Goal: Information Seeking & Learning: Learn about a topic

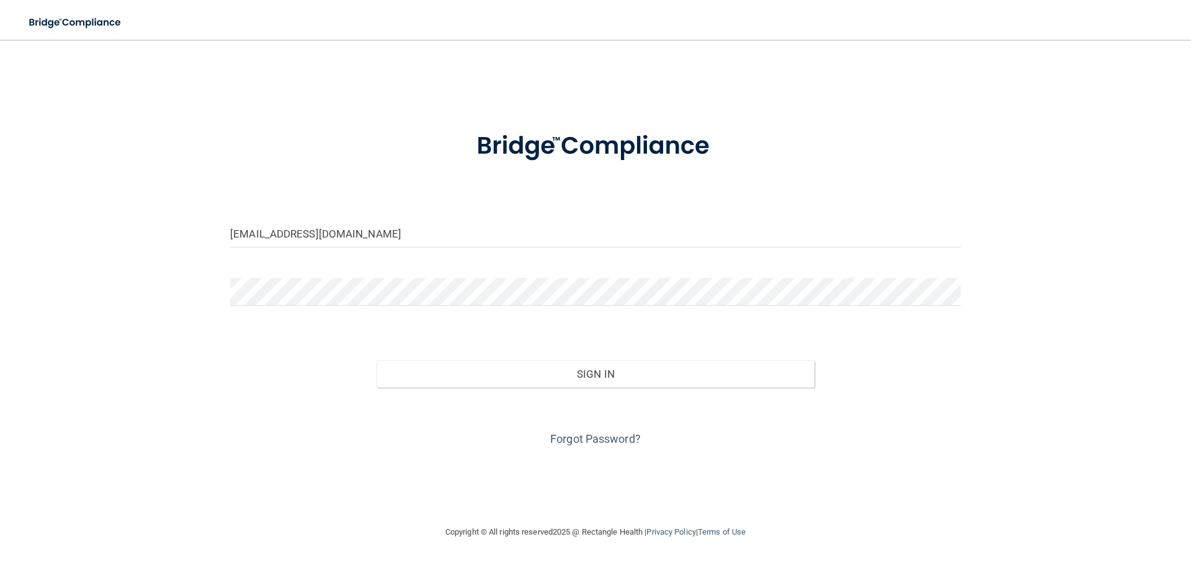
type input "[EMAIL_ADDRESS][DOMAIN_NAME]"
click at [377, 361] on button "Sign In" at bounding box center [596, 374] width 439 height 27
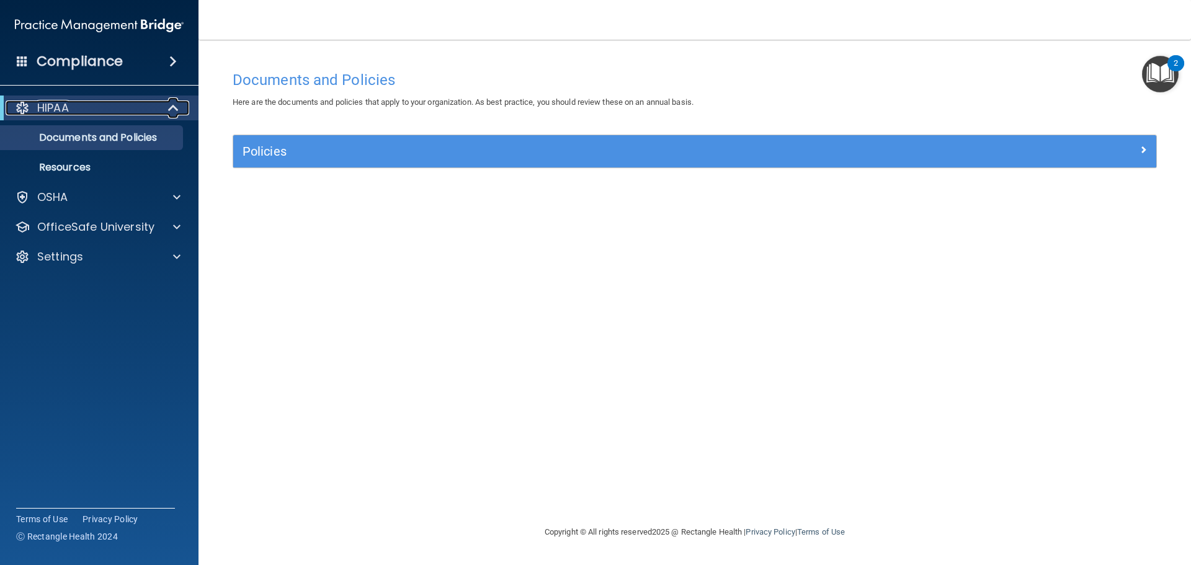
click at [162, 107] on div at bounding box center [174, 108] width 30 height 15
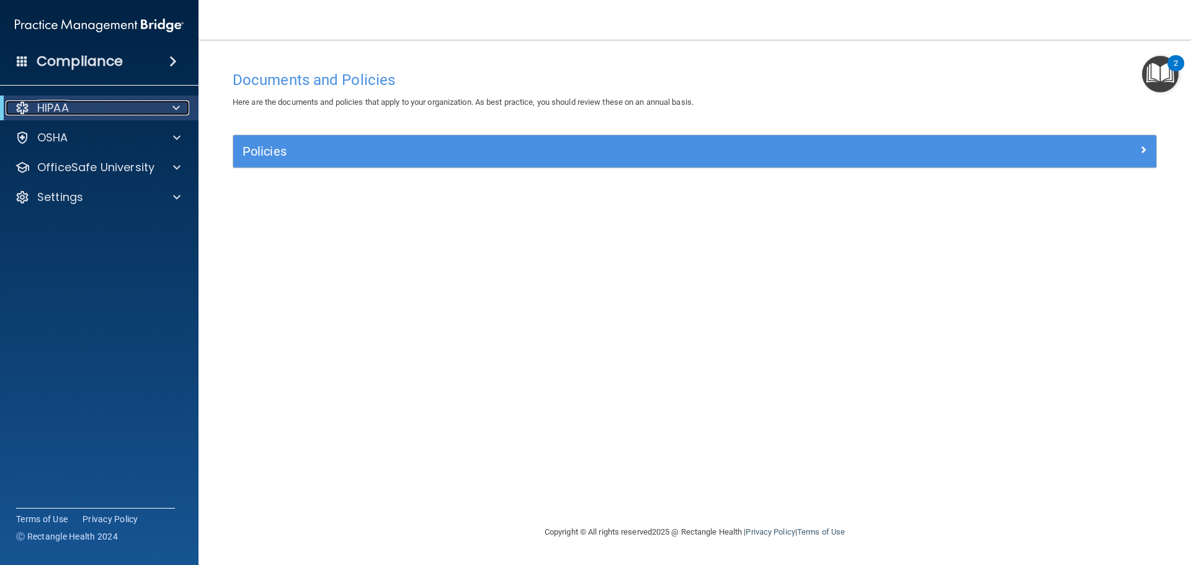
click at [162, 107] on div at bounding box center [174, 108] width 30 height 15
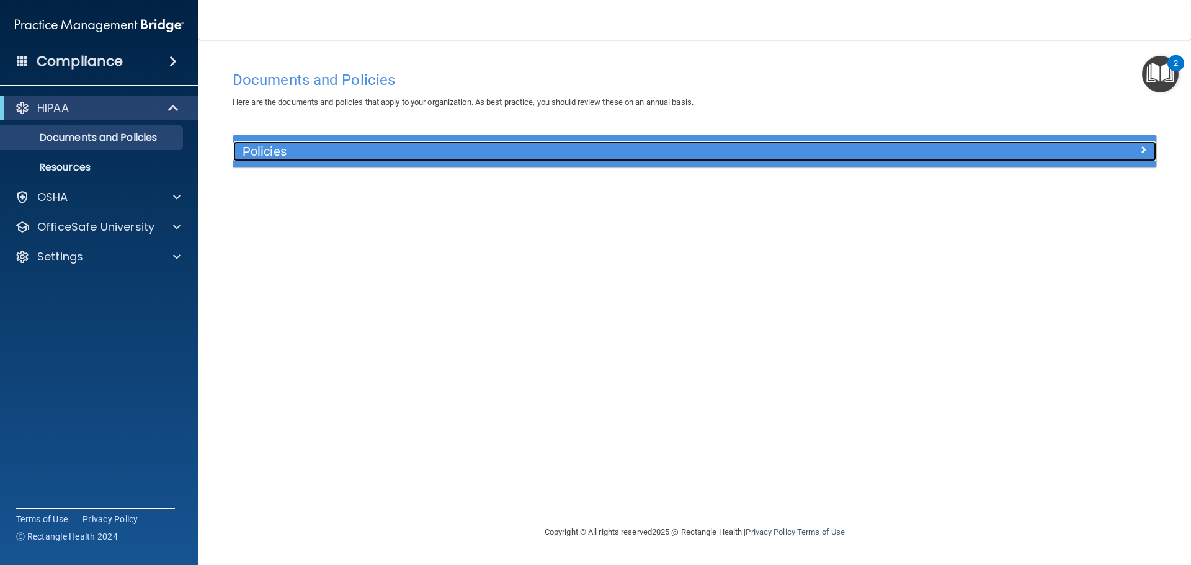
click at [954, 155] on div at bounding box center [1041, 148] width 231 height 15
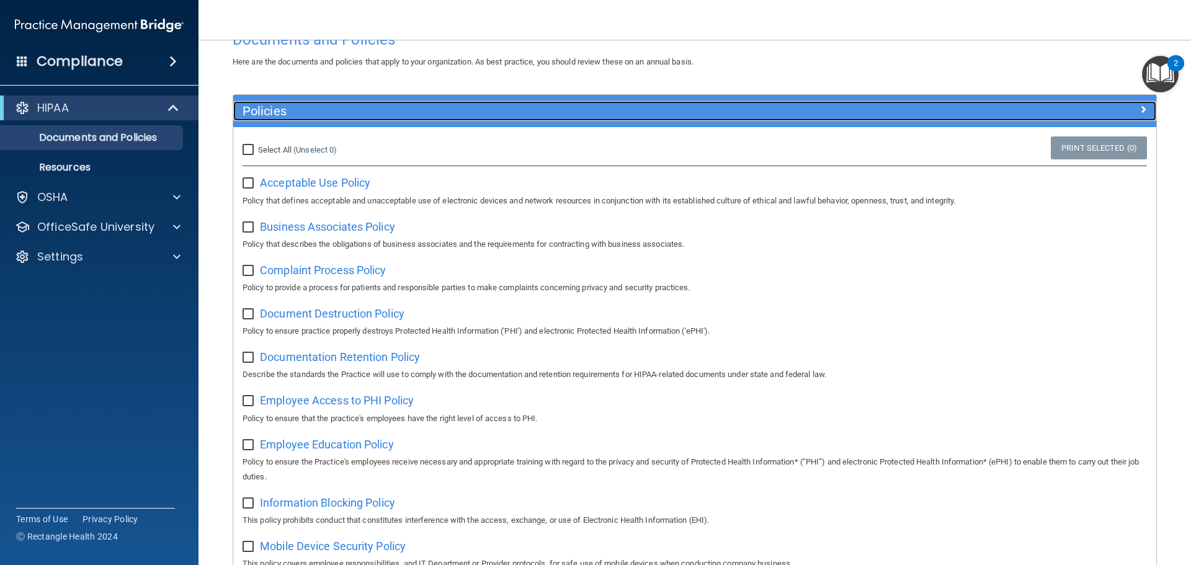
scroll to position [62, 0]
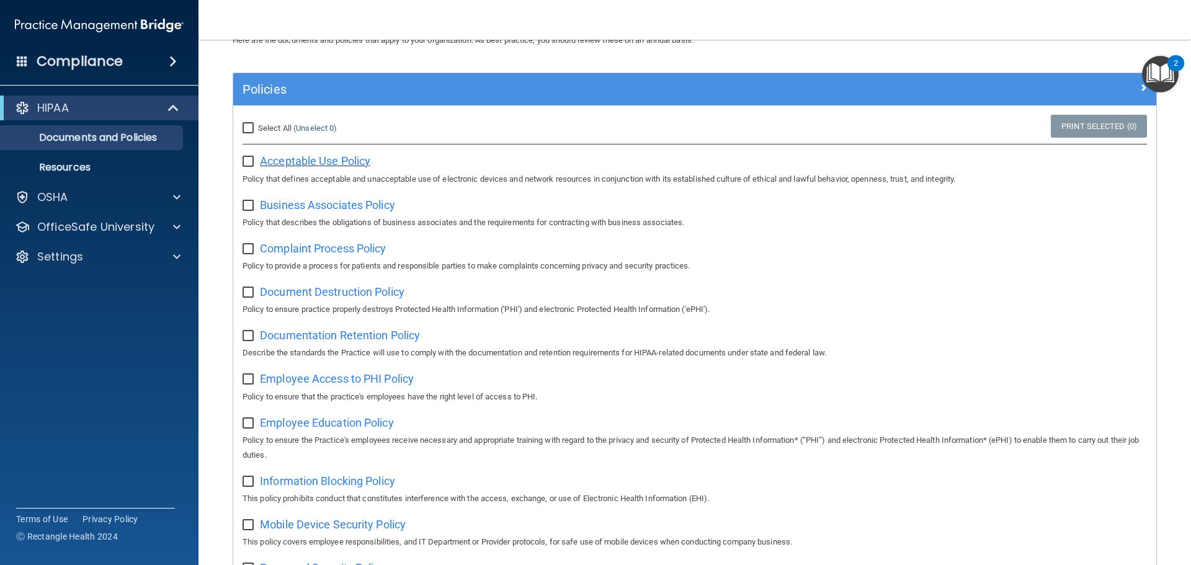
click at [326, 164] on span "Acceptable Use Policy" at bounding box center [315, 161] width 110 height 13
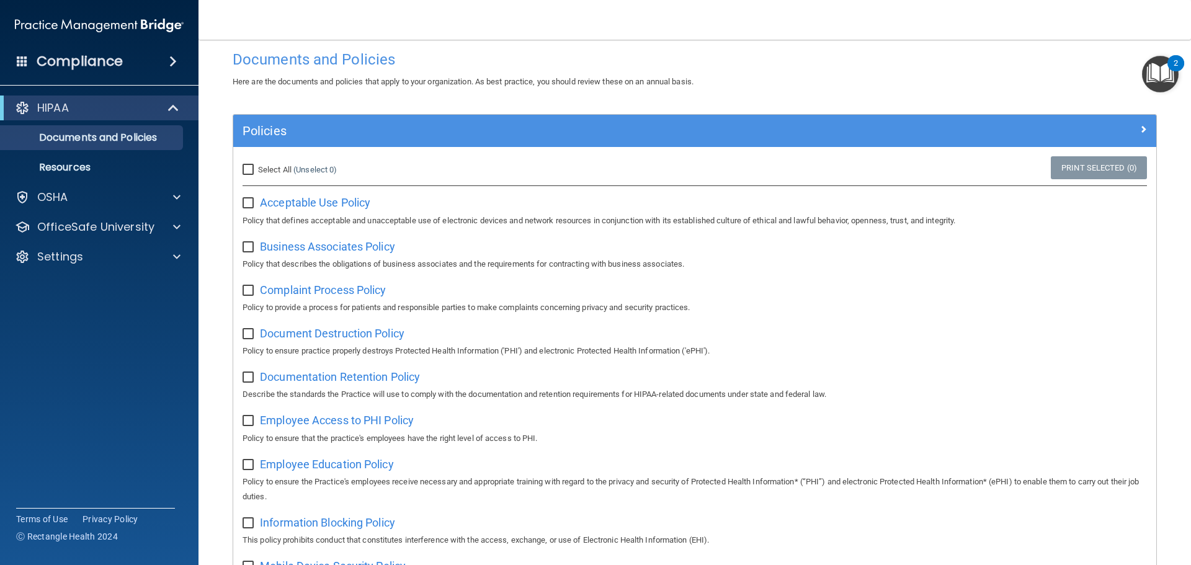
scroll to position [0, 0]
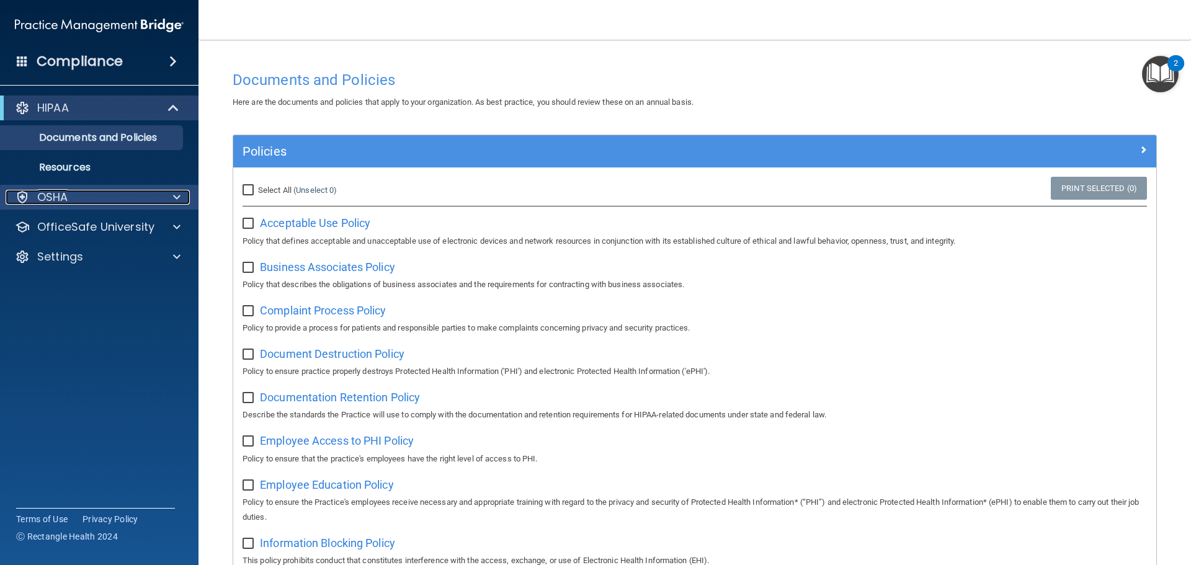
click at [88, 201] on div "OSHA" at bounding box center [83, 197] width 154 height 15
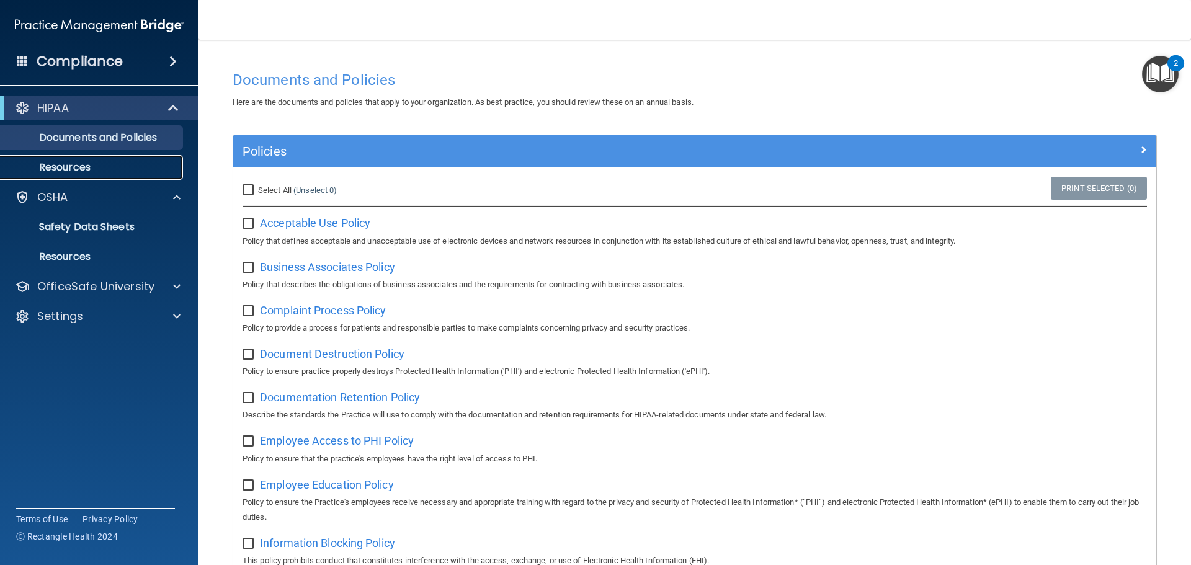
click at [110, 164] on p "Resources" at bounding box center [92, 167] width 169 height 12
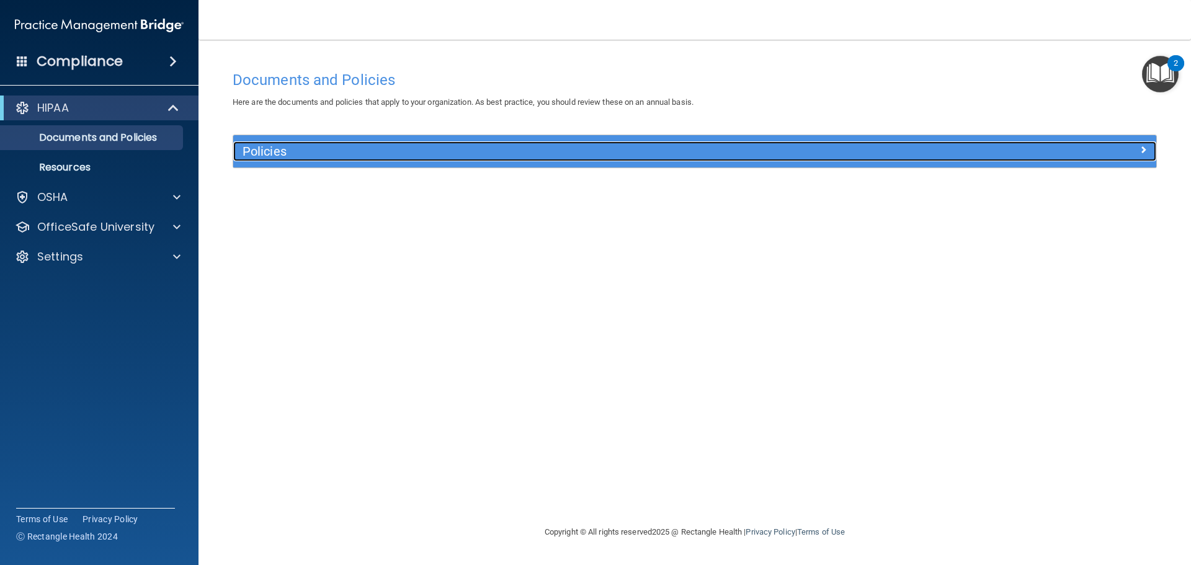
click at [1144, 145] on span at bounding box center [1143, 149] width 7 height 15
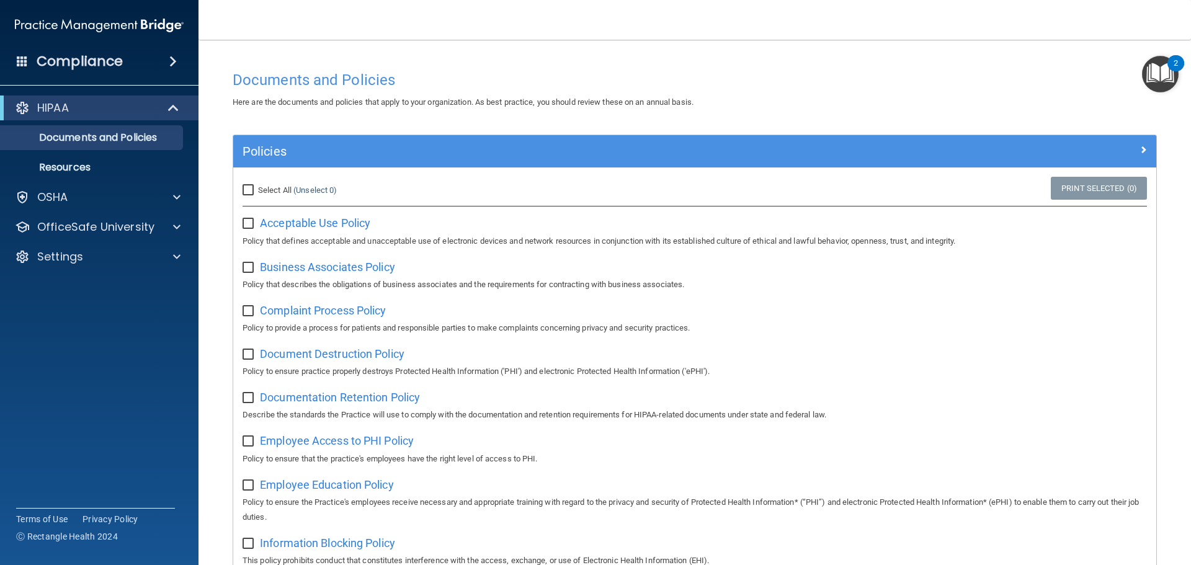
click at [255, 190] on input "Select All (Unselect 0) Unselect All" at bounding box center [250, 191] width 14 height 10
checkbox input "true"
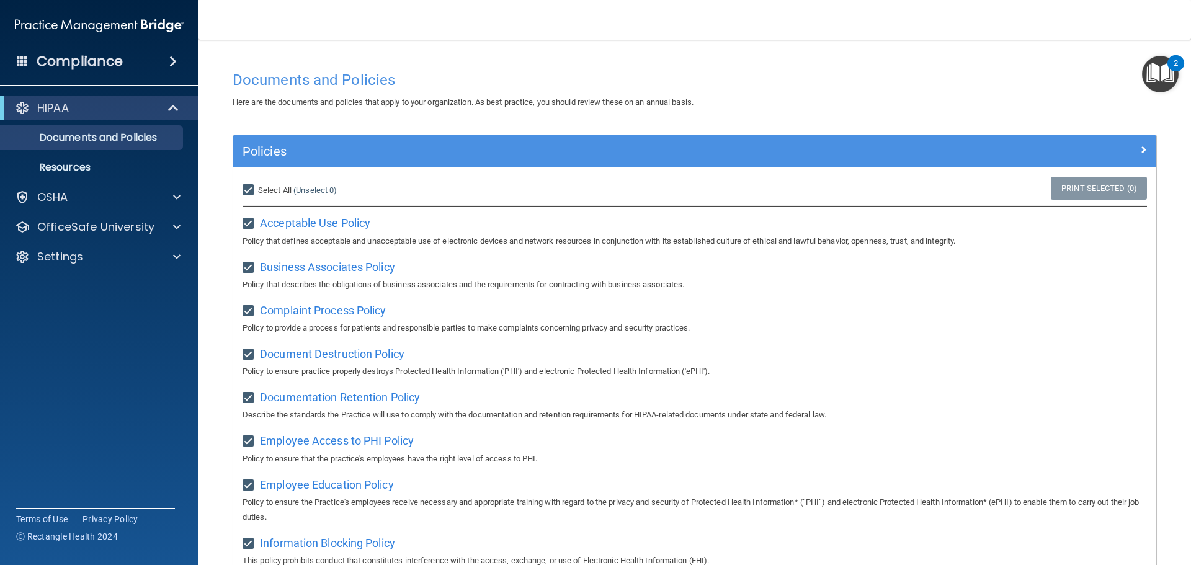
checkbox input "true"
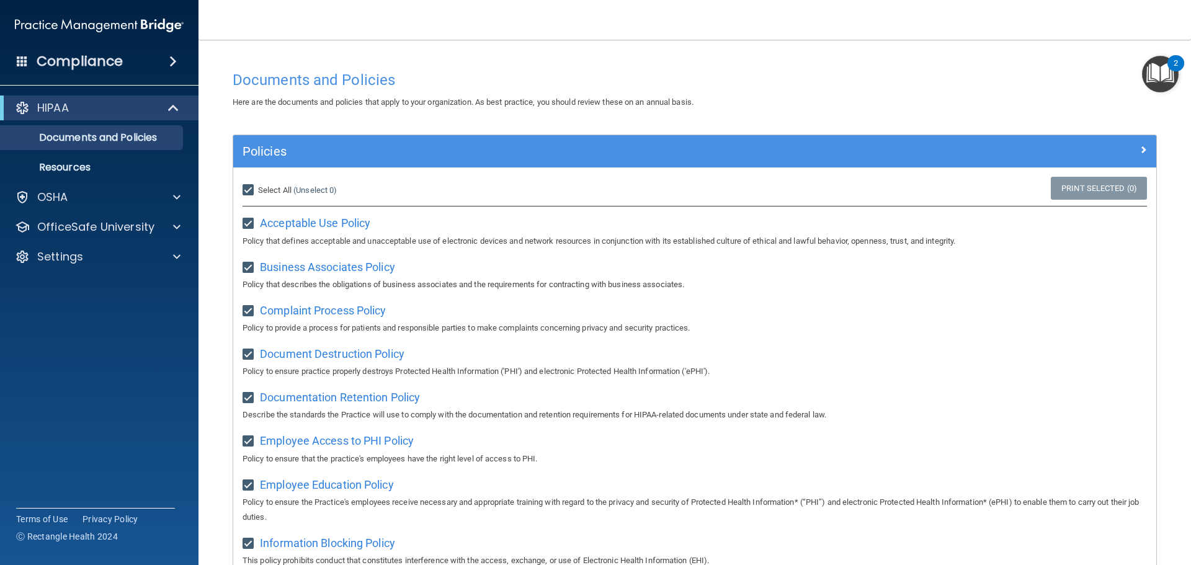
checkbox input "true"
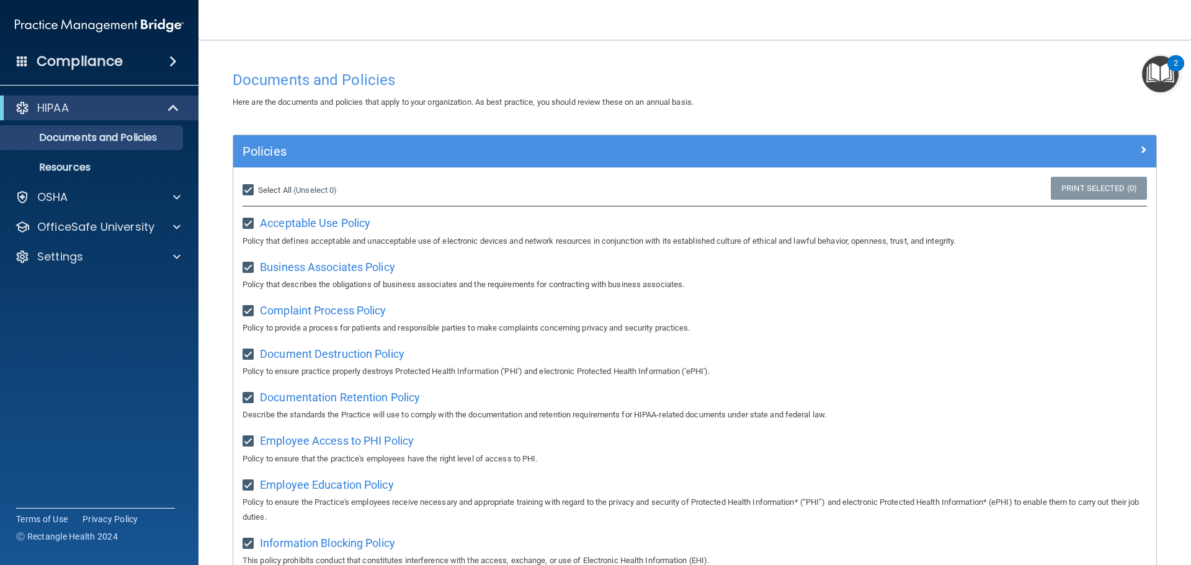
checkbox input "true"
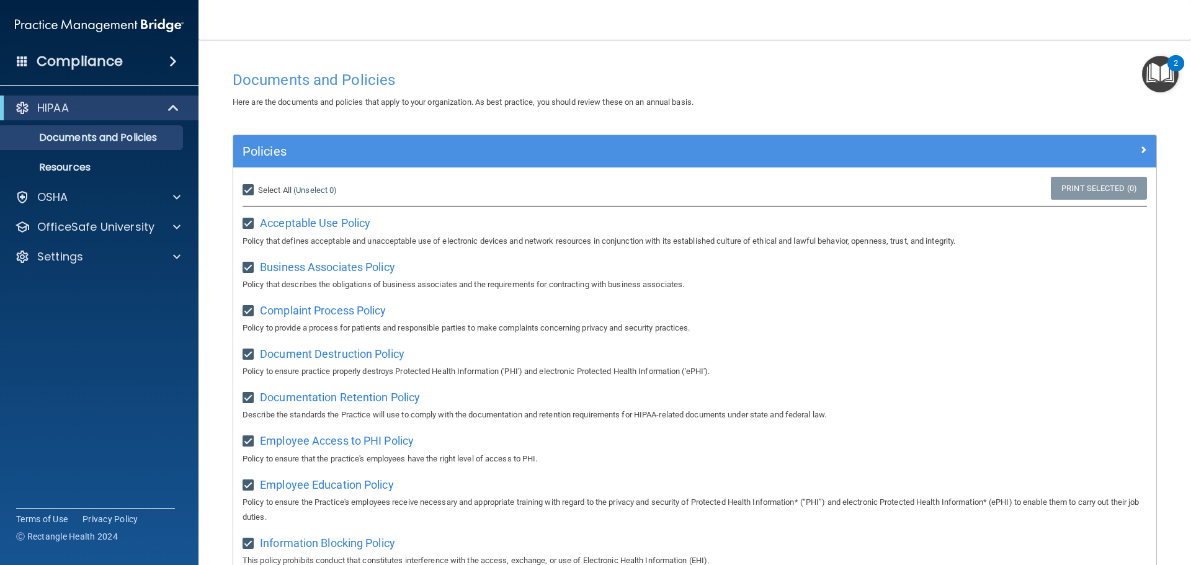
checkbox input "true"
click at [259, 186] on span "Unselect All" at bounding box center [279, 190] width 42 height 9
click at [257, 186] on input "Select All (Unselect 21) Unselect All" at bounding box center [250, 191] width 14 height 10
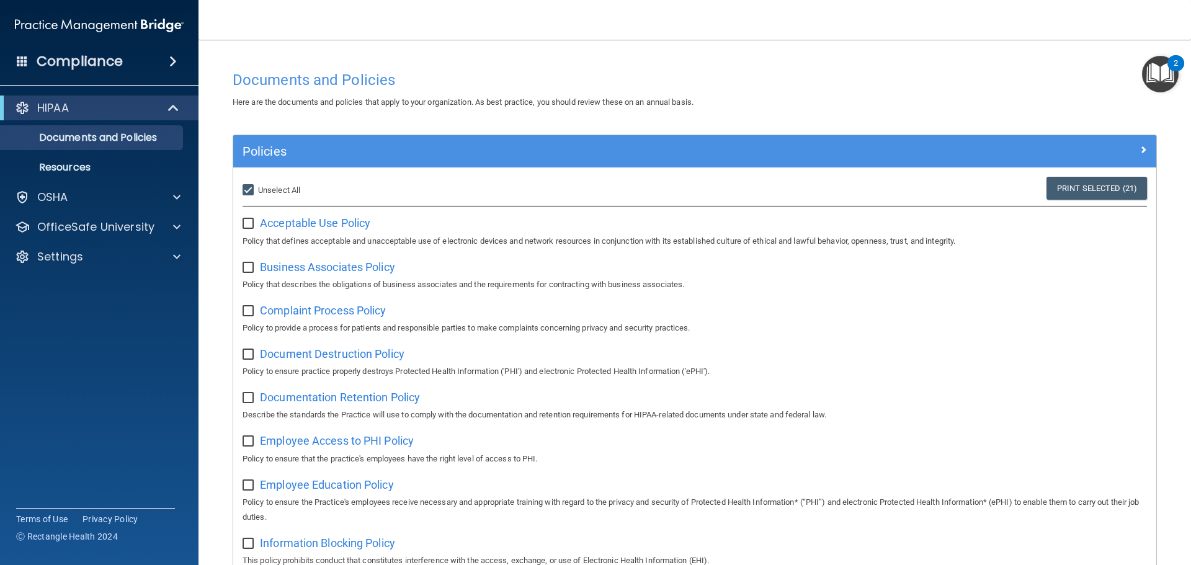
checkbox input "false"
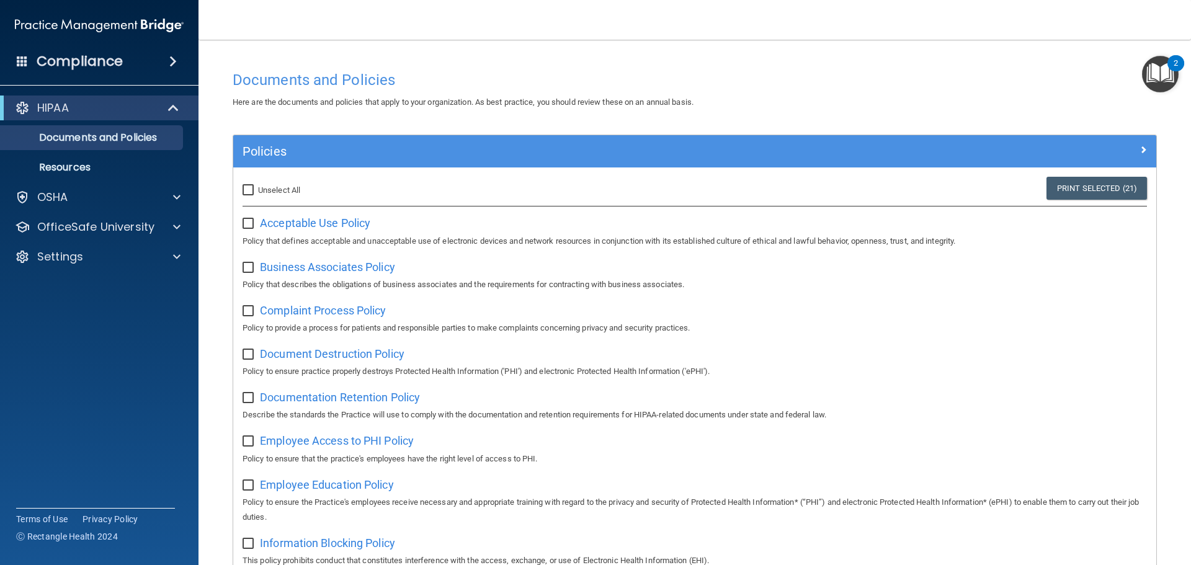
checkbox input "false"
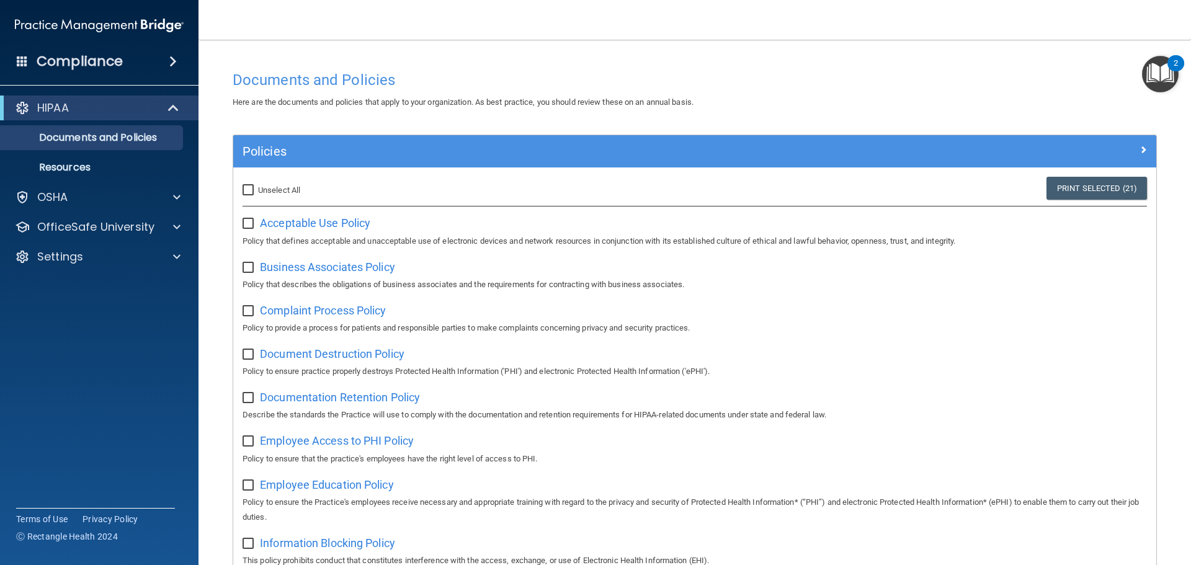
checkbox input "false"
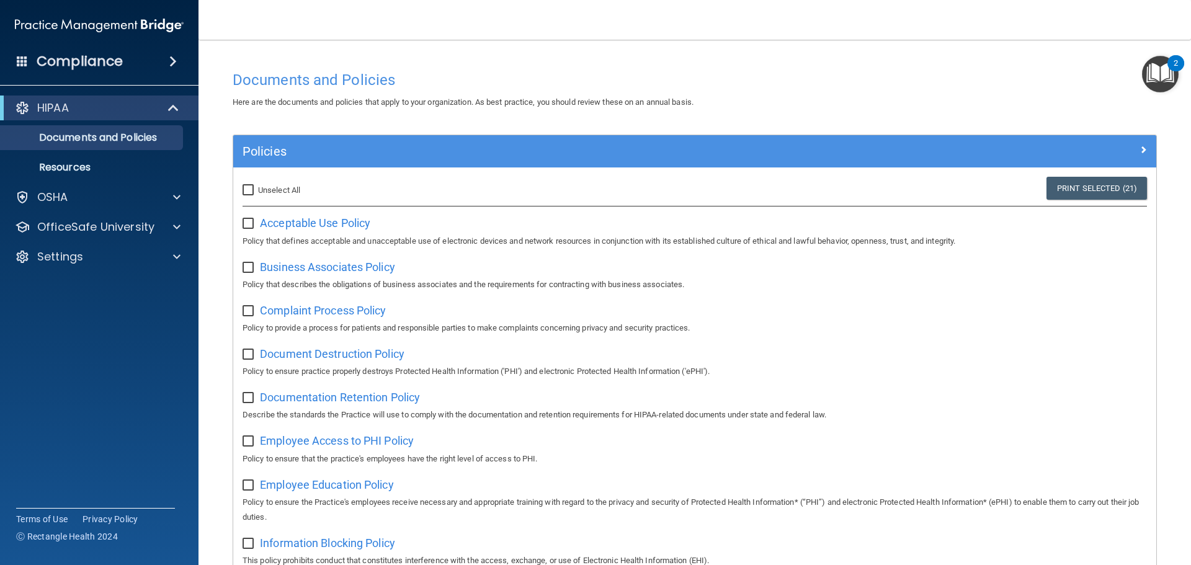
checkbox input "false"
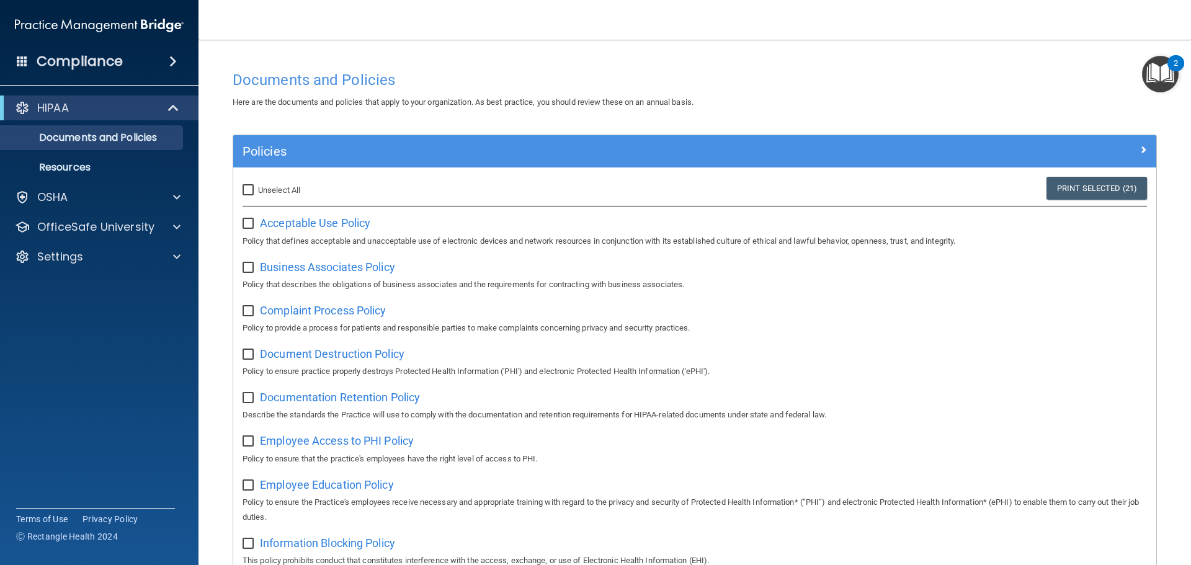
checkbox input "false"
click at [289, 219] on span "Acceptable Use Policy" at bounding box center [315, 223] width 110 height 13
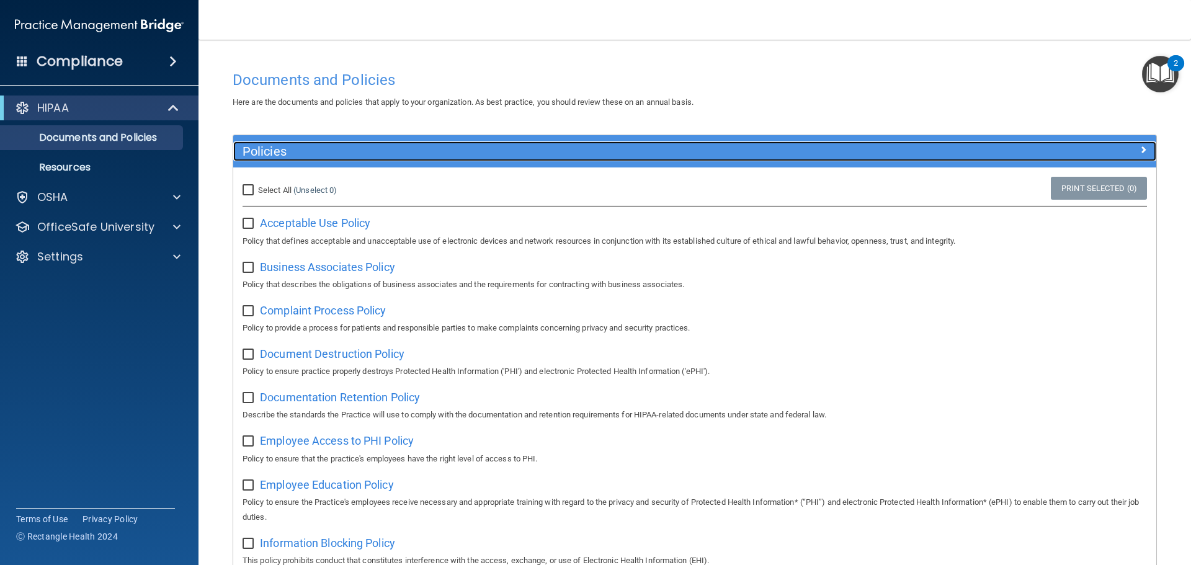
click at [1124, 150] on div at bounding box center [1041, 148] width 231 height 15
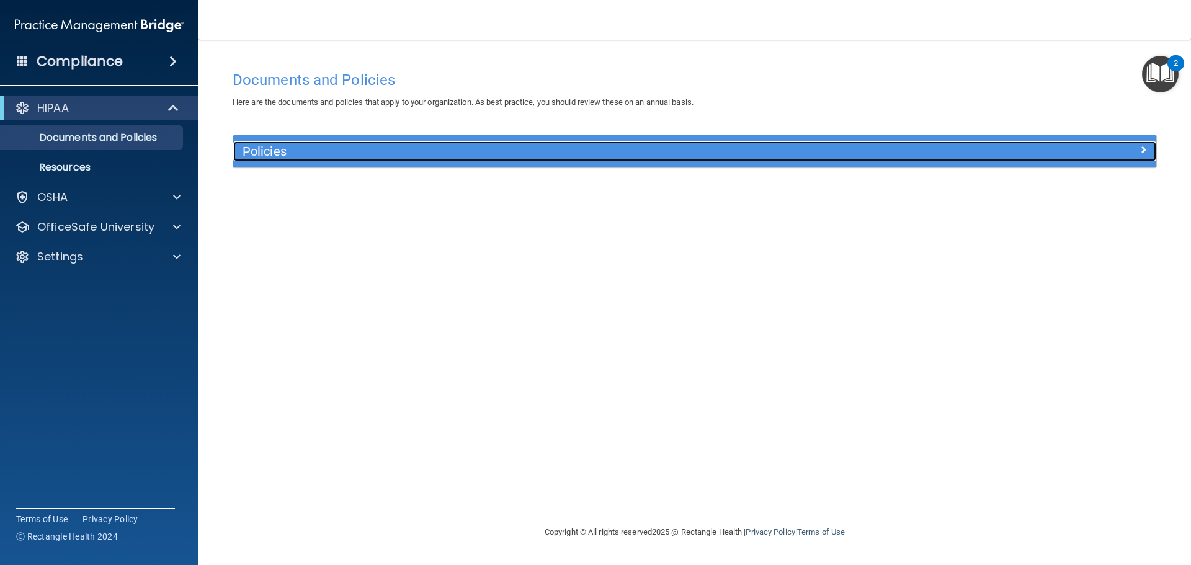
click at [1124, 150] on div at bounding box center [1041, 148] width 231 height 15
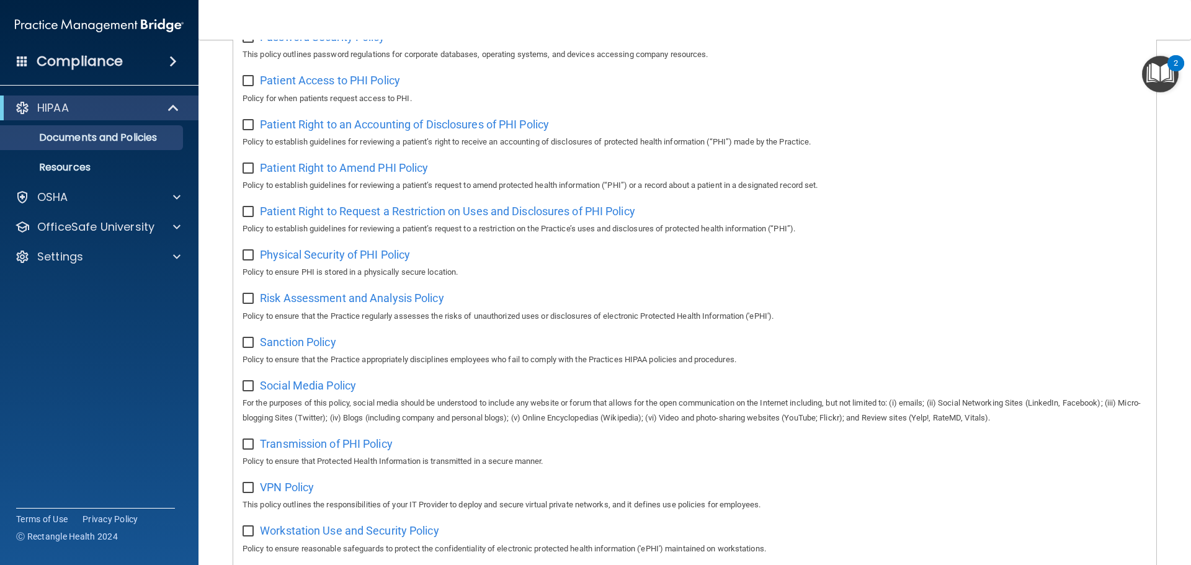
scroll to position [679, 0]
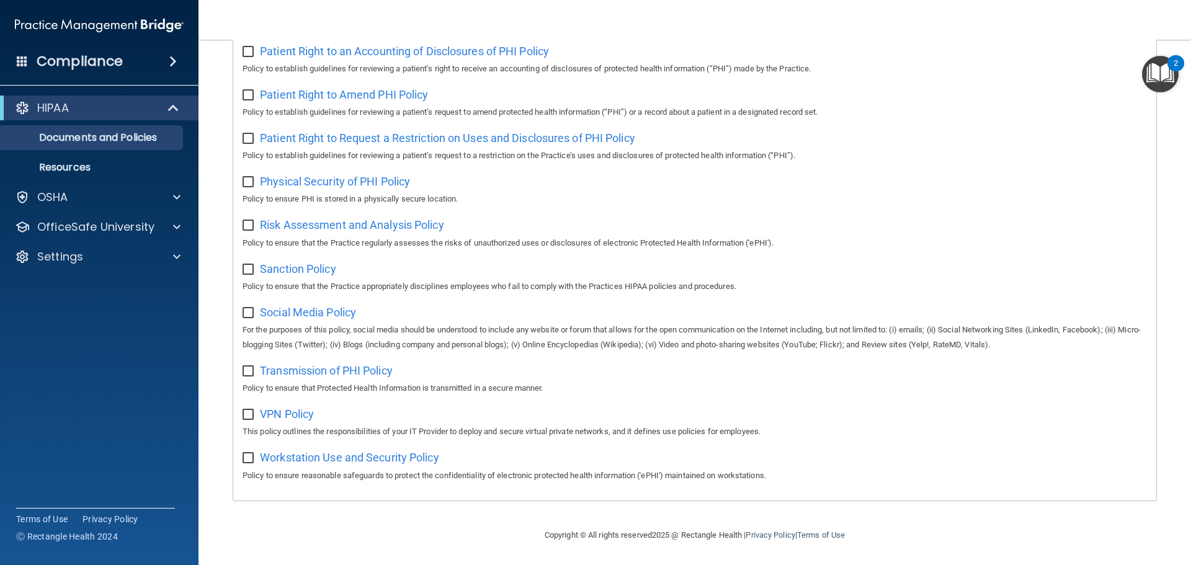
click at [1151, 70] on img "Open Resource Center, 2 new notifications" at bounding box center [1160, 74] width 37 height 37
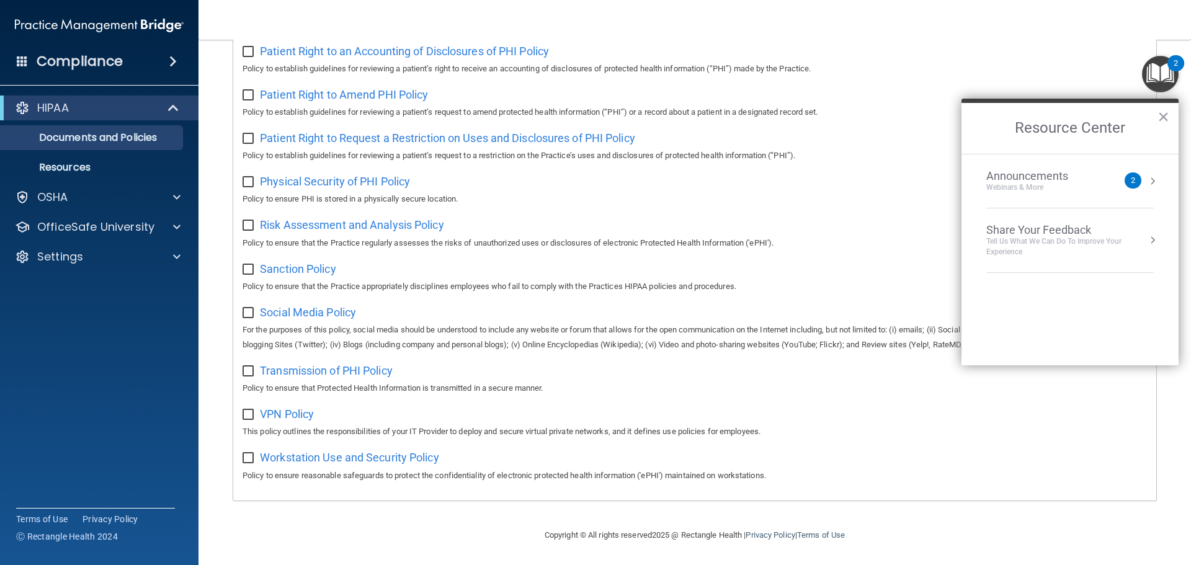
click at [1067, 179] on div "Announcements" at bounding box center [1040, 176] width 107 height 14
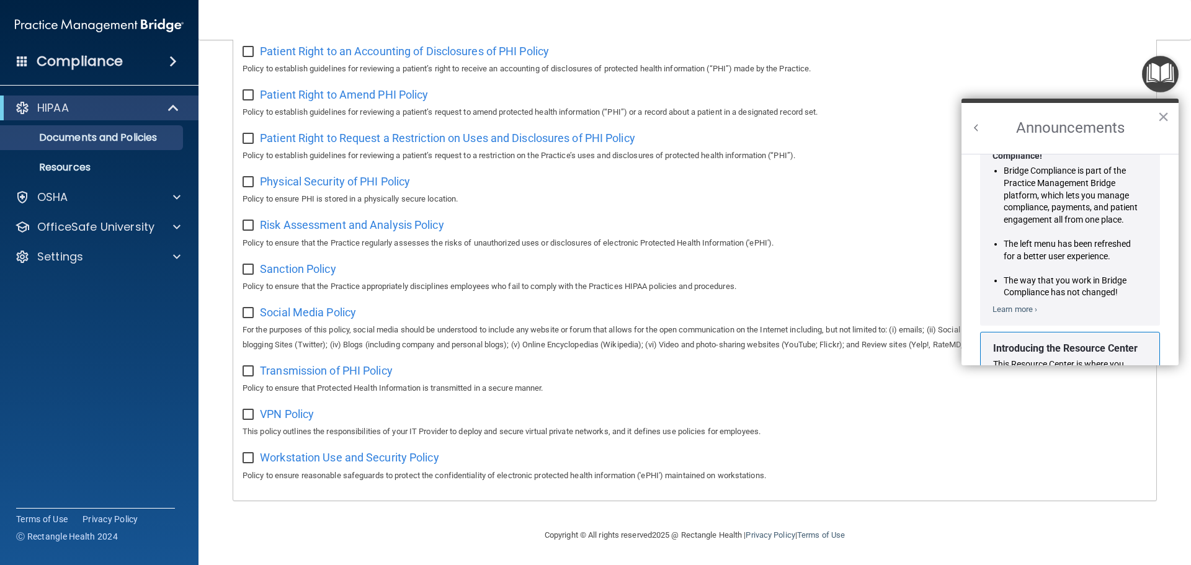
scroll to position [0, 0]
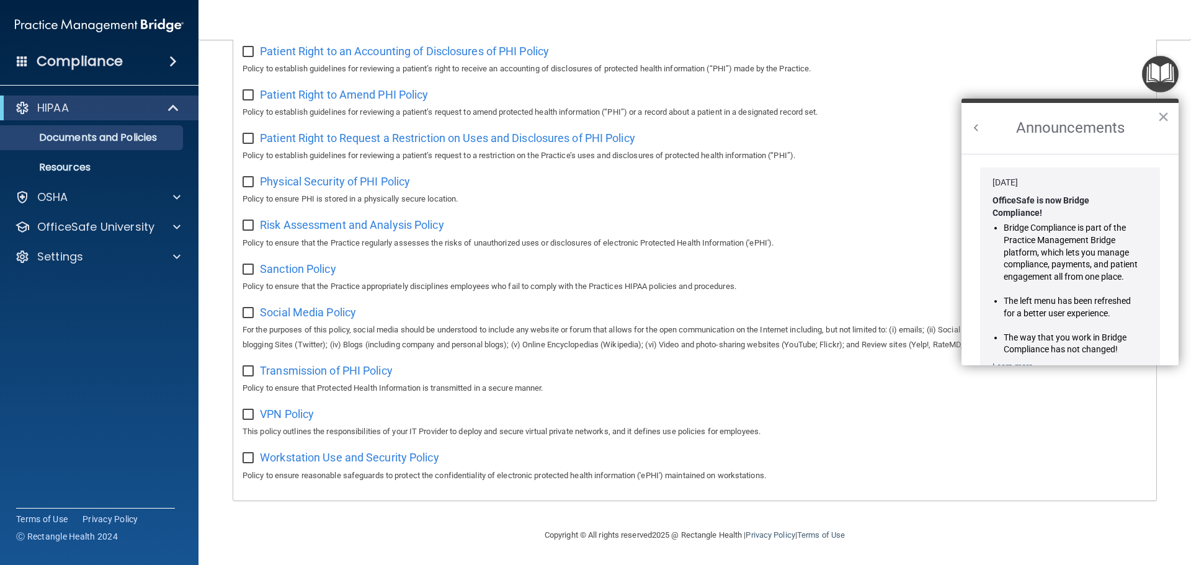
click at [978, 132] on button "Back to Resource Center Home" at bounding box center [977, 128] width 12 height 12
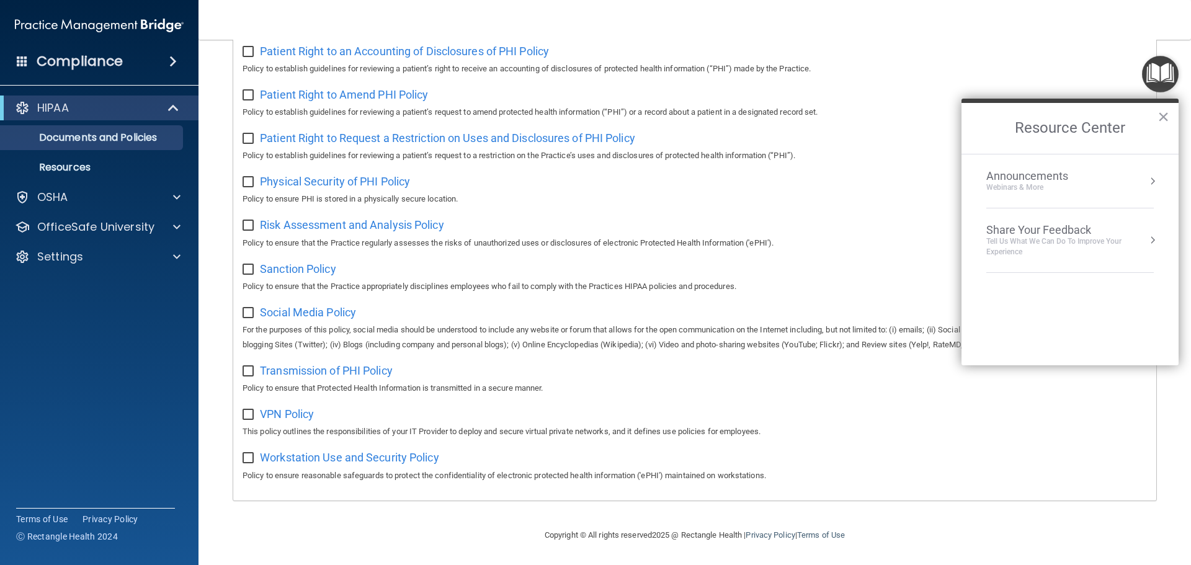
click at [1060, 228] on div "Share Your Feedback" at bounding box center [1071, 230] width 168 height 14
click at [985, 130] on h2 "Share Your Feedback" at bounding box center [1070, 128] width 217 height 51
click at [970, 119] on h2 "Share Your Feedback" at bounding box center [1070, 128] width 217 height 51
click at [1167, 72] on img "Open Resource Center" at bounding box center [1160, 74] width 37 height 37
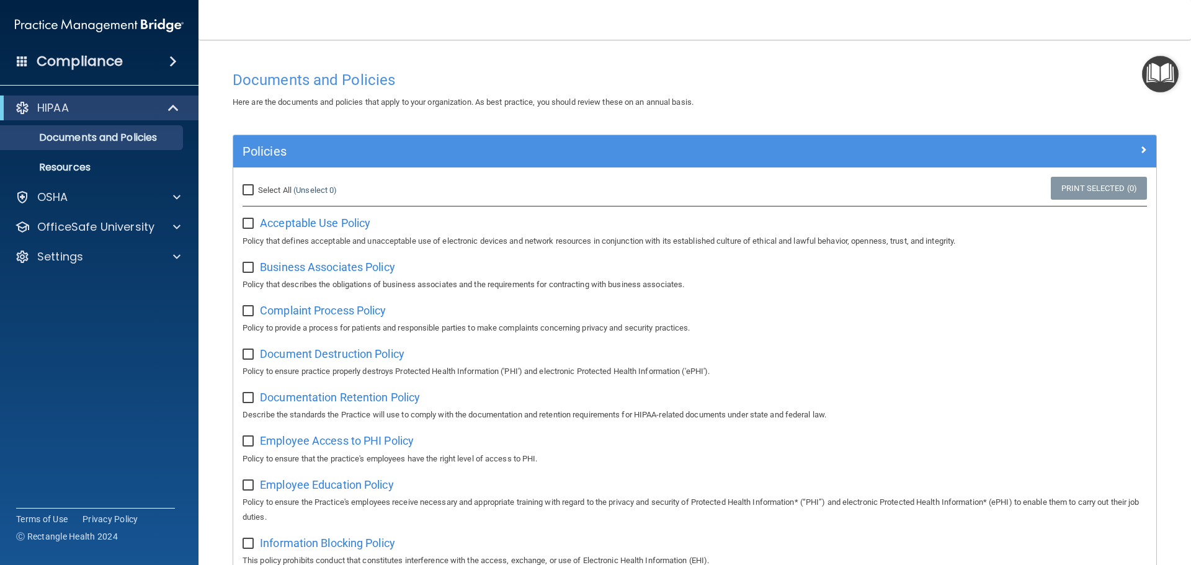
drag, startPoint x: 57, startPoint y: 122, endPoint x: 56, endPoint y: 116, distance: 6.2
click at [57, 122] on ul "Documents and Policies Report an Incident Business Associates Emergency Plannin…" at bounding box center [100, 150] width 225 height 60
click at [60, 110] on p "HIPAA" at bounding box center [53, 108] width 32 height 15
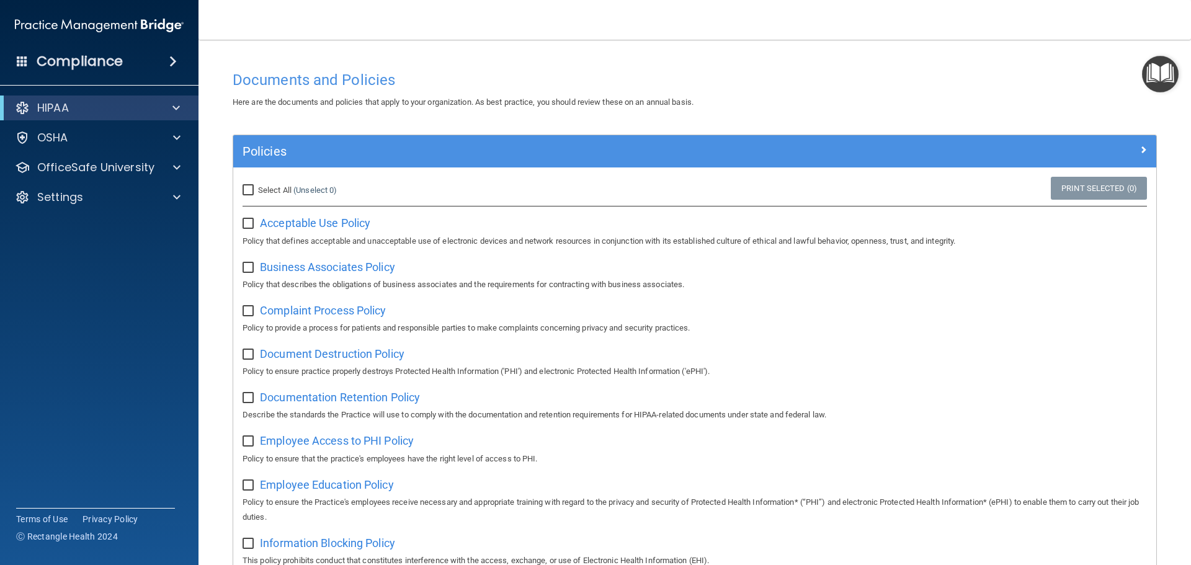
click at [22, 55] on span at bounding box center [22, 60] width 11 height 11
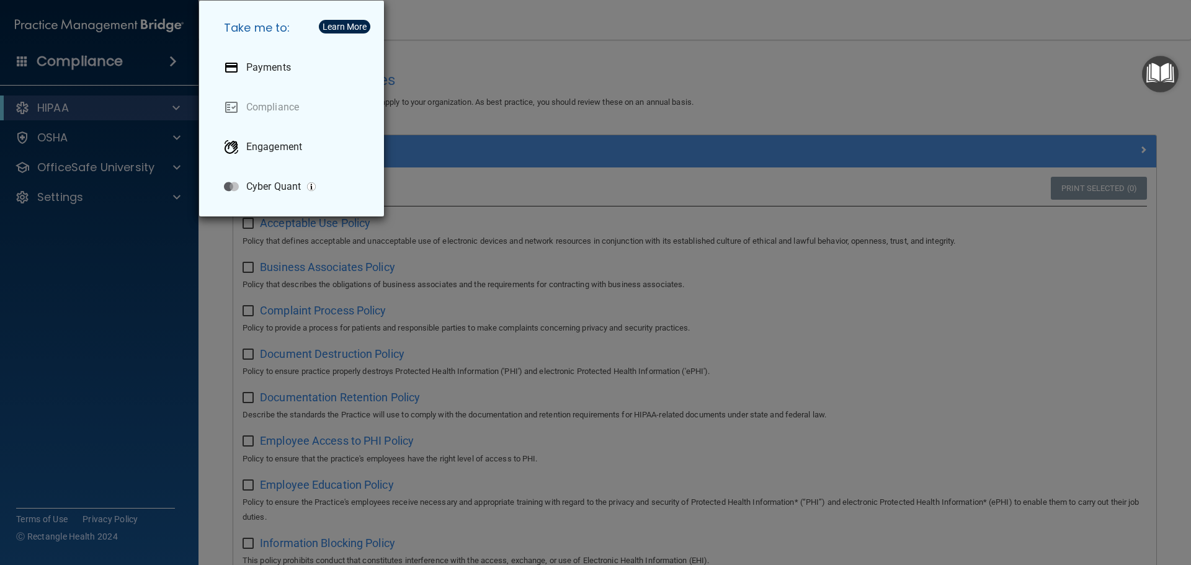
click at [334, 25] on div "Learn More" at bounding box center [345, 26] width 44 height 9
click at [355, 20] on button "Learn More" at bounding box center [345, 27] width 52 height 14
click at [130, 171] on div "Take me to: Payments Compliance Engagement Cyber Quant" at bounding box center [595, 282] width 1191 height 565
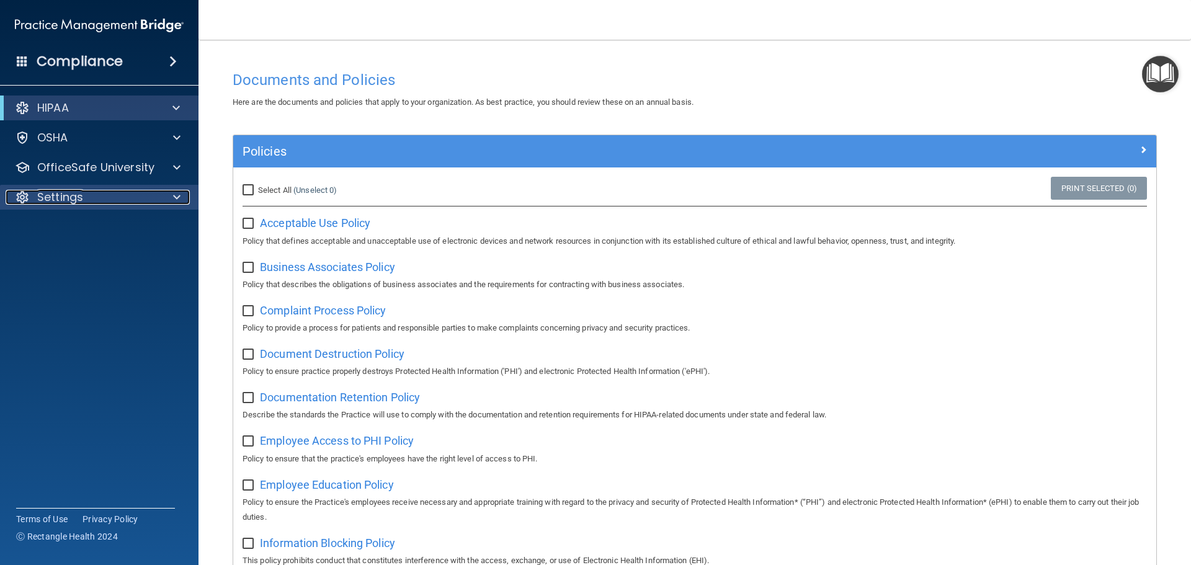
click at [135, 195] on div "Settings" at bounding box center [83, 197] width 154 height 15
click at [81, 240] on ul "My Account My Users Services Sign Out" at bounding box center [100, 240] width 225 height 60
click at [86, 228] on p "My Account" at bounding box center [92, 227] width 169 height 12
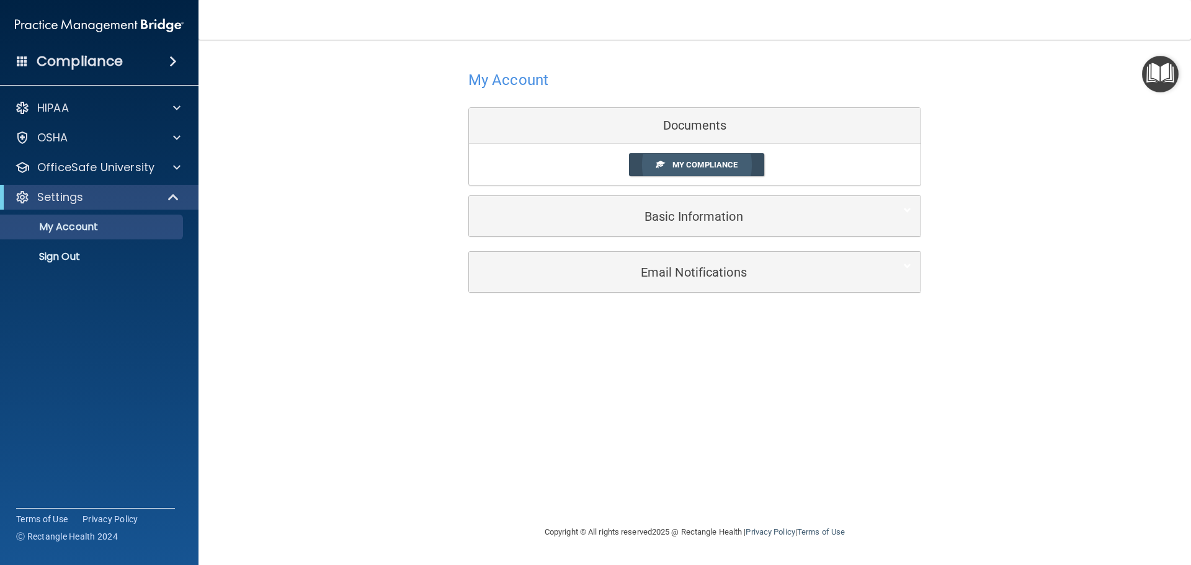
click at [701, 163] on span "My Compliance" at bounding box center [705, 164] width 65 height 9
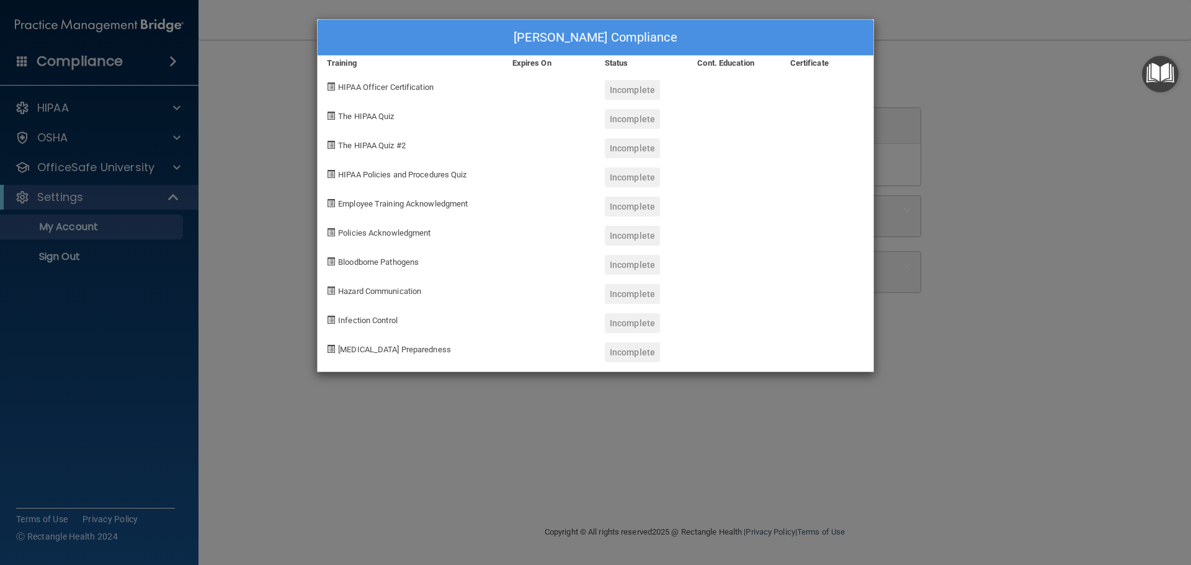
click at [335, 87] on span at bounding box center [331, 87] width 8 height 8
click at [616, 84] on div "Incomplete" at bounding box center [632, 90] width 55 height 20
click at [144, 77] on div "Geena Graham's Compliance Training Expires On Status Cont. Education Certificat…" at bounding box center [595, 282] width 1191 height 565
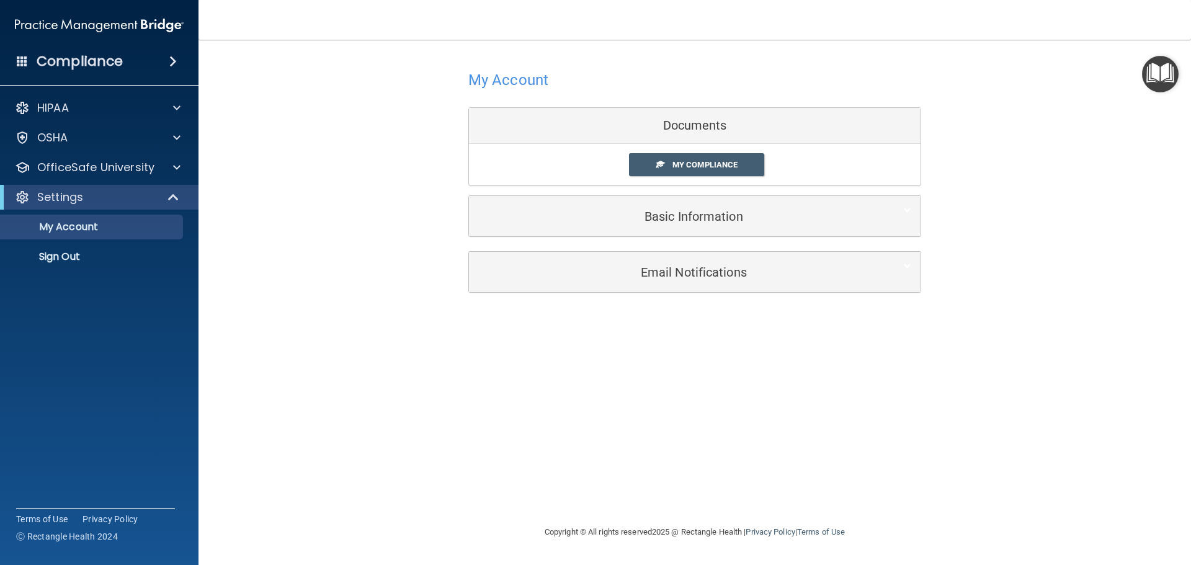
click at [154, 63] on div "Compliance" at bounding box center [99, 61] width 199 height 27
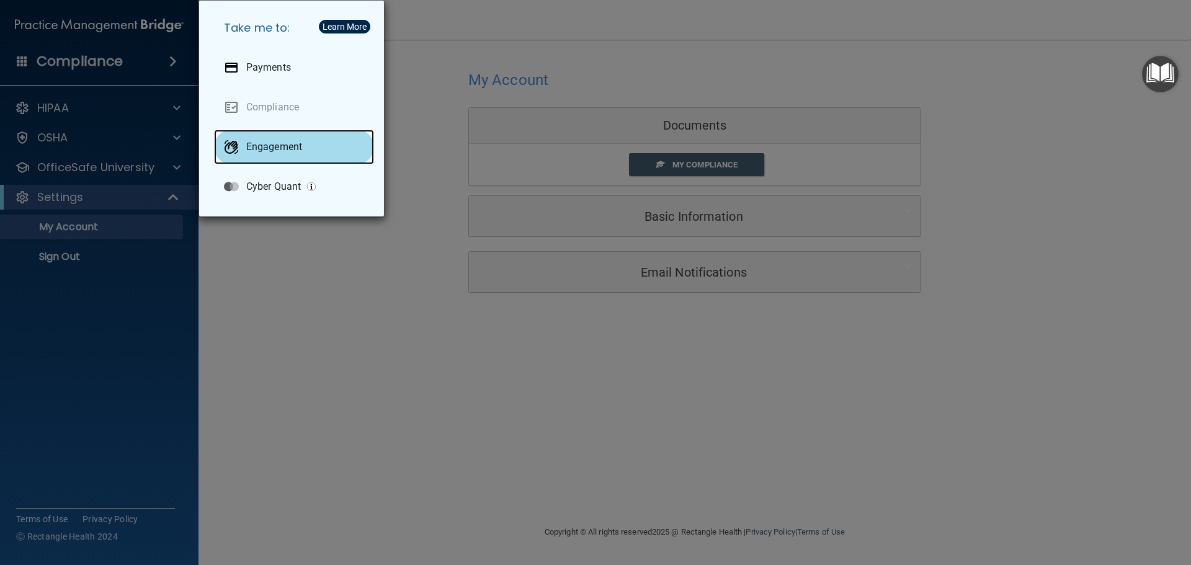
click at [264, 148] on p "Engagement" at bounding box center [274, 147] width 56 height 12
click at [164, 209] on div "Take me to: Payments Compliance Engagement Cyber Quant" at bounding box center [595, 282] width 1191 height 565
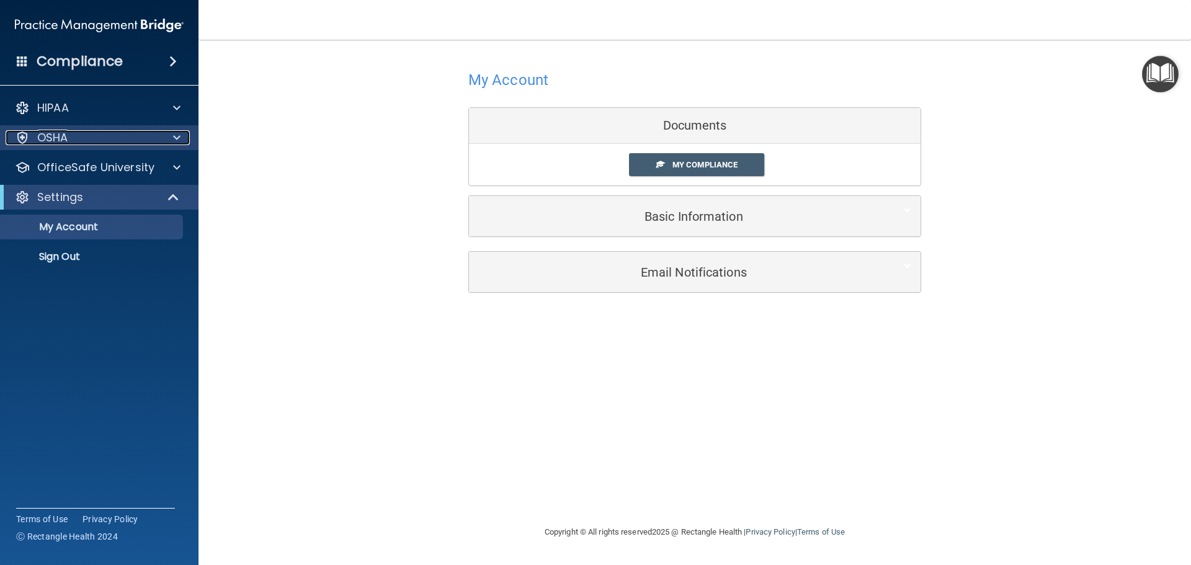
click at [105, 141] on div "OSHA" at bounding box center [83, 137] width 154 height 15
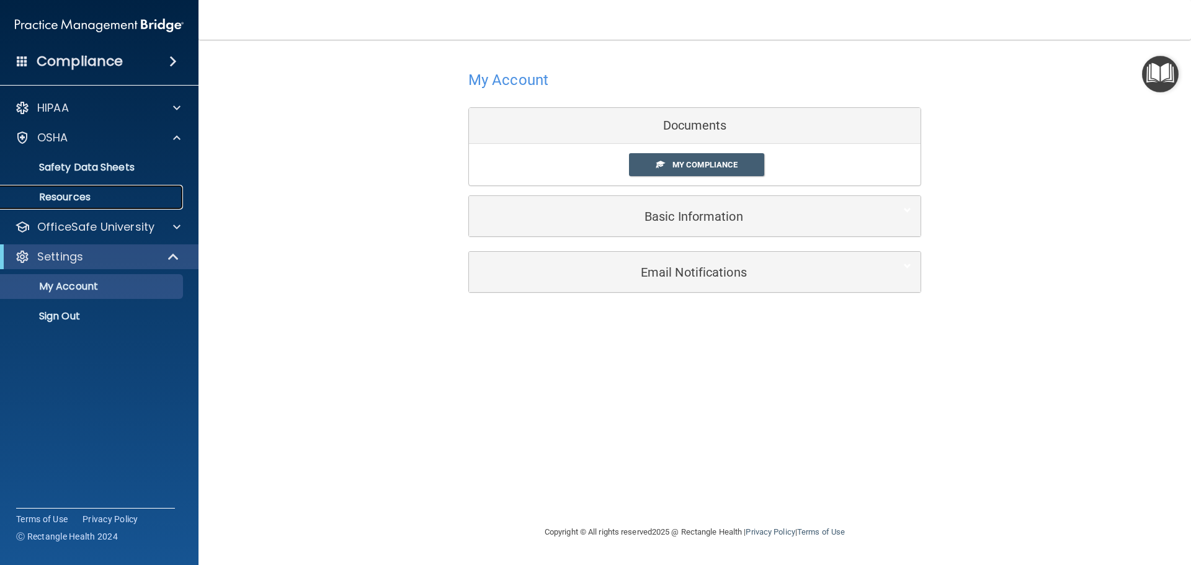
click at [73, 199] on p "Resources" at bounding box center [92, 197] width 169 height 12
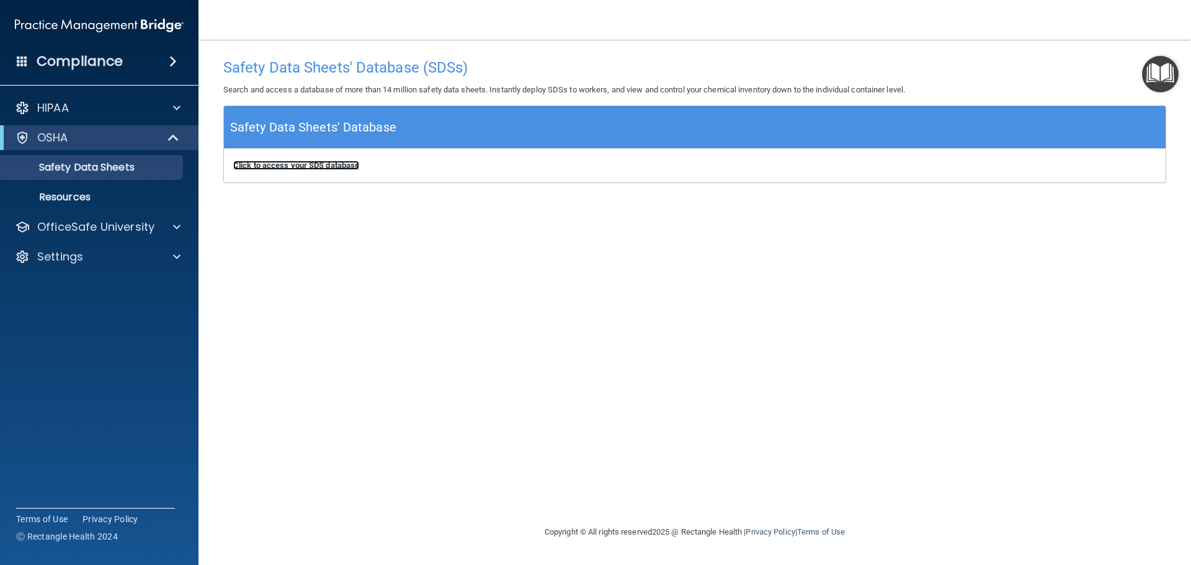
click at [269, 167] on b "Click to access your SDS database" at bounding box center [296, 165] width 126 height 9
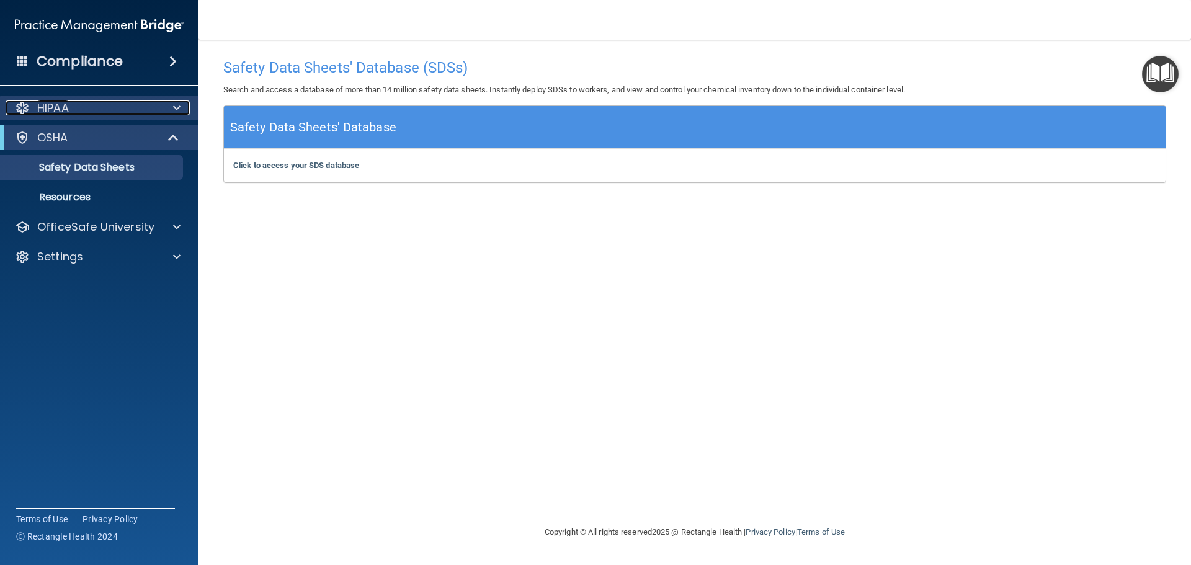
click at [77, 112] on div "HIPAA" at bounding box center [83, 108] width 154 height 15
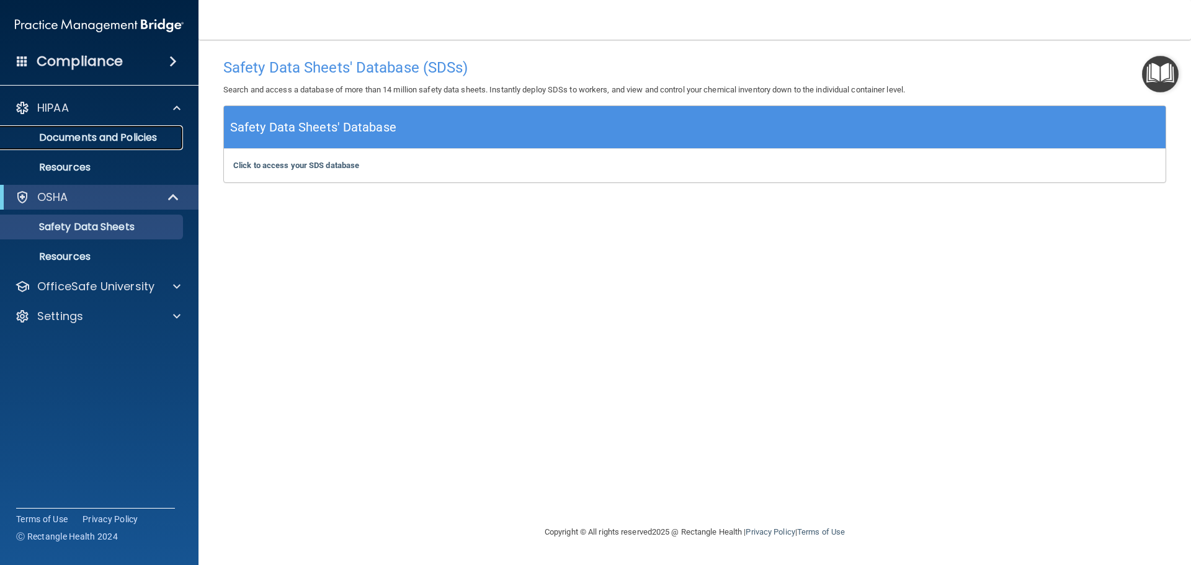
click at [83, 136] on p "Documents and Policies" at bounding box center [92, 138] width 169 height 12
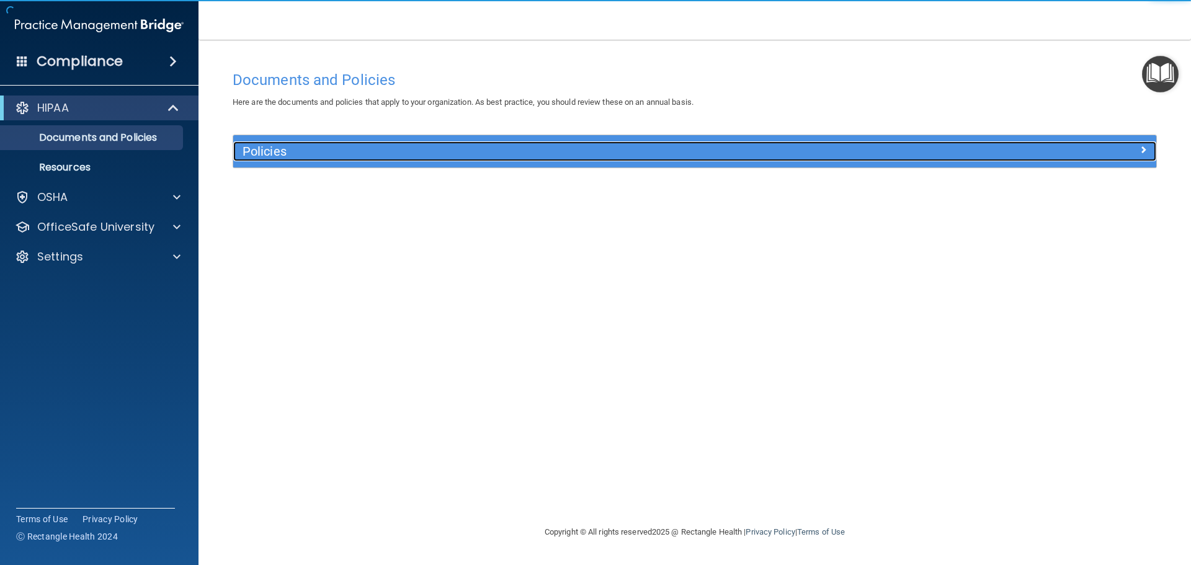
click at [272, 155] on h5 "Policies" at bounding box center [580, 152] width 674 height 14
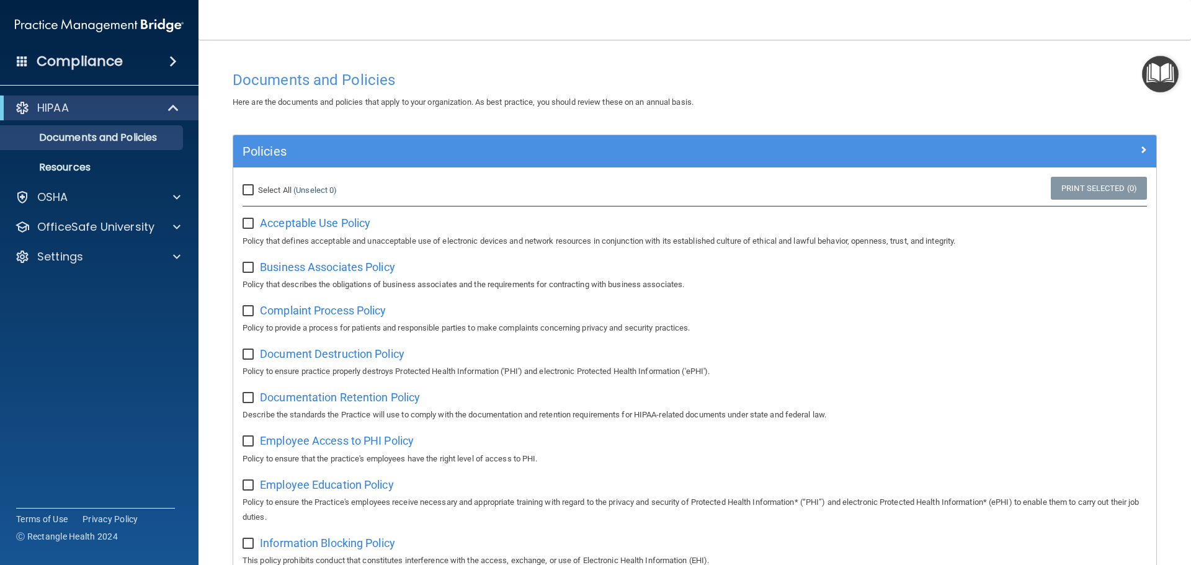
click at [298, 213] on div "Acceptable Use Policy Policy that defines acceptable and unacceptable use of el…" at bounding box center [695, 230] width 905 height 35
click at [298, 221] on span "Acceptable Use Policy" at bounding box center [315, 223] width 110 height 13
click at [282, 262] on span "Business Associates Policy" at bounding box center [327, 267] width 135 height 13
click at [282, 306] on span "Complaint Process Policy" at bounding box center [323, 310] width 126 height 13
click at [324, 354] on span "Document Destruction Policy" at bounding box center [332, 354] width 145 height 13
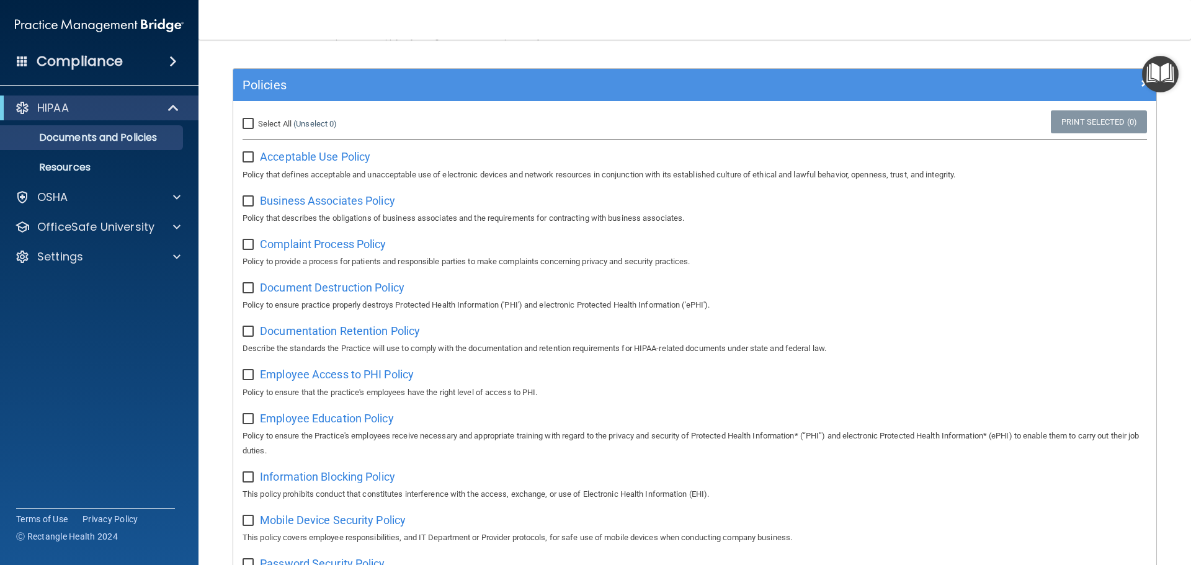
scroll to position [186, 0]
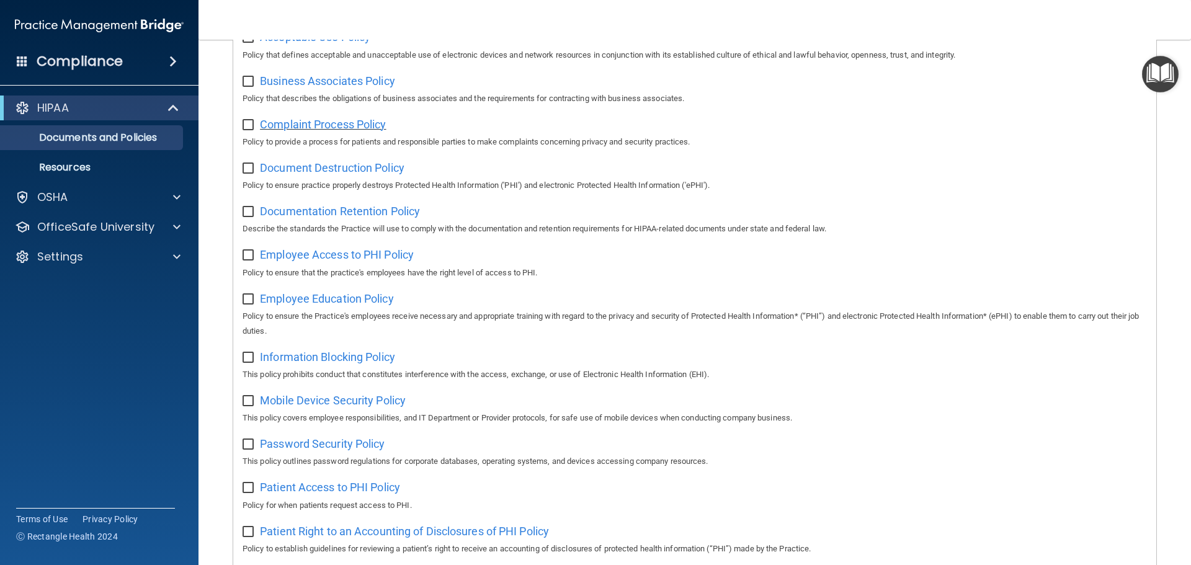
click at [330, 127] on span "Complaint Process Policy" at bounding box center [323, 124] width 126 height 13
click at [300, 177] on div "Document Destruction Policy Policy to ensure practice properly destroys Protect…" at bounding box center [695, 175] width 905 height 35
click at [306, 171] on span "Document Destruction Policy" at bounding box center [332, 167] width 145 height 13
click at [317, 217] on span "Documentation Retention Policy" at bounding box center [340, 211] width 160 height 13
click at [326, 261] on span "Employee Access to PHI Policy" at bounding box center [337, 254] width 154 height 13
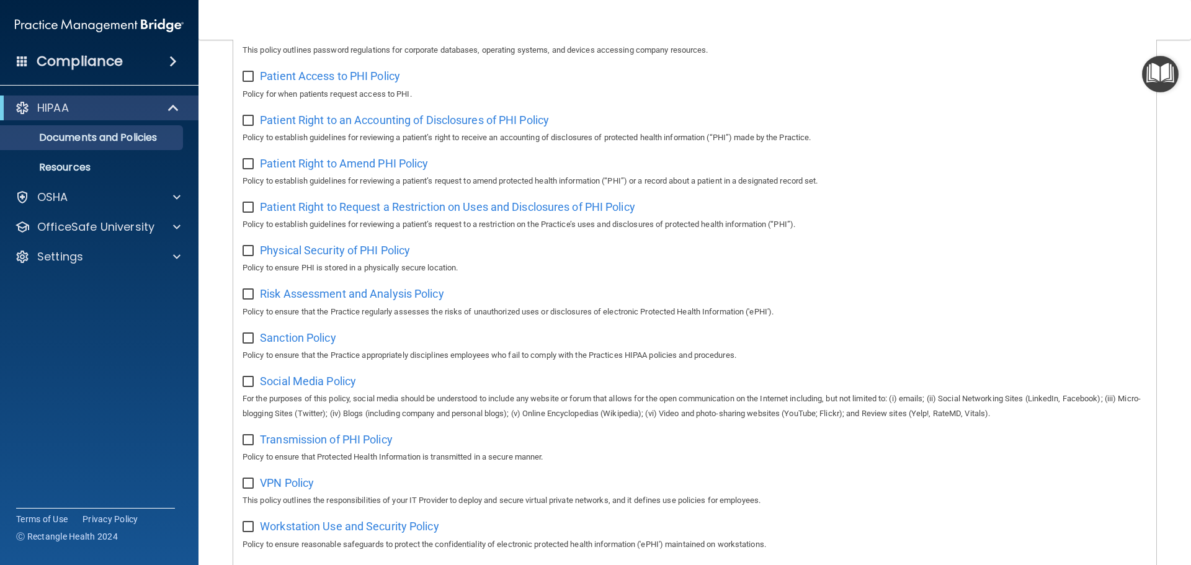
scroll to position [679, 0]
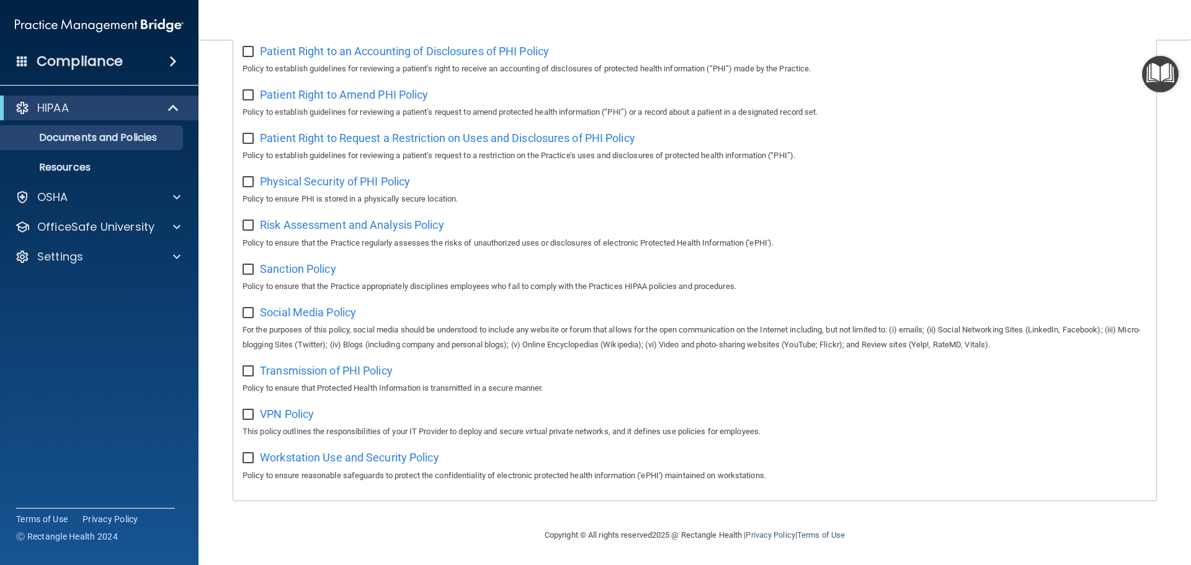
click at [17, 60] on span at bounding box center [22, 60] width 11 height 11
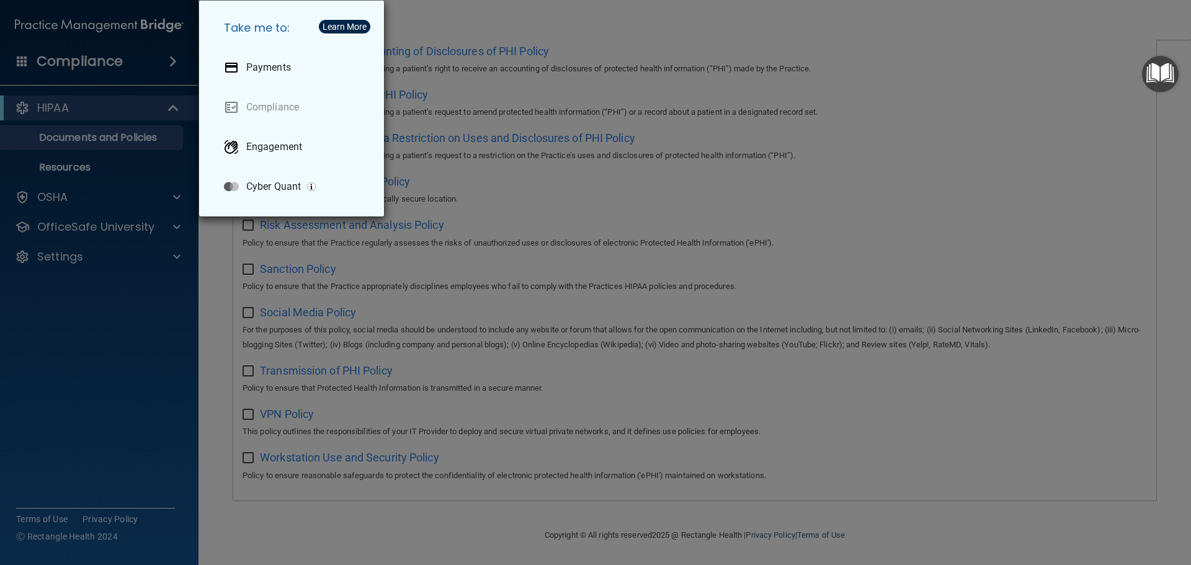
click at [17, 60] on div "Take me to: Payments Compliance Engagement Cyber Quant" at bounding box center [595, 282] width 1191 height 565
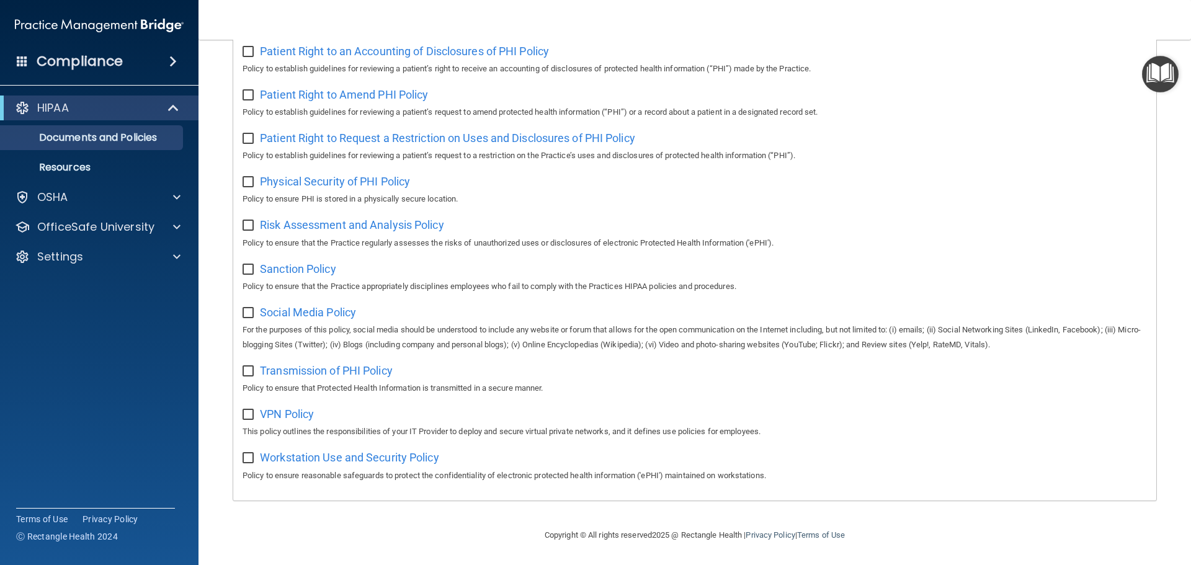
click at [169, 61] on span at bounding box center [172, 61] width 7 height 15
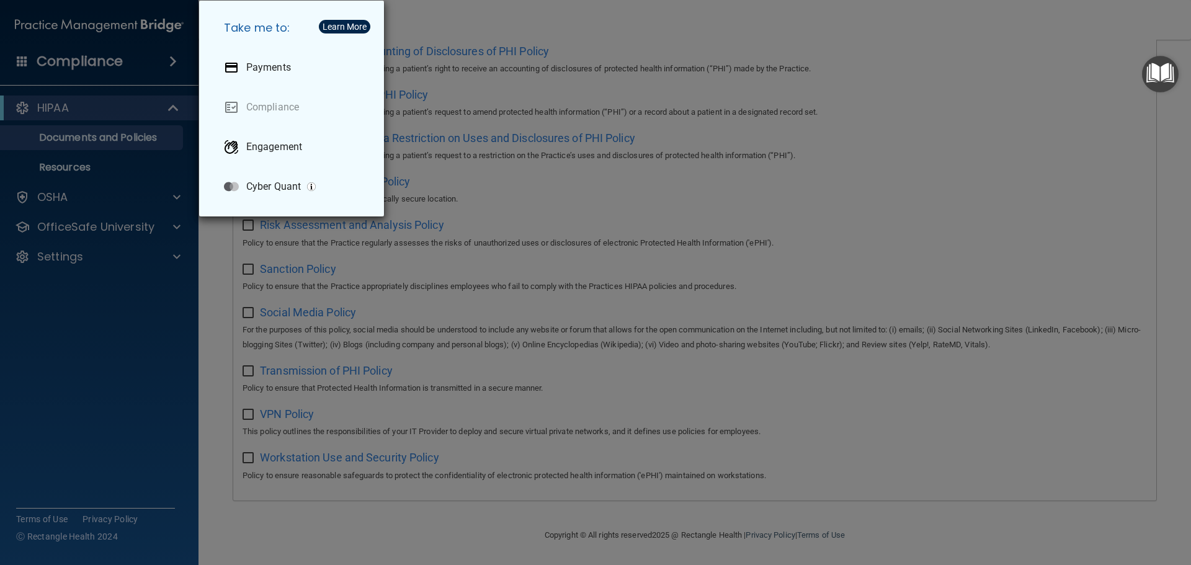
click at [166, 61] on div "Take me to: Payments Compliance Engagement Cyber Quant" at bounding box center [595, 282] width 1191 height 565
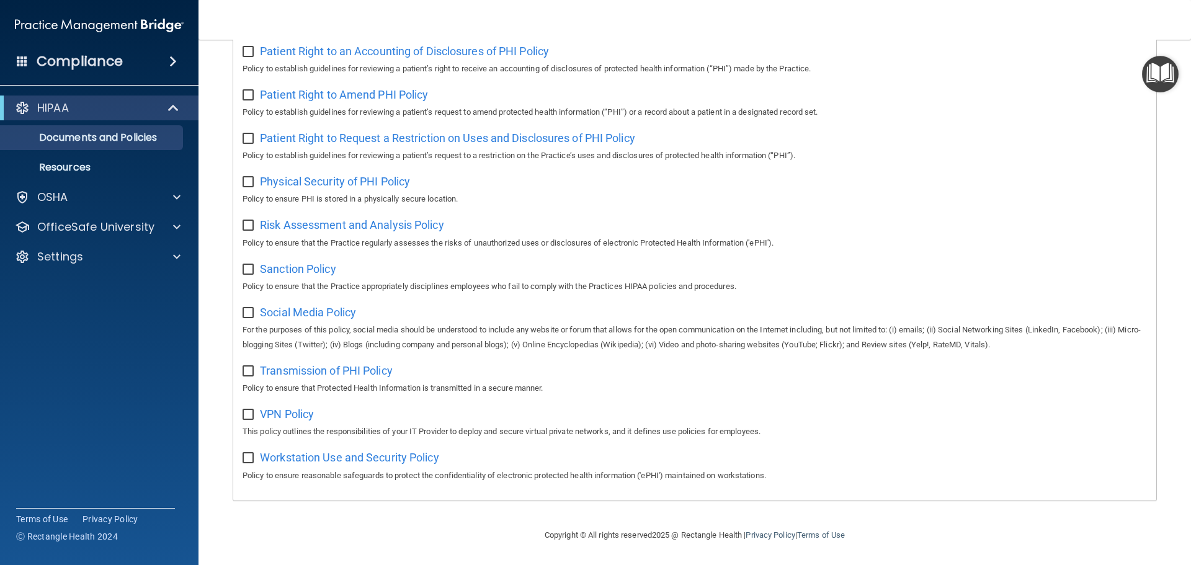
click at [158, 34] on img at bounding box center [99, 25] width 169 height 25
click at [159, 17] on img at bounding box center [99, 25] width 169 height 25
click at [314, 455] on span "Workstation Use and Security Policy" at bounding box center [349, 457] width 179 height 13
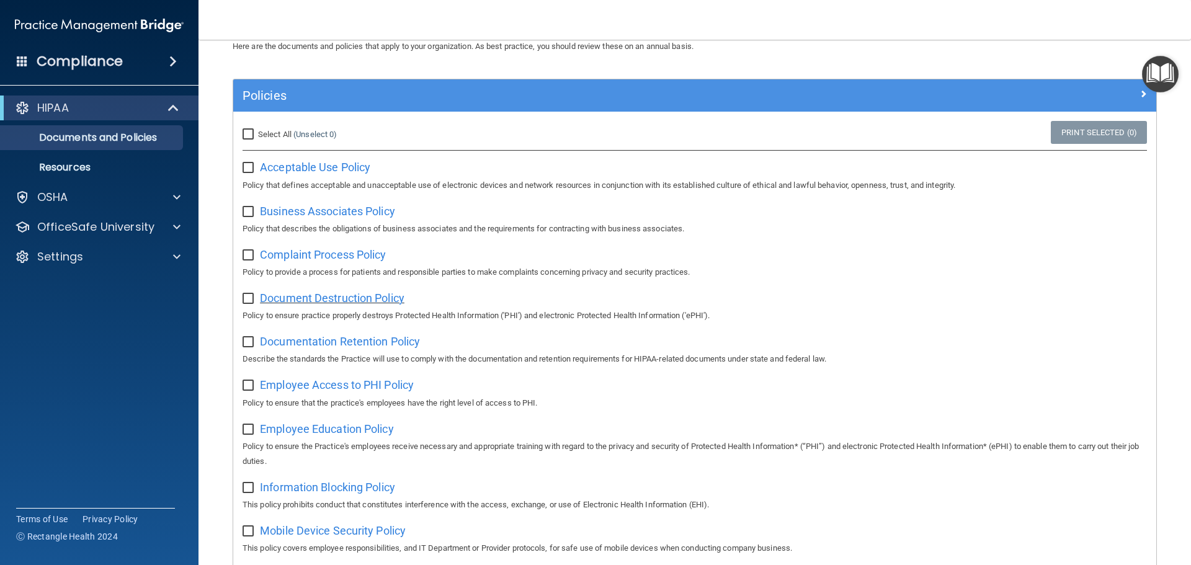
scroll to position [0, 0]
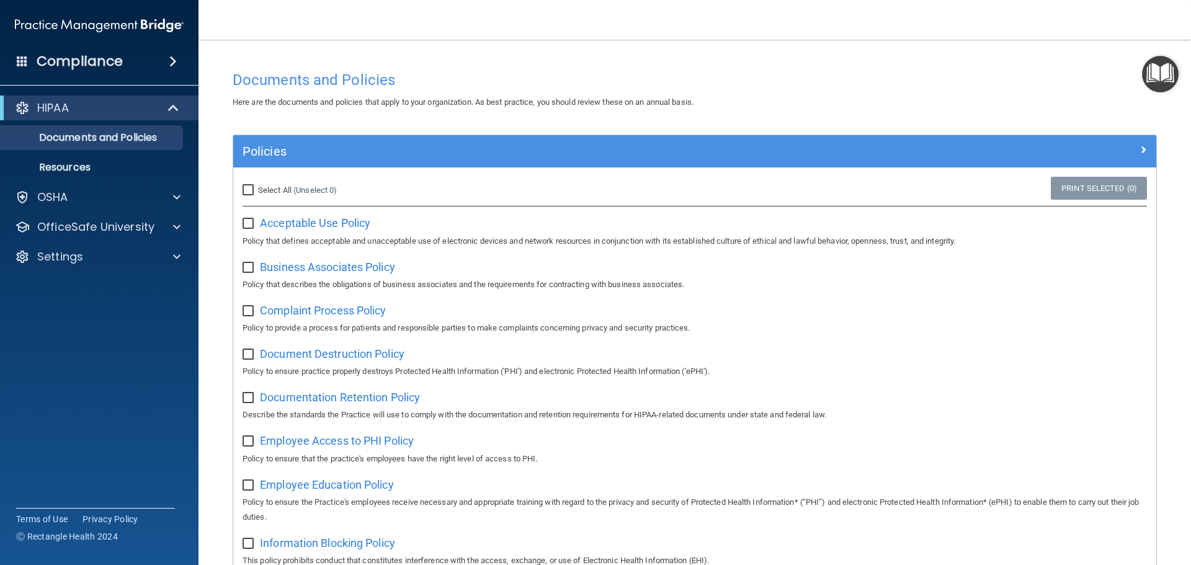
click at [1174, 74] on img "Open Resource Center" at bounding box center [1160, 74] width 37 height 37
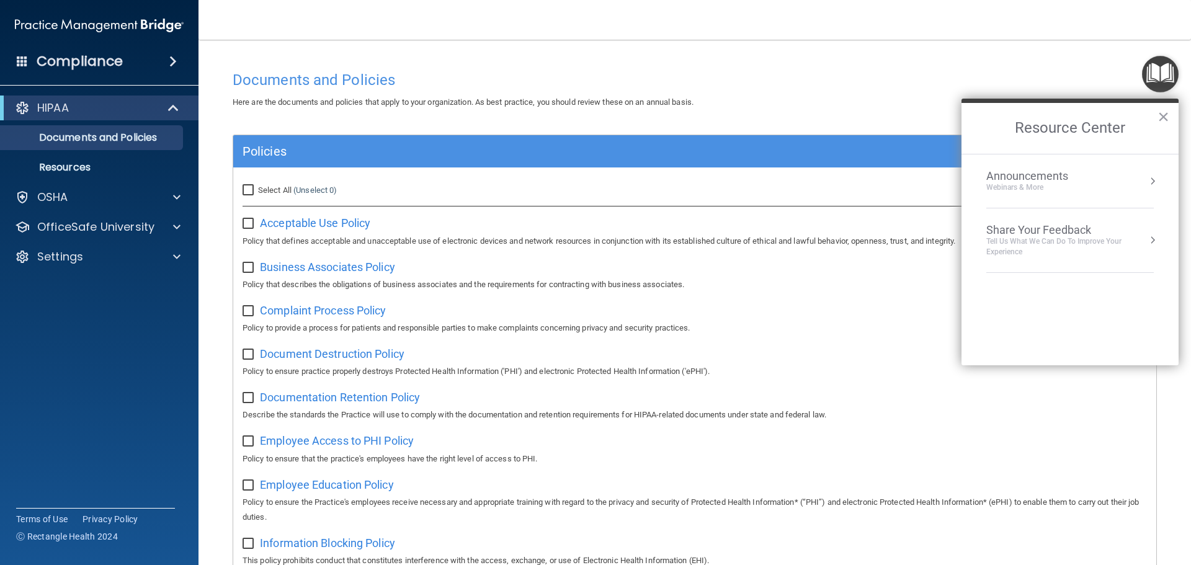
click at [1053, 178] on div "Announcements" at bounding box center [1040, 176] width 107 height 14
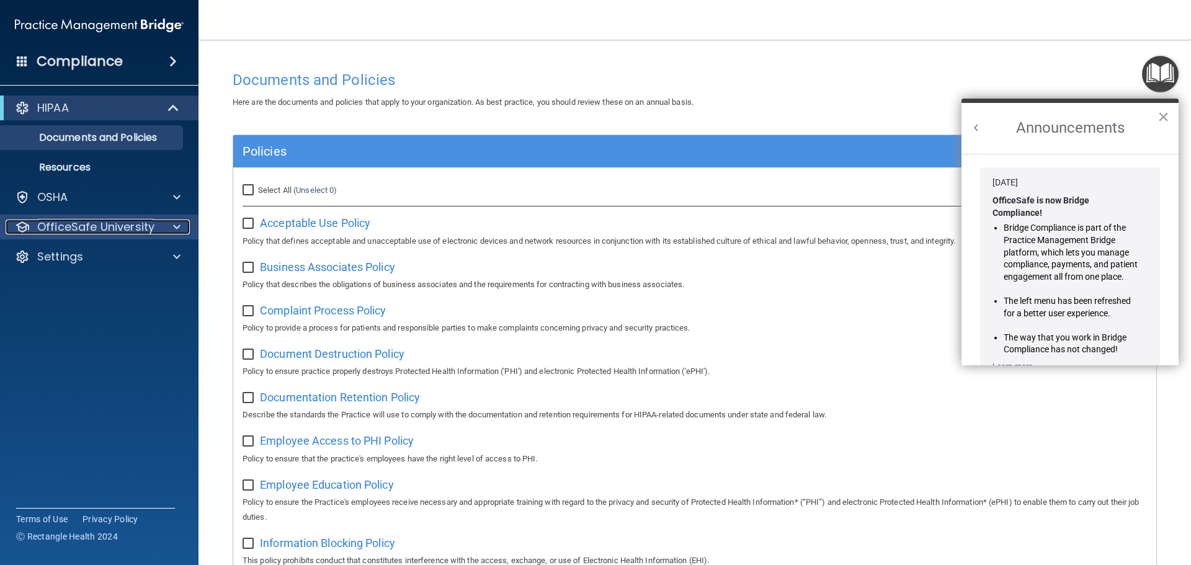
click at [104, 223] on p "OfficeSafe University" at bounding box center [95, 227] width 117 height 15
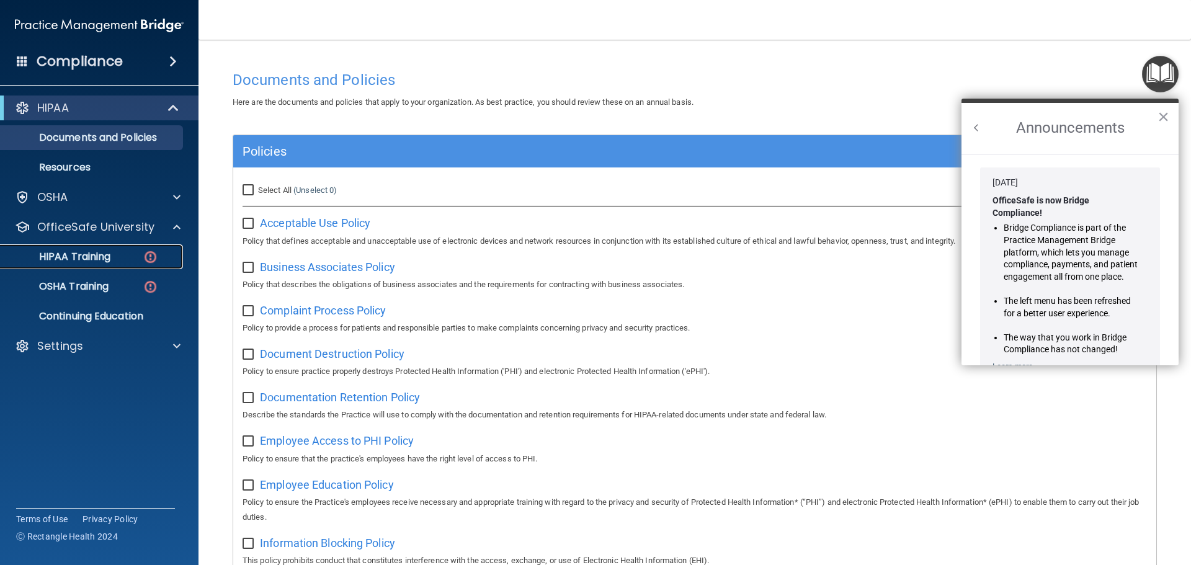
click at [103, 257] on p "HIPAA Training" at bounding box center [59, 257] width 102 height 12
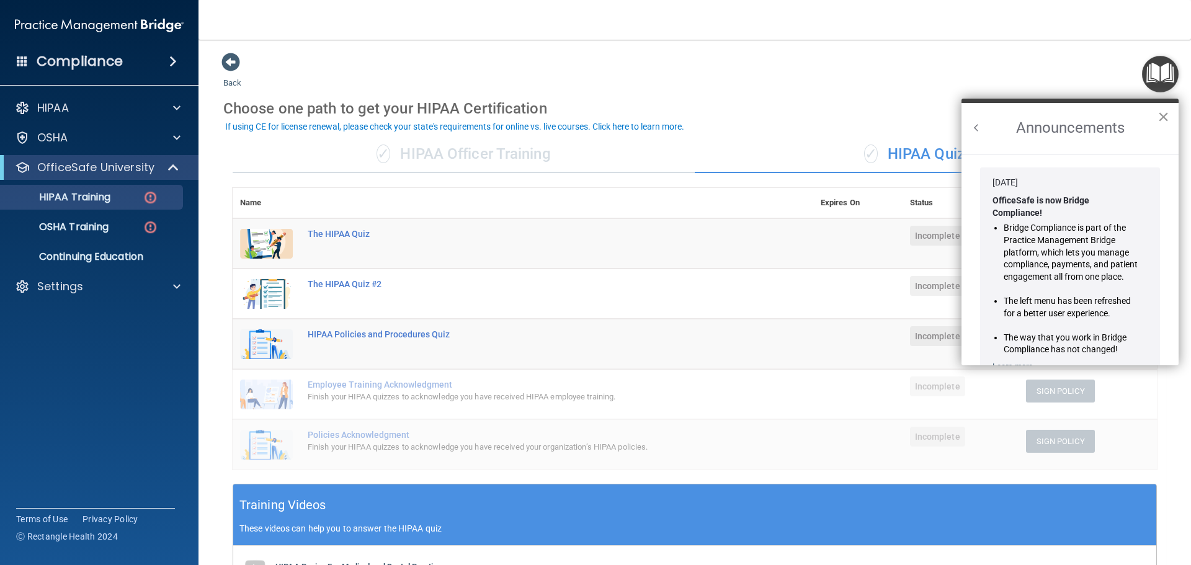
click at [1168, 117] on button "×" at bounding box center [1164, 117] width 12 height 20
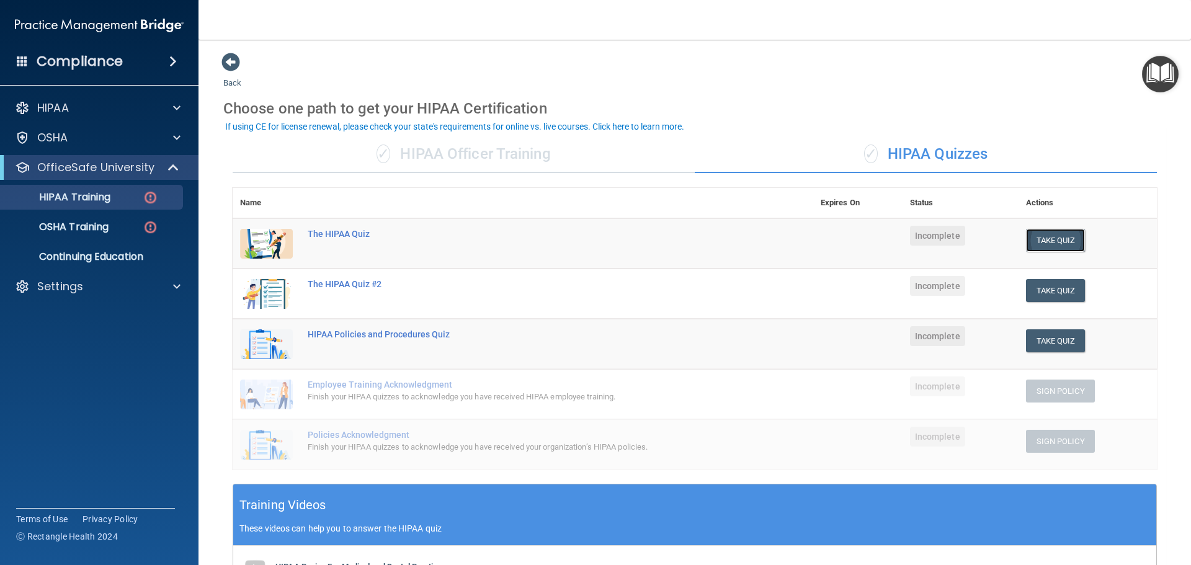
click at [1049, 241] on button "Take Quiz" at bounding box center [1056, 240] width 60 height 23
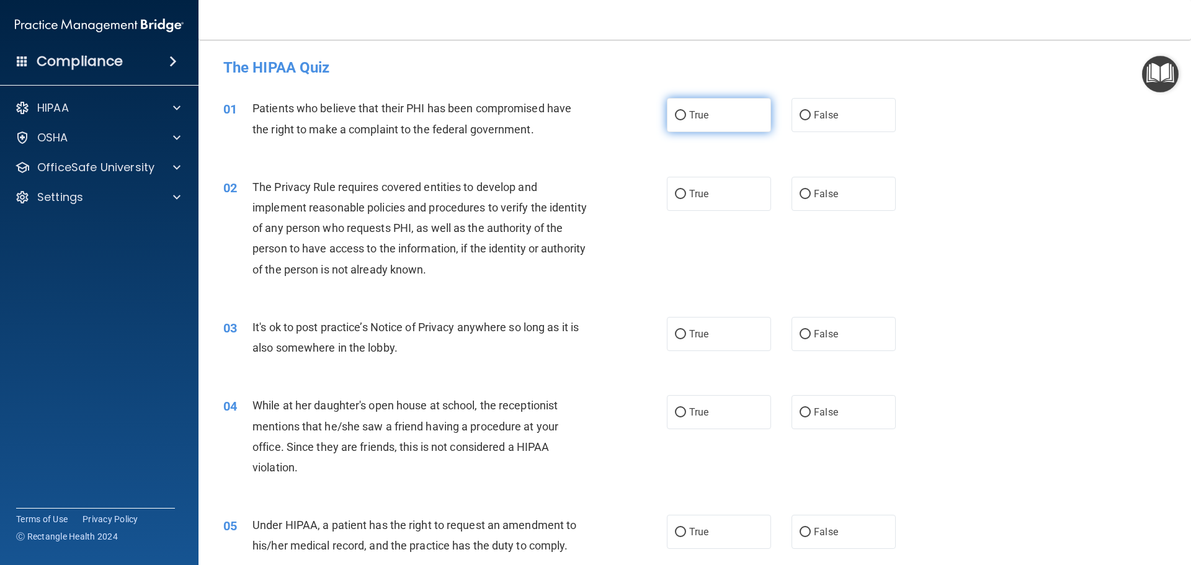
click at [689, 117] on span "True" at bounding box center [698, 115] width 19 height 12
click at [685, 117] on input "True" at bounding box center [680, 115] width 11 height 9
radio input "true"
click at [732, 194] on label "True" at bounding box center [719, 194] width 104 height 34
click at [686, 194] on input "True" at bounding box center [680, 194] width 11 height 9
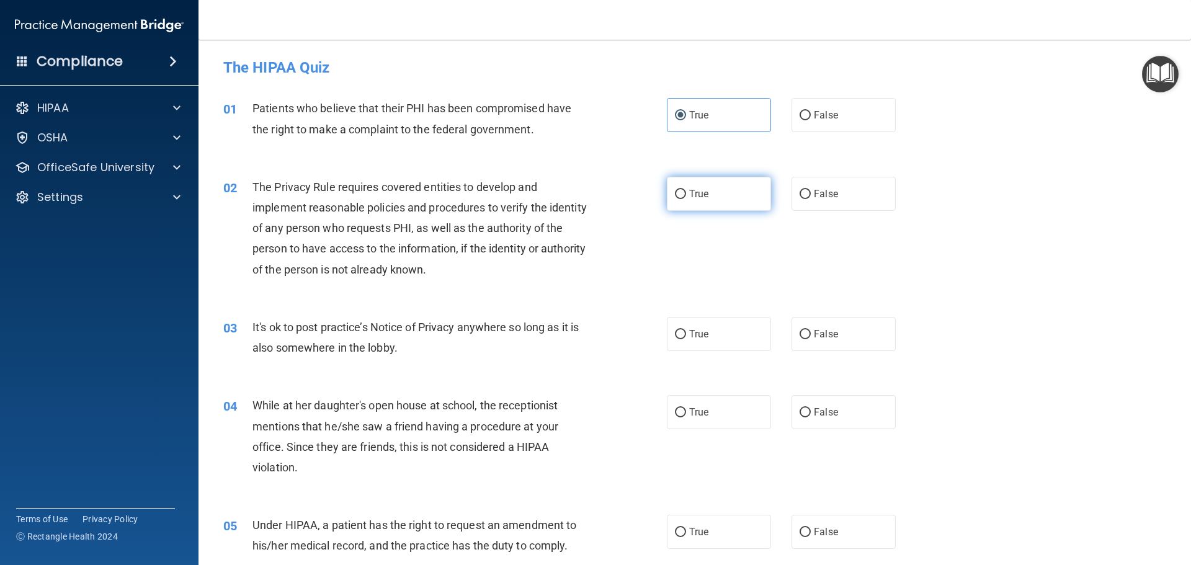
radio input "true"
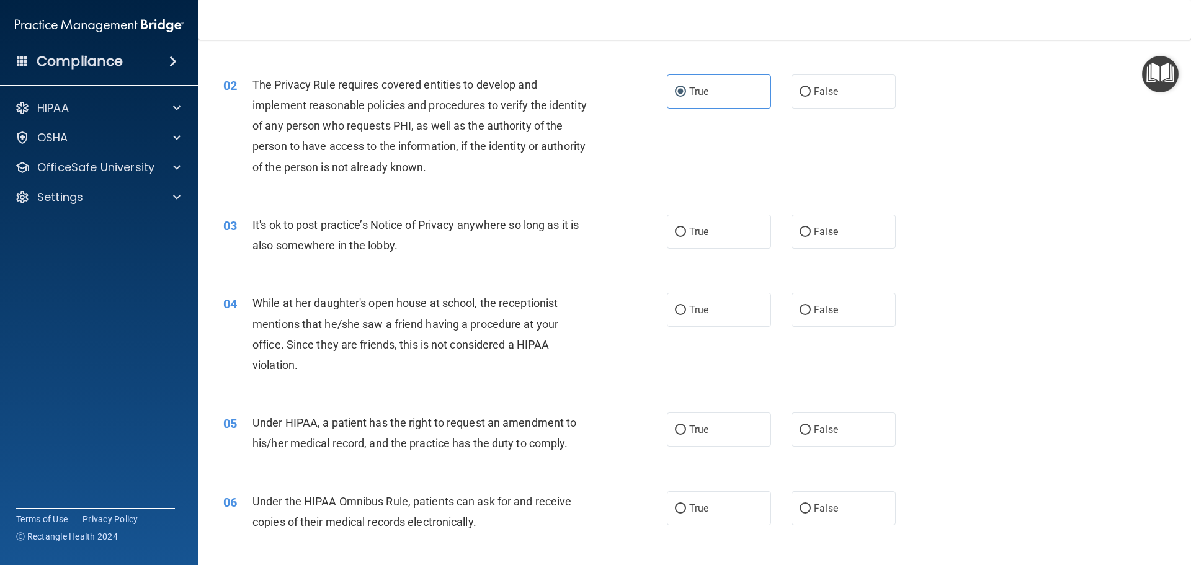
scroll to position [124, 0]
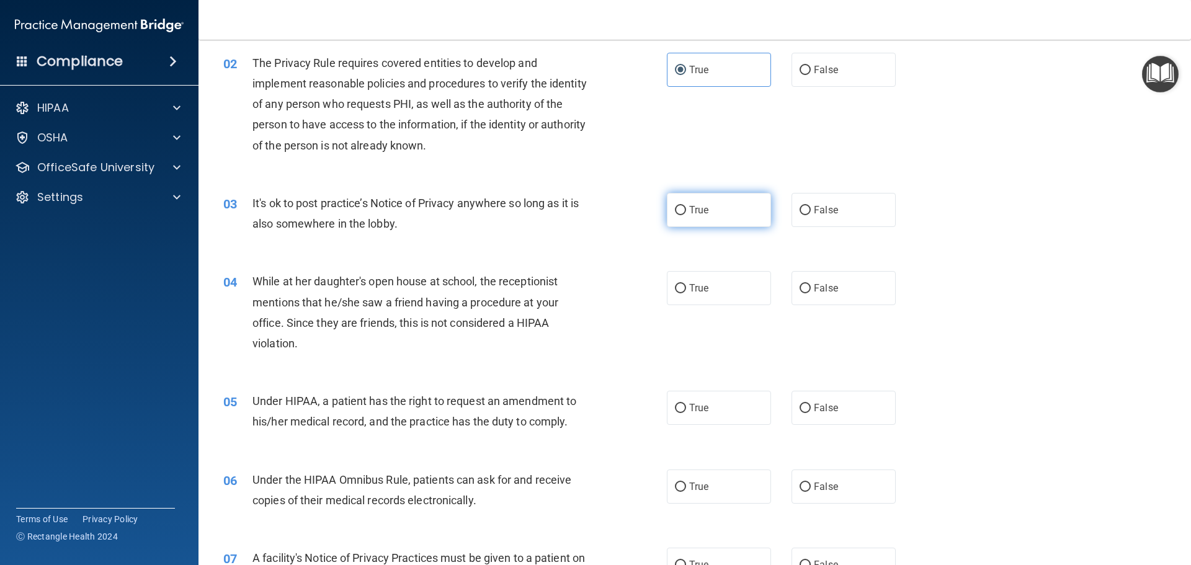
click at [693, 209] on span "True" at bounding box center [698, 210] width 19 height 12
click at [686, 209] on input "True" at bounding box center [680, 210] width 11 height 9
radio input "true"
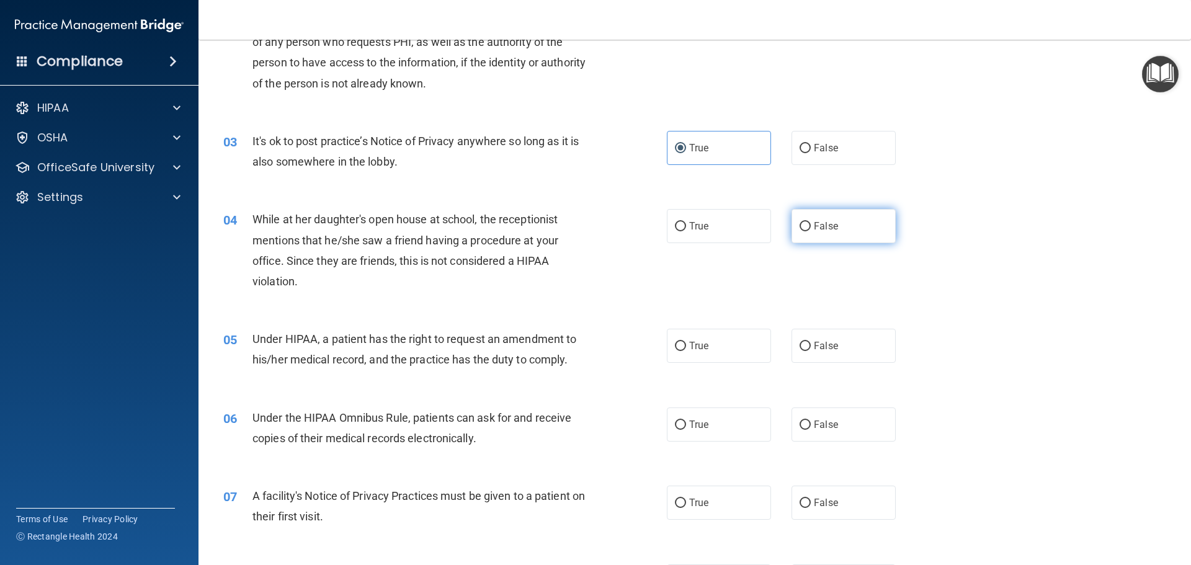
click at [814, 231] on span "False" at bounding box center [826, 226] width 24 height 12
click at [811, 231] on input "False" at bounding box center [805, 226] width 11 height 9
radio input "true"
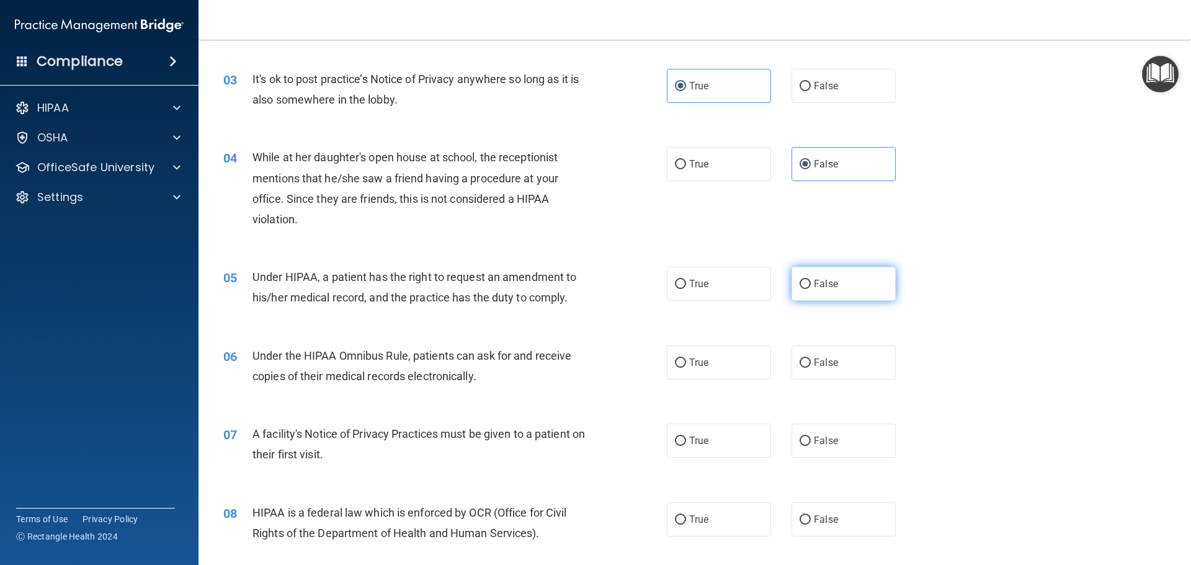
click at [804, 291] on label "False" at bounding box center [844, 284] width 104 height 34
click at [804, 289] on input "False" at bounding box center [805, 284] width 11 height 9
radio input "true"
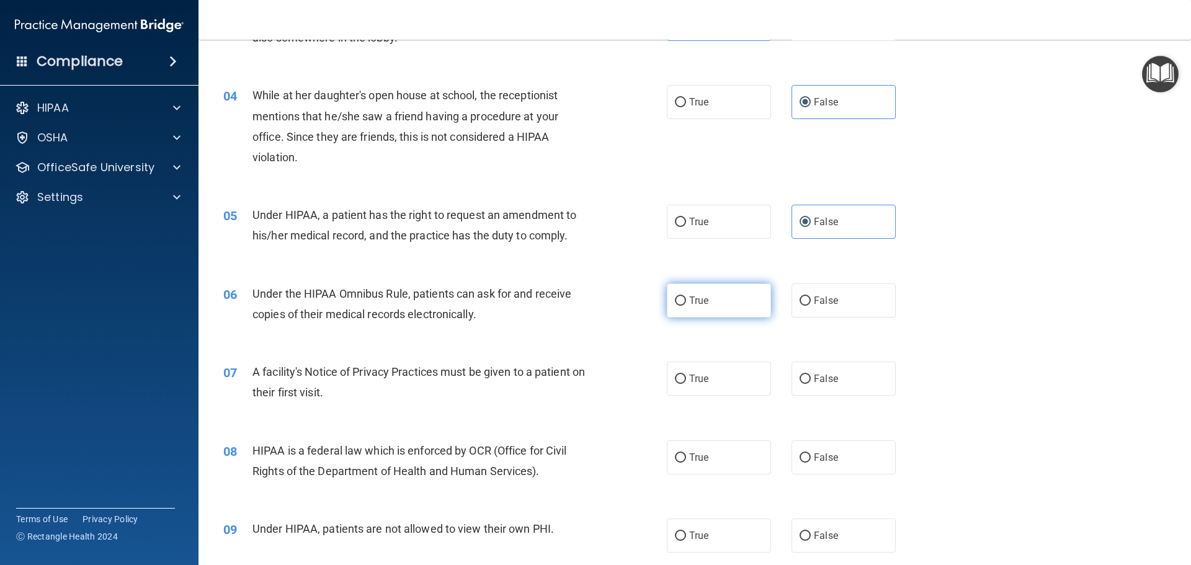
click at [684, 298] on label "True" at bounding box center [719, 301] width 104 height 34
click at [684, 298] on input "True" at bounding box center [680, 301] width 11 height 9
radio input "true"
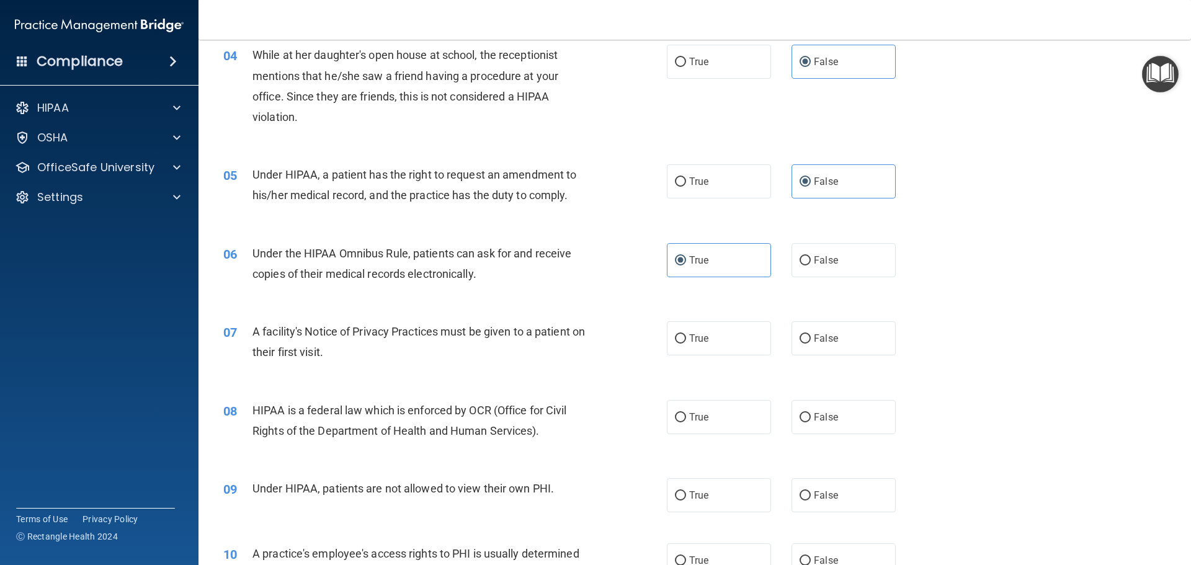
scroll to position [372, 0]
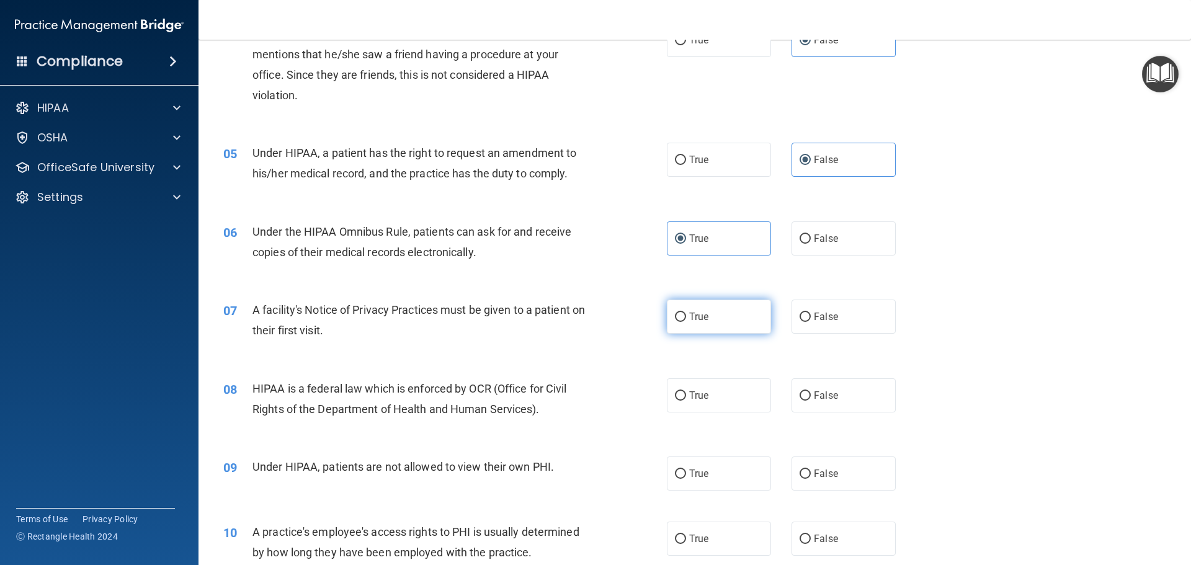
click at [694, 317] on span "True" at bounding box center [698, 317] width 19 height 12
click at [686, 317] on input "True" at bounding box center [680, 317] width 11 height 9
radio input "true"
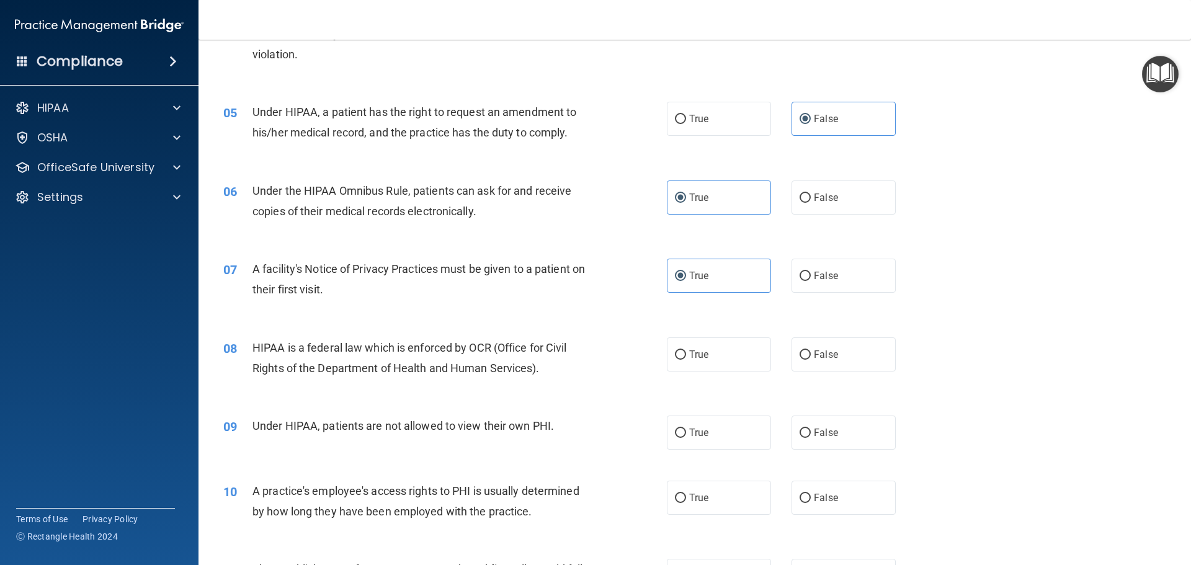
scroll to position [434, 0]
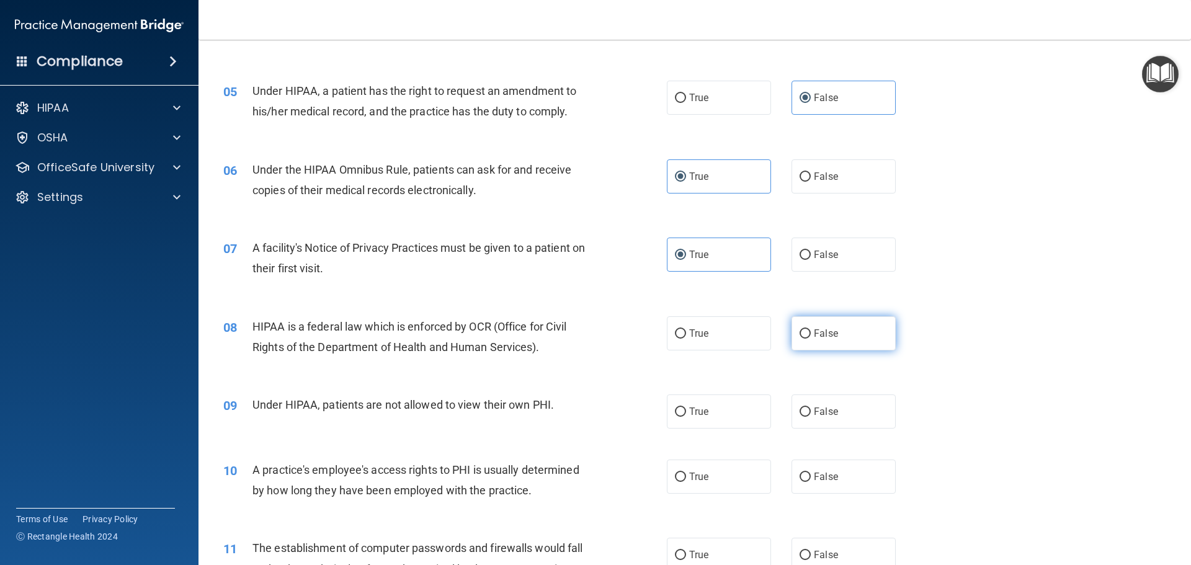
click at [806, 333] on label "False" at bounding box center [844, 333] width 104 height 34
click at [806, 333] on input "False" at bounding box center [805, 334] width 11 height 9
radio input "true"
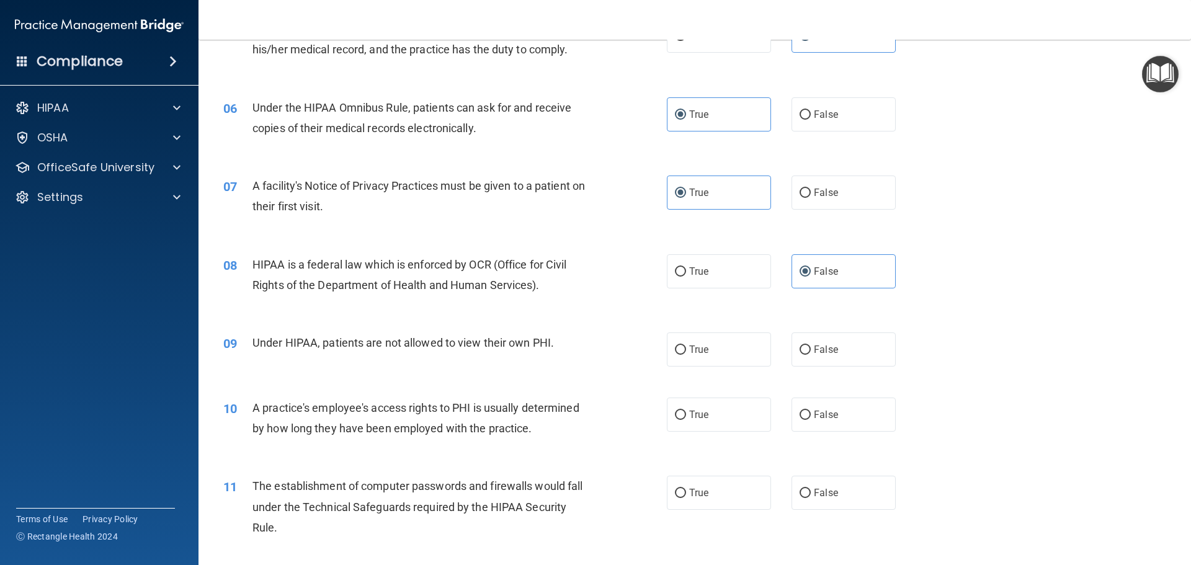
scroll to position [558, 0]
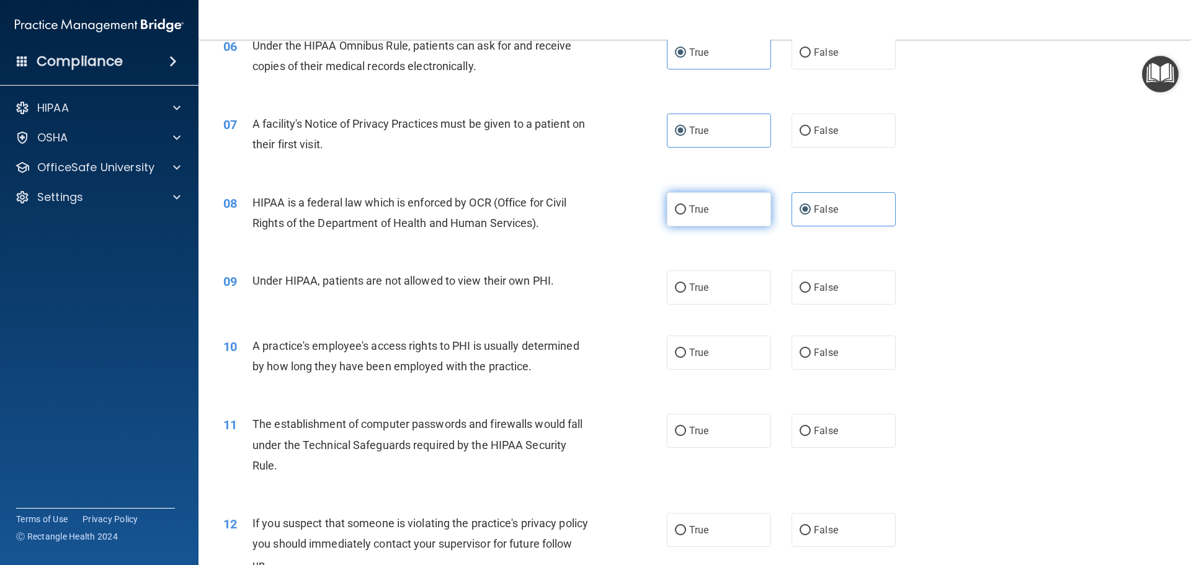
click at [740, 215] on label "True" at bounding box center [719, 209] width 104 height 34
click at [686, 215] on input "True" at bounding box center [680, 209] width 11 height 9
radio input "true"
radio input "false"
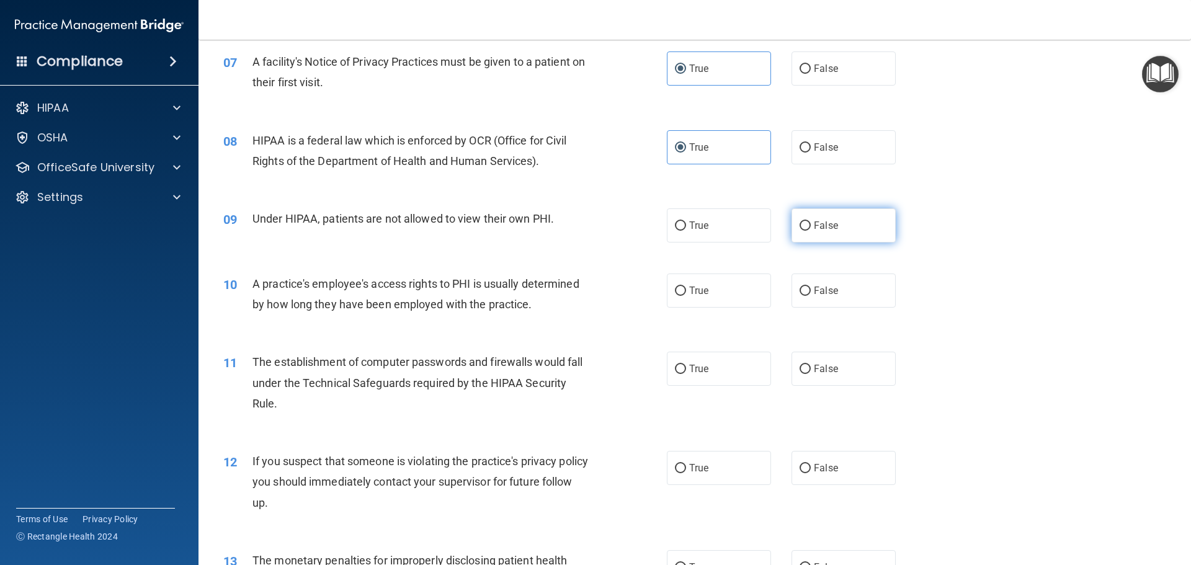
click at [820, 226] on span "False" at bounding box center [826, 226] width 24 height 12
click at [811, 226] on input "False" at bounding box center [805, 226] width 11 height 9
radio input "true"
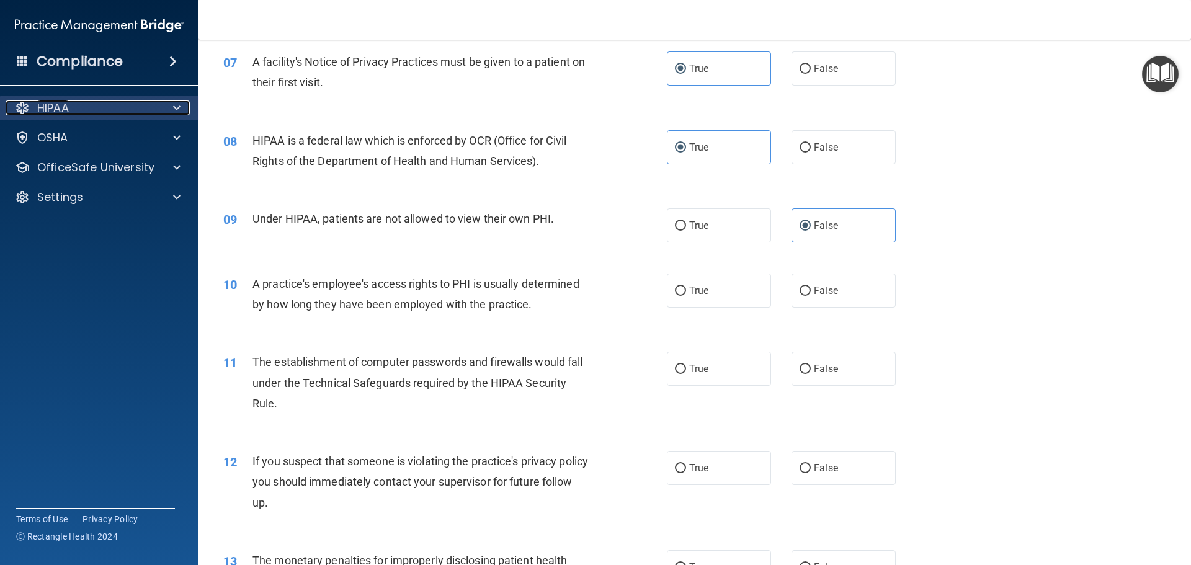
click at [84, 105] on div "HIPAA" at bounding box center [83, 108] width 154 height 15
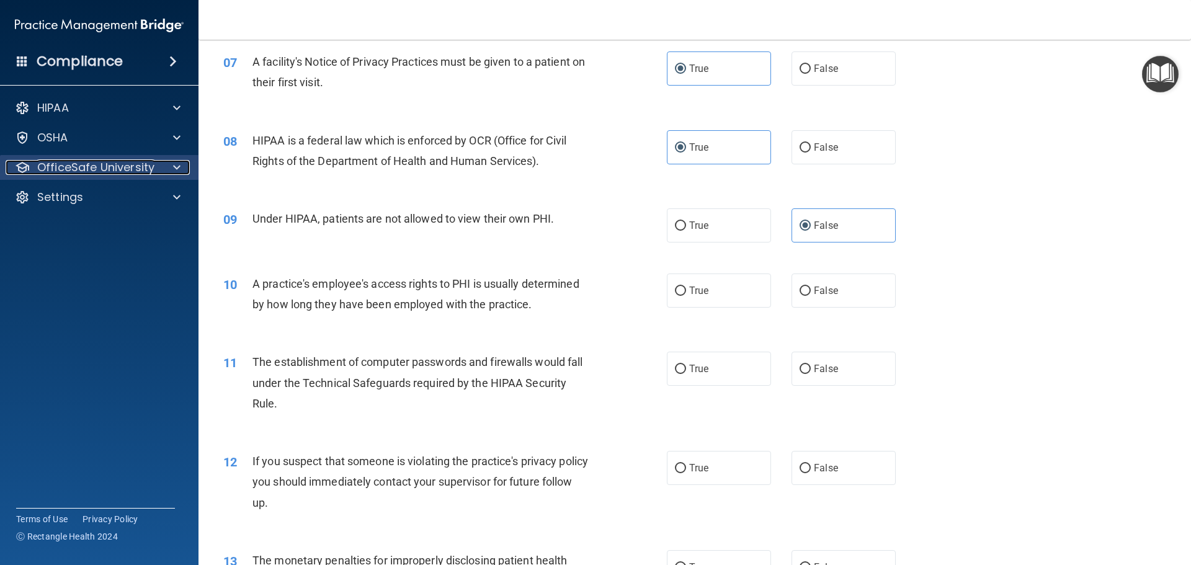
click at [122, 166] on p "OfficeSafe University" at bounding box center [95, 167] width 117 height 15
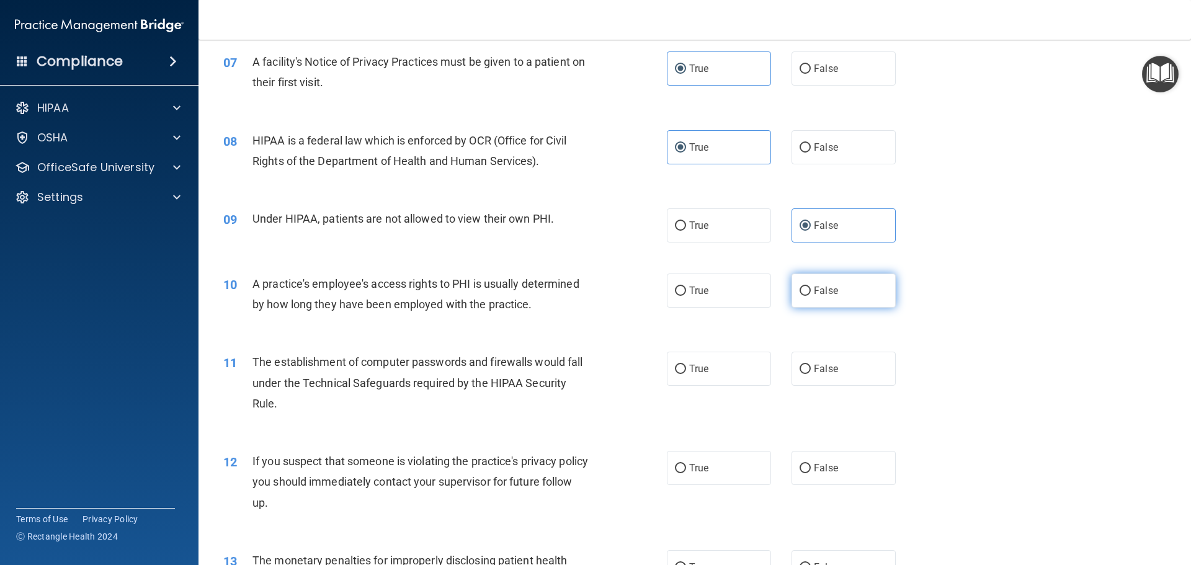
click at [846, 292] on label "False" at bounding box center [844, 291] width 104 height 34
click at [811, 292] on input "False" at bounding box center [805, 291] width 11 height 9
radio input "true"
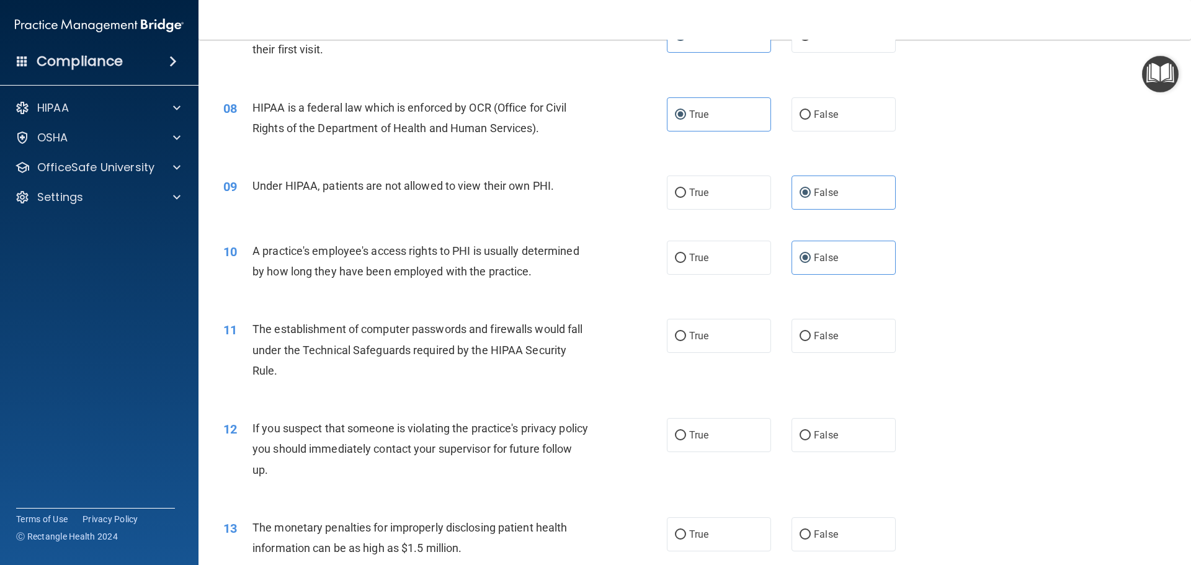
scroll to position [683, 0]
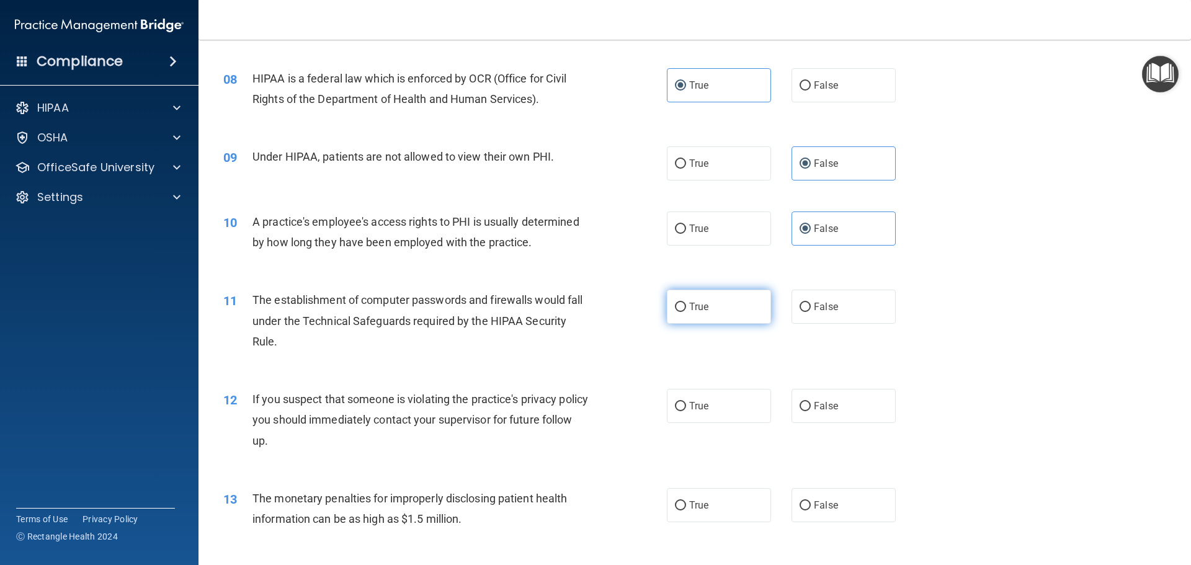
click at [702, 312] on span "True" at bounding box center [698, 307] width 19 height 12
click at [686, 312] on input "True" at bounding box center [680, 307] width 11 height 9
radio input "true"
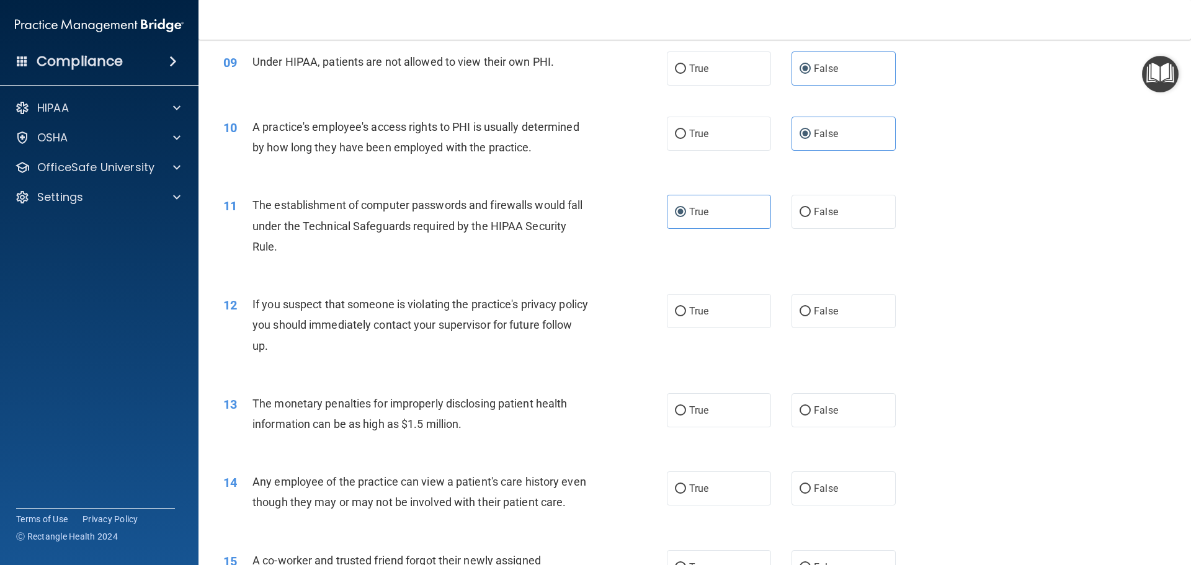
scroll to position [807, 0]
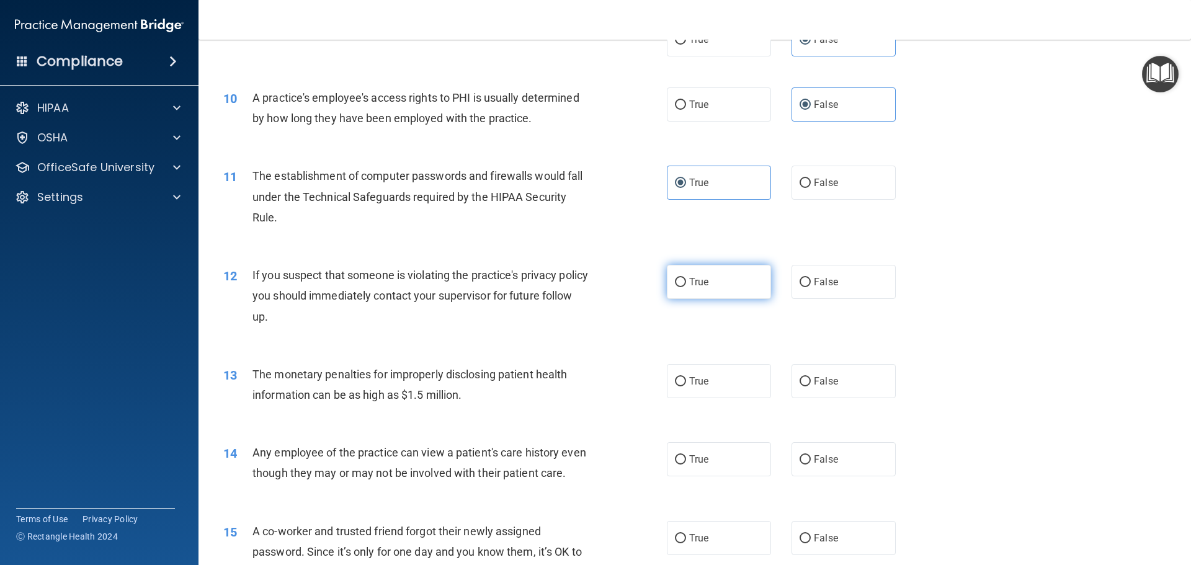
click at [687, 290] on label "True" at bounding box center [719, 282] width 104 height 34
click at [686, 287] on input "True" at bounding box center [680, 282] width 11 height 9
radio input "true"
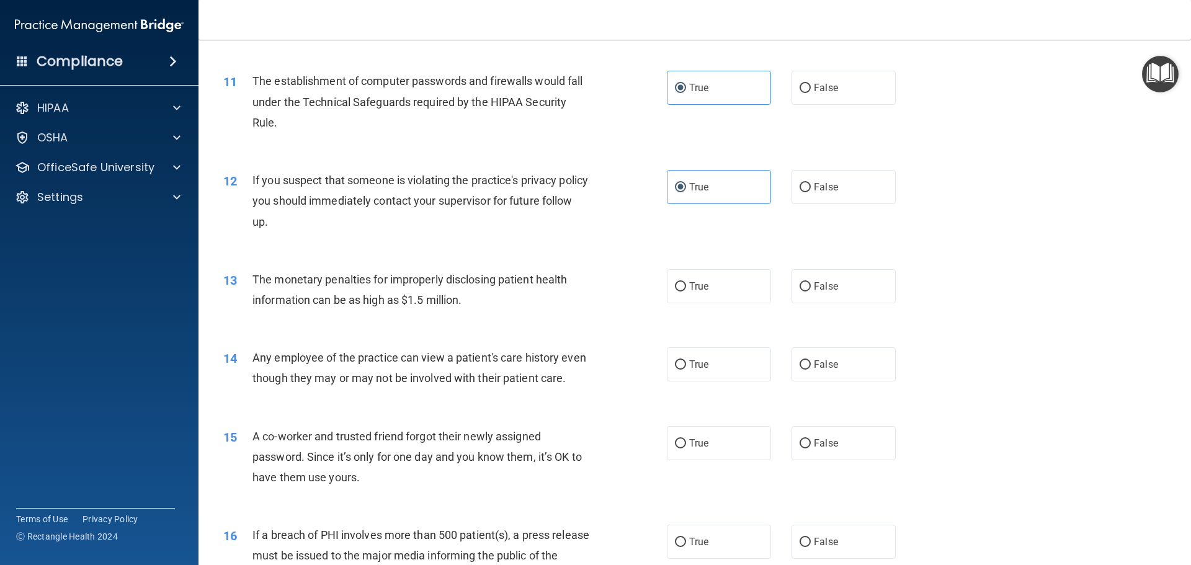
scroll to position [931, 0]
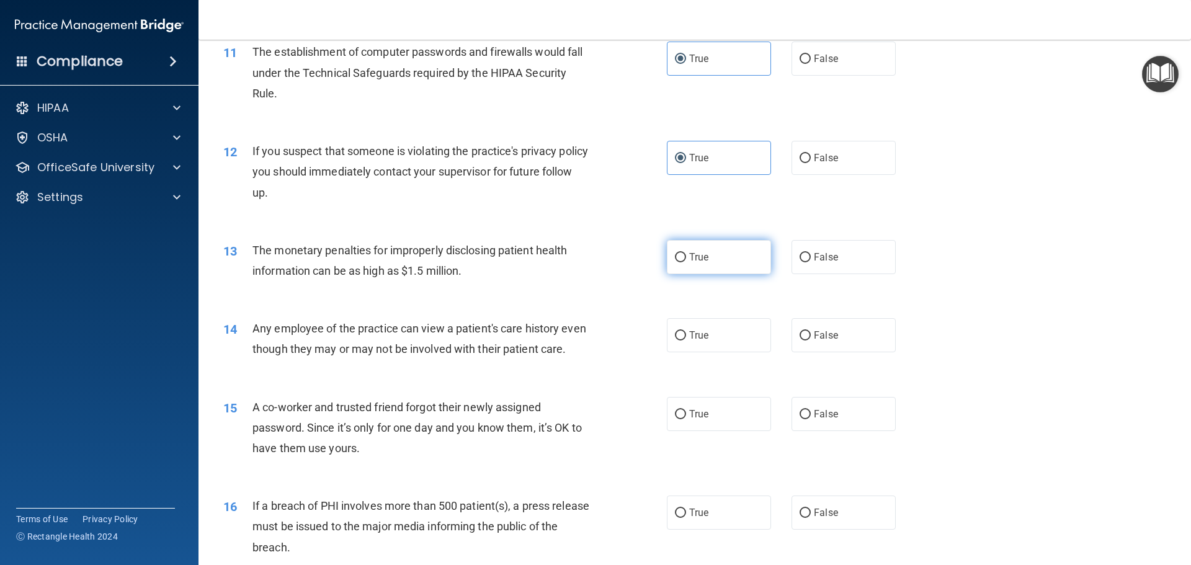
click at [734, 268] on label "True" at bounding box center [719, 257] width 104 height 34
click at [686, 262] on input "True" at bounding box center [680, 257] width 11 height 9
radio input "true"
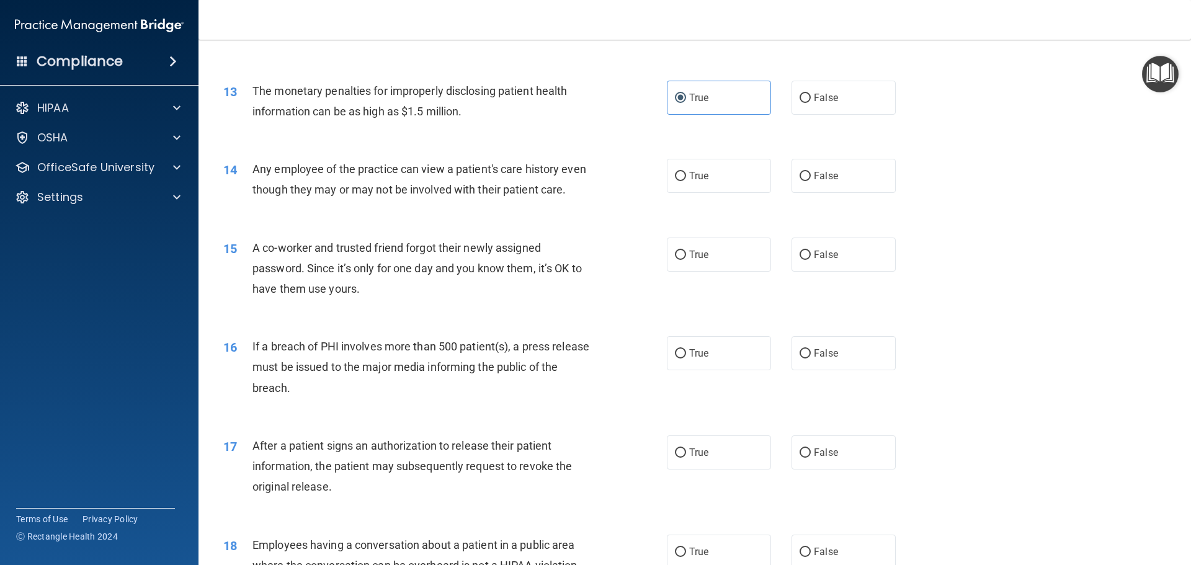
scroll to position [1117, 0]
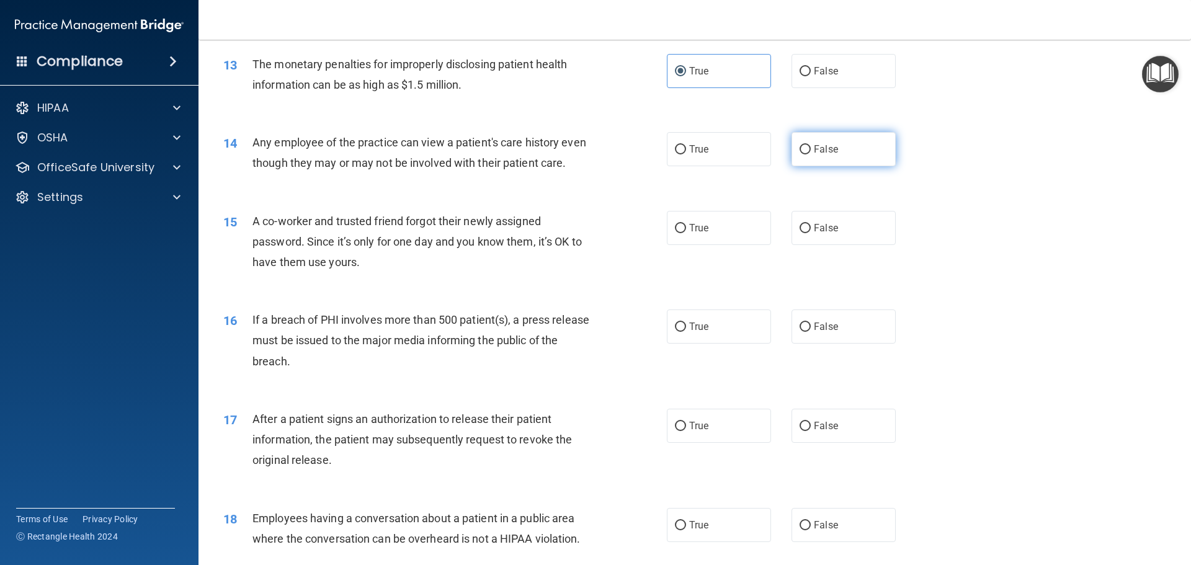
click at [830, 154] on span "False" at bounding box center [826, 149] width 24 height 12
click at [811, 154] on input "False" at bounding box center [805, 149] width 11 height 9
radio input "true"
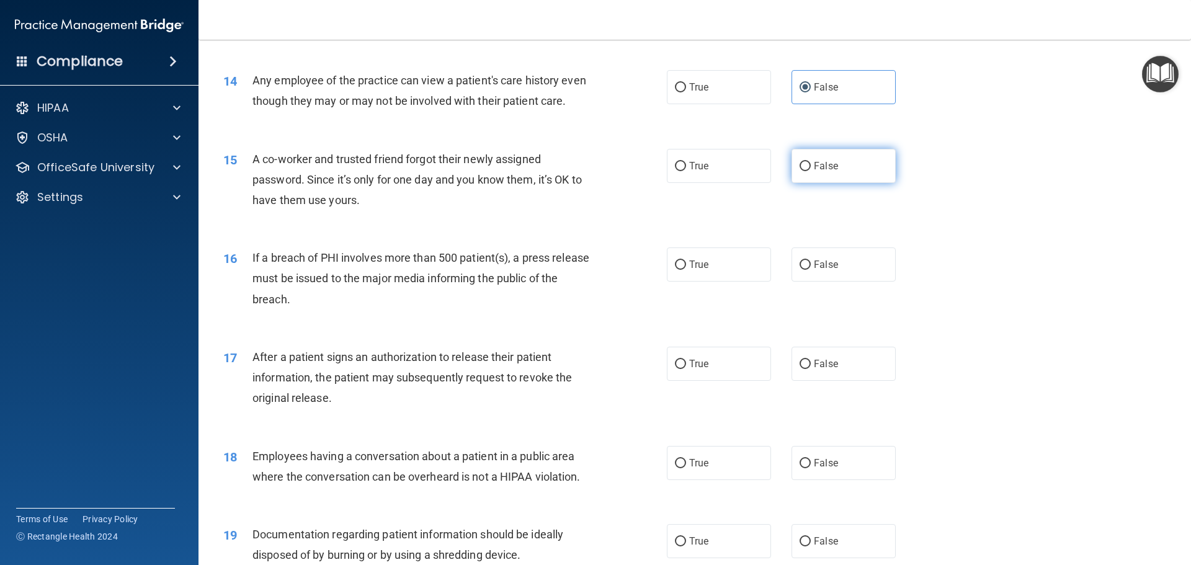
click at [814, 180] on label "False" at bounding box center [844, 166] width 104 height 34
click at [811, 171] on input "False" at bounding box center [805, 166] width 11 height 9
radio input "true"
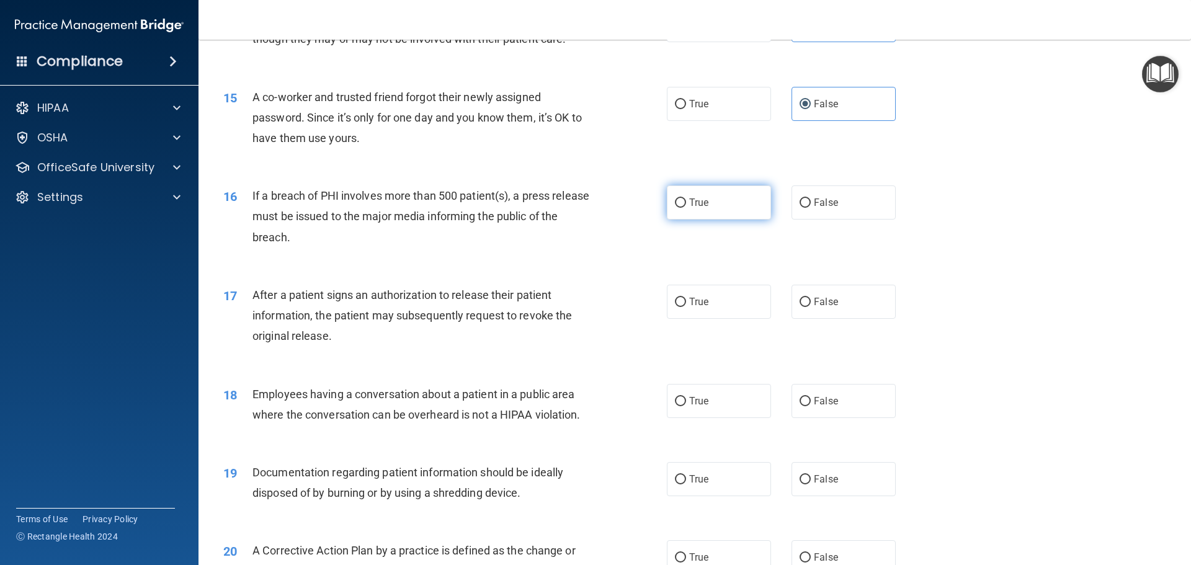
click at [745, 220] on label "True" at bounding box center [719, 203] width 104 height 34
click at [686, 208] on input "True" at bounding box center [680, 203] width 11 height 9
radio input "true"
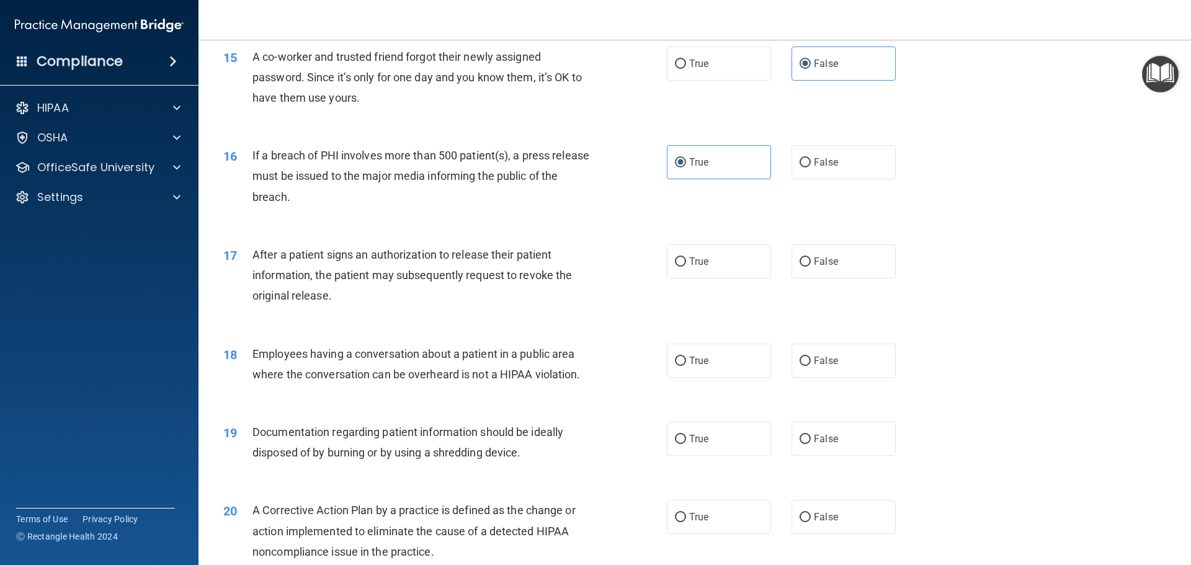
scroll to position [1303, 0]
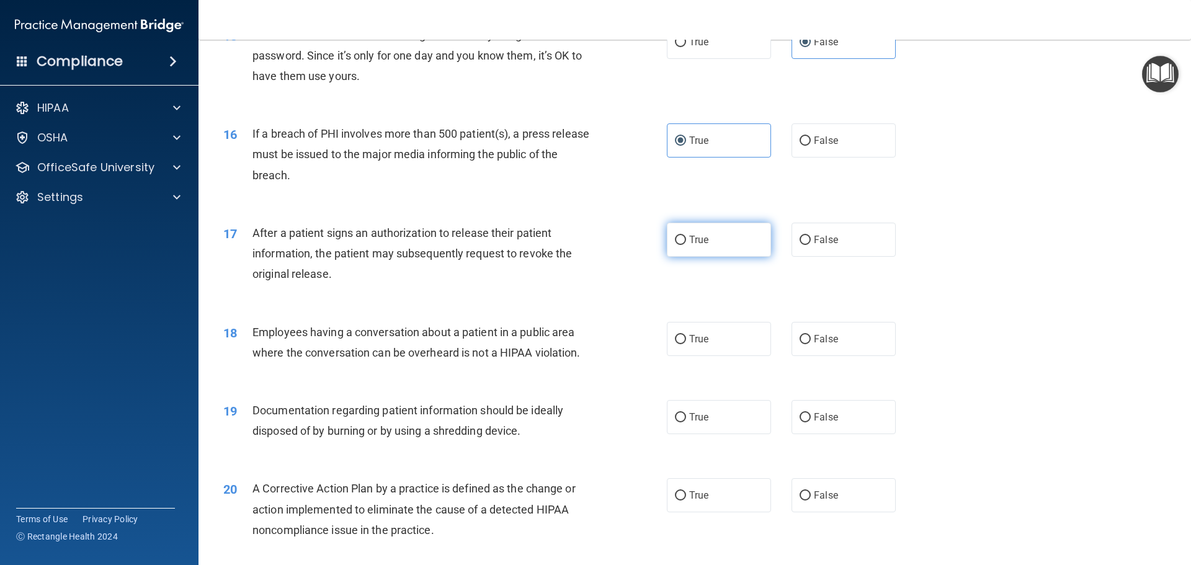
click at [689, 246] on span "True" at bounding box center [698, 240] width 19 height 12
click at [686, 245] on input "True" at bounding box center [680, 240] width 11 height 9
radio input "true"
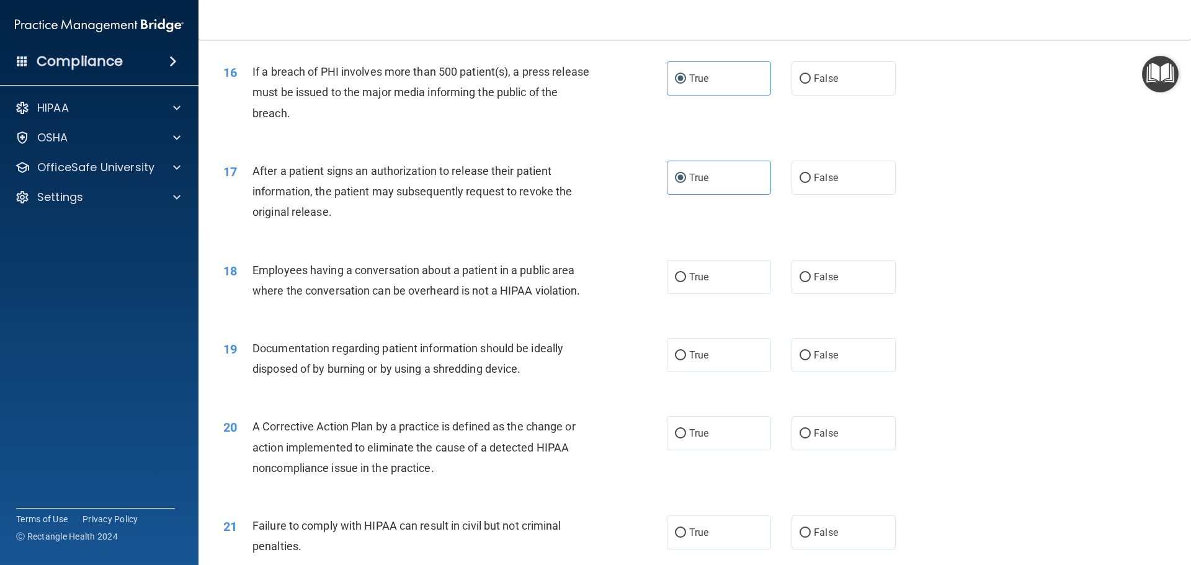
scroll to position [1427, 0]
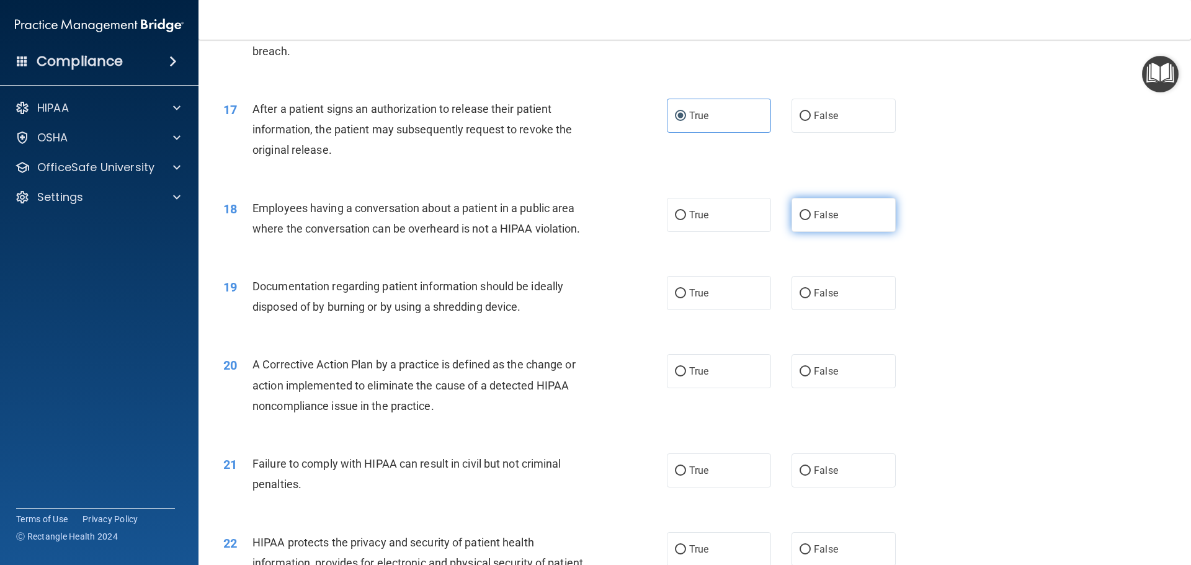
click at [828, 232] on label "False" at bounding box center [844, 215] width 104 height 34
click at [811, 220] on input "False" at bounding box center [805, 215] width 11 height 9
radio input "true"
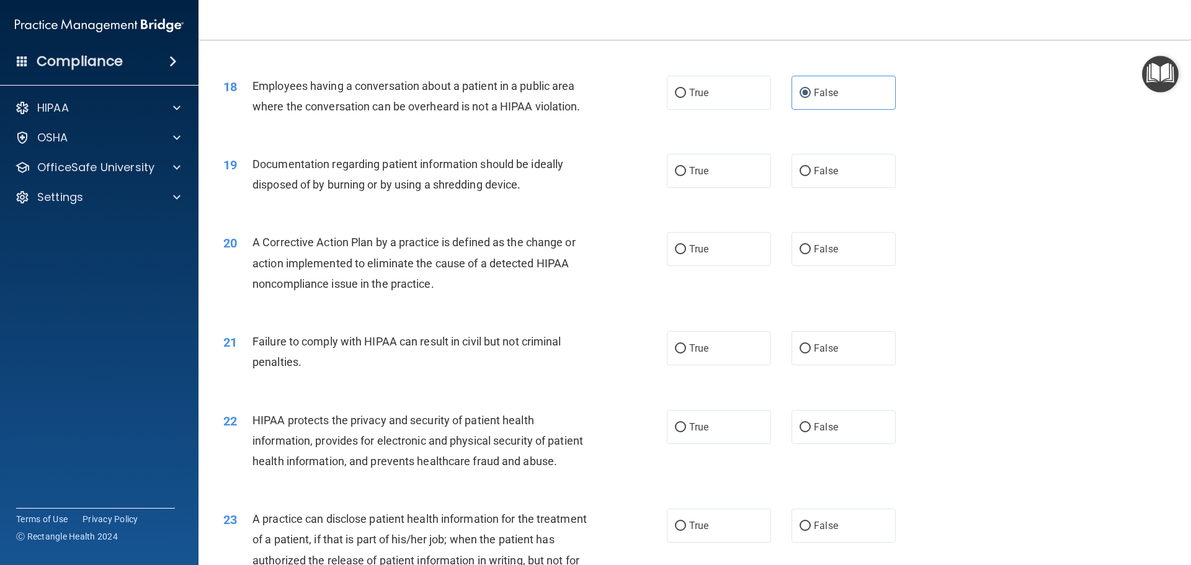
scroll to position [1551, 0]
click at [739, 186] on label "True" at bounding box center [719, 169] width 104 height 34
click at [686, 174] on input "True" at bounding box center [680, 169] width 11 height 9
radio input "true"
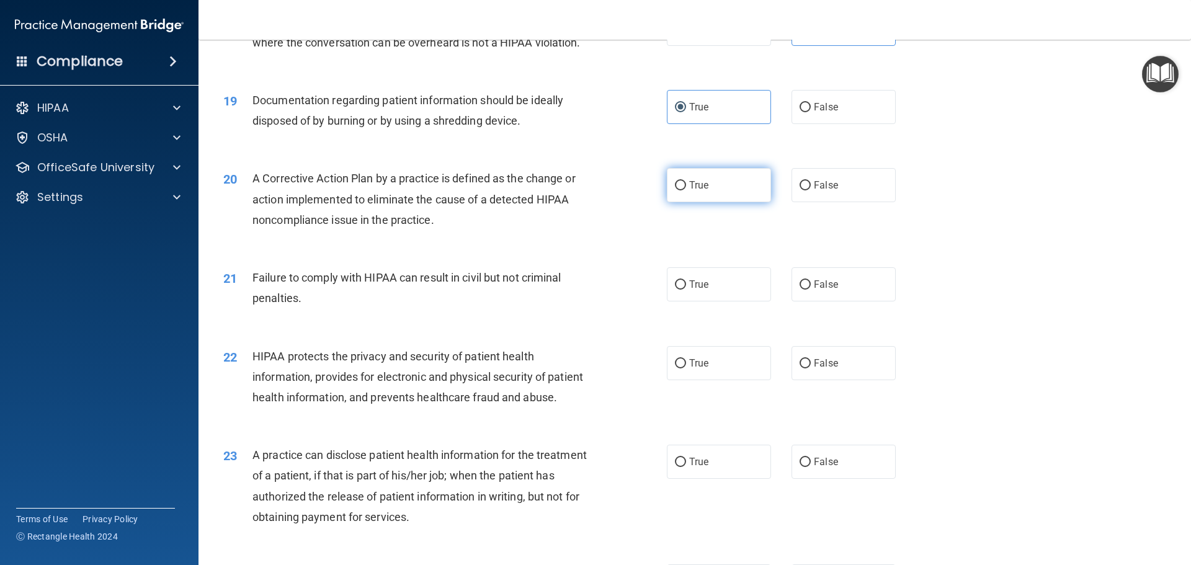
click at [713, 202] on label "True" at bounding box center [719, 185] width 104 height 34
click at [686, 191] on input "True" at bounding box center [680, 185] width 11 height 9
radio input "true"
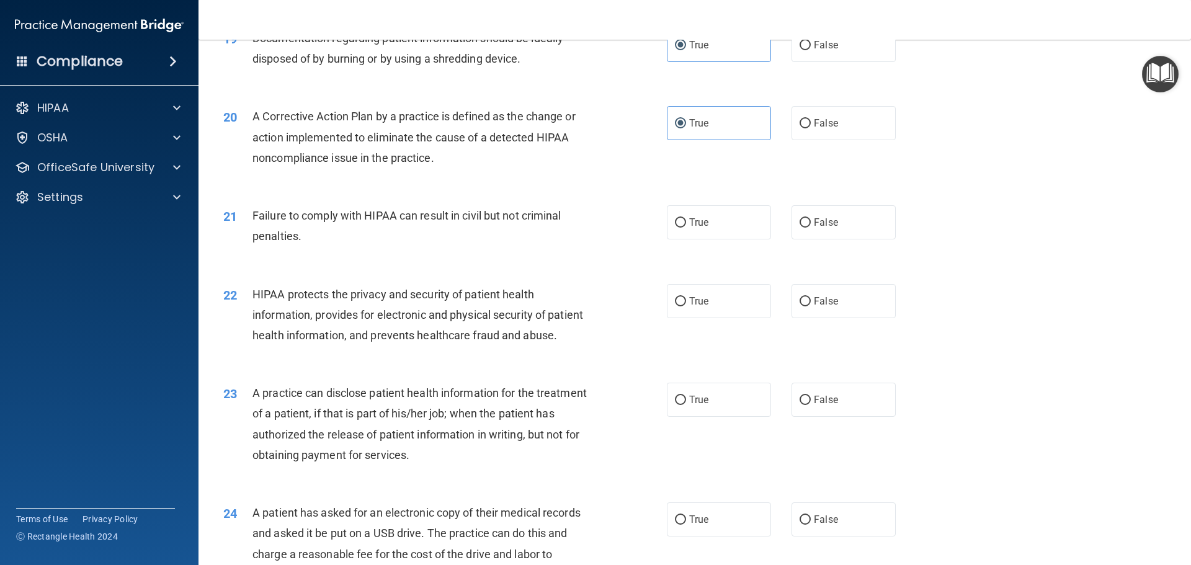
scroll to position [1738, 0]
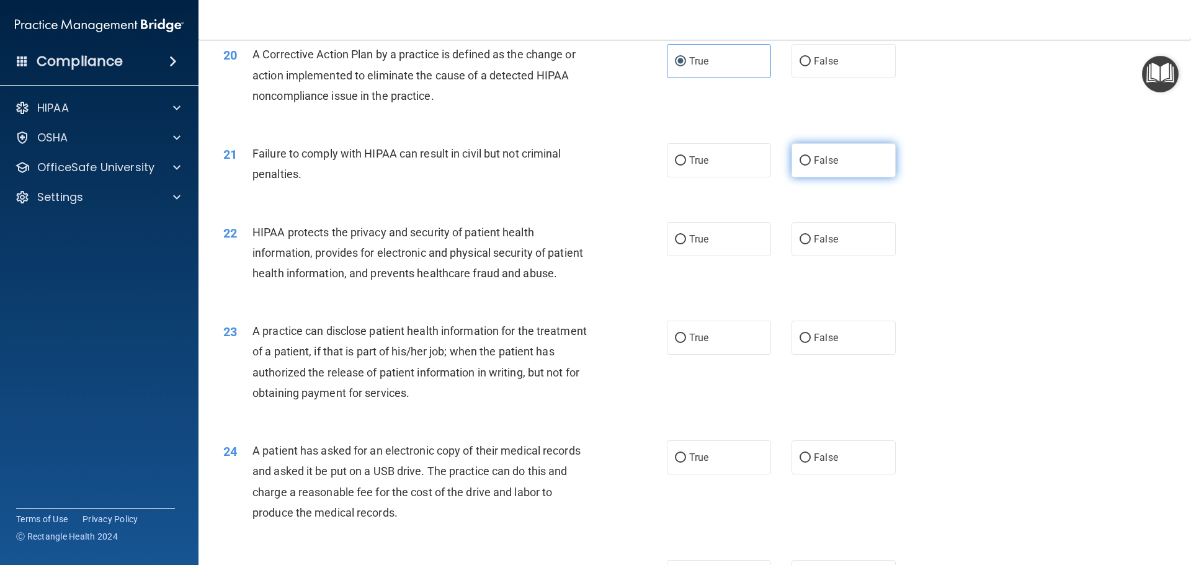
click at [833, 177] on label "False" at bounding box center [844, 160] width 104 height 34
click at [811, 166] on input "False" at bounding box center [805, 160] width 11 height 9
radio input "true"
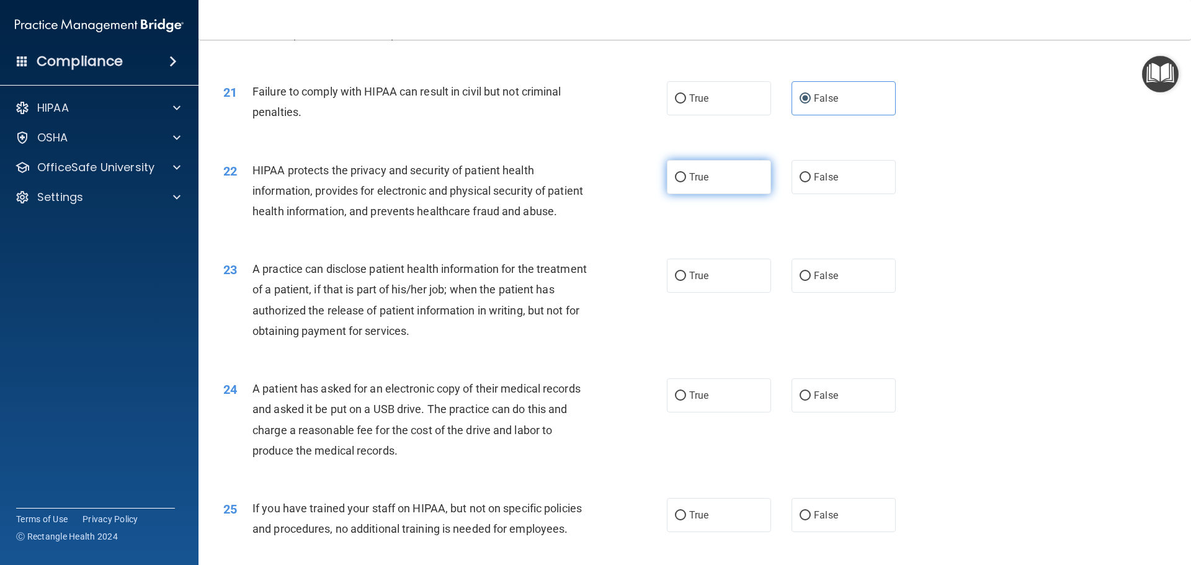
click at [704, 194] on label "True" at bounding box center [719, 177] width 104 height 34
click at [686, 182] on input "True" at bounding box center [680, 177] width 11 height 9
radio input "true"
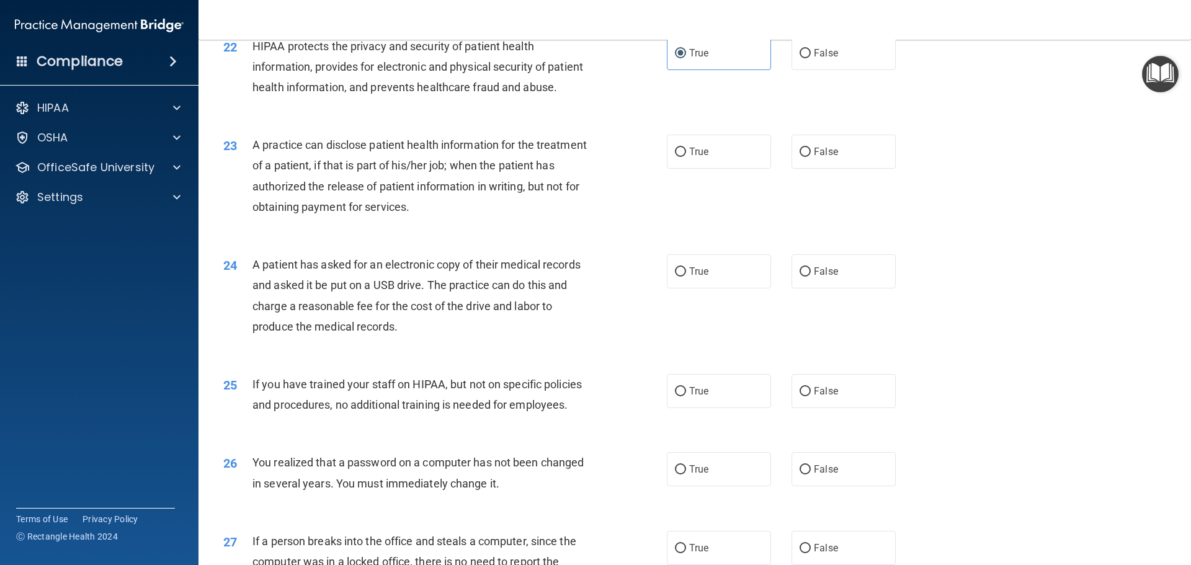
scroll to position [1986, 0]
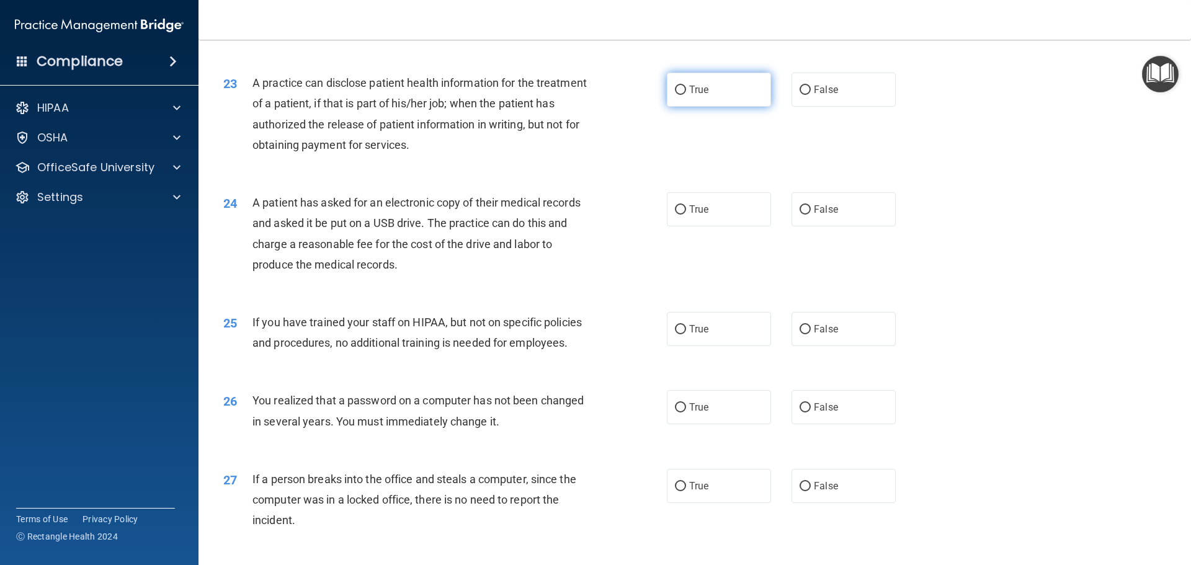
click at [683, 107] on label "True" at bounding box center [719, 90] width 104 height 34
click at [683, 95] on input "True" at bounding box center [680, 90] width 11 height 9
radio input "true"
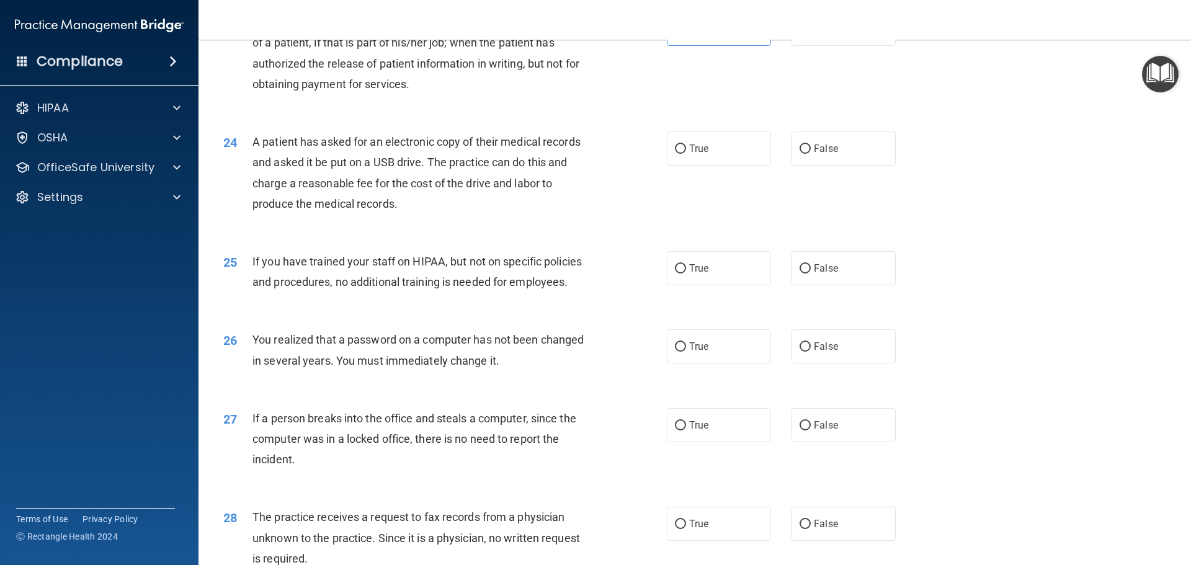
scroll to position [2048, 0]
click at [730, 164] on label "True" at bounding box center [719, 147] width 104 height 34
click at [686, 153] on input "True" at bounding box center [680, 147] width 11 height 9
radio input "true"
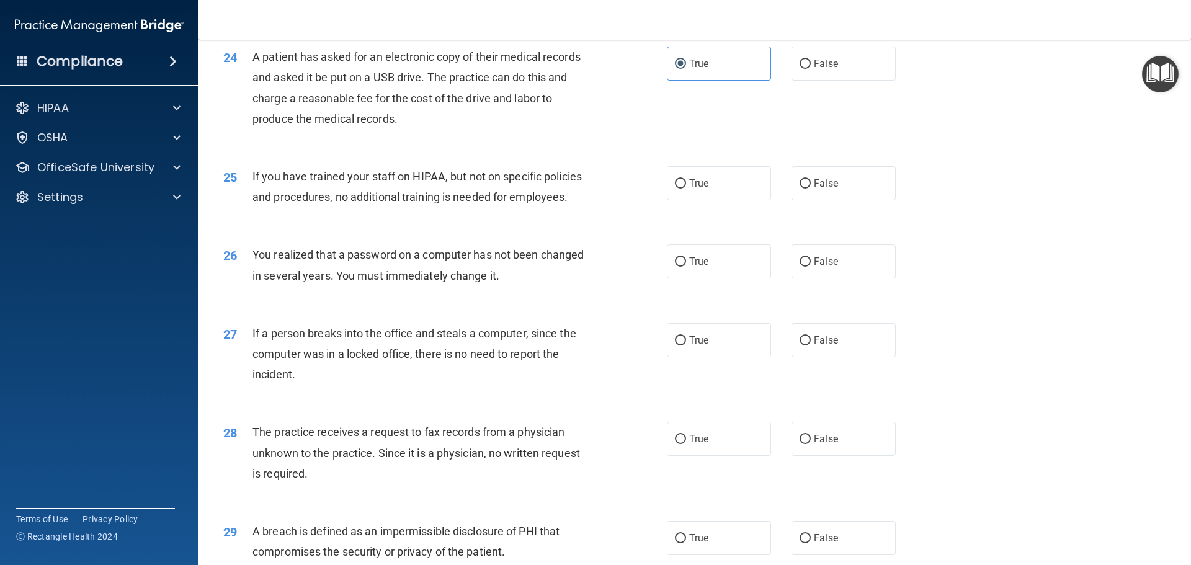
scroll to position [2110, 0]
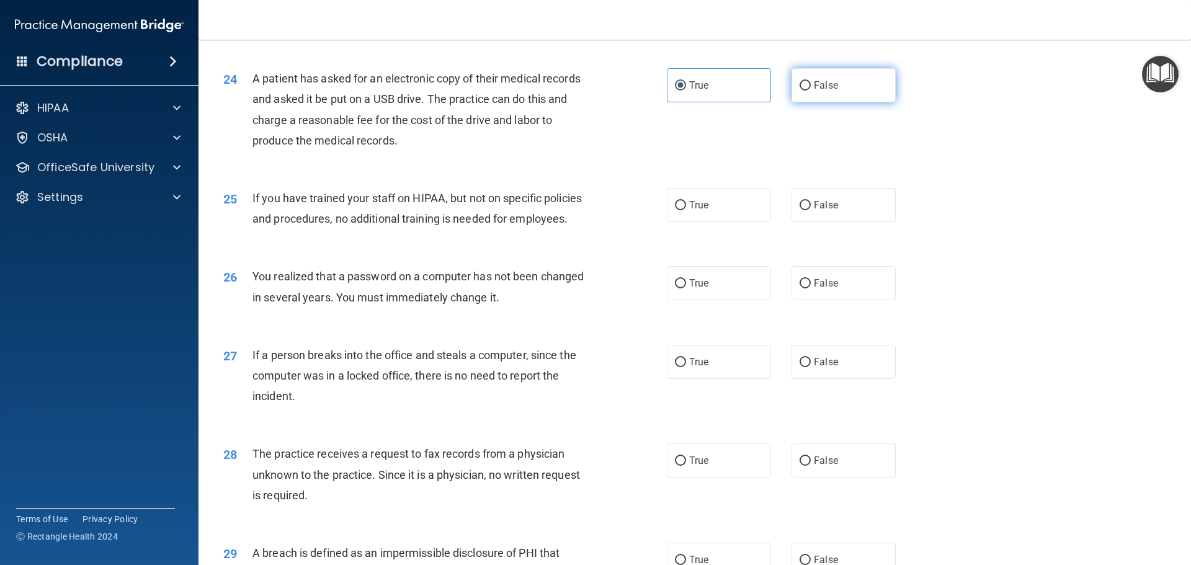
click at [824, 102] on label "False" at bounding box center [844, 85] width 104 height 34
click at [811, 91] on input "False" at bounding box center [805, 85] width 11 height 9
radio input "true"
click at [727, 102] on label "True" at bounding box center [719, 85] width 104 height 34
click at [686, 91] on input "True" at bounding box center [680, 85] width 11 height 9
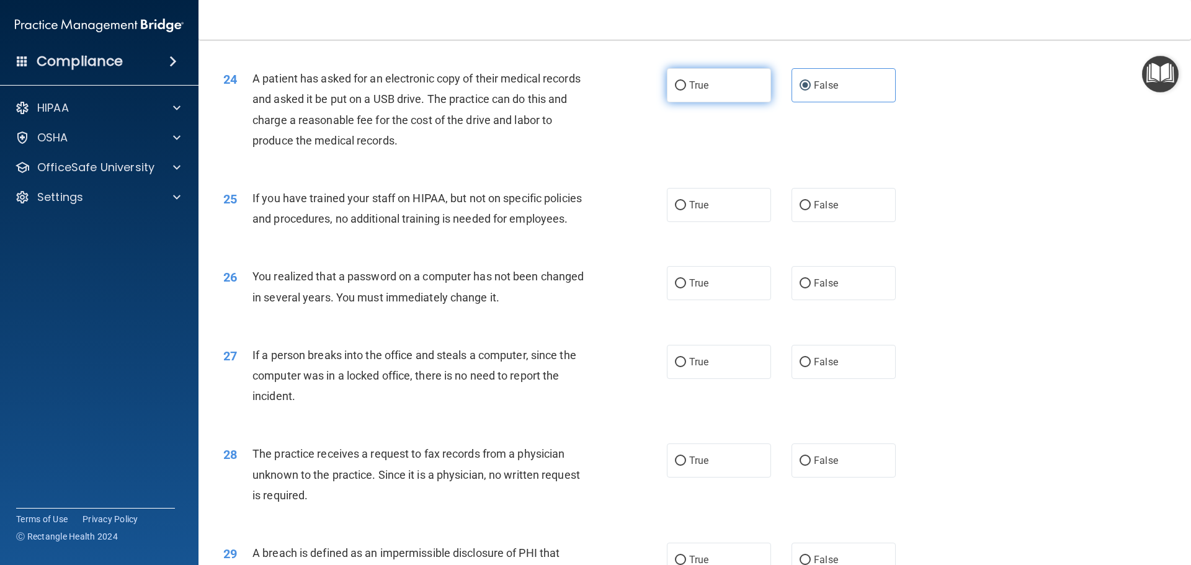
radio input "true"
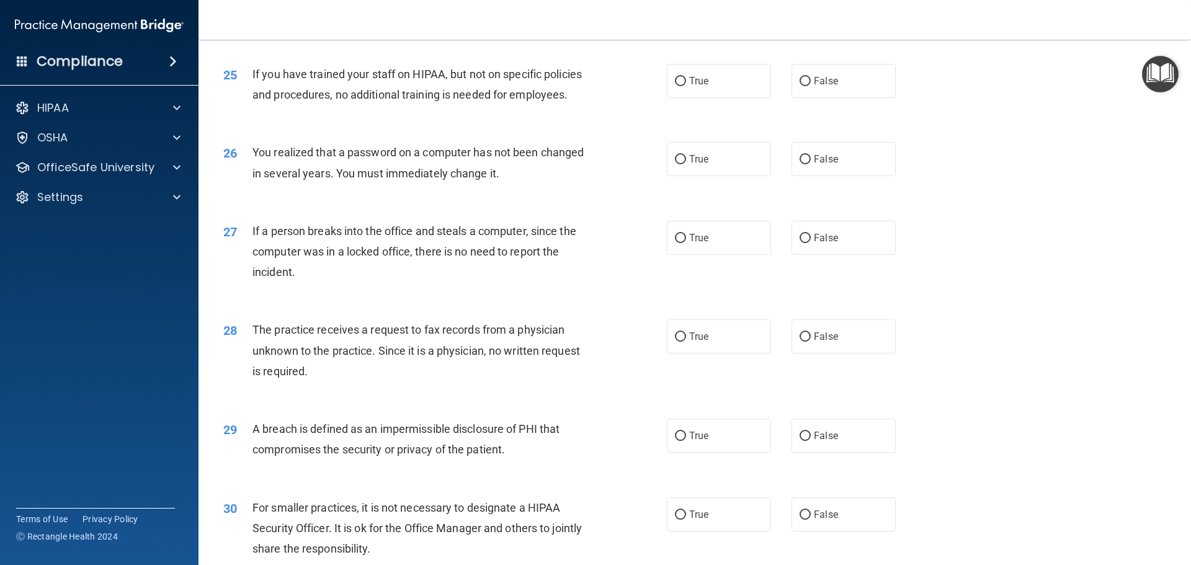
scroll to position [2172, 0]
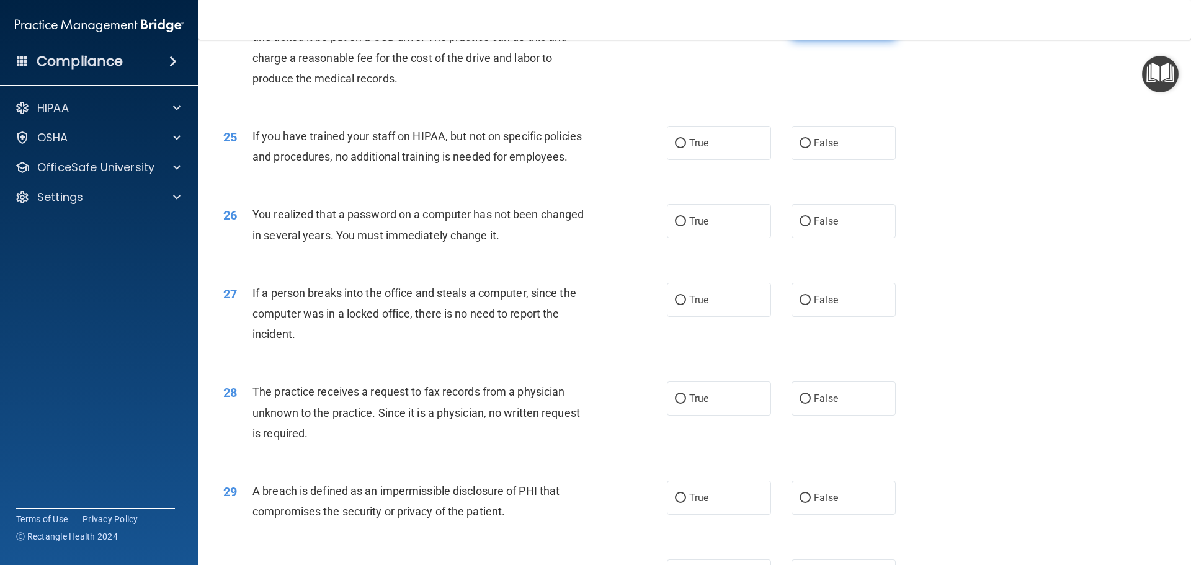
click at [864, 40] on label "False" at bounding box center [844, 23] width 104 height 34
click at [811, 29] on input "False" at bounding box center [805, 23] width 11 height 9
radio input "true"
radio input "false"
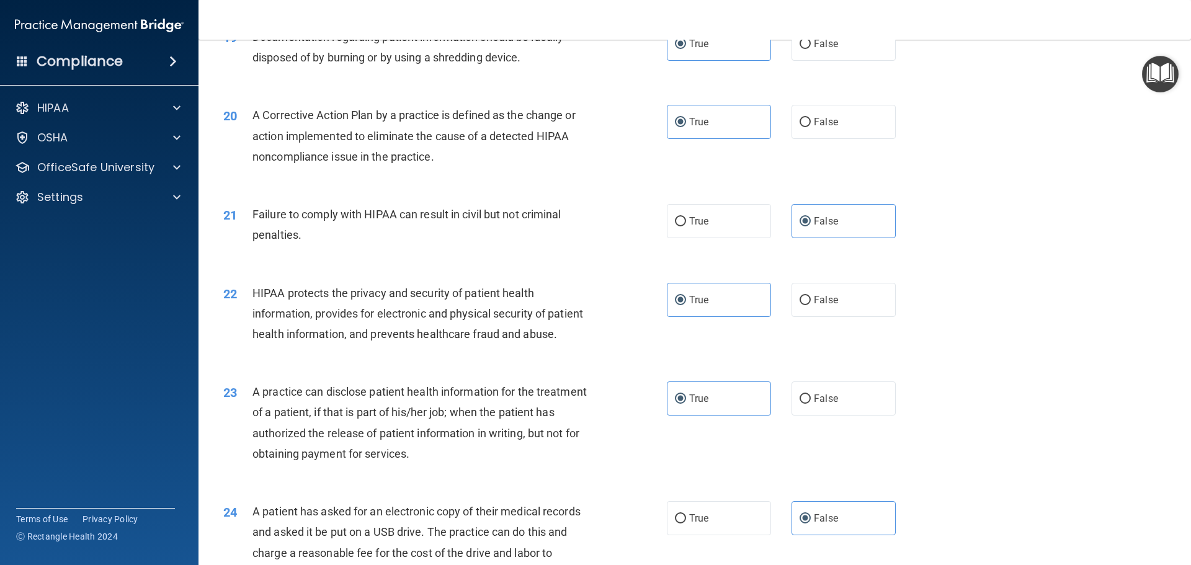
scroll to position [1675, 0]
click at [173, 171] on div at bounding box center [174, 167] width 31 height 15
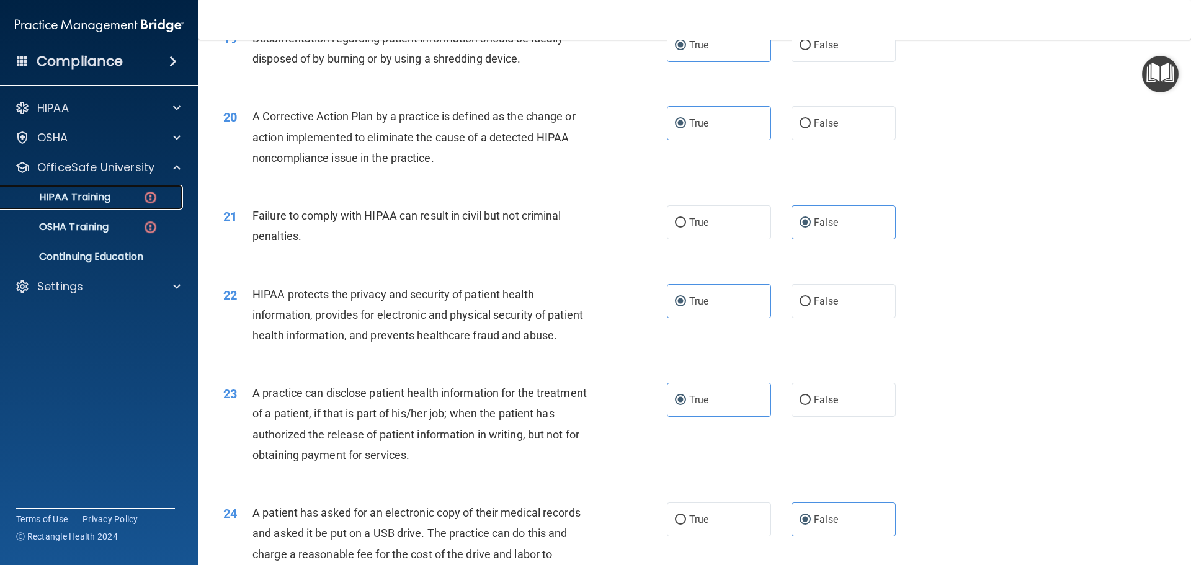
click at [109, 199] on p "HIPAA Training" at bounding box center [59, 197] width 102 height 12
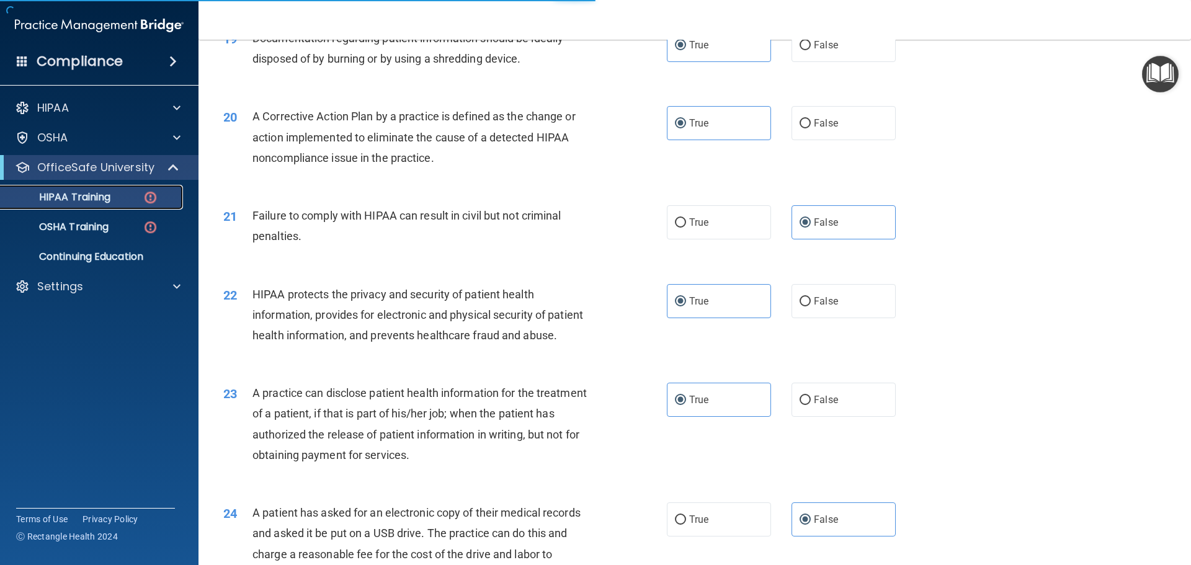
scroll to position [304, 0]
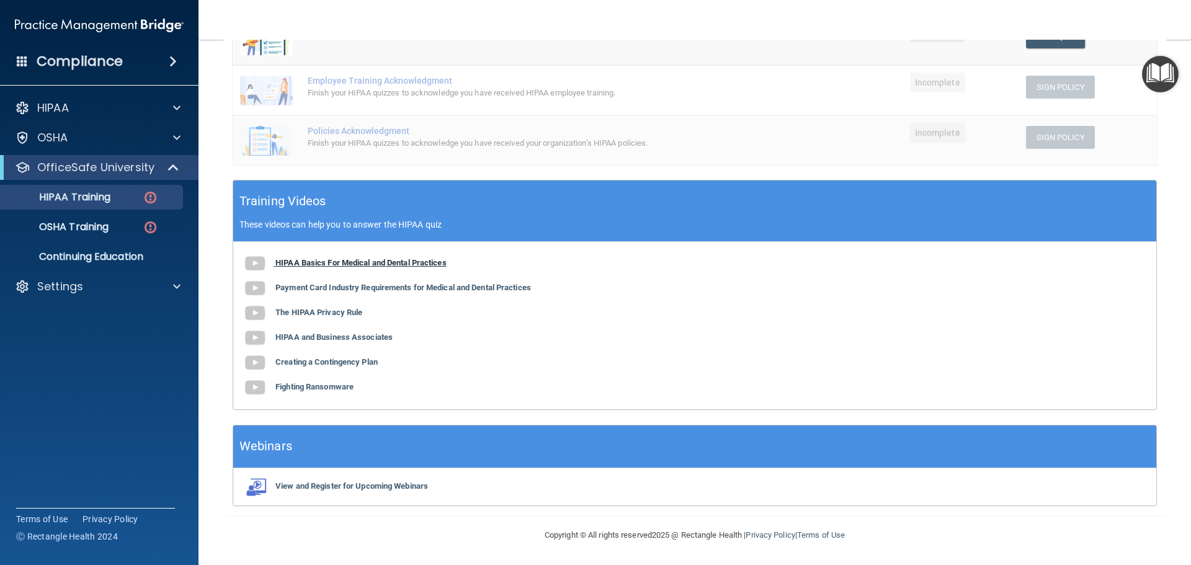
click at [276, 259] on b "HIPAA Basics For Medical and Dental Practices" at bounding box center [361, 262] width 171 height 9
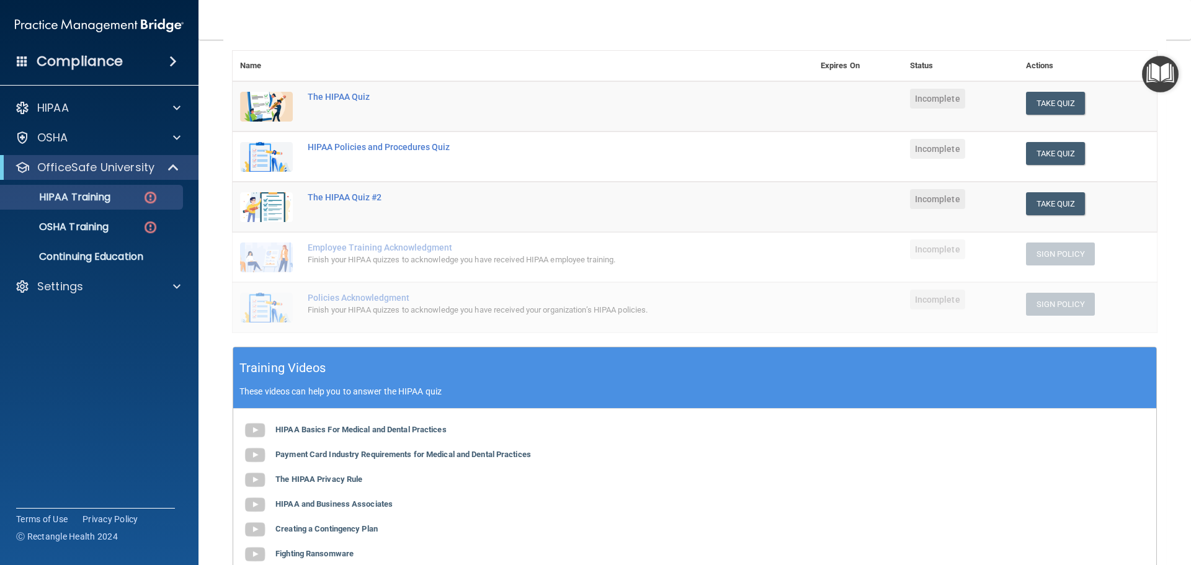
scroll to position [56, 0]
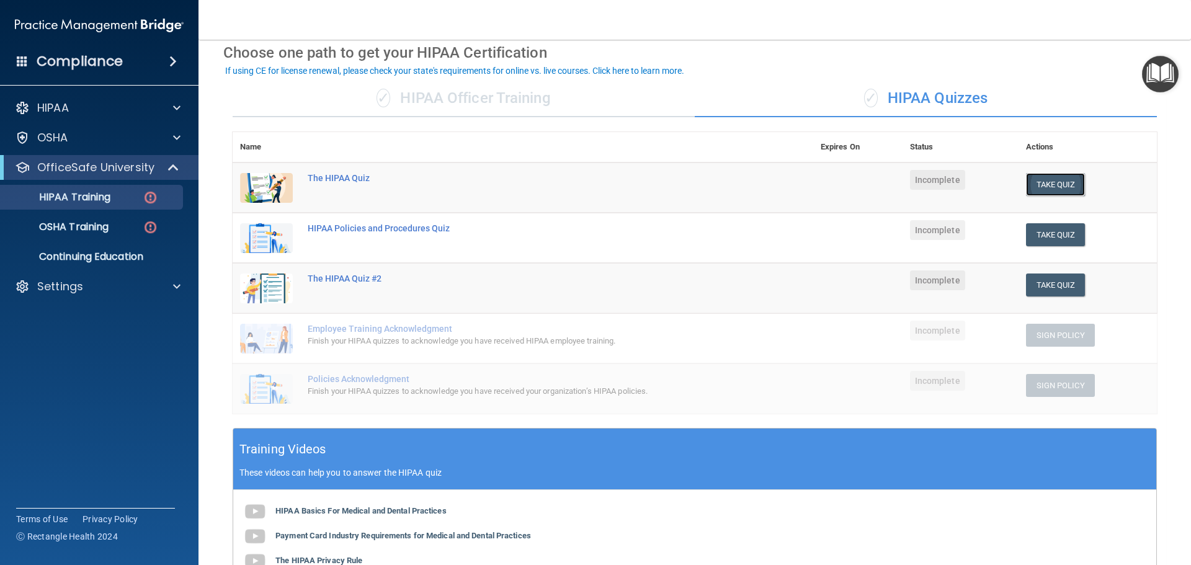
click at [1060, 189] on button "Take Quiz" at bounding box center [1056, 184] width 60 height 23
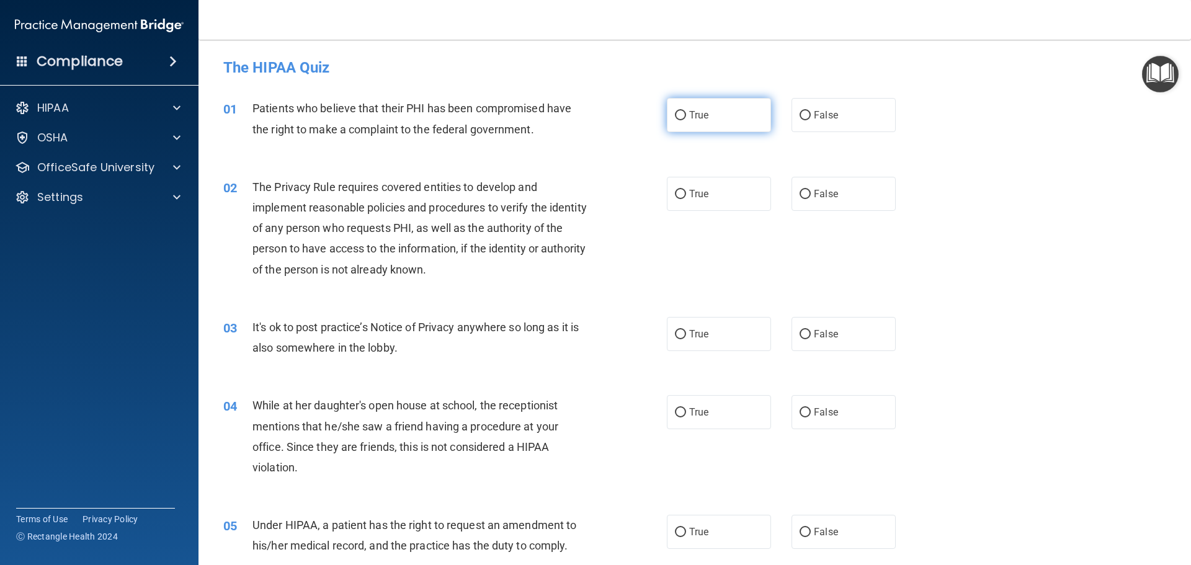
click at [706, 116] on label "True" at bounding box center [719, 115] width 104 height 34
click at [686, 116] on input "True" at bounding box center [680, 115] width 11 height 9
radio input "true"
click at [715, 195] on label "True" at bounding box center [719, 194] width 104 height 34
click at [686, 195] on input "True" at bounding box center [680, 194] width 11 height 9
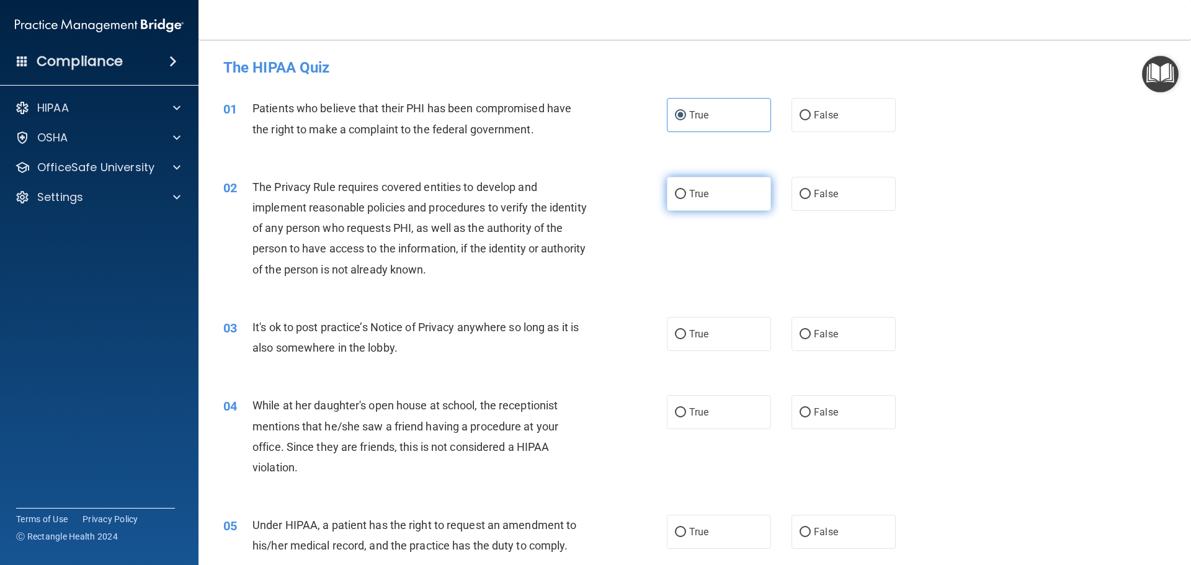
radio input "true"
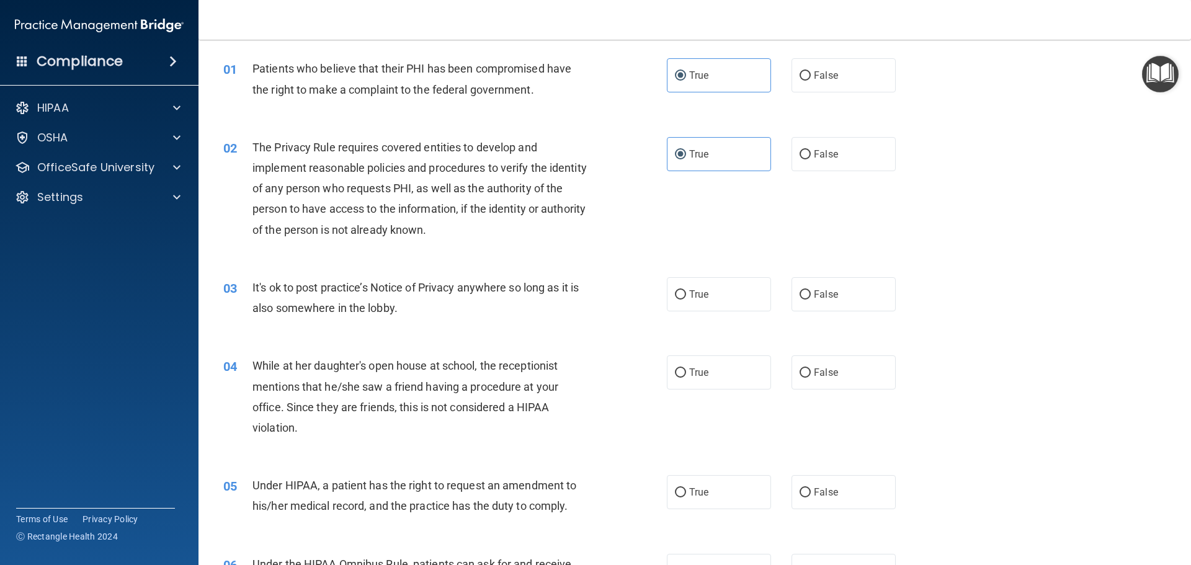
scroll to position [62, 0]
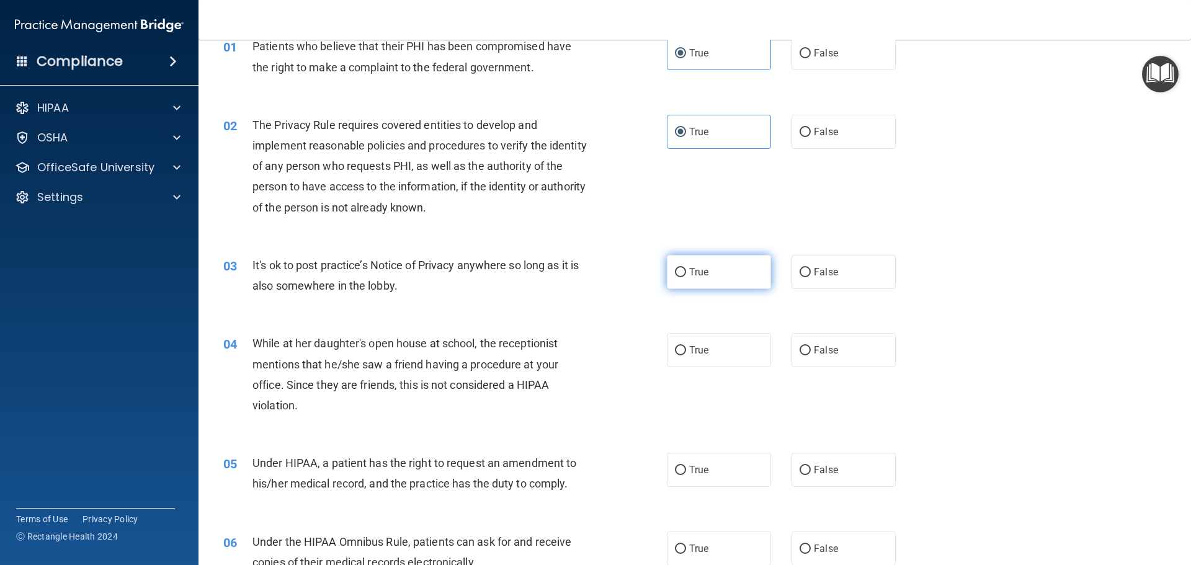
click at [734, 272] on label "True" at bounding box center [719, 272] width 104 height 34
click at [686, 272] on input "True" at bounding box center [680, 272] width 11 height 9
radio input "true"
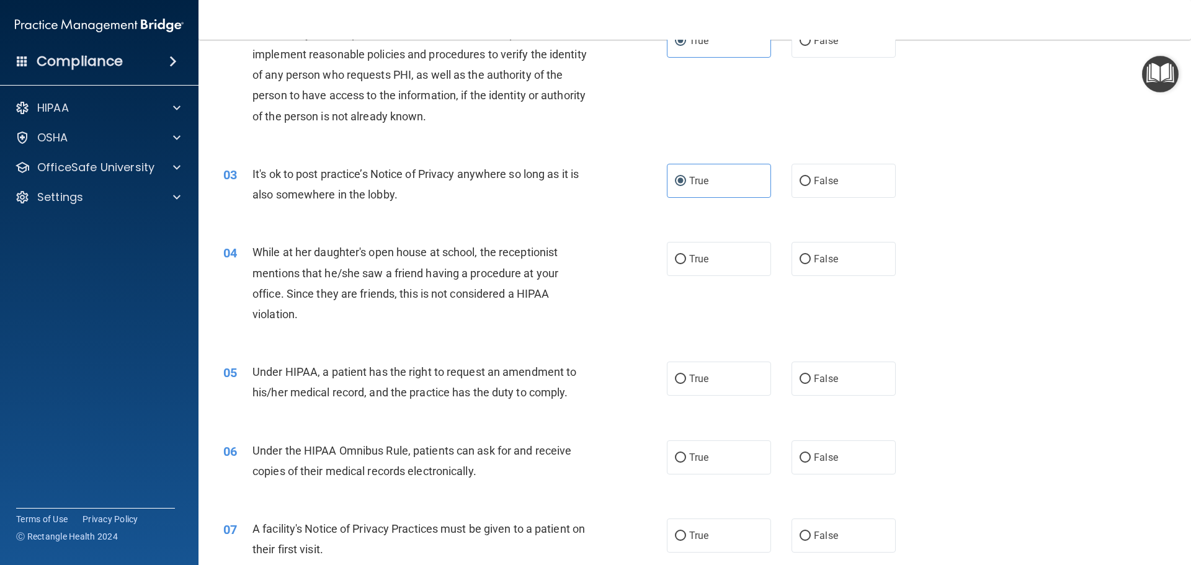
scroll to position [186, 0]
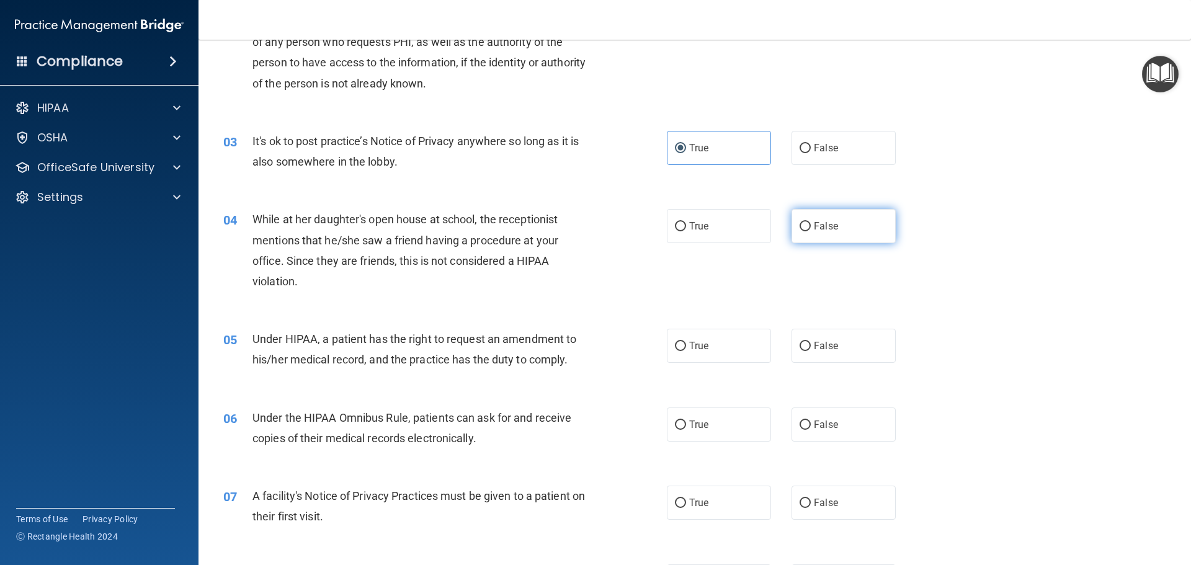
click at [826, 218] on label "False" at bounding box center [844, 226] width 104 height 34
click at [811, 222] on input "False" at bounding box center [805, 226] width 11 height 9
radio input "true"
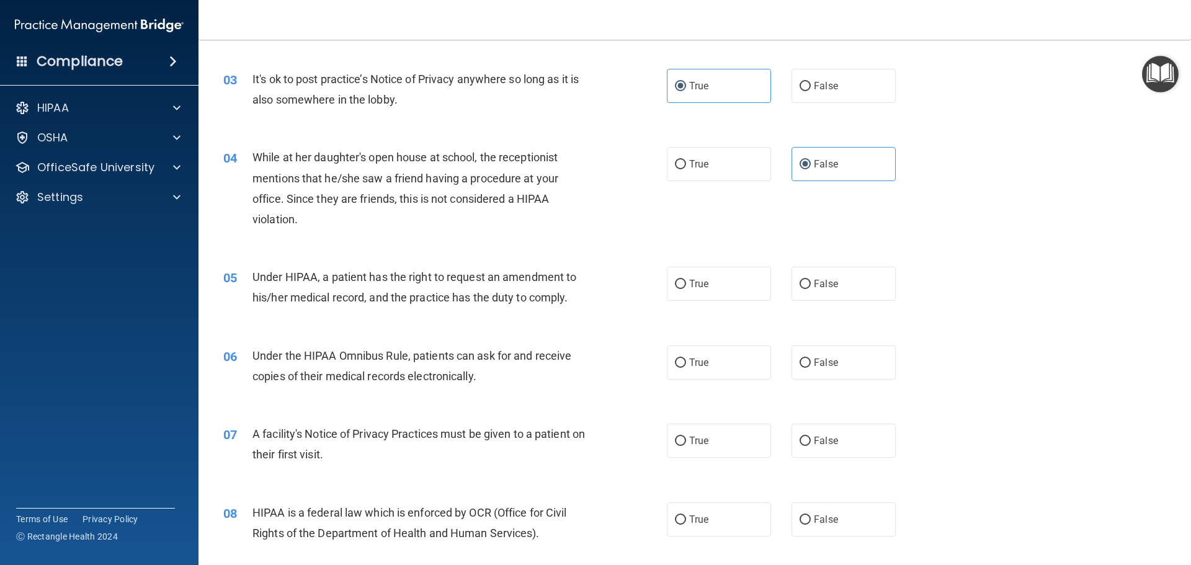
scroll to position [310, 0]
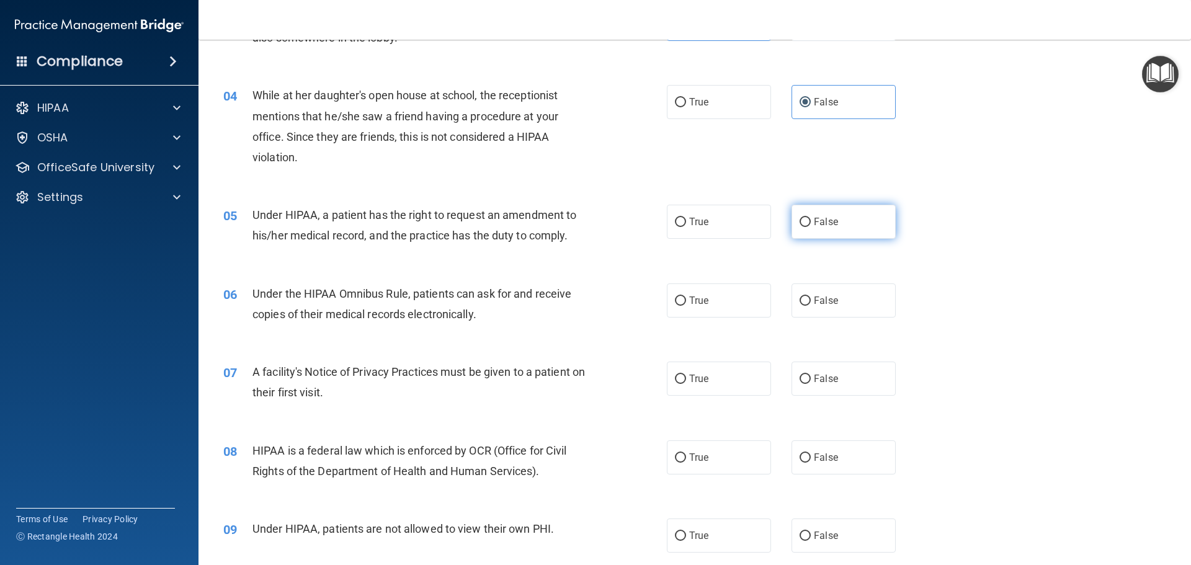
click at [818, 223] on span "False" at bounding box center [826, 222] width 24 height 12
click at [811, 223] on input "False" at bounding box center [805, 222] width 11 height 9
radio input "true"
click at [725, 302] on label "True" at bounding box center [719, 301] width 104 height 34
click at [686, 302] on input "True" at bounding box center [680, 301] width 11 height 9
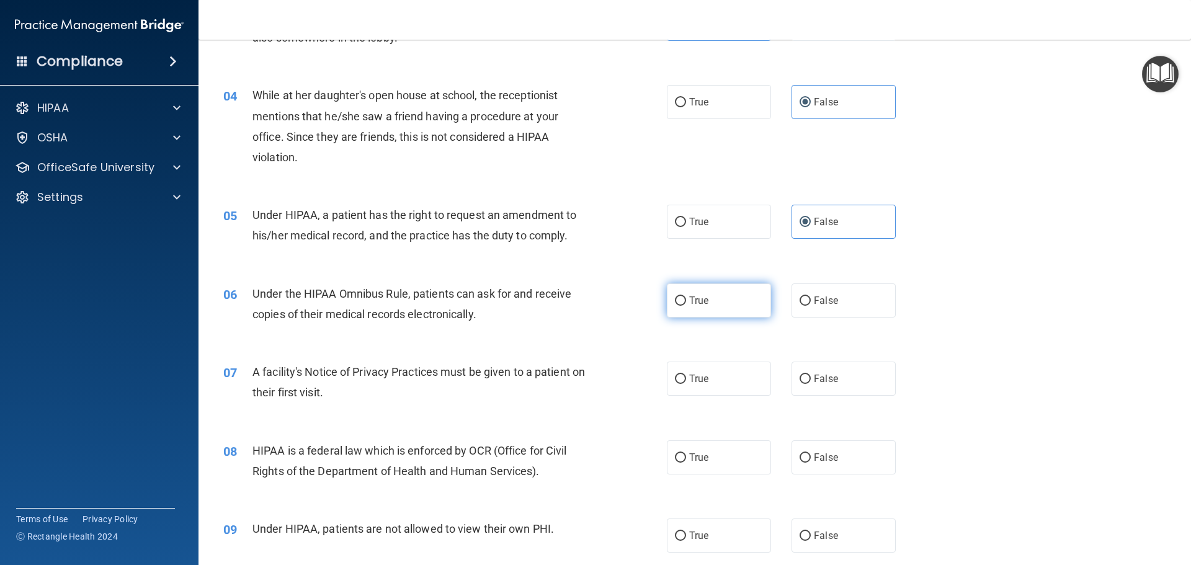
radio input "true"
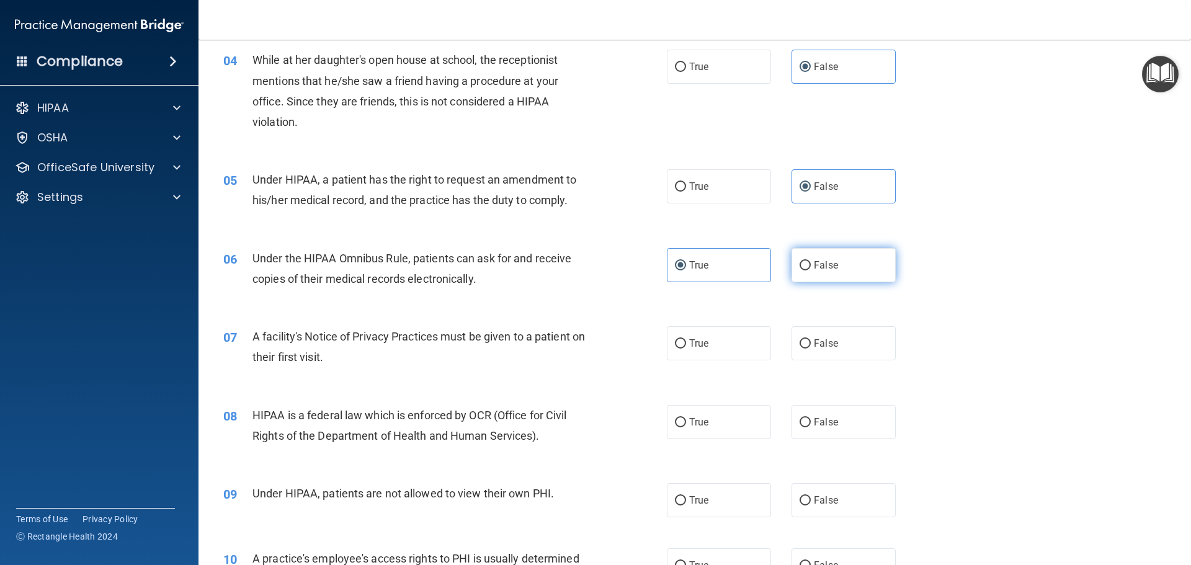
scroll to position [372, 0]
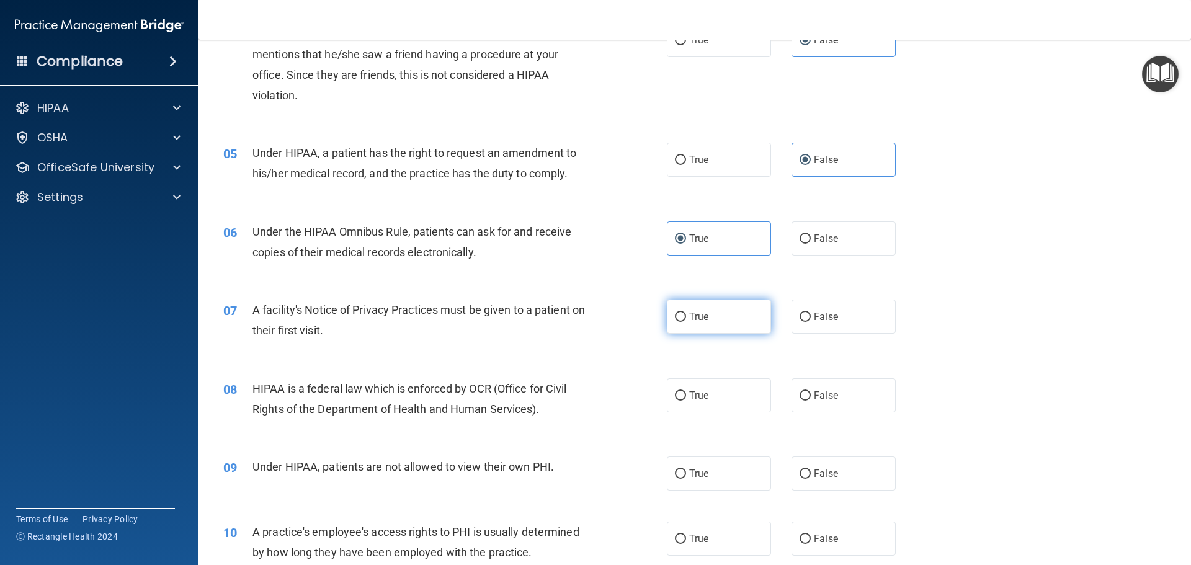
click at [756, 312] on label "True" at bounding box center [719, 317] width 104 height 34
click at [686, 313] on input "True" at bounding box center [680, 317] width 11 height 9
radio input "true"
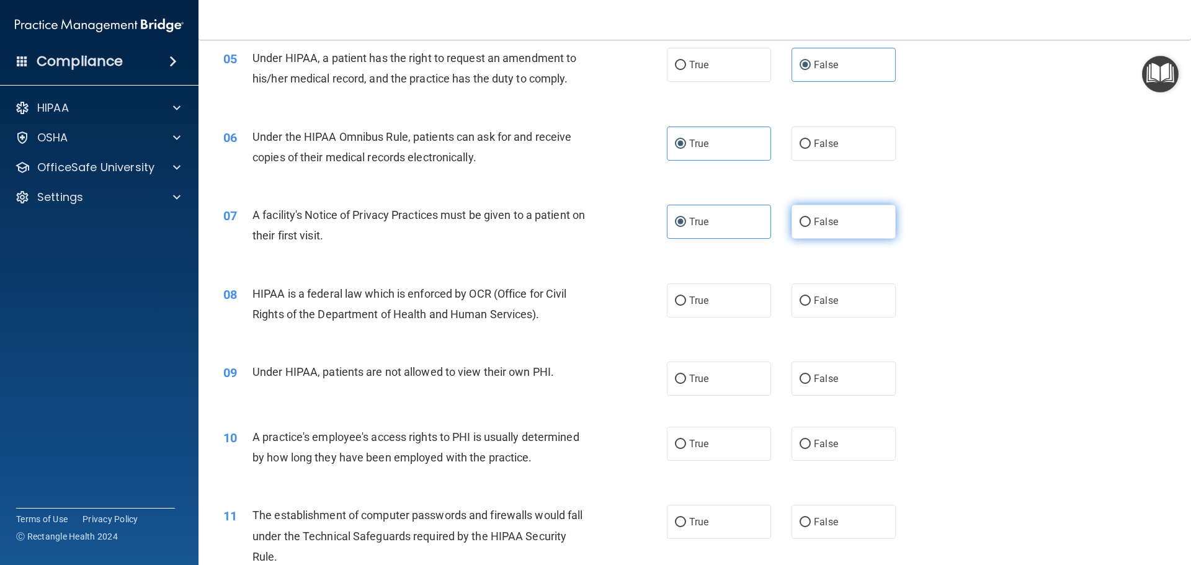
scroll to position [496, 0]
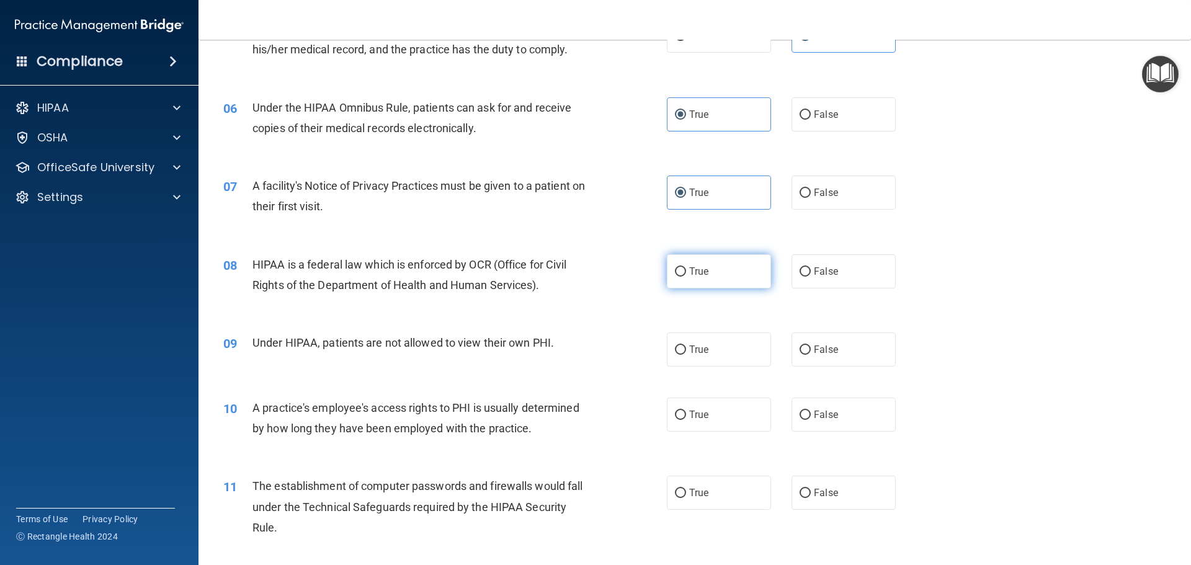
click at [728, 279] on label "True" at bounding box center [719, 271] width 104 height 34
click at [686, 277] on input "True" at bounding box center [680, 271] width 11 height 9
radio input "true"
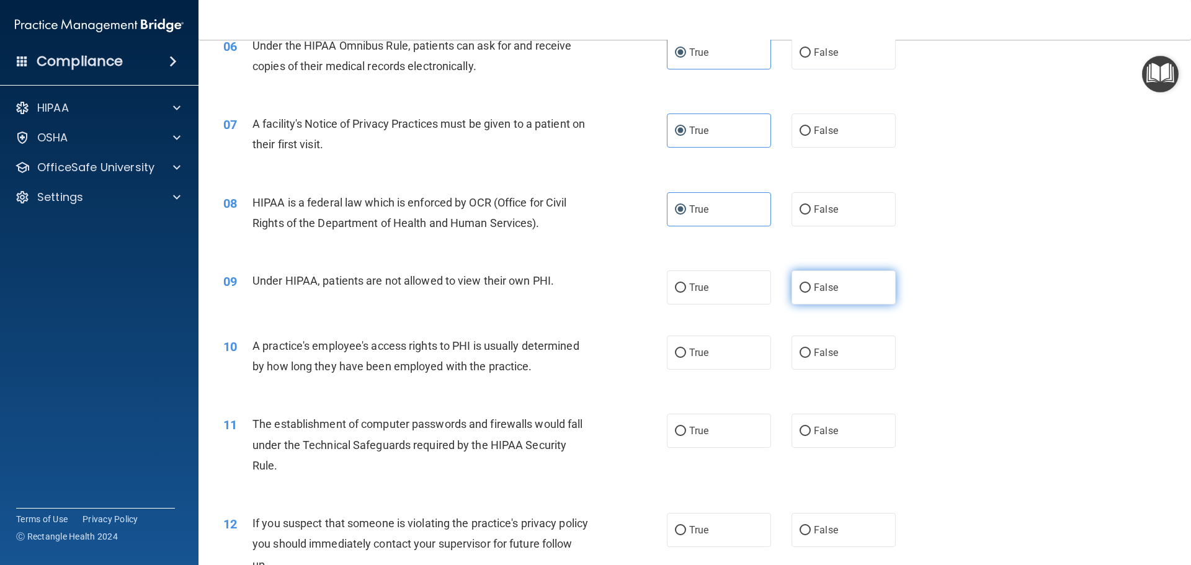
click at [814, 284] on span "False" at bounding box center [826, 288] width 24 height 12
click at [811, 284] on input "False" at bounding box center [805, 288] width 11 height 9
radio input "true"
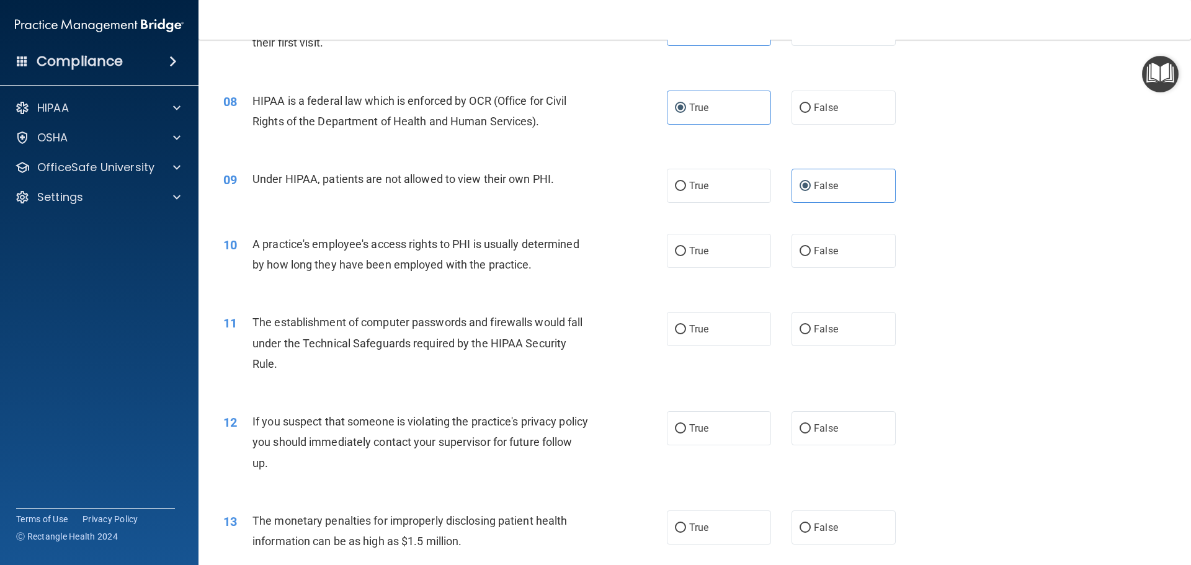
scroll to position [683, 0]
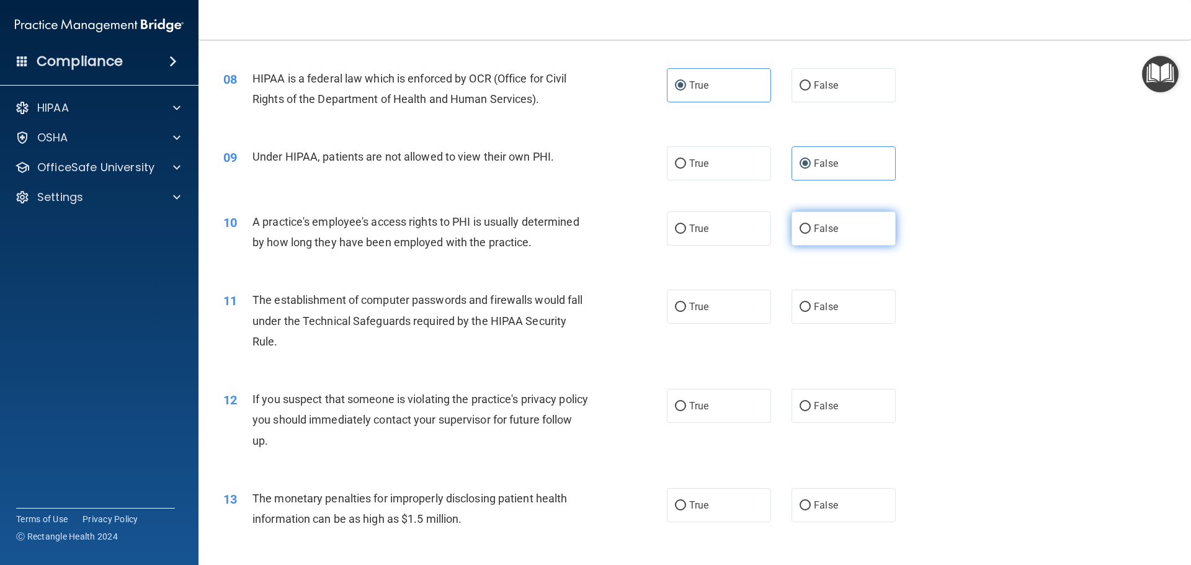
click at [847, 235] on label "False" at bounding box center [844, 229] width 104 height 34
click at [811, 234] on input "False" at bounding box center [805, 229] width 11 height 9
radio input "true"
click at [706, 294] on label "True" at bounding box center [719, 307] width 104 height 34
click at [686, 303] on input "True" at bounding box center [680, 307] width 11 height 9
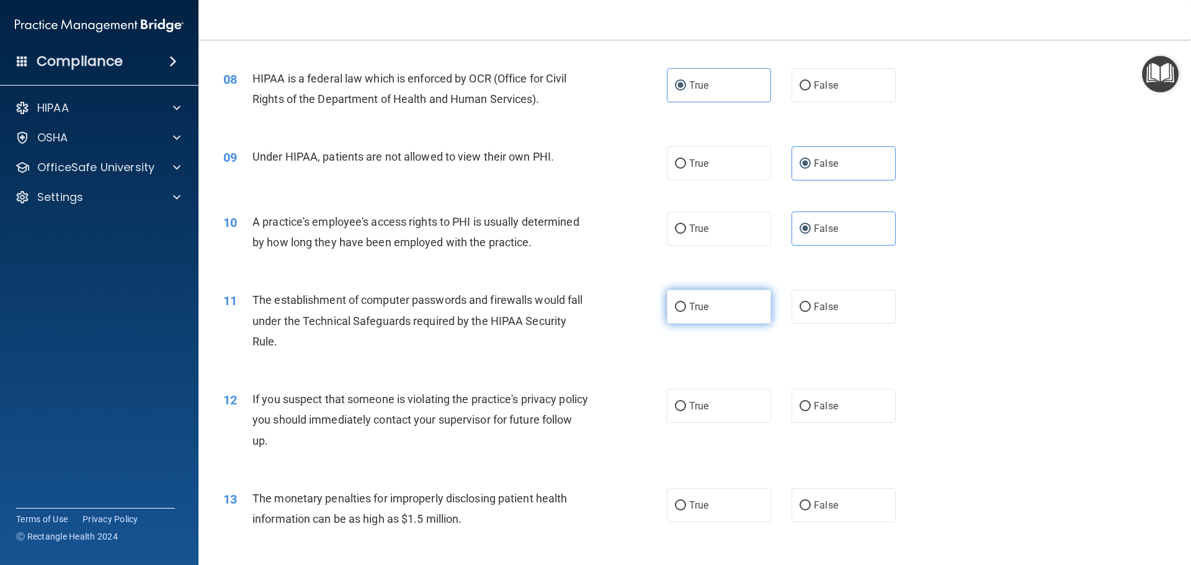
radio input "true"
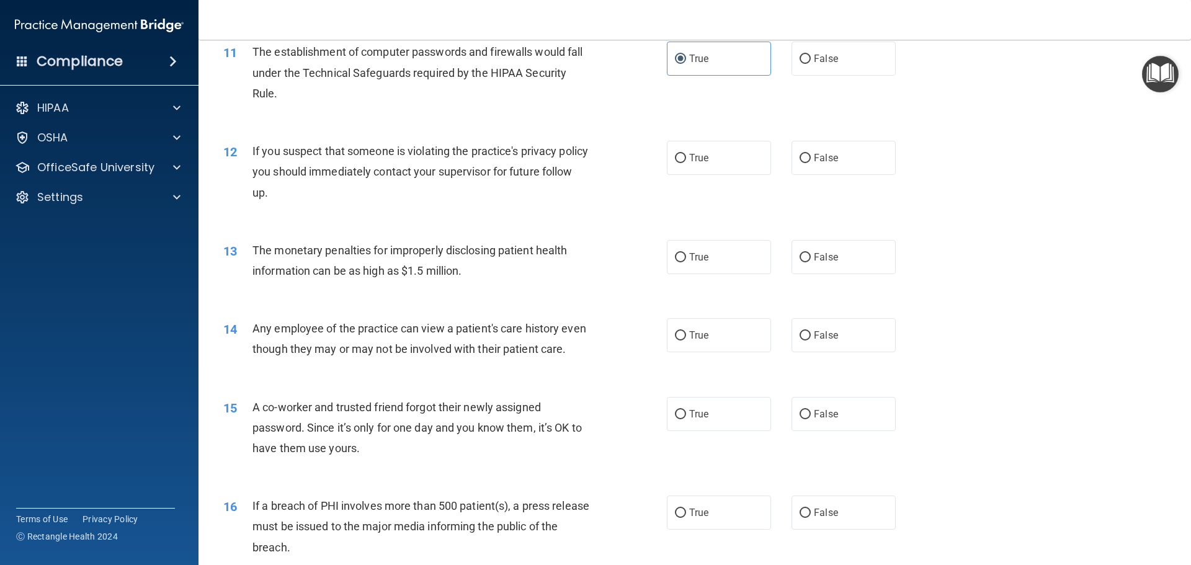
scroll to position [993, 0]
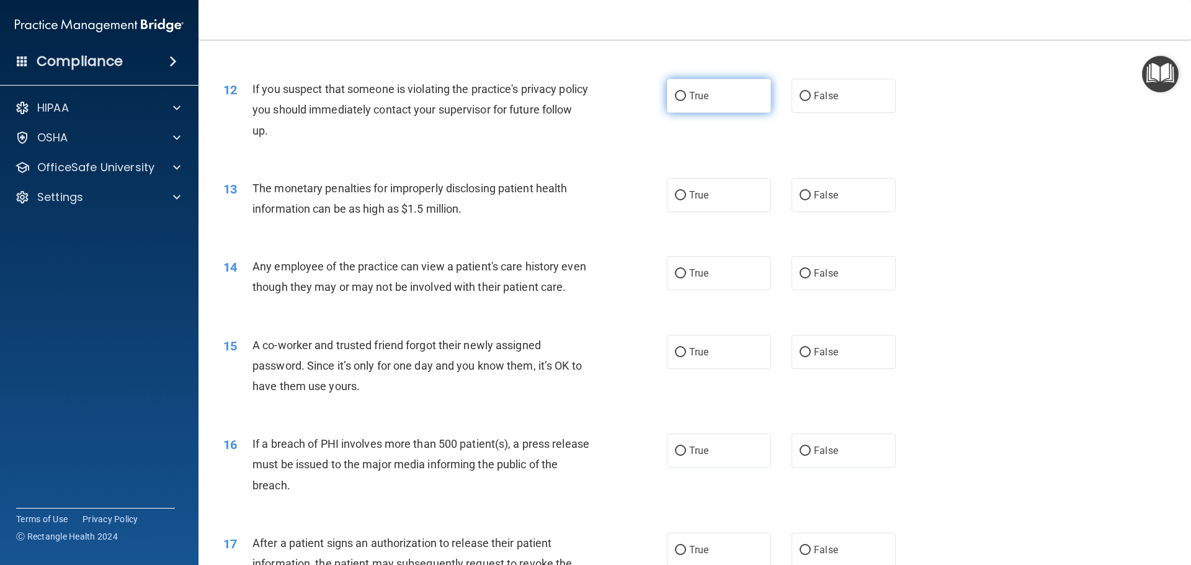
click at [731, 102] on label "True" at bounding box center [719, 96] width 104 height 34
click at [686, 101] on input "True" at bounding box center [680, 96] width 11 height 9
radio input "true"
click at [844, 192] on label "False" at bounding box center [844, 195] width 104 height 34
click at [811, 192] on input "False" at bounding box center [805, 195] width 11 height 9
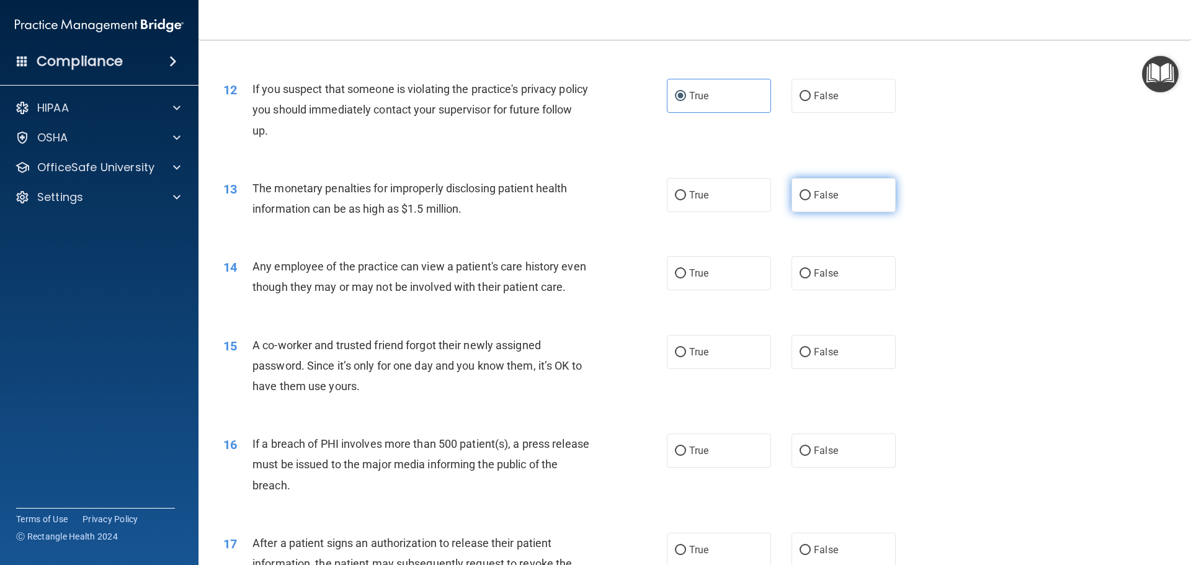
radio input "true"
click at [750, 189] on label "True" at bounding box center [719, 195] width 104 height 34
click at [686, 191] on input "True" at bounding box center [680, 195] width 11 height 9
radio input "true"
radio input "false"
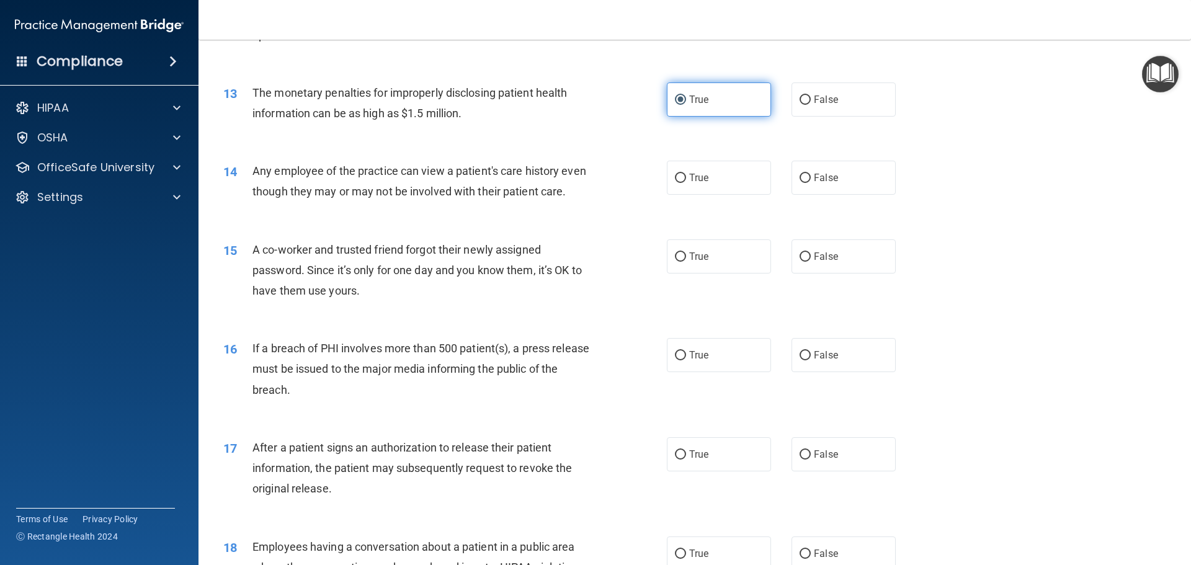
scroll to position [1117, 0]
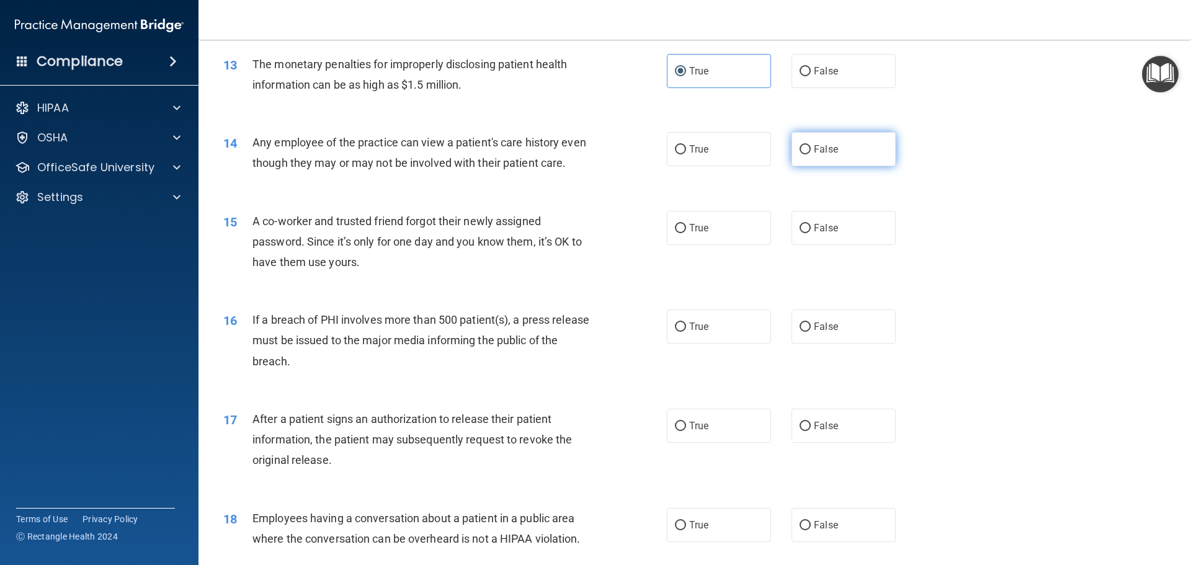
click at [828, 154] on span "False" at bounding box center [826, 149] width 24 height 12
click at [811, 154] on input "False" at bounding box center [805, 149] width 11 height 9
radio input "true"
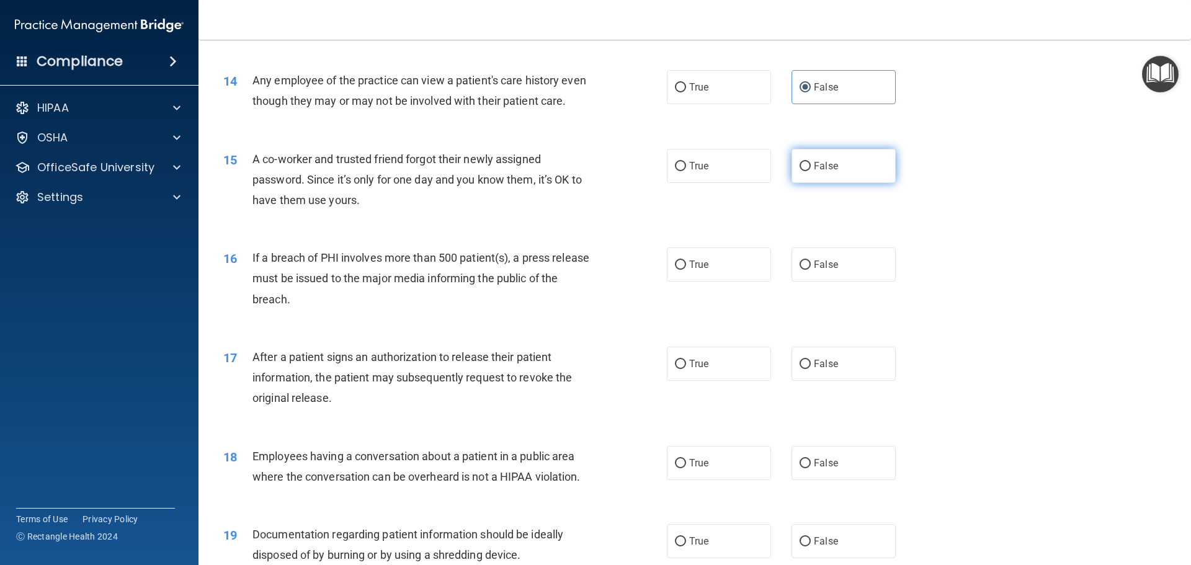
click at [833, 183] on label "False" at bounding box center [844, 166] width 104 height 34
click at [811, 171] on input "False" at bounding box center [805, 166] width 11 height 9
radio input "true"
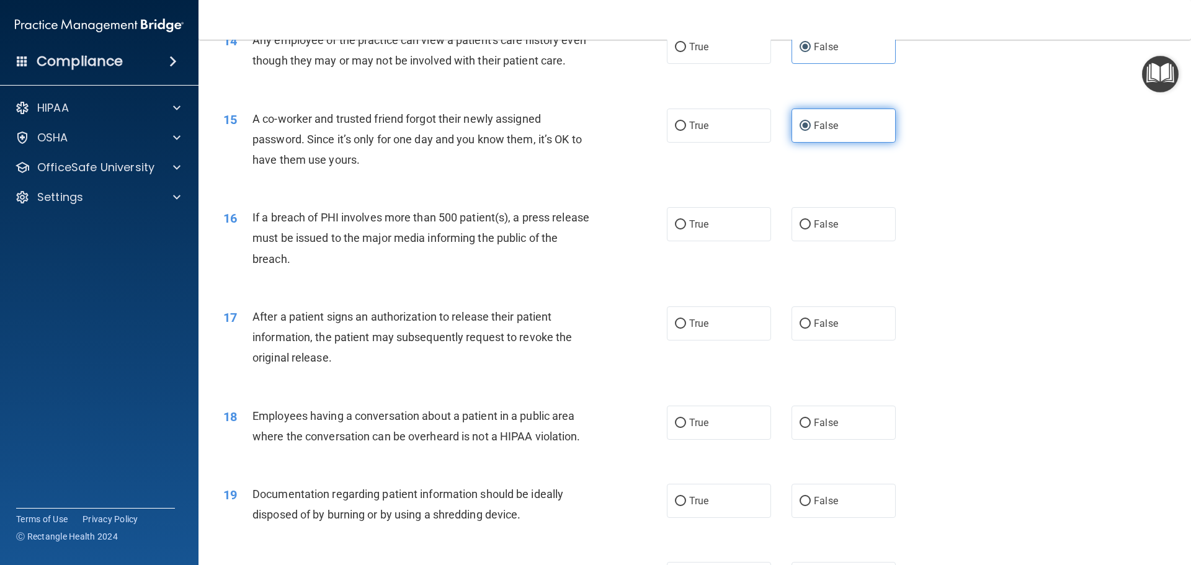
scroll to position [1241, 0]
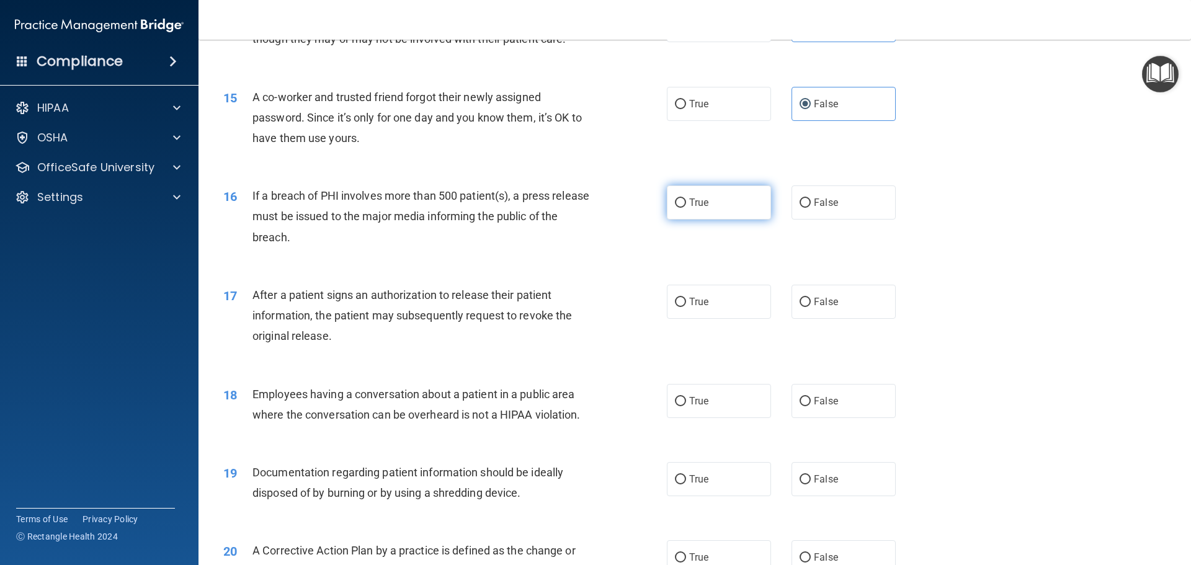
click at [683, 220] on label "True" at bounding box center [719, 203] width 104 height 34
click at [683, 208] on input "True" at bounding box center [680, 203] width 11 height 9
radio input "true"
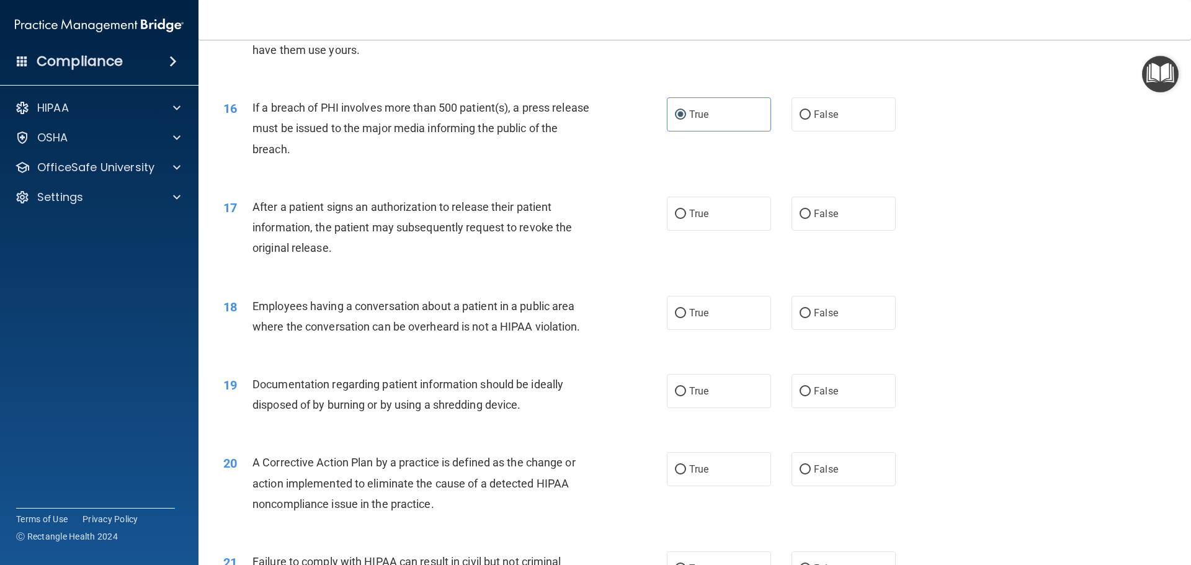
scroll to position [1365, 0]
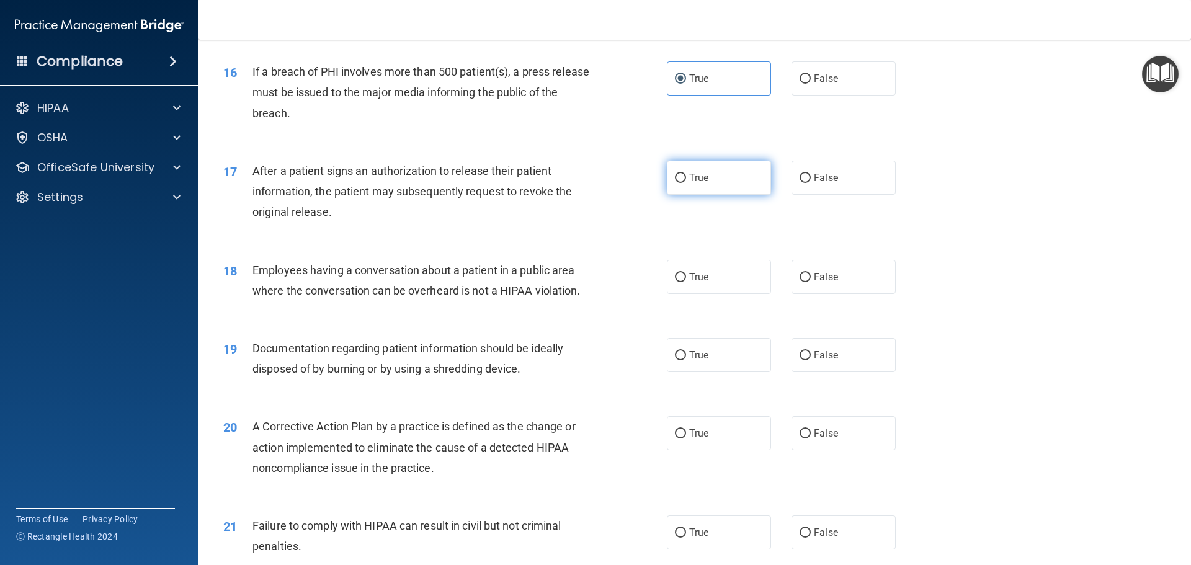
click at [726, 195] on label "True" at bounding box center [719, 178] width 104 height 34
click at [686, 183] on input "True" at bounding box center [680, 178] width 11 height 9
radio input "true"
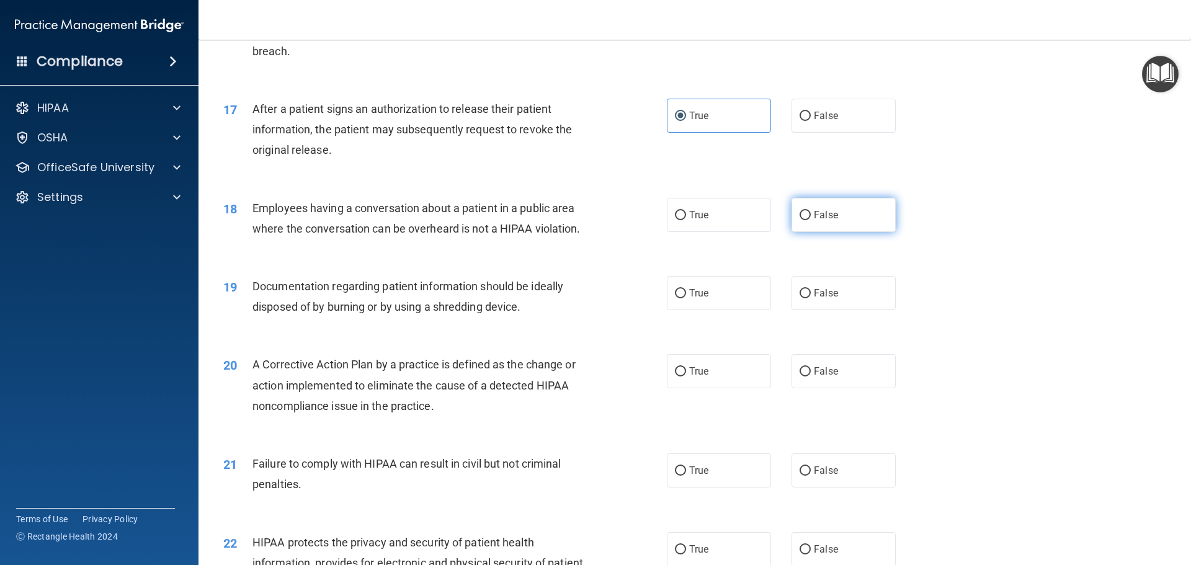
click at [812, 222] on label "False" at bounding box center [844, 215] width 104 height 34
click at [811, 220] on input "False" at bounding box center [805, 215] width 11 height 9
radio input "true"
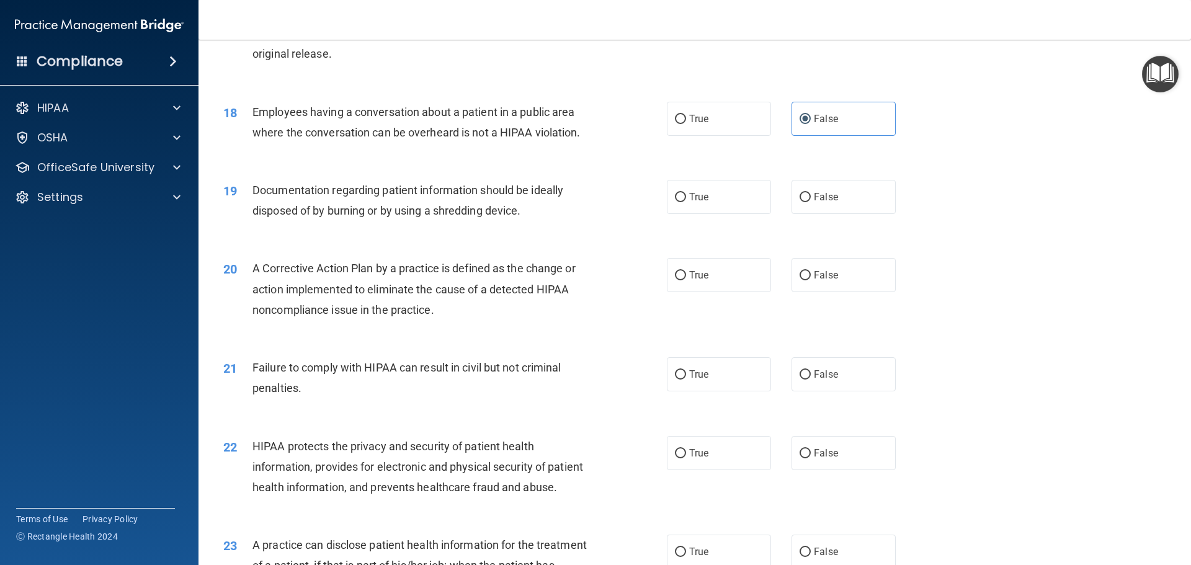
scroll to position [1551, 0]
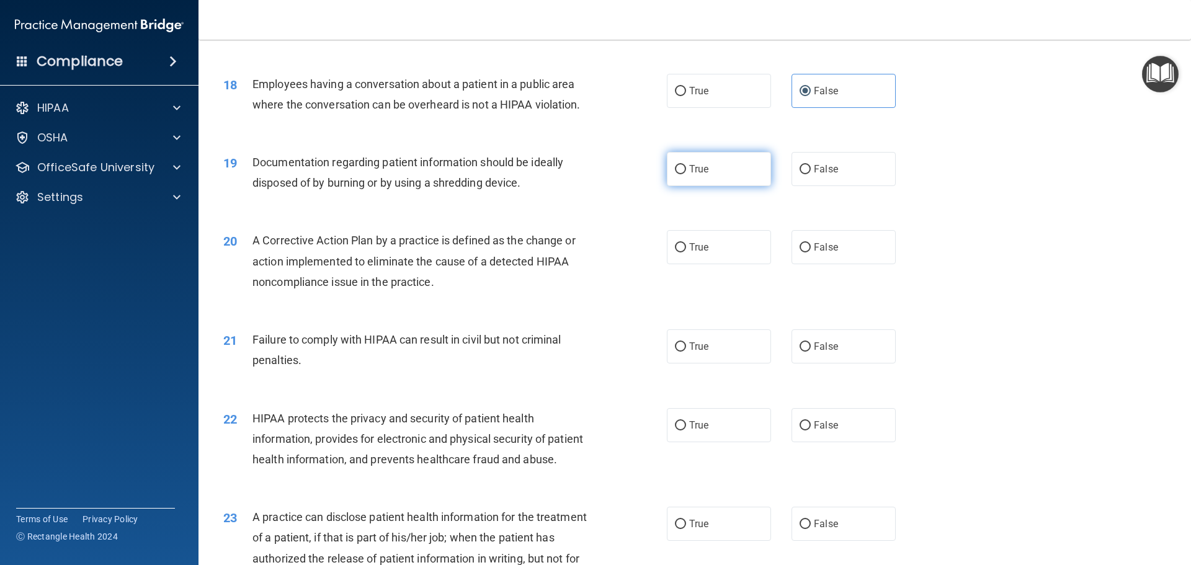
click at [717, 186] on label "True" at bounding box center [719, 169] width 104 height 34
click at [686, 174] on input "True" at bounding box center [680, 169] width 11 height 9
radio input "true"
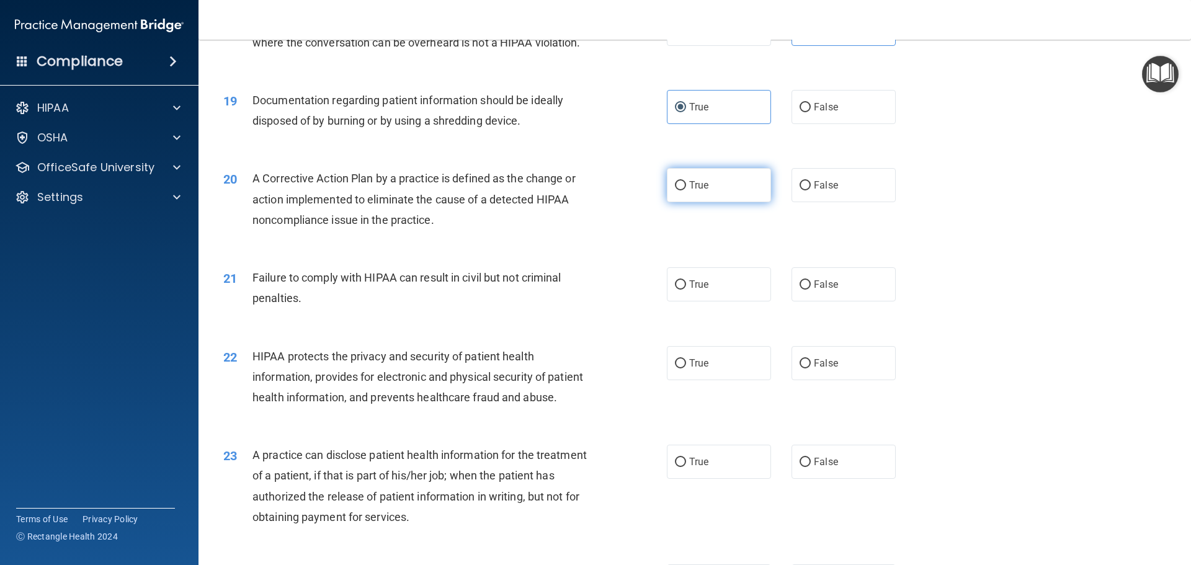
click at [724, 202] on label "True" at bounding box center [719, 185] width 104 height 34
click at [686, 191] on input "True" at bounding box center [680, 185] width 11 height 9
radio input "true"
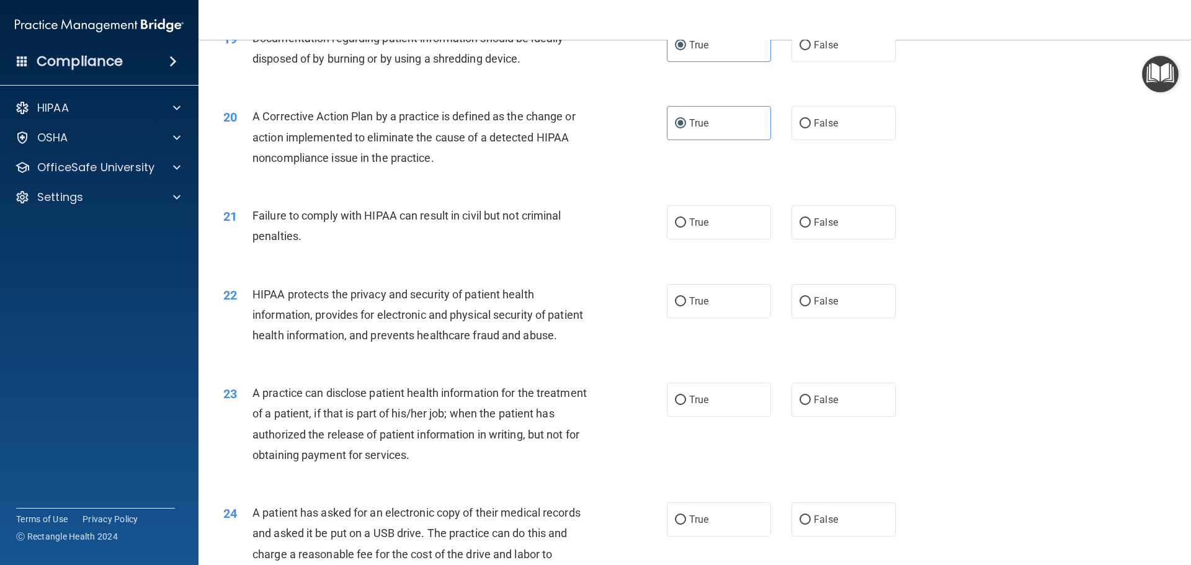
scroll to position [1738, 0]
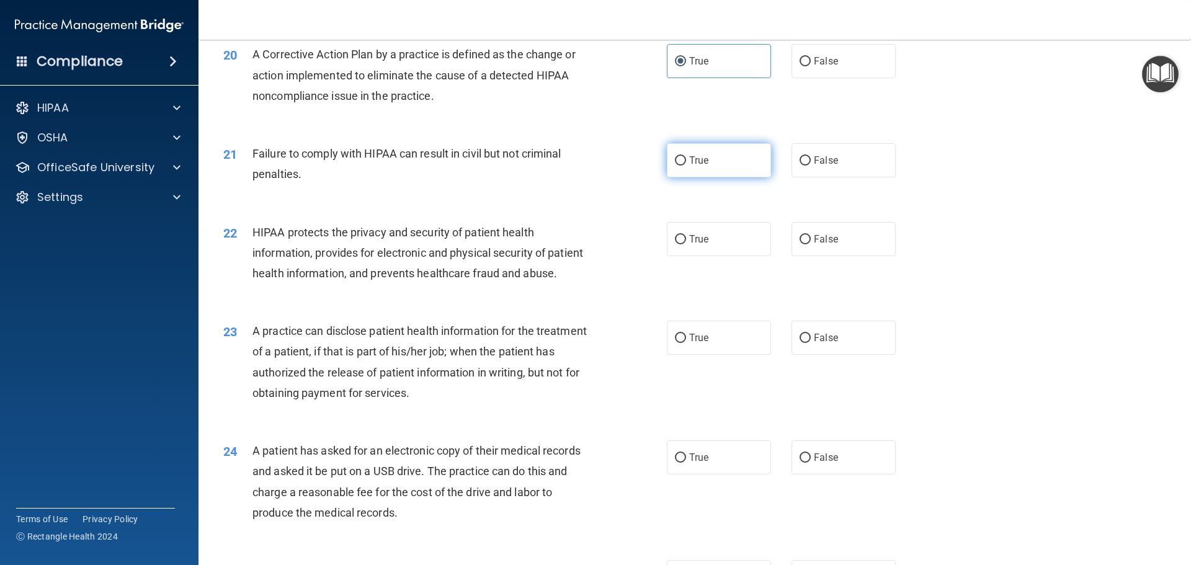
click at [726, 177] on label "True" at bounding box center [719, 160] width 104 height 34
click at [686, 166] on input "True" at bounding box center [680, 160] width 11 height 9
radio input "true"
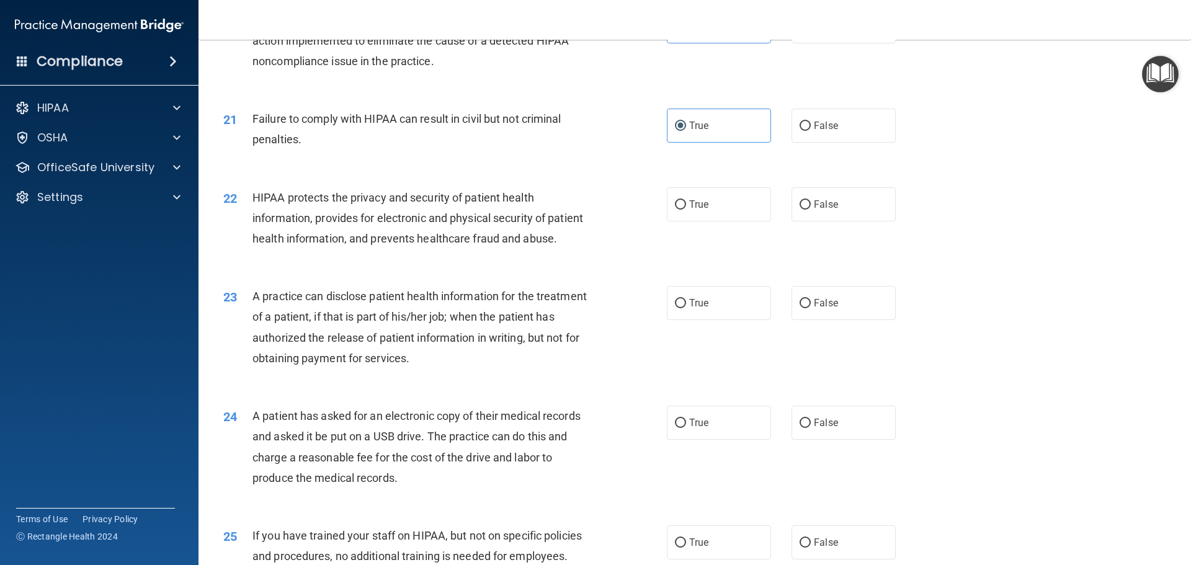
scroll to position [1800, 0]
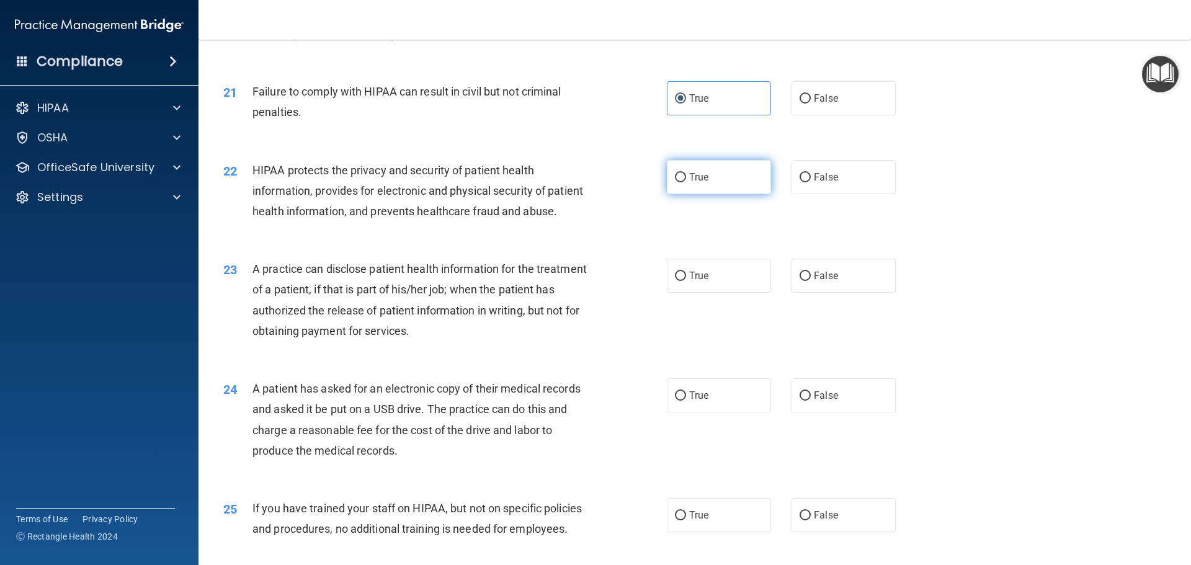
click at [737, 194] on label "True" at bounding box center [719, 177] width 104 height 34
click at [686, 182] on input "True" at bounding box center [680, 177] width 11 height 9
radio input "true"
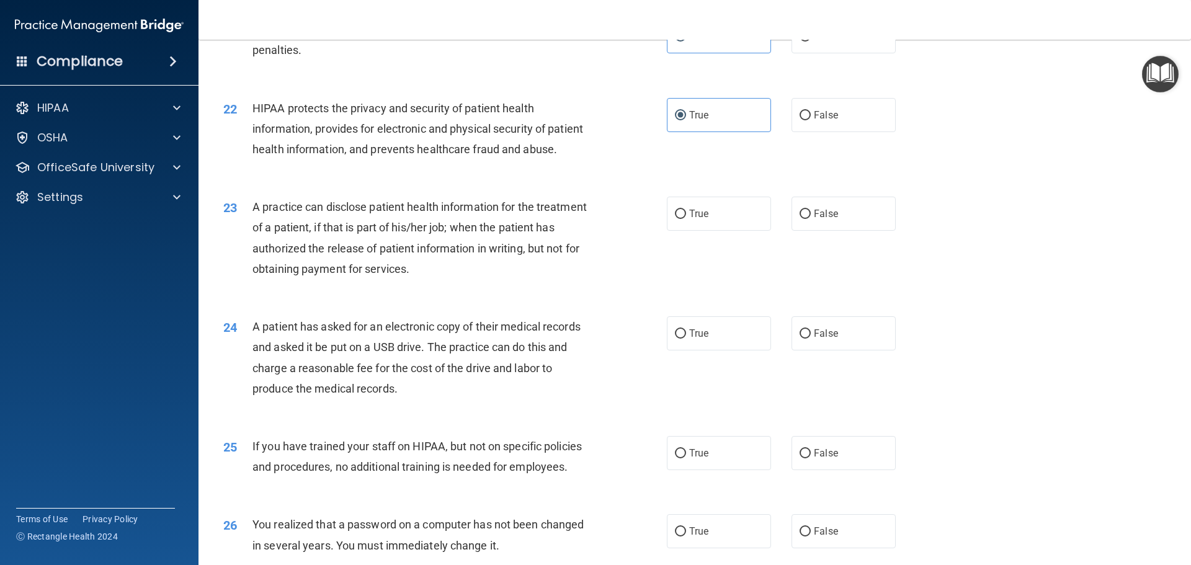
scroll to position [1924, 0]
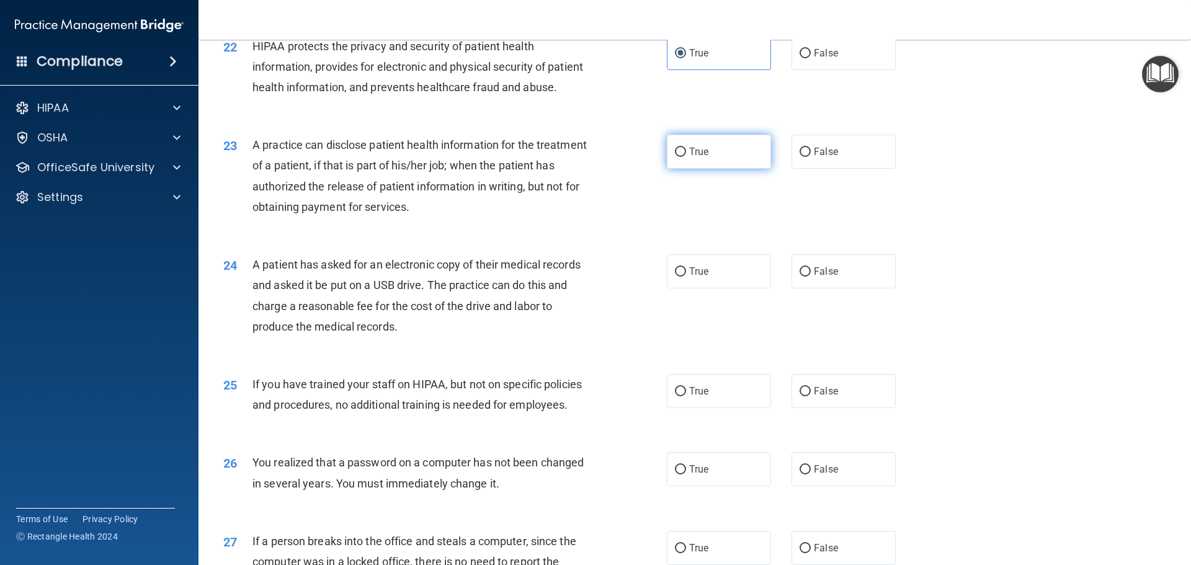
click at [697, 158] on span "True" at bounding box center [698, 152] width 19 height 12
click at [686, 157] on input "True" at bounding box center [680, 152] width 11 height 9
radio input "true"
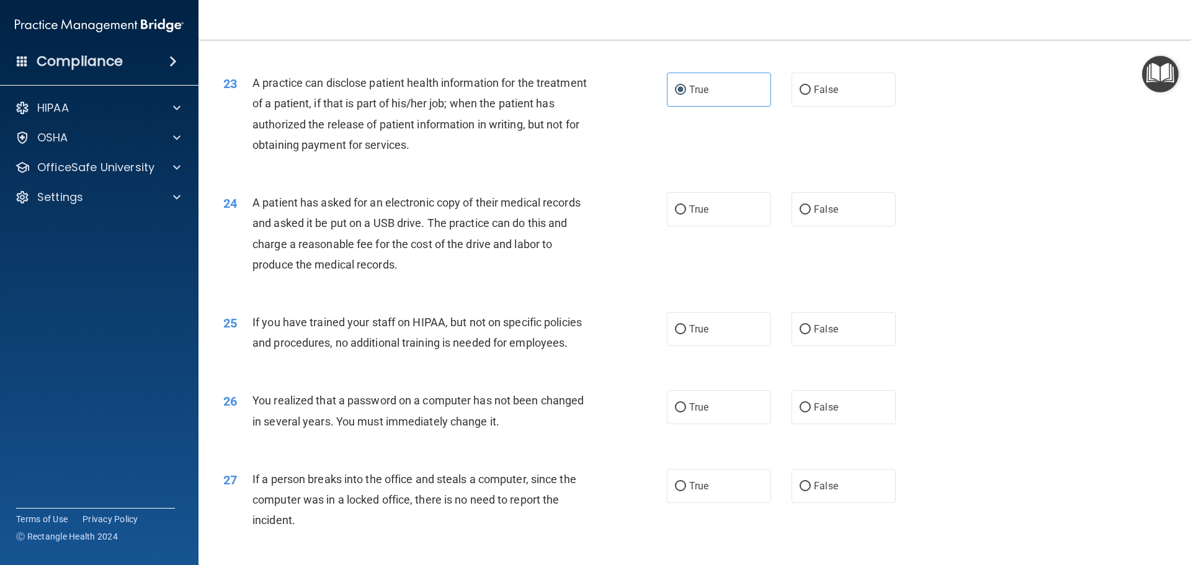
scroll to position [2048, 0]
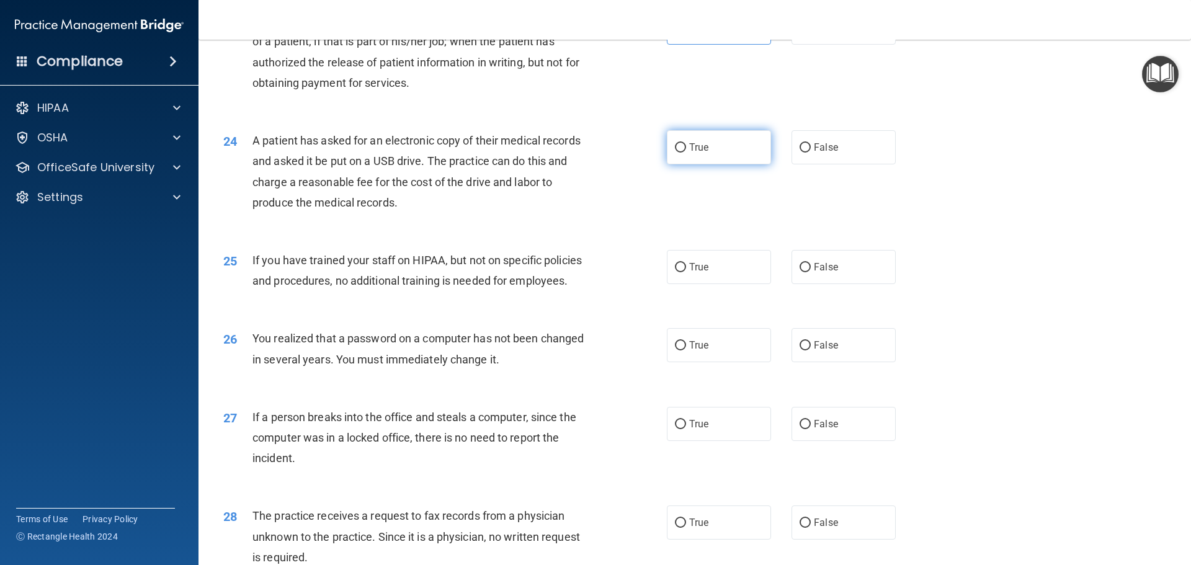
click at [737, 164] on label "True" at bounding box center [719, 147] width 104 height 34
click at [686, 153] on input "True" at bounding box center [680, 147] width 11 height 9
radio input "true"
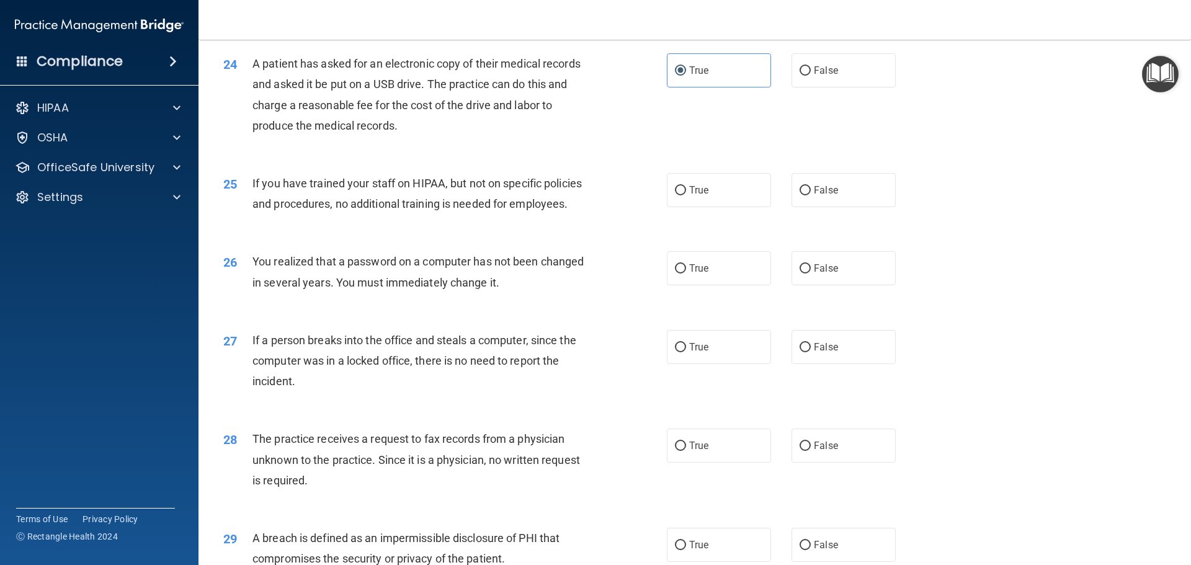
scroll to position [2172, 0]
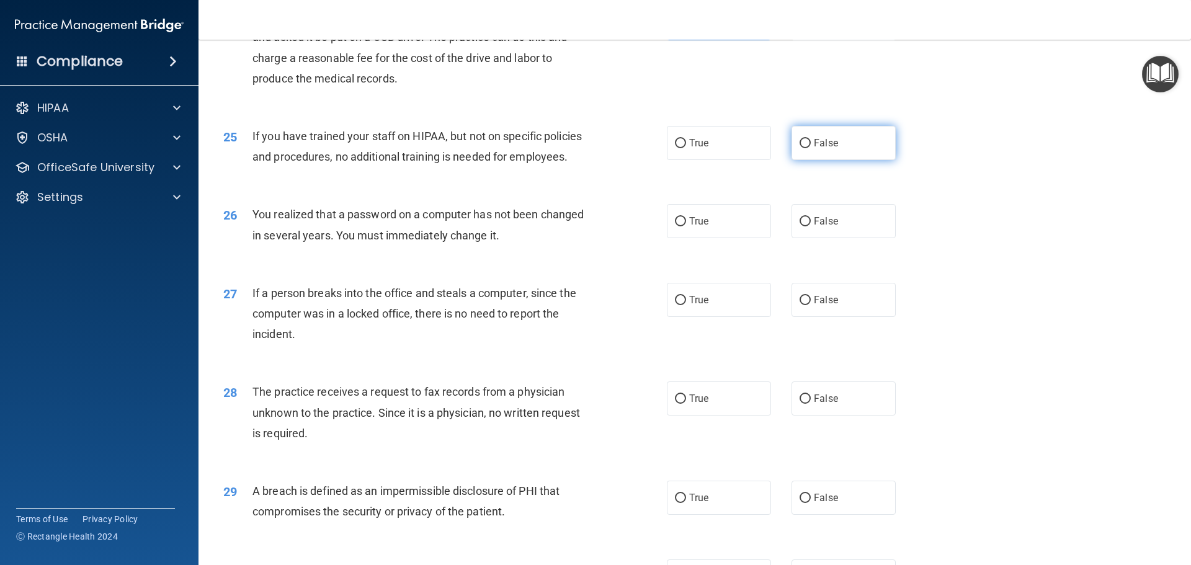
click at [830, 160] on label "False" at bounding box center [844, 143] width 104 height 34
click at [811, 148] on input "False" at bounding box center [805, 143] width 11 height 9
radio input "true"
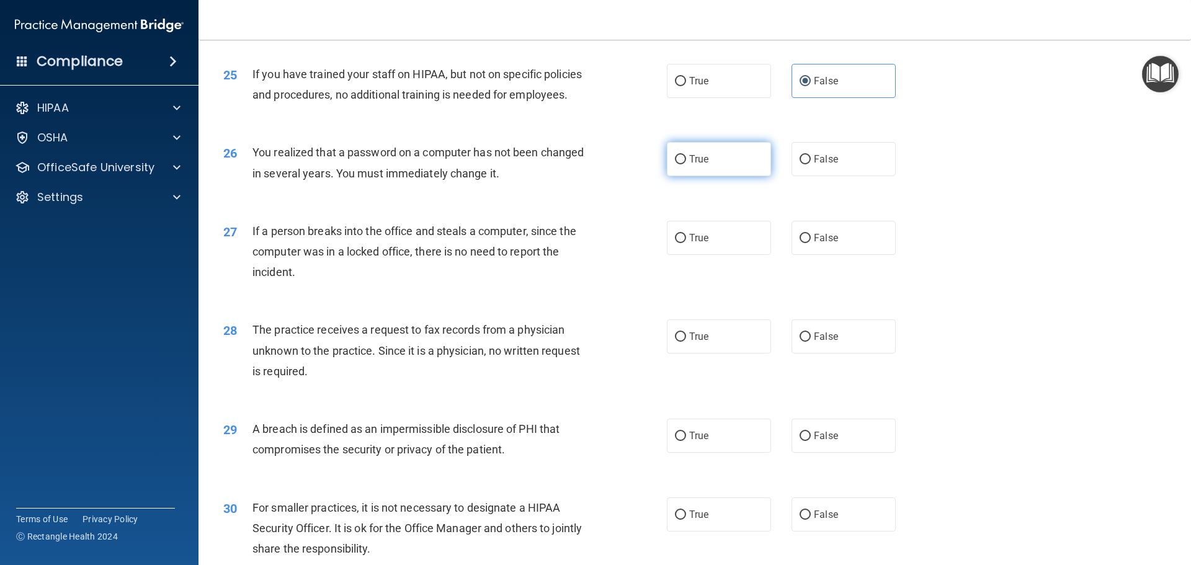
click at [730, 176] on label "True" at bounding box center [719, 159] width 104 height 34
click at [686, 164] on input "True" at bounding box center [680, 159] width 11 height 9
radio input "true"
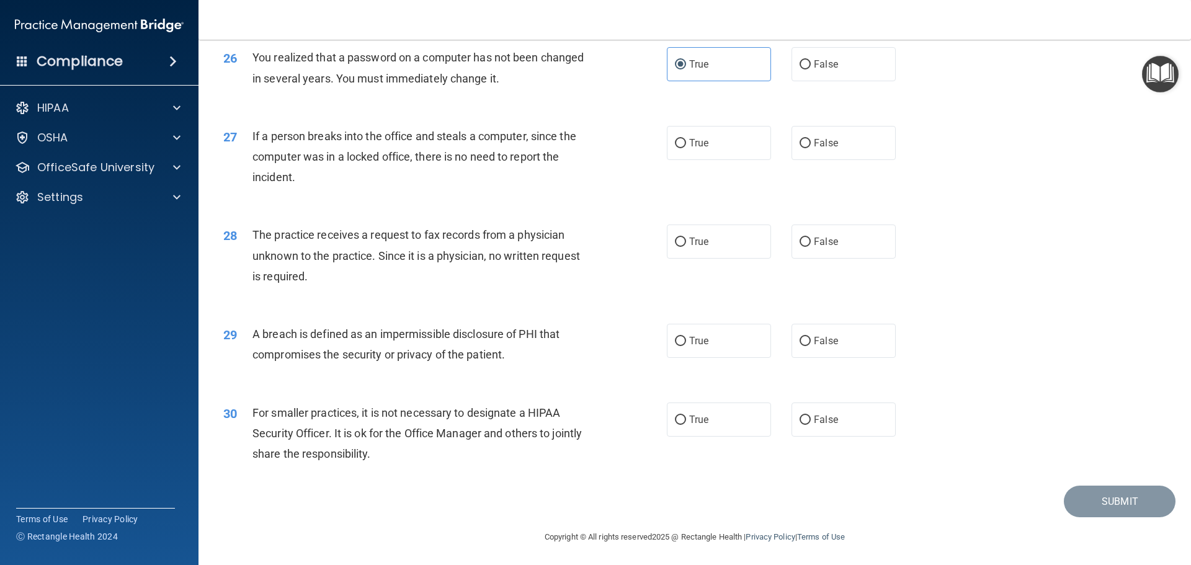
scroll to position [2358, 0]
click at [842, 158] on label "False" at bounding box center [844, 141] width 104 height 34
click at [811, 146] on input "False" at bounding box center [805, 141] width 11 height 9
radio input "true"
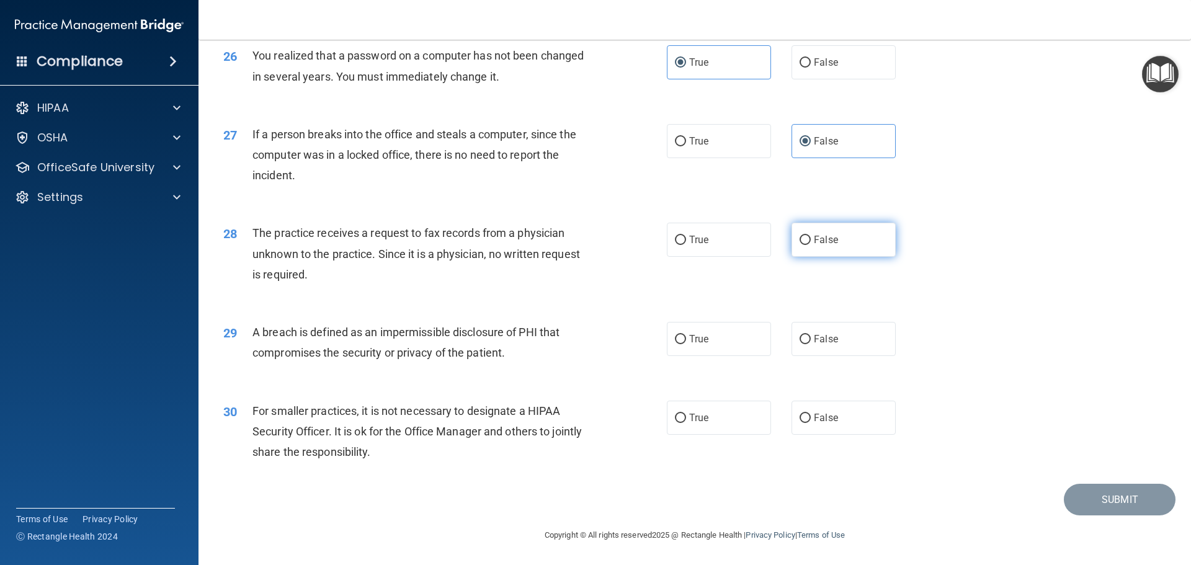
click at [808, 248] on label "False" at bounding box center [844, 240] width 104 height 34
click at [808, 245] on input "False" at bounding box center [805, 240] width 11 height 9
radio input "true"
click at [730, 340] on label "True" at bounding box center [719, 339] width 104 height 34
click at [686, 340] on input "True" at bounding box center [680, 339] width 11 height 9
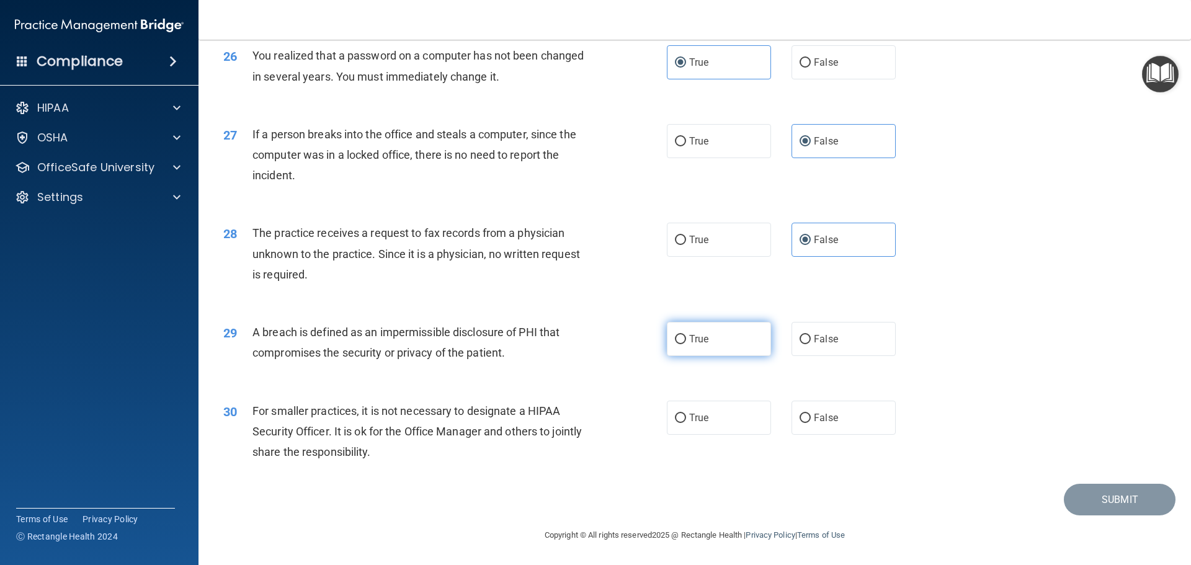
radio input "true"
click at [836, 424] on label "False" at bounding box center [844, 418] width 104 height 34
click at [811, 423] on input "False" at bounding box center [805, 418] width 11 height 9
radio input "true"
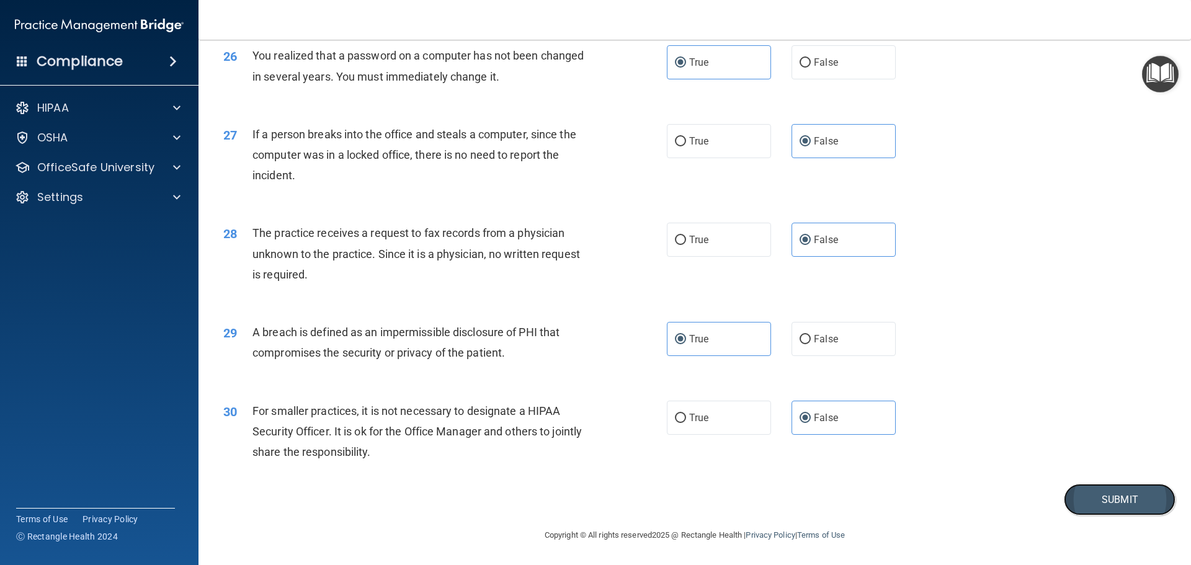
click at [1083, 508] on button "Submit" at bounding box center [1120, 500] width 112 height 32
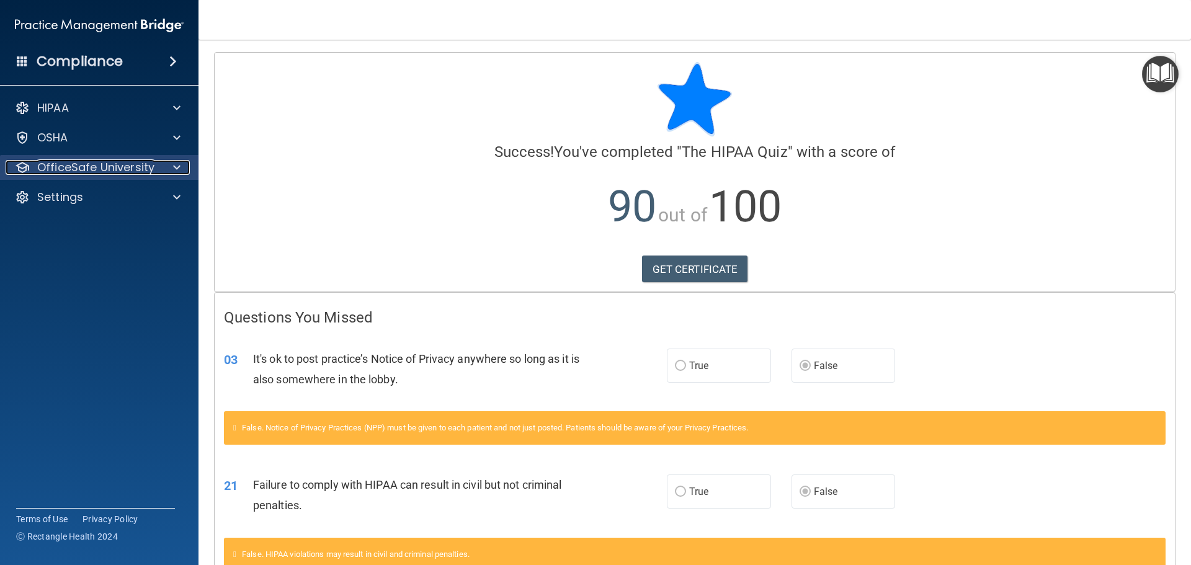
click at [141, 160] on p "OfficeSafe University" at bounding box center [95, 167] width 117 height 15
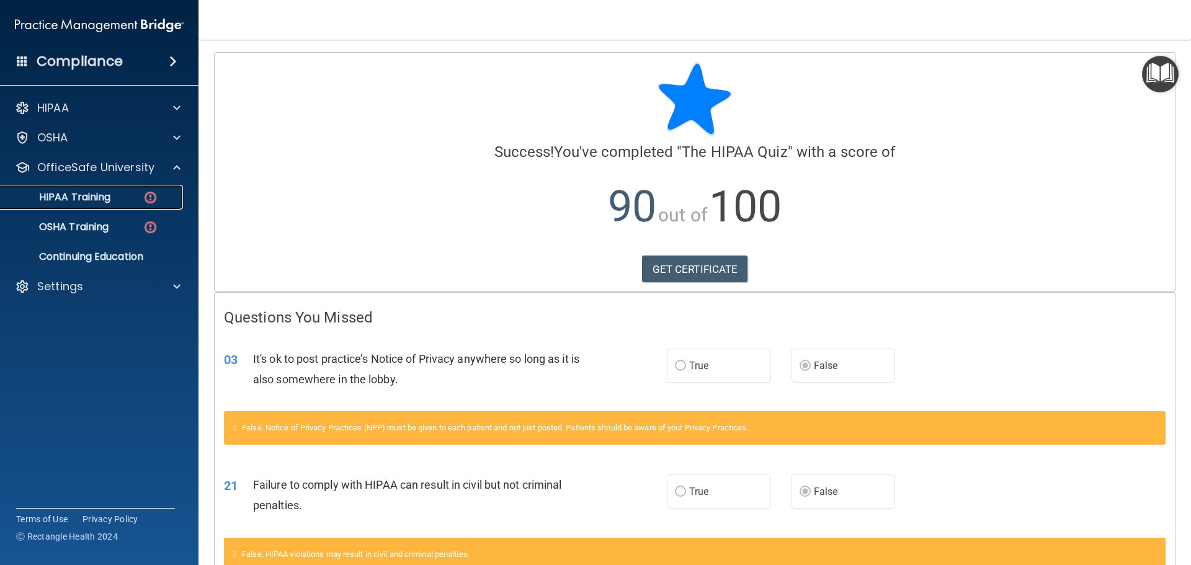
click at [141, 197] on div "HIPAA Training" at bounding box center [92, 197] width 169 height 12
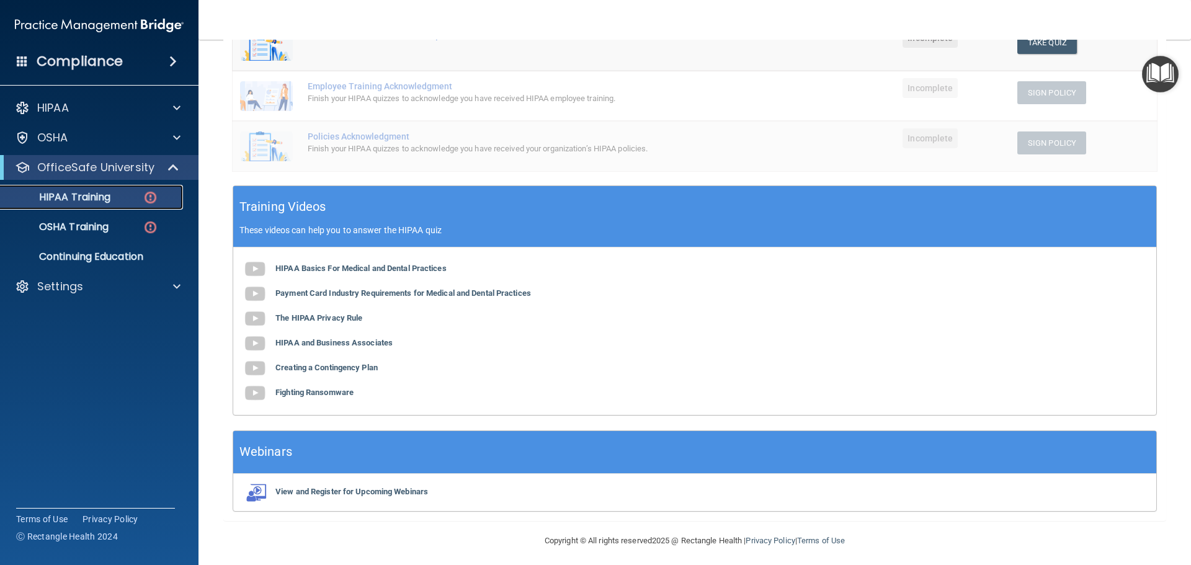
scroll to position [317, 0]
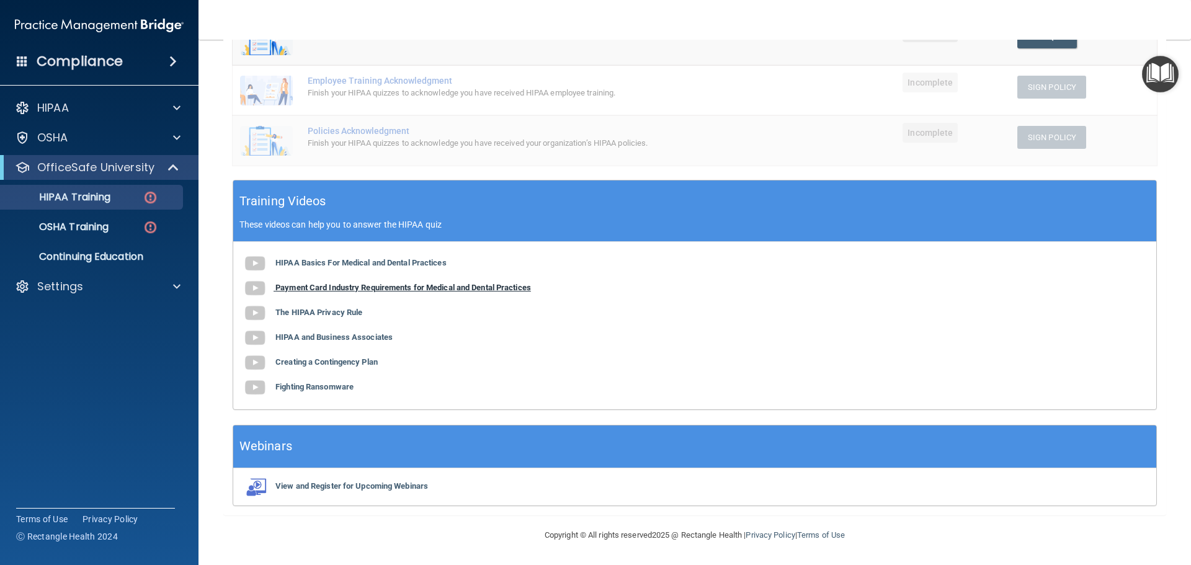
click at [387, 291] on b "Payment Card Industry Requirements for Medical and Dental Practices" at bounding box center [404, 287] width 256 height 9
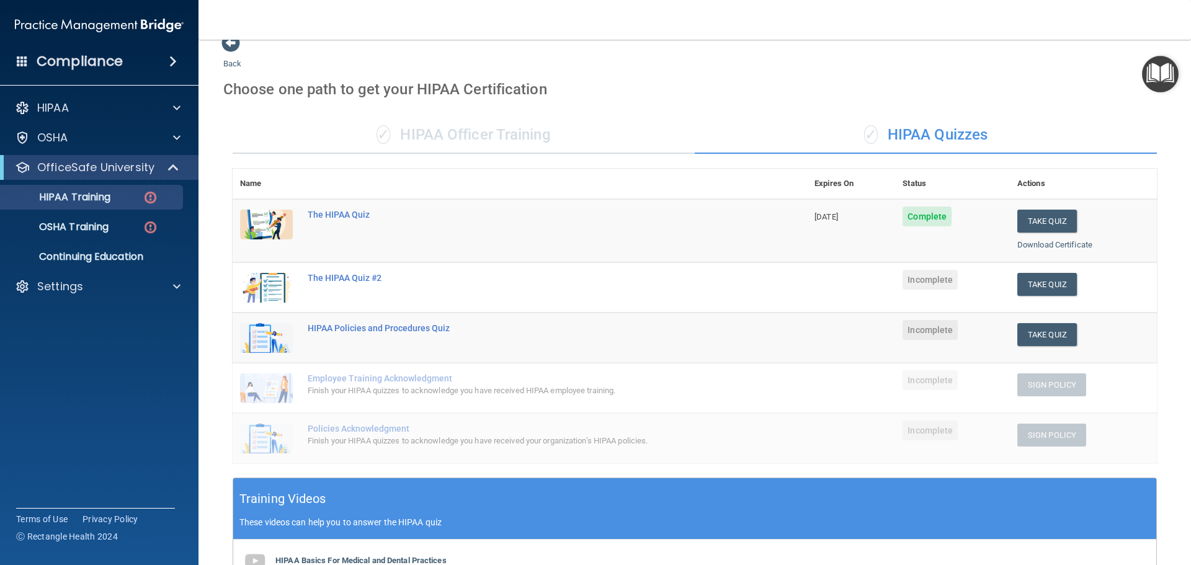
scroll to position [7, 0]
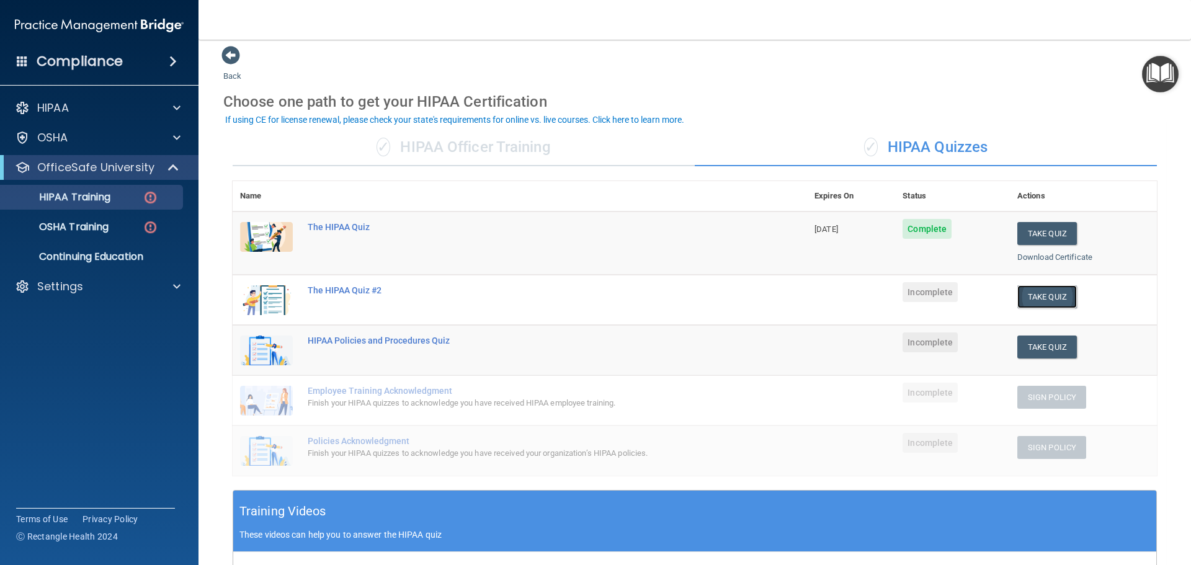
click at [1058, 297] on button "Take Quiz" at bounding box center [1048, 296] width 60 height 23
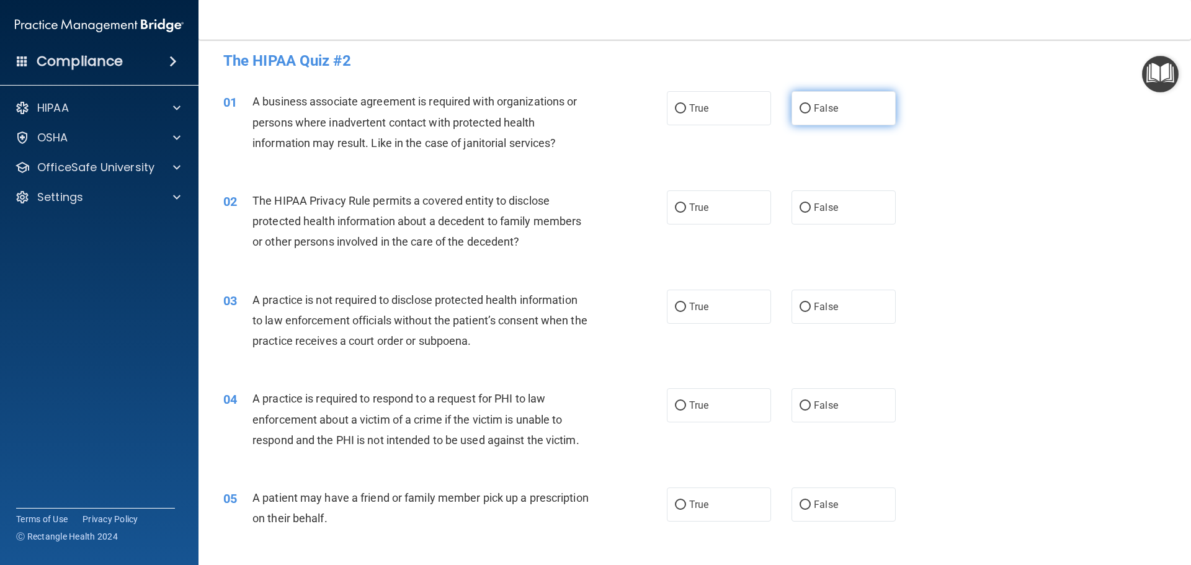
click at [827, 117] on label "False" at bounding box center [844, 108] width 104 height 34
click at [811, 114] on input "False" at bounding box center [805, 108] width 11 height 9
radio input "true"
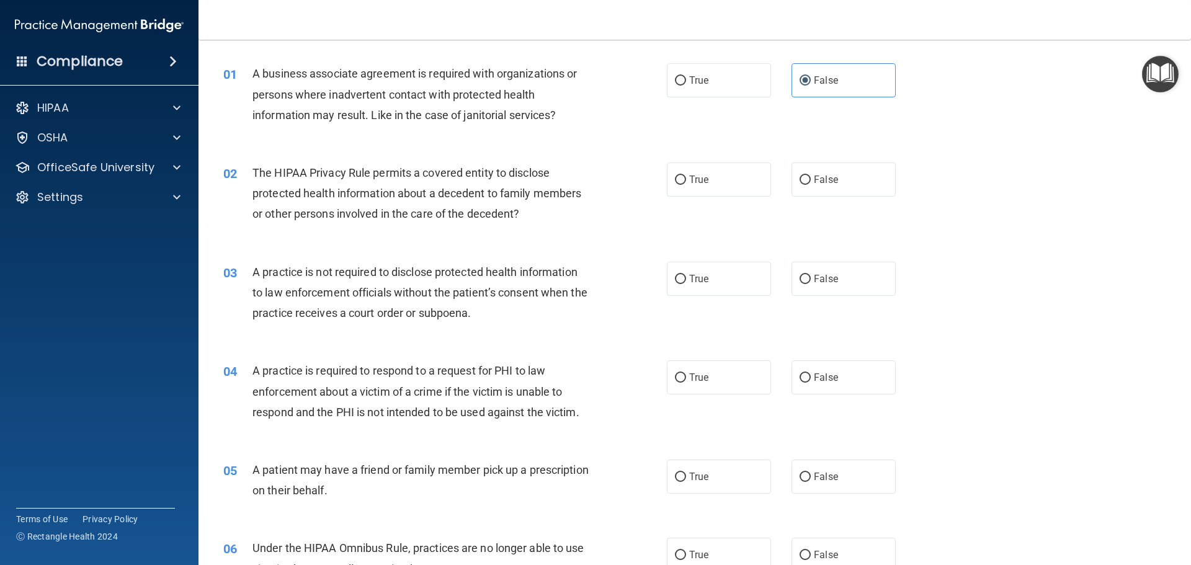
scroll to position [7, 0]
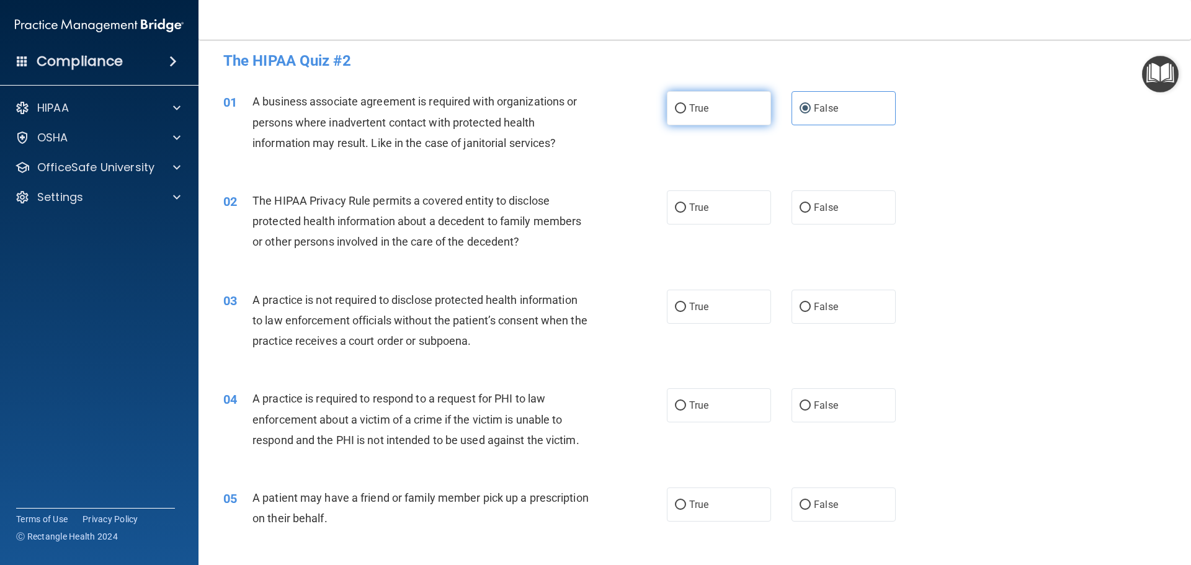
click at [712, 123] on label "True" at bounding box center [719, 108] width 104 height 34
click at [686, 114] on input "True" at bounding box center [680, 108] width 11 height 9
radio input "true"
radio input "false"
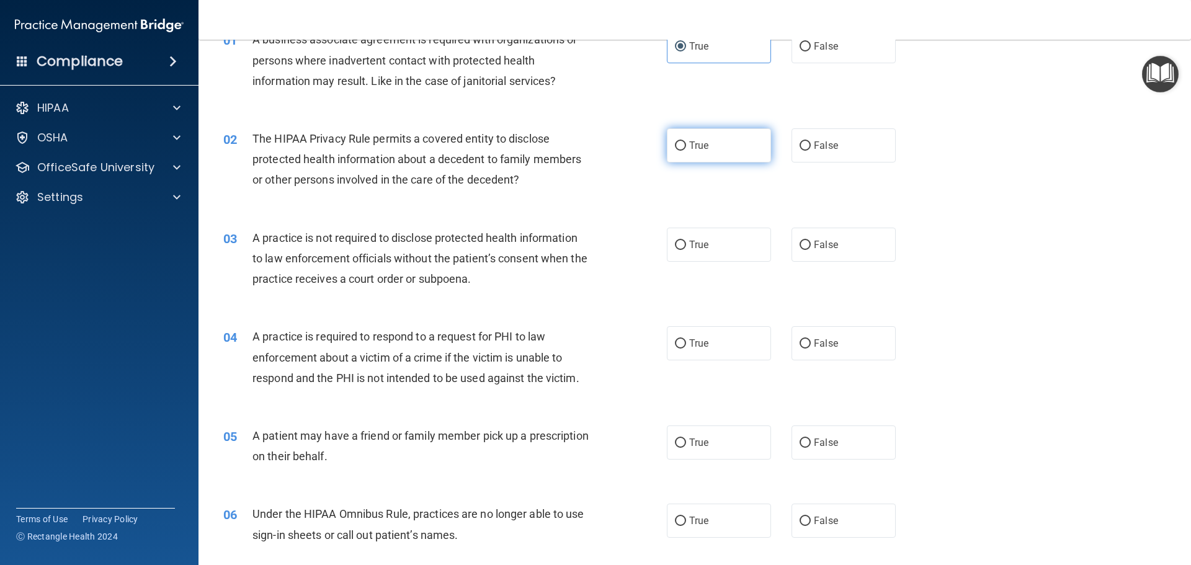
click at [753, 146] on label "True" at bounding box center [719, 145] width 104 height 34
click at [686, 146] on input "True" at bounding box center [680, 145] width 11 height 9
radio input "true"
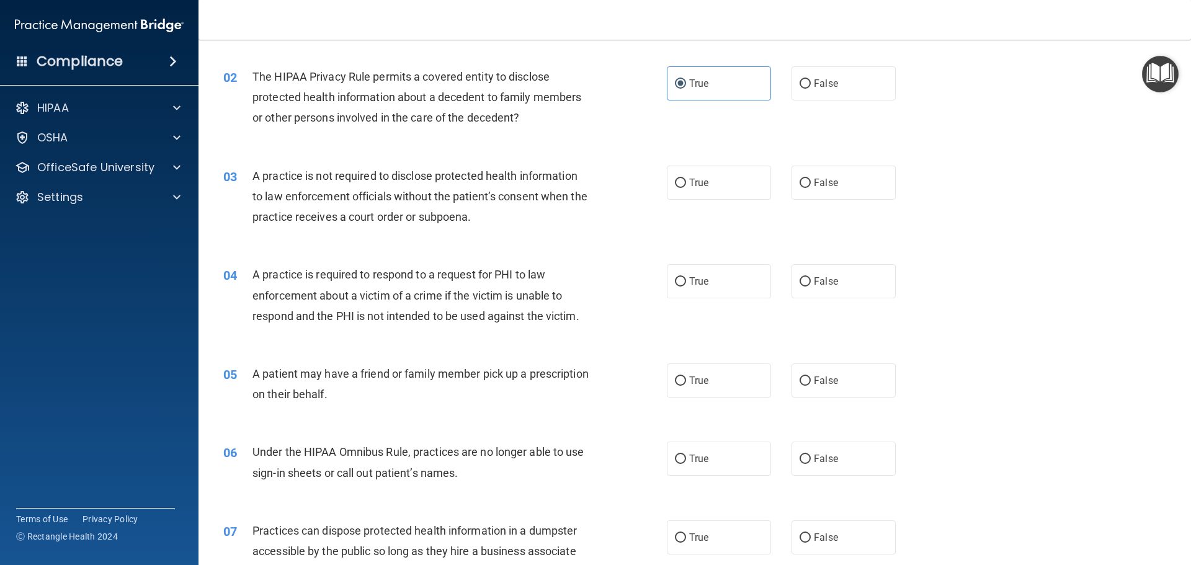
scroll to position [193, 0]
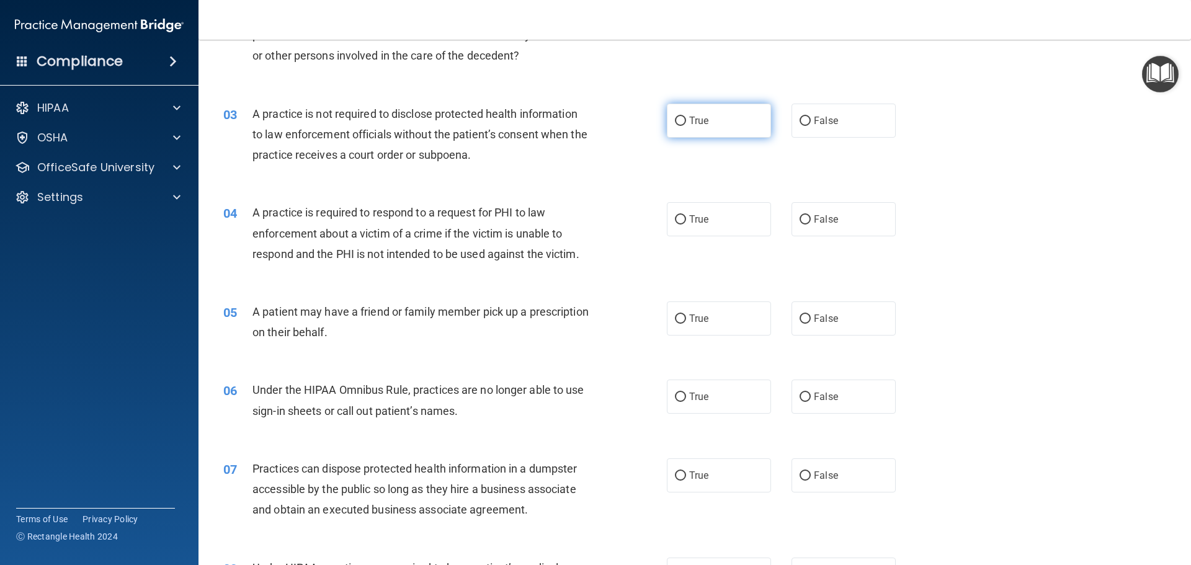
click at [715, 135] on label "True" at bounding box center [719, 121] width 104 height 34
click at [686, 126] on input "True" at bounding box center [680, 121] width 11 height 9
radio input "true"
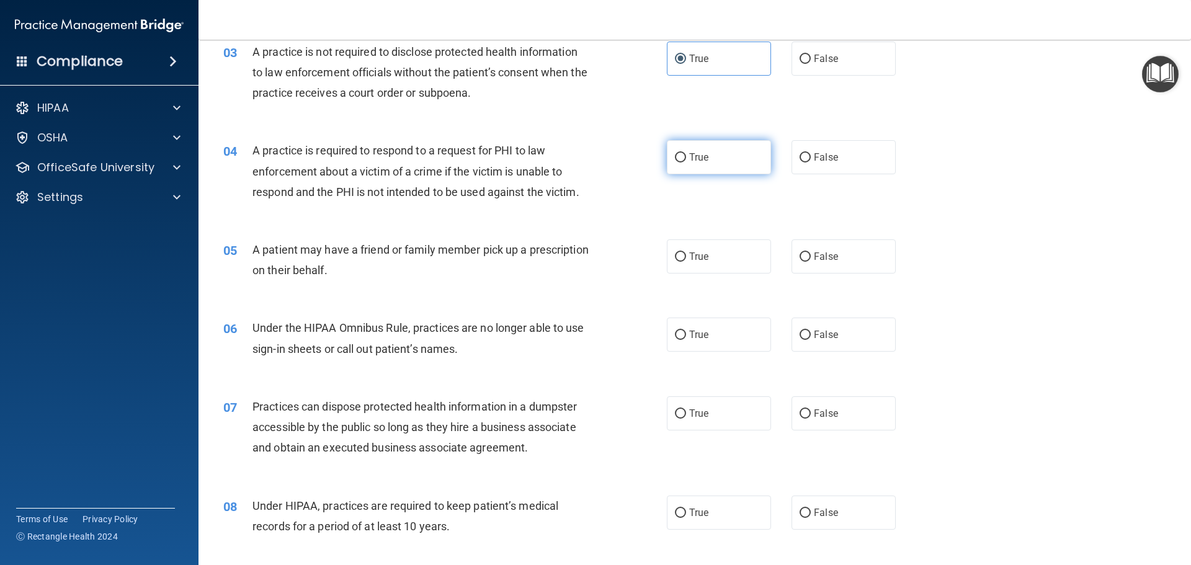
click at [721, 148] on label "True" at bounding box center [719, 157] width 104 height 34
click at [686, 153] on input "True" at bounding box center [680, 157] width 11 height 9
radio input "true"
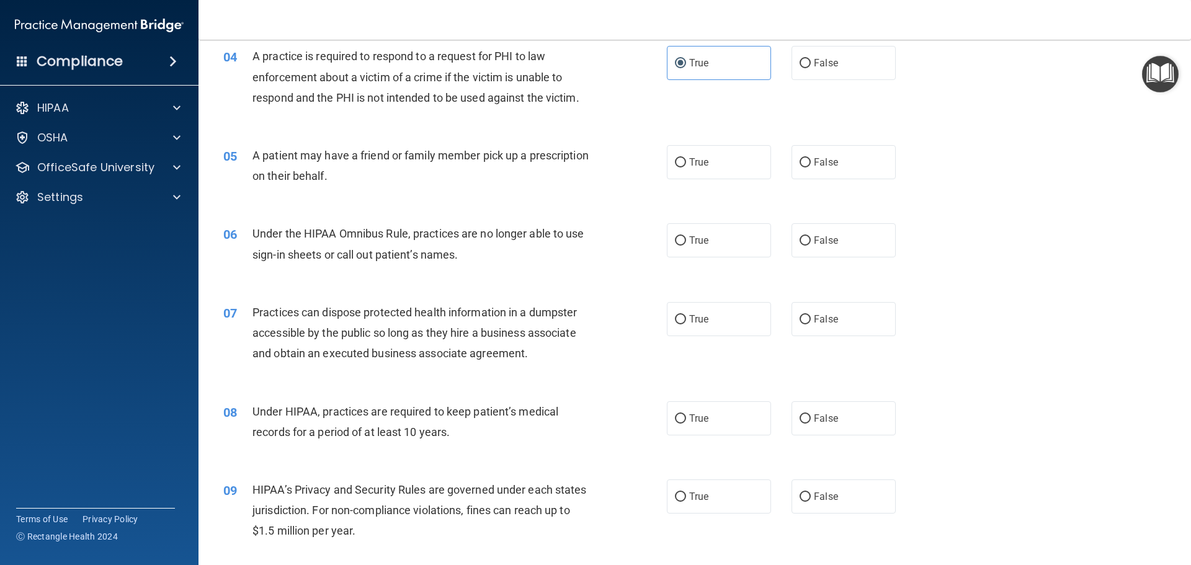
scroll to position [379, 0]
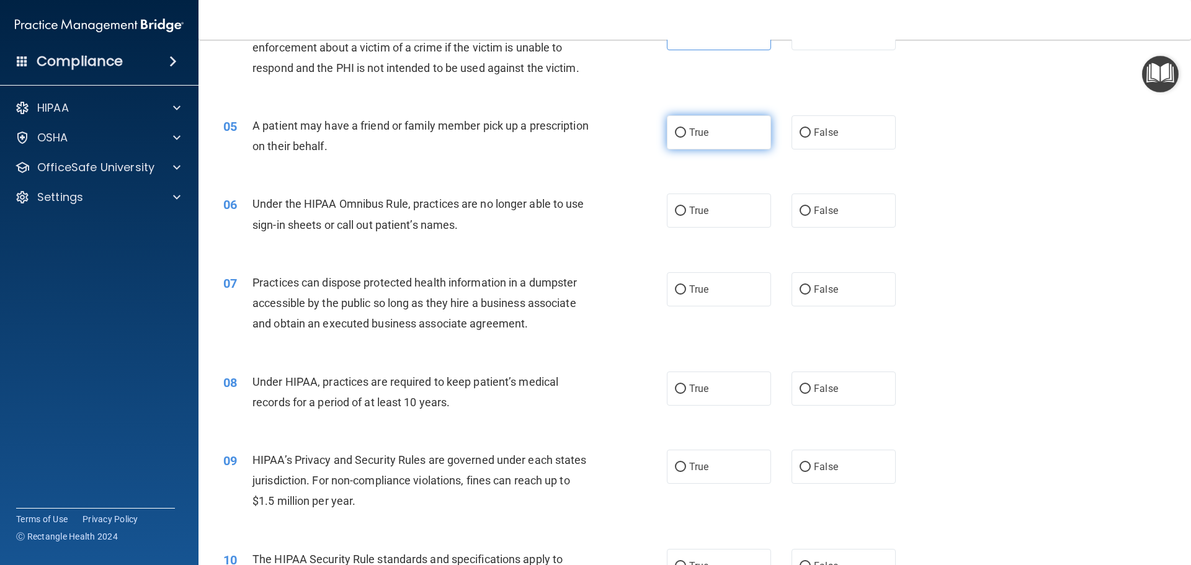
click at [749, 138] on label "True" at bounding box center [719, 132] width 104 height 34
click at [686, 138] on input "True" at bounding box center [680, 132] width 11 height 9
radio input "true"
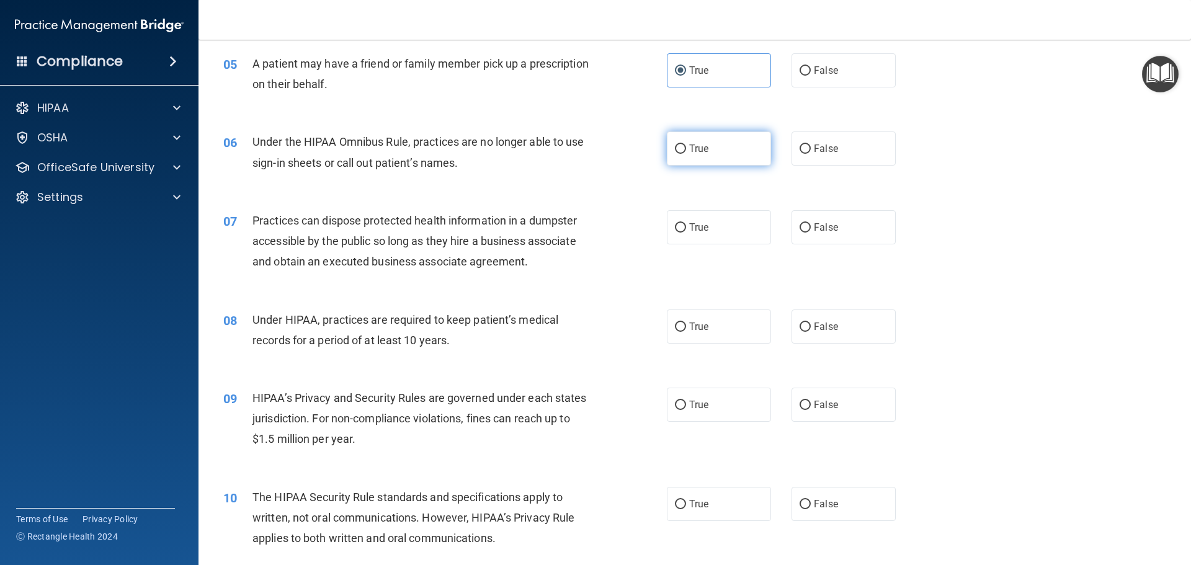
click at [729, 146] on label "True" at bounding box center [719, 149] width 104 height 34
click at [686, 146] on input "True" at bounding box center [680, 149] width 11 height 9
radio input "true"
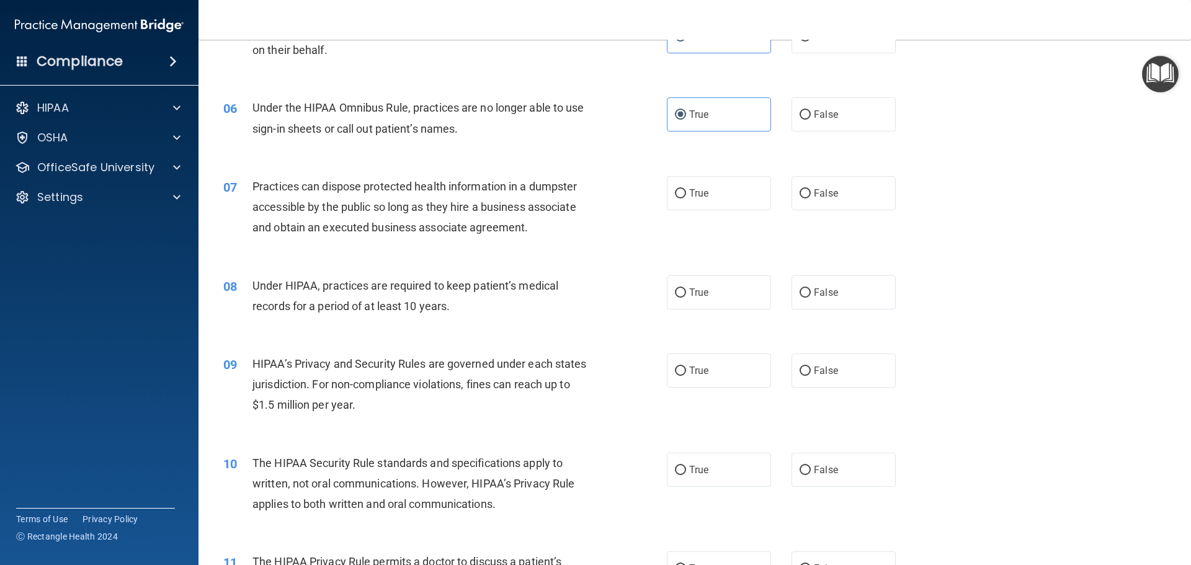
scroll to position [503, 0]
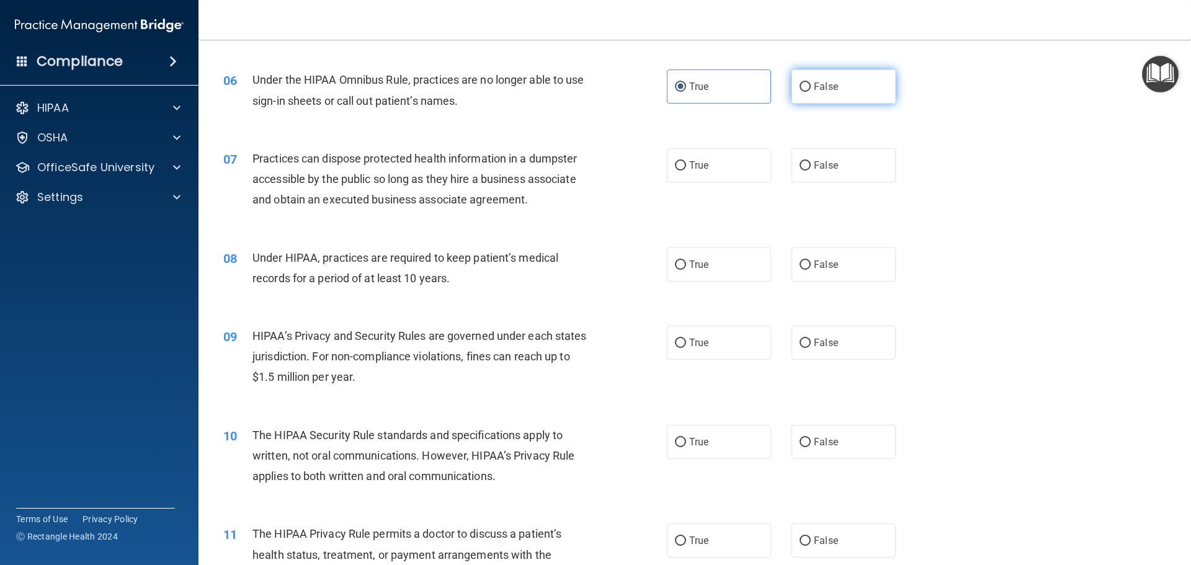
click at [839, 102] on label "False" at bounding box center [844, 87] width 104 height 34
click at [811, 92] on input "False" at bounding box center [805, 87] width 11 height 9
radio input "true"
radio input "false"
click at [830, 163] on span "False" at bounding box center [826, 165] width 24 height 12
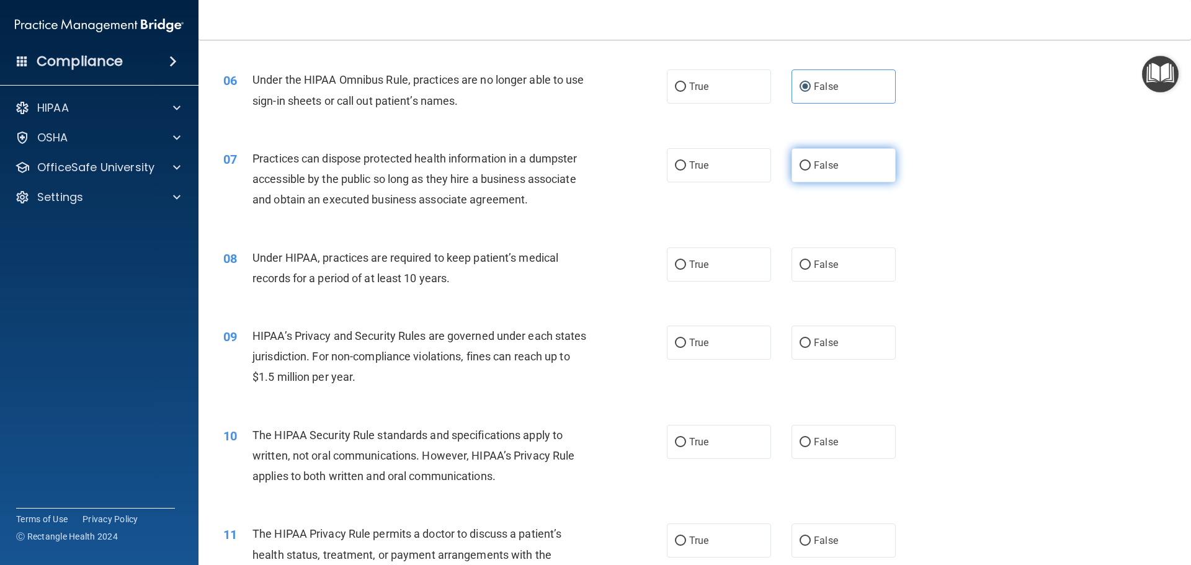
click at [811, 163] on input "False" at bounding box center [805, 165] width 11 height 9
radio input "true"
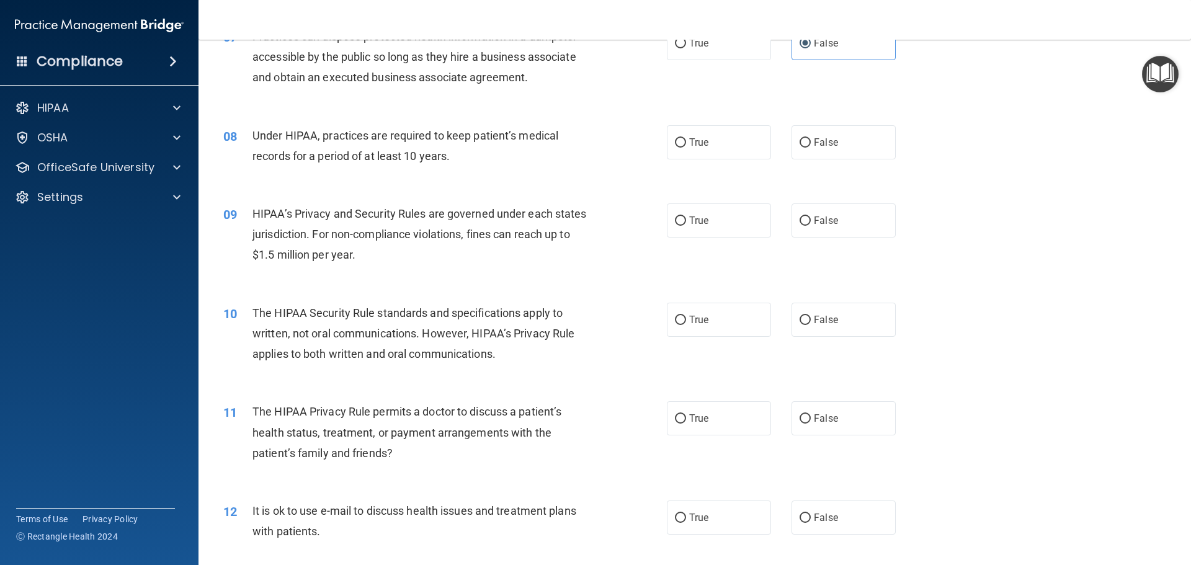
scroll to position [627, 0]
click at [711, 137] on label "True" at bounding box center [719, 140] width 104 height 34
click at [686, 137] on input "True" at bounding box center [680, 141] width 11 height 9
radio input "true"
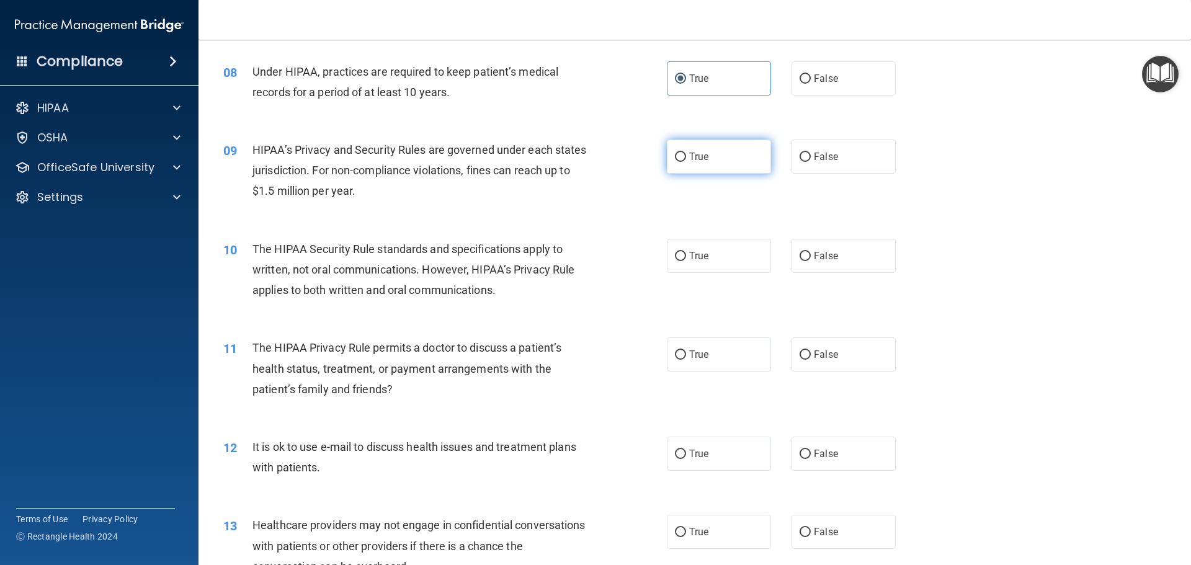
click at [679, 158] on input "True" at bounding box center [680, 157] width 11 height 9
radio input "true"
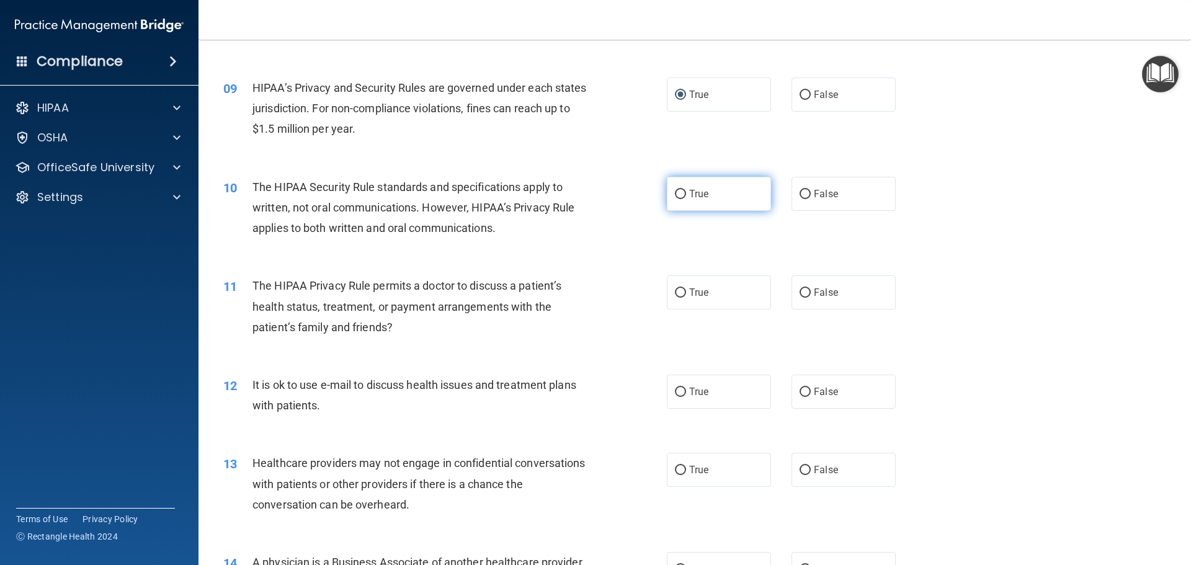
click at [694, 201] on label "True" at bounding box center [719, 194] width 104 height 34
click at [686, 199] on input "True" at bounding box center [680, 194] width 11 height 9
radio input "true"
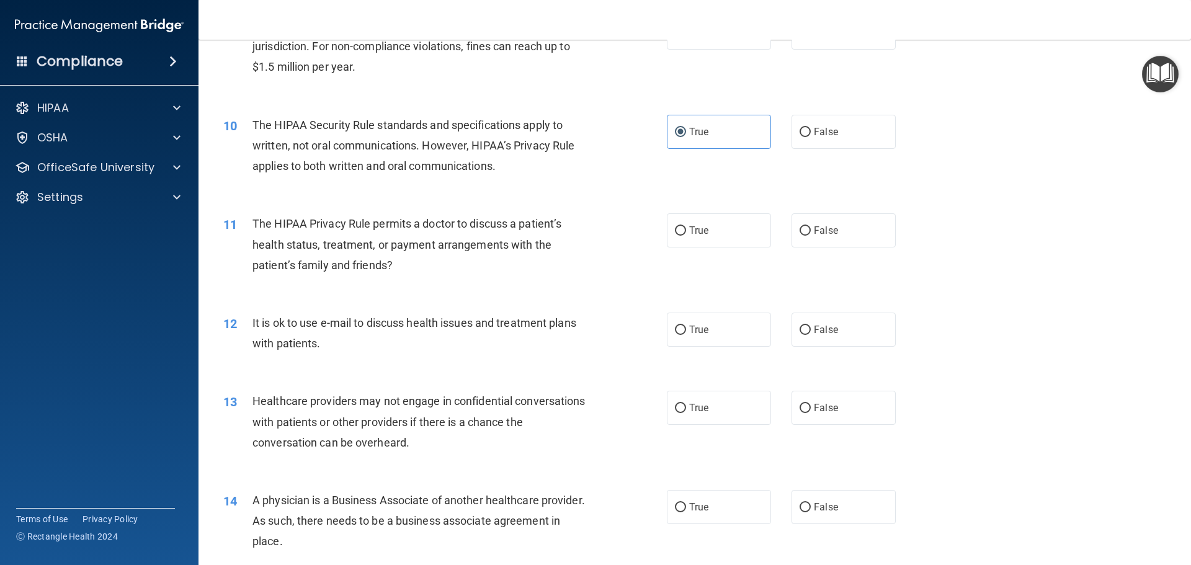
scroll to position [876, 0]
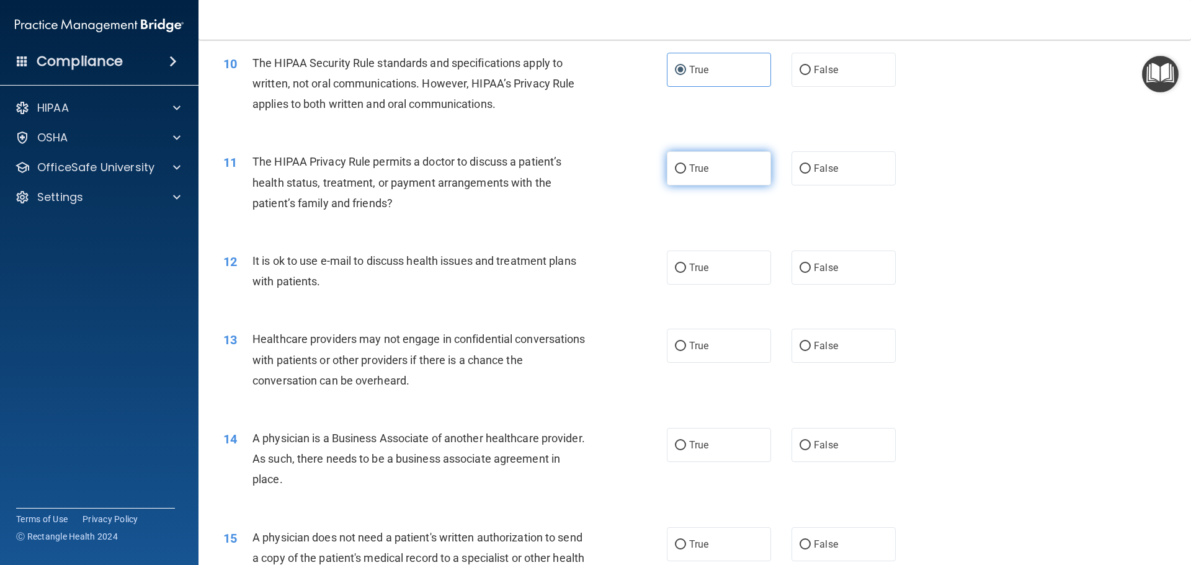
click at [717, 175] on label "True" at bounding box center [719, 168] width 104 height 34
click at [686, 174] on input "True" at bounding box center [680, 168] width 11 height 9
radio input "true"
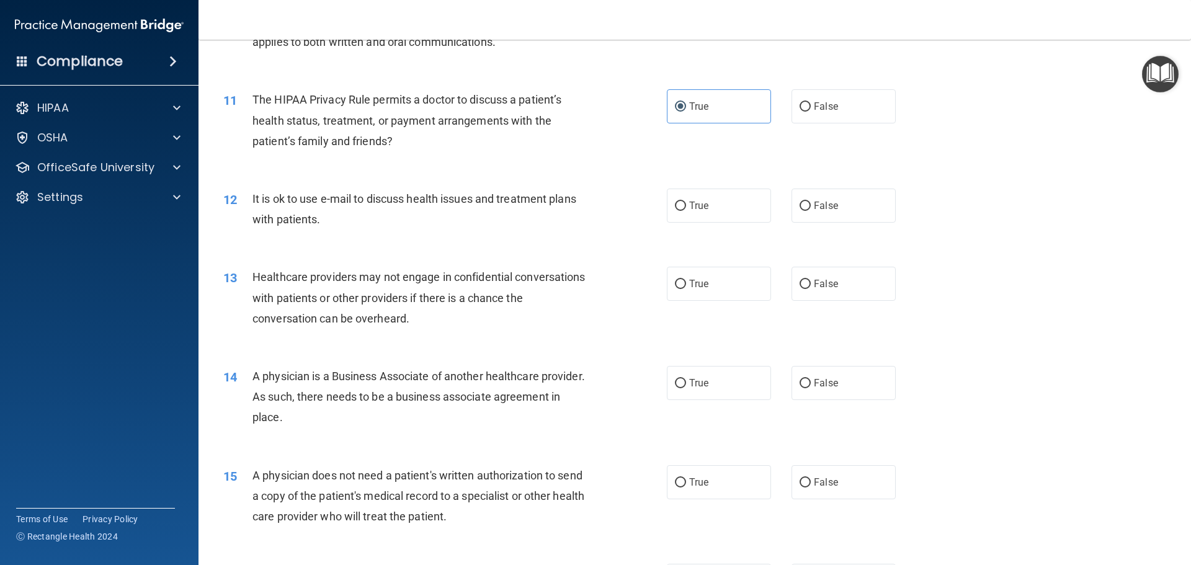
scroll to position [1000, 0]
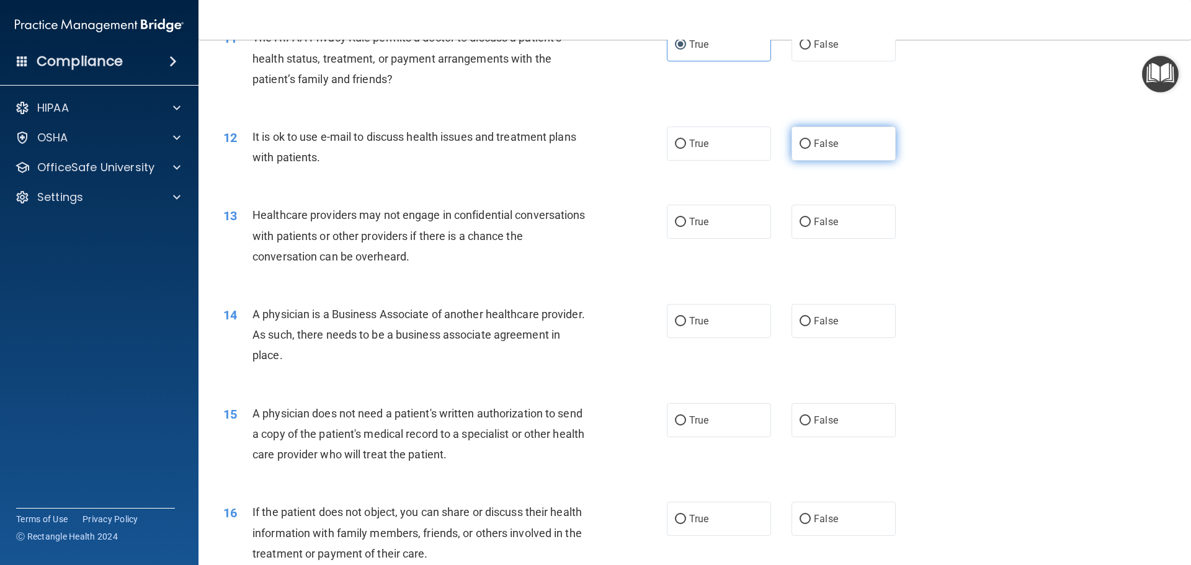
click at [852, 144] on label "False" at bounding box center [844, 144] width 104 height 34
click at [811, 144] on input "False" at bounding box center [805, 144] width 11 height 9
radio input "true"
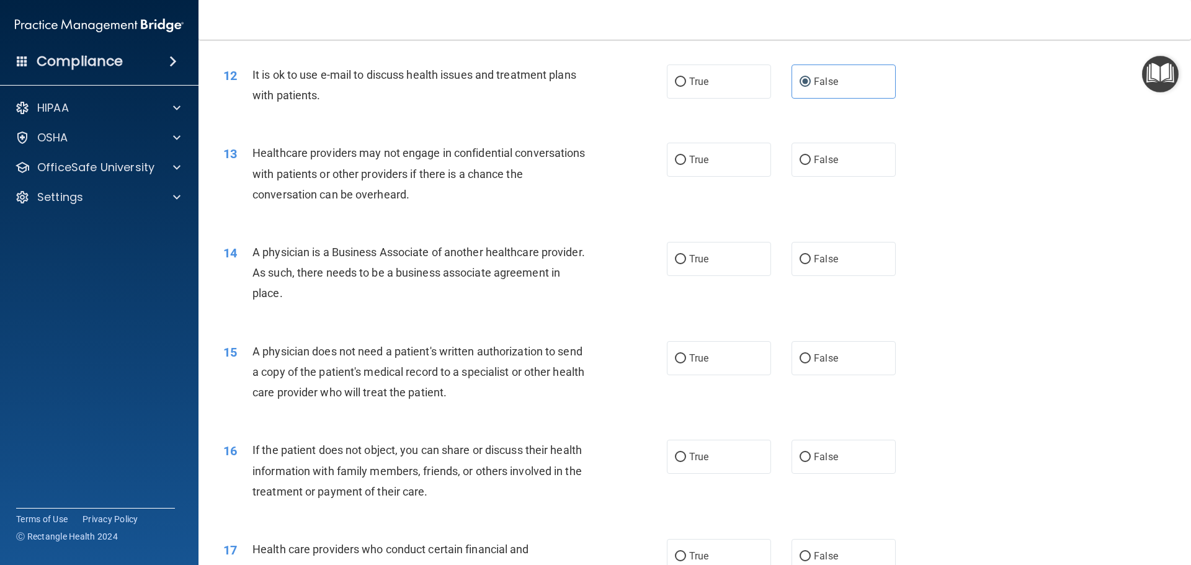
scroll to position [1124, 0]
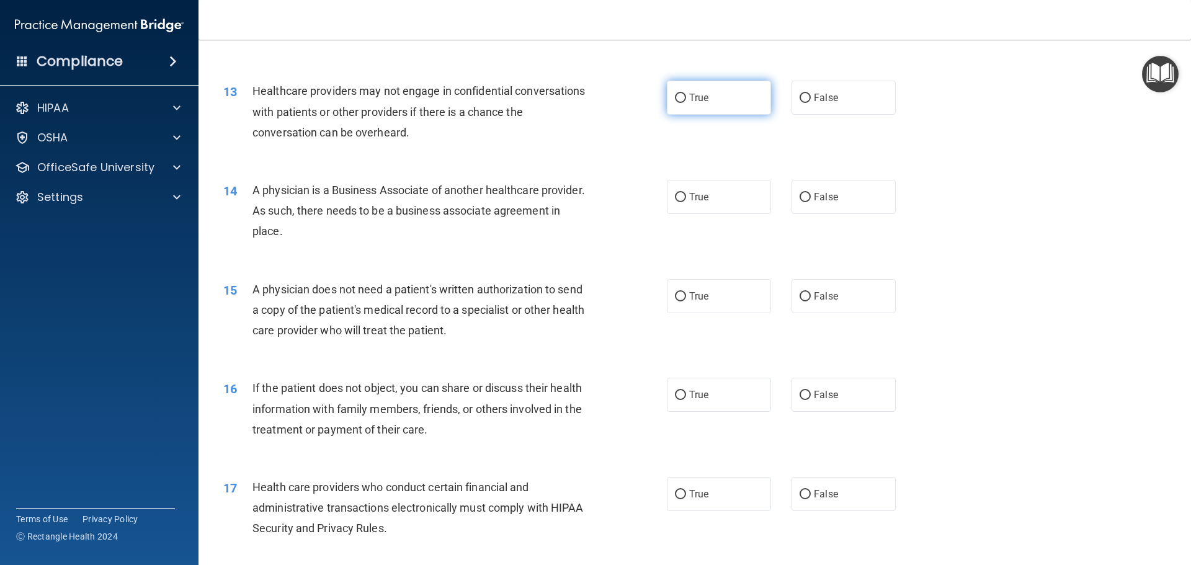
click at [685, 104] on label "True" at bounding box center [719, 98] width 104 height 34
click at [685, 103] on input "True" at bounding box center [680, 98] width 11 height 9
radio input "true"
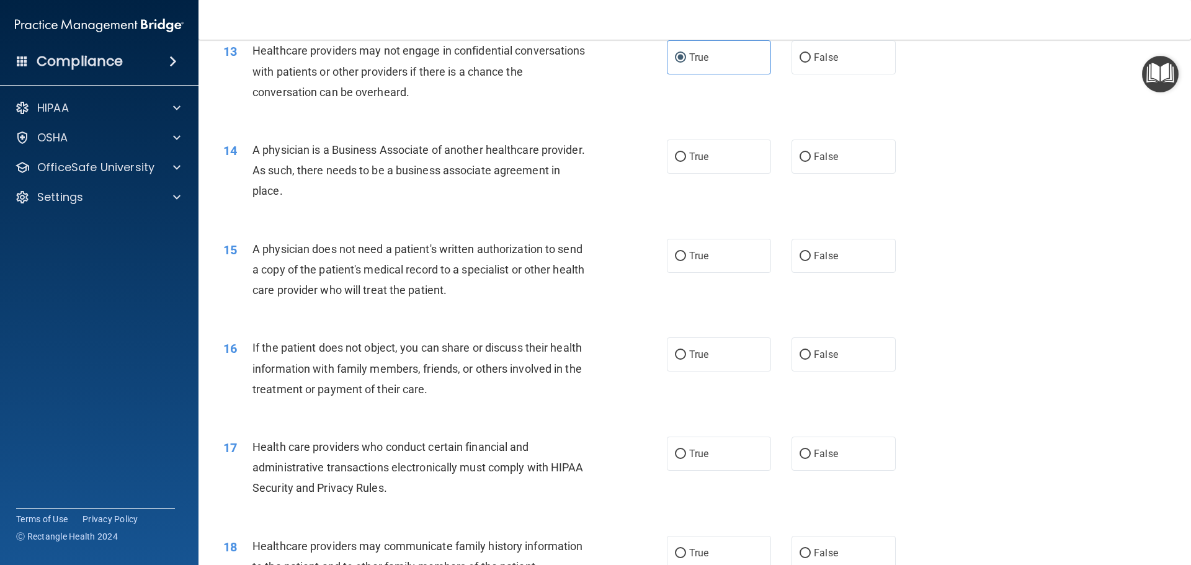
scroll to position [1186, 0]
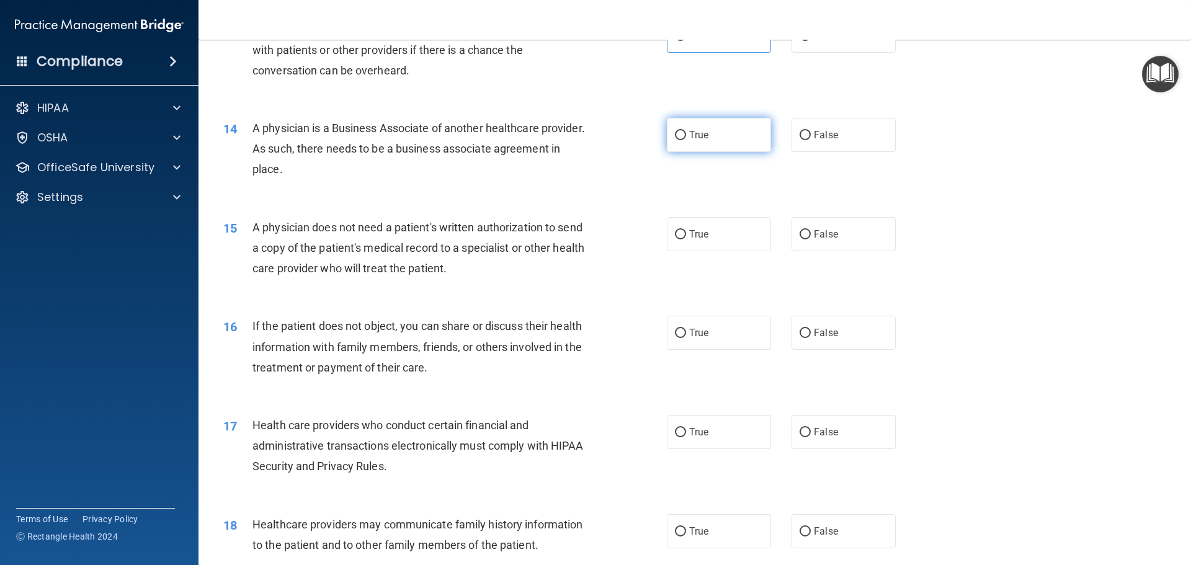
click at [724, 143] on label "True" at bounding box center [719, 135] width 104 height 34
click at [686, 140] on input "True" at bounding box center [680, 135] width 11 height 9
radio input "true"
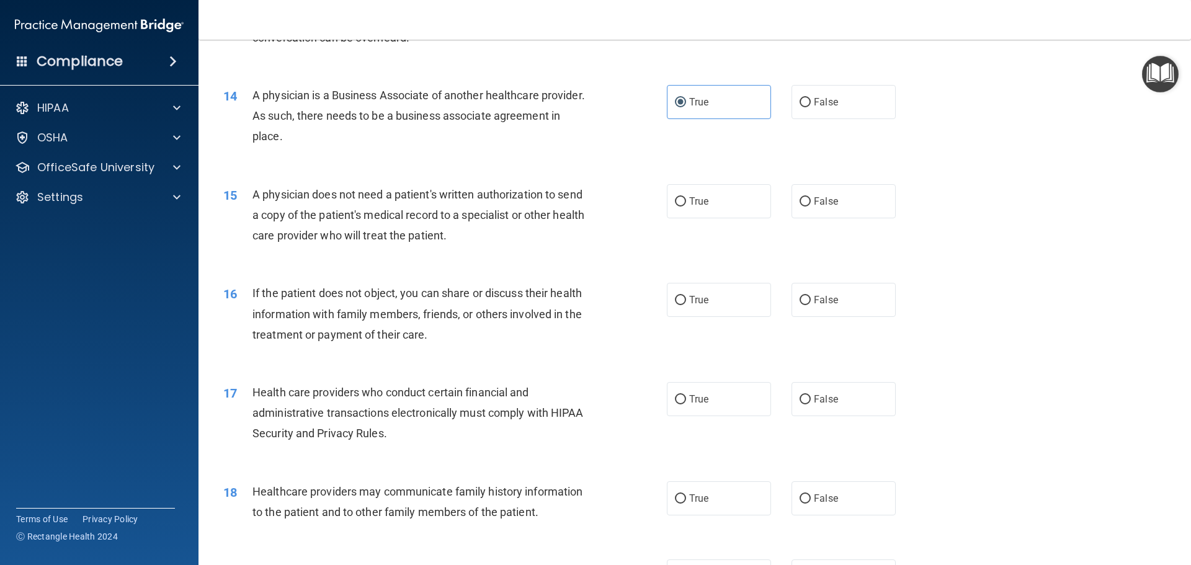
scroll to position [1248, 0]
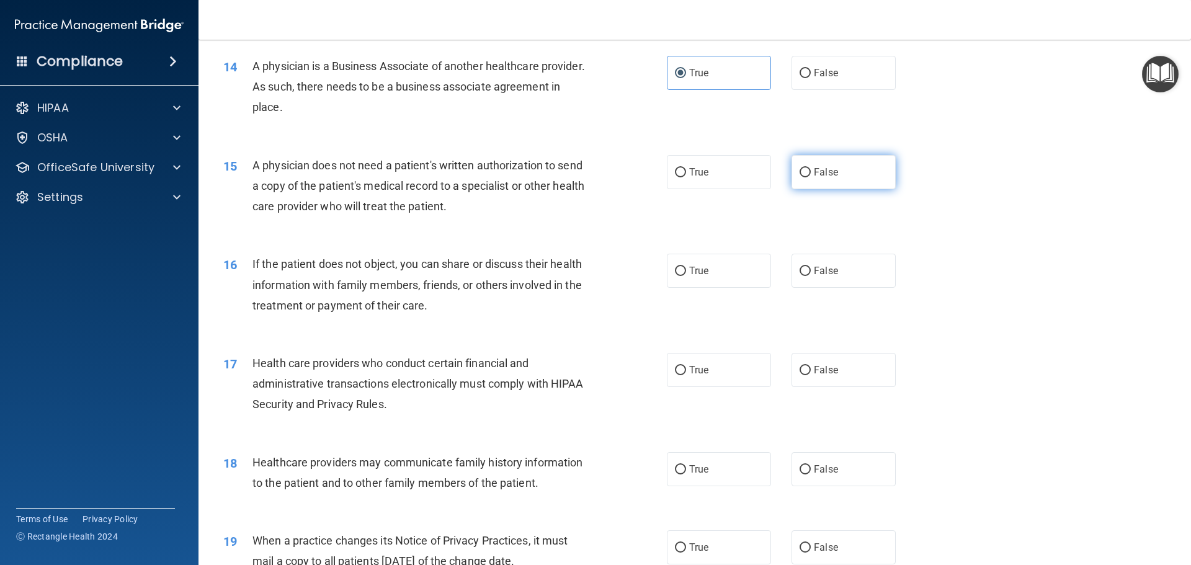
click at [851, 176] on label "False" at bounding box center [844, 172] width 104 height 34
click at [811, 176] on input "False" at bounding box center [805, 172] width 11 height 9
radio input "true"
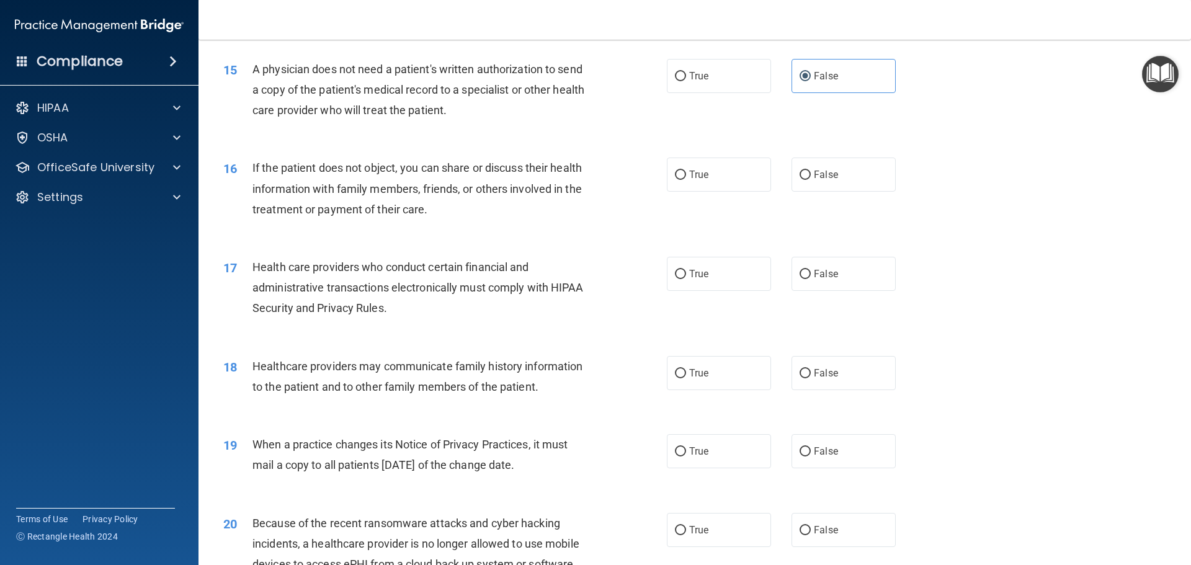
scroll to position [1372, 0]
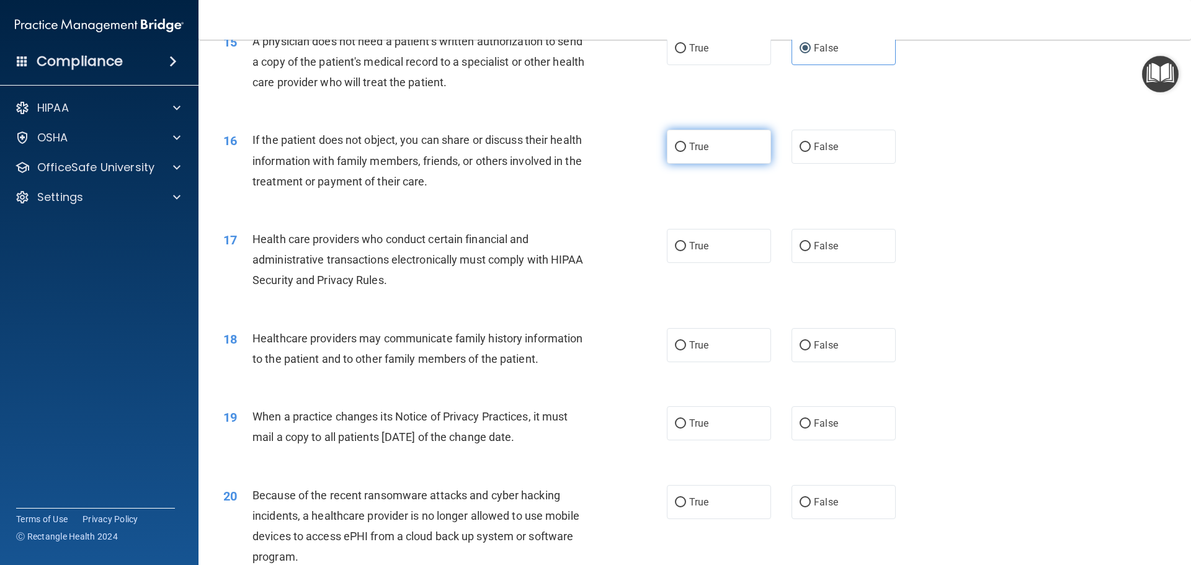
click at [699, 155] on label "True" at bounding box center [719, 147] width 104 height 34
click at [686, 152] on input "True" at bounding box center [680, 147] width 11 height 9
radio input "true"
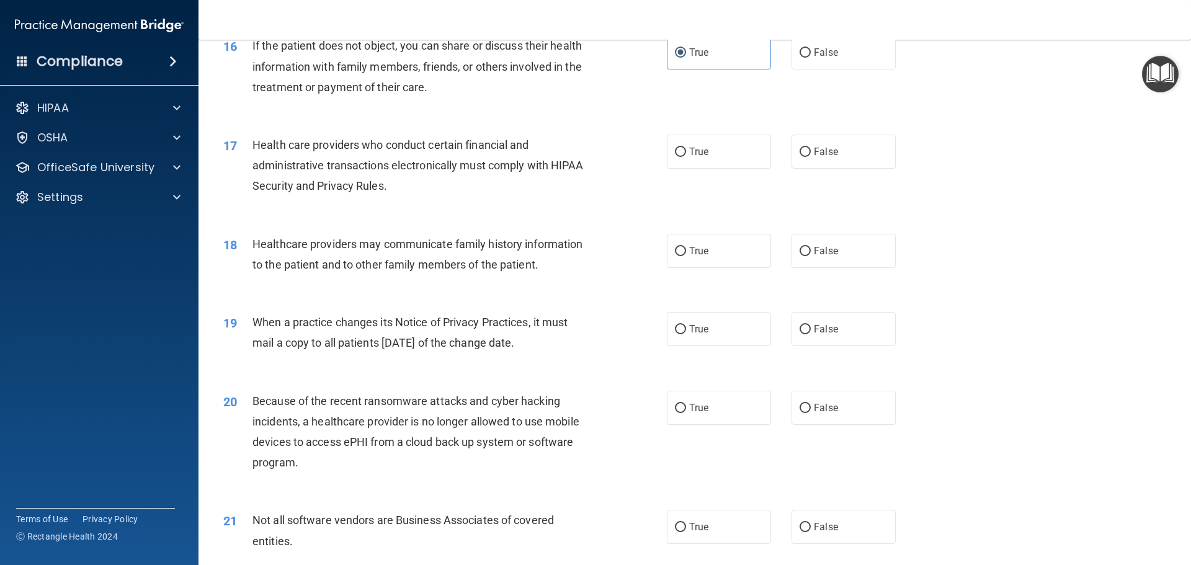
scroll to position [1496, 0]
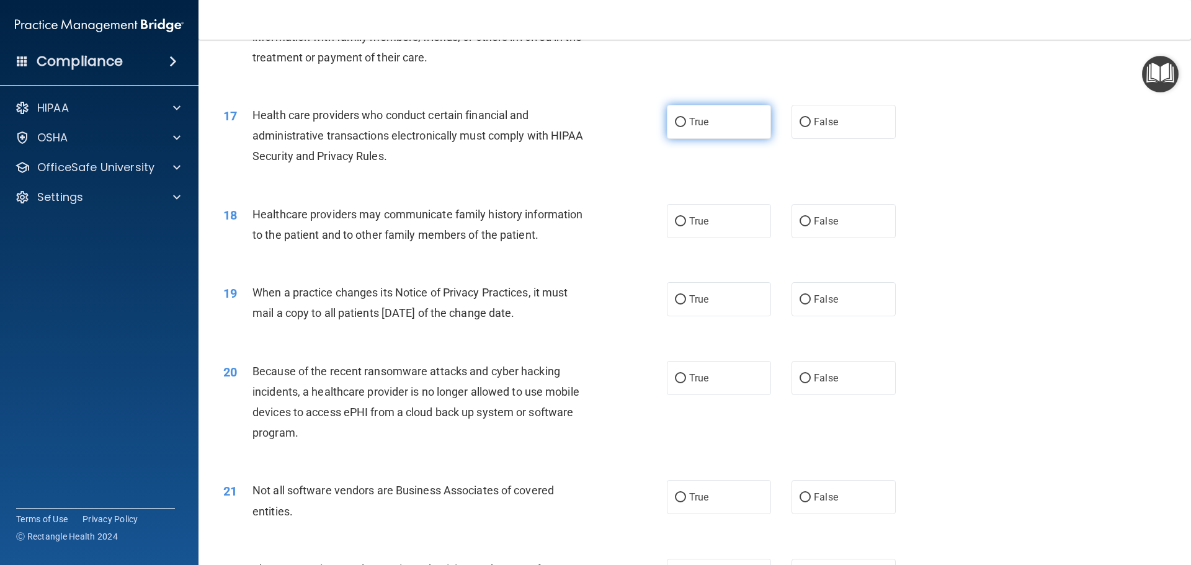
click at [718, 131] on label "True" at bounding box center [719, 122] width 104 height 34
click at [686, 127] on input "True" at bounding box center [680, 122] width 11 height 9
radio input "true"
click at [796, 228] on label "False" at bounding box center [844, 221] width 104 height 34
click at [800, 226] on input "False" at bounding box center [805, 221] width 11 height 9
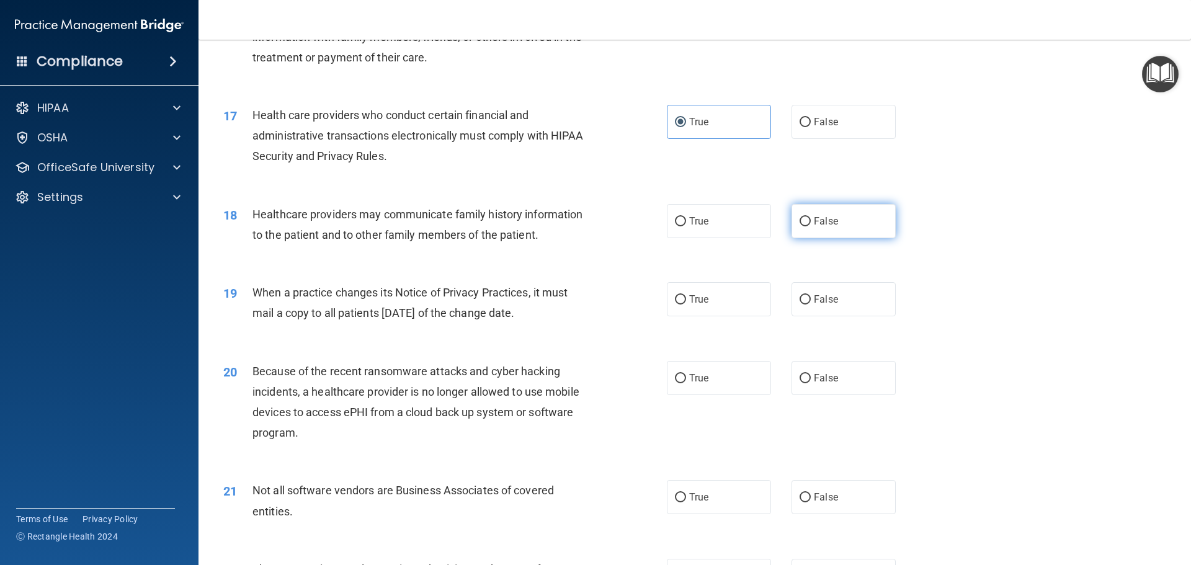
radio input "true"
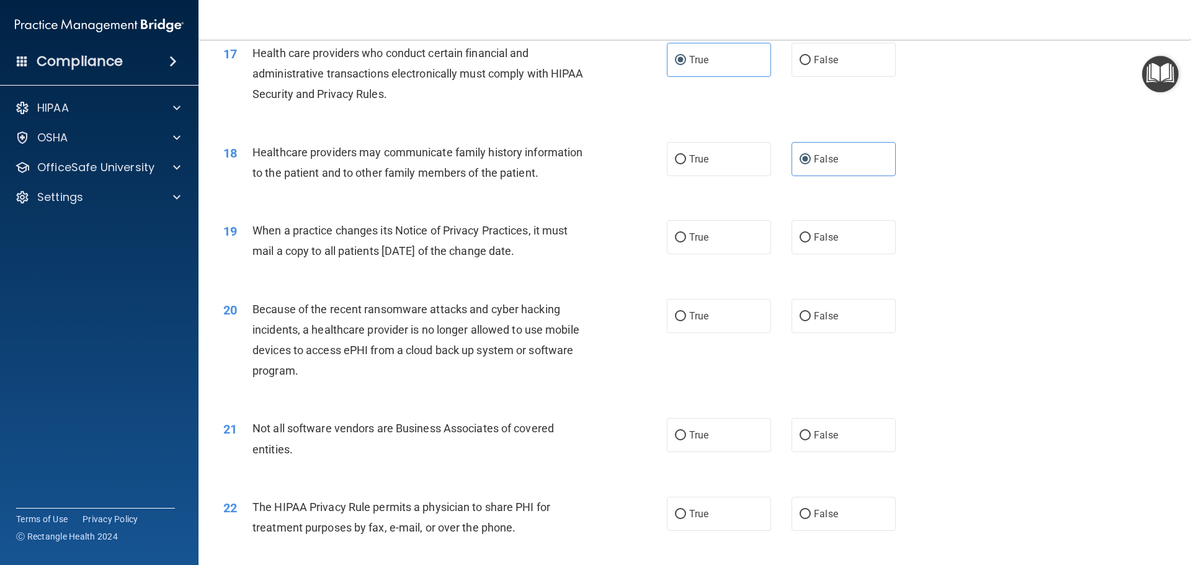
scroll to position [1620, 0]
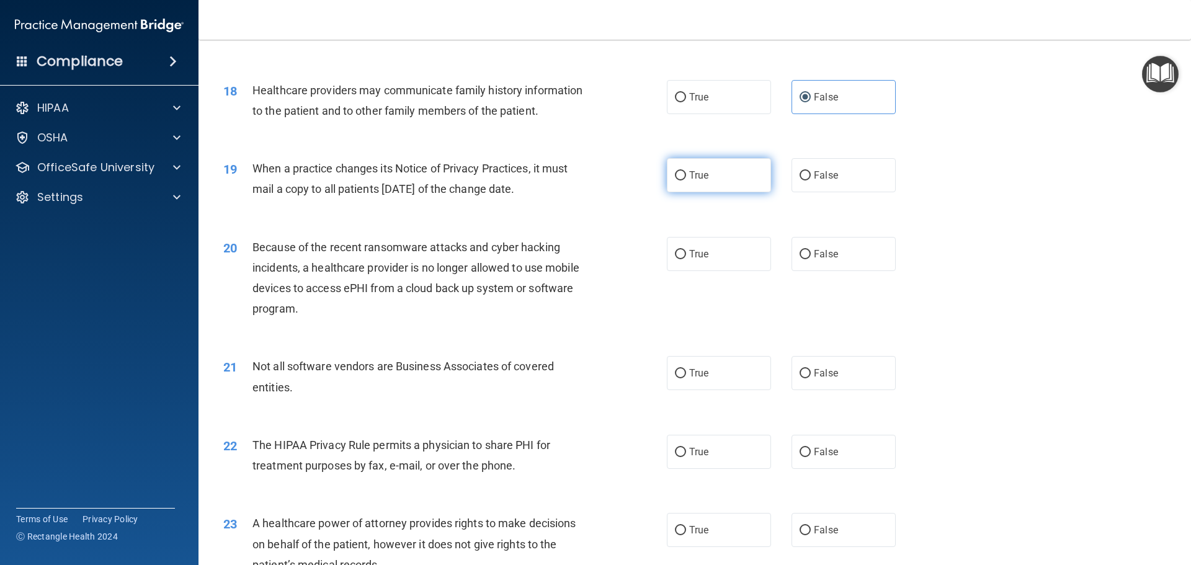
click at [678, 186] on label "True" at bounding box center [719, 175] width 104 height 34
click at [678, 181] on input "True" at bounding box center [680, 175] width 11 height 9
radio input "true"
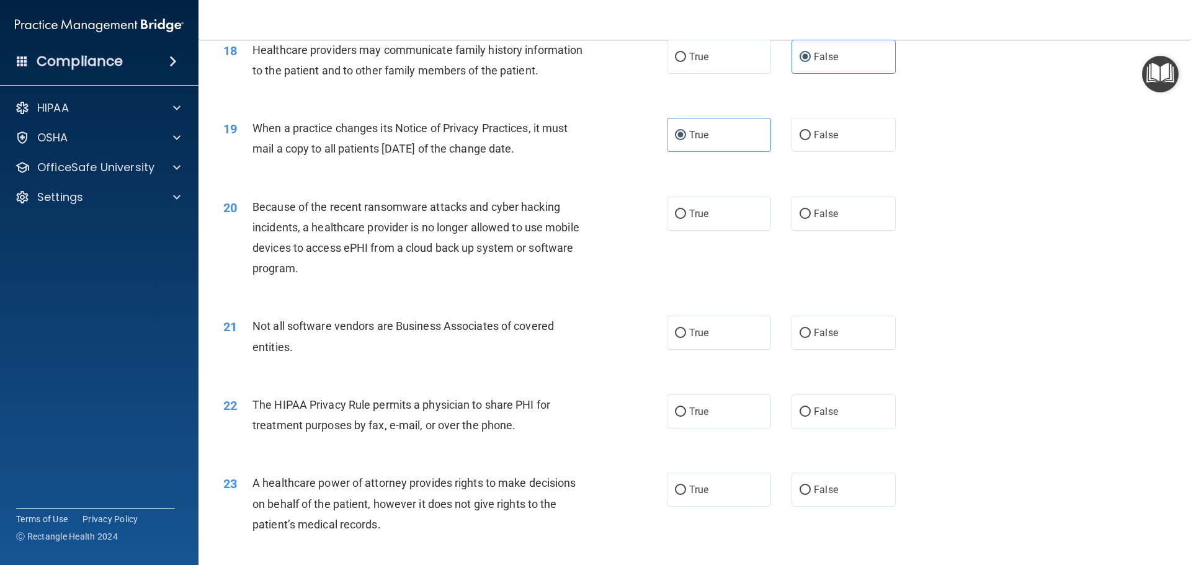
scroll to position [1682, 0]
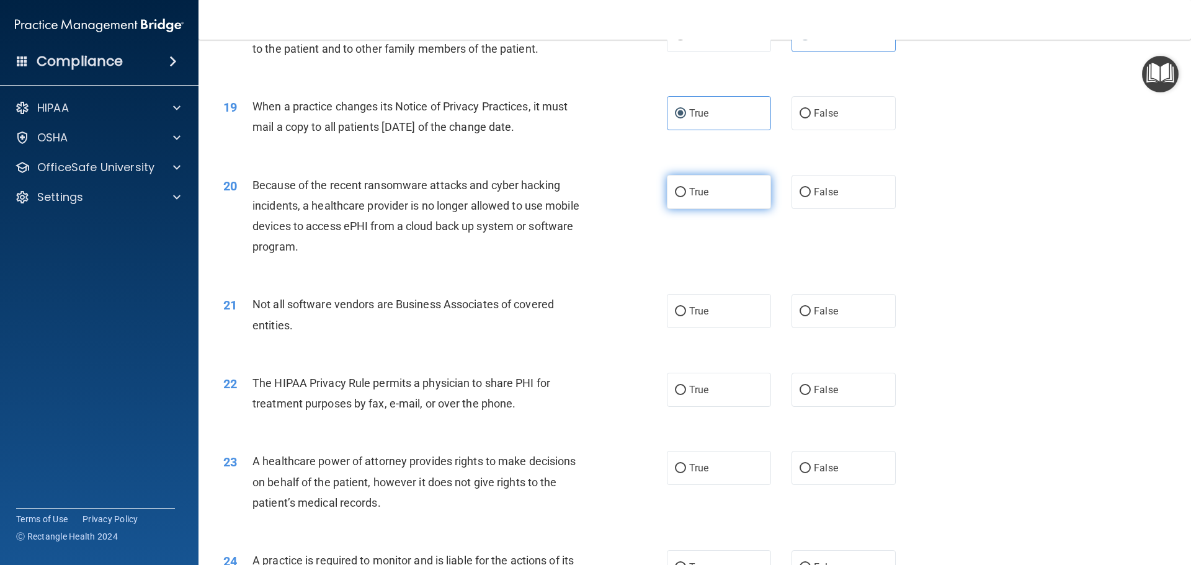
click at [701, 185] on label "True" at bounding box center [719, 192] width 104 height 34
click at [686, 188] on input "True" at bounding box center [680, 192] width 11 height 9
radio input "true"
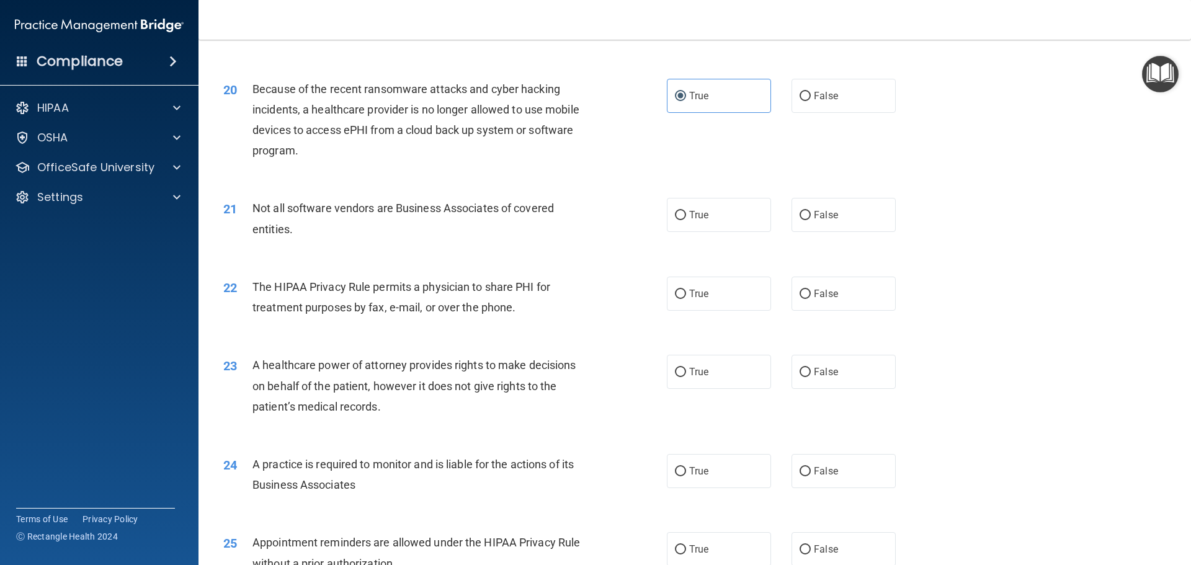
scroll to position [1806, 0]
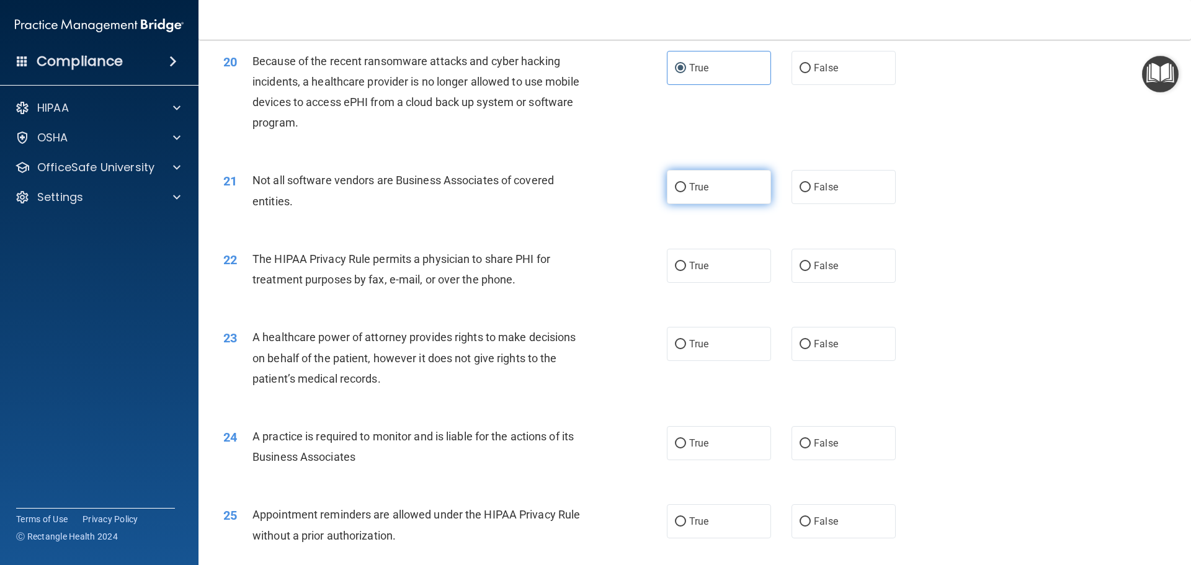
click at [733, 192] on label "True" at bounding box center [719, 187] width 104 height 34
click at [686, 192] on input "True" at bounding box center [680, 187] width 11 height 9
radio input "true"
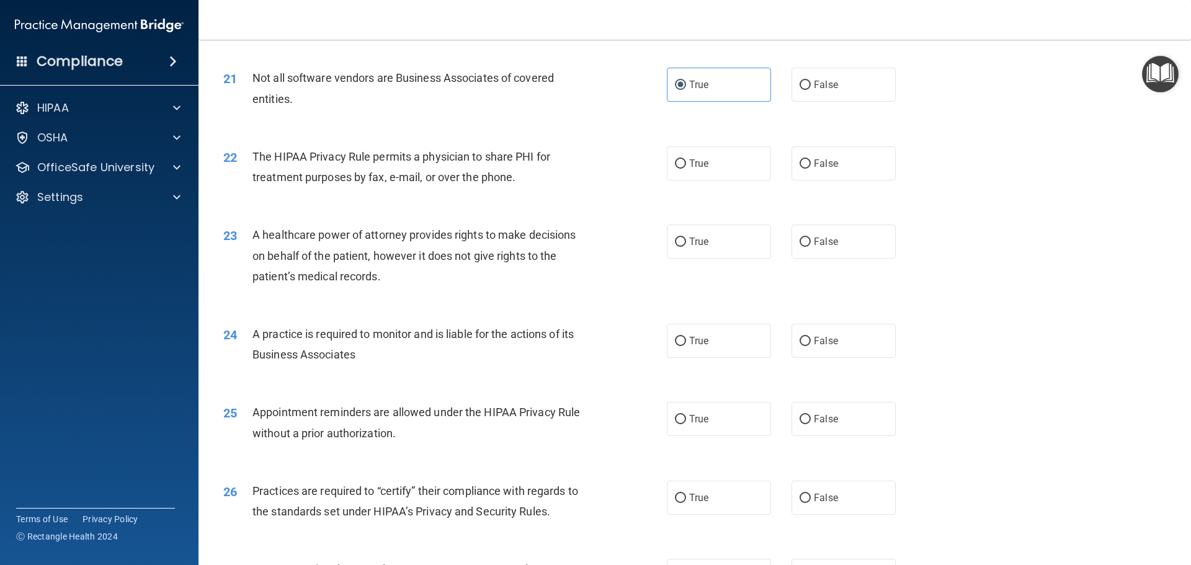
scroll to position [1931, 0]
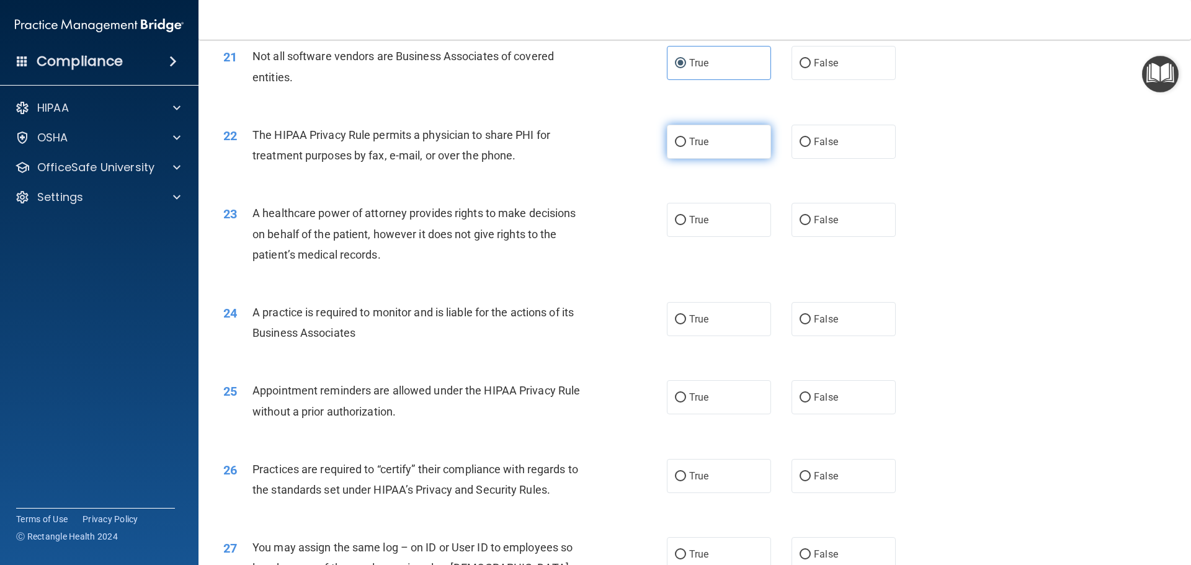
click at [680, 149] on label "True" at bounding box center [719, 142] width 104 height 34
click at [680, 147] on input "True" at bounding box center [680, 142] width 11 height 9
radio input "true"
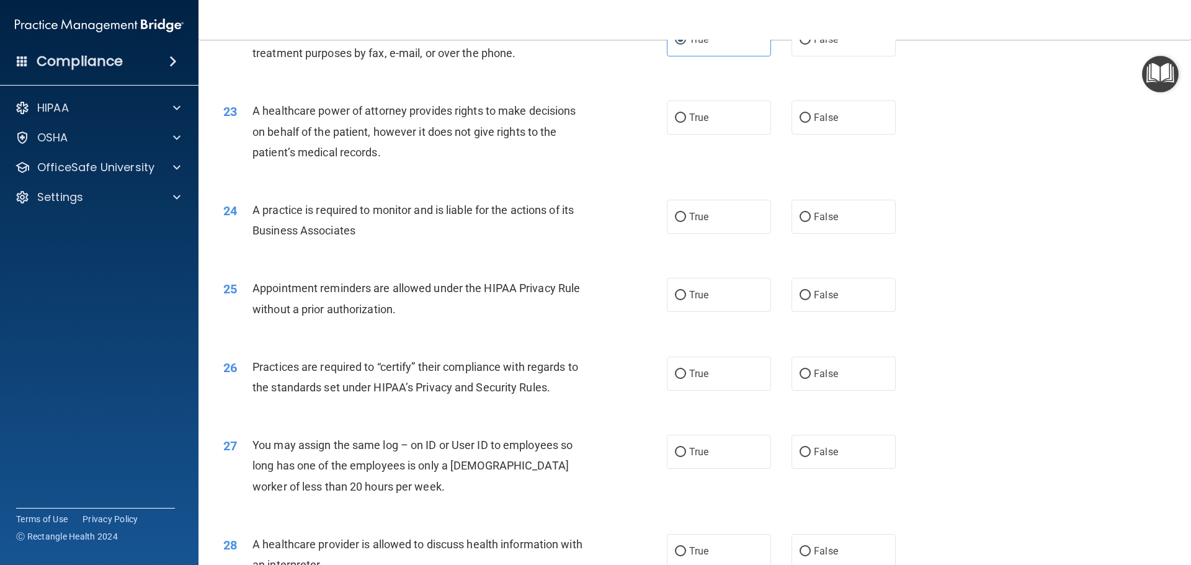
scroll to position [2055, 0]
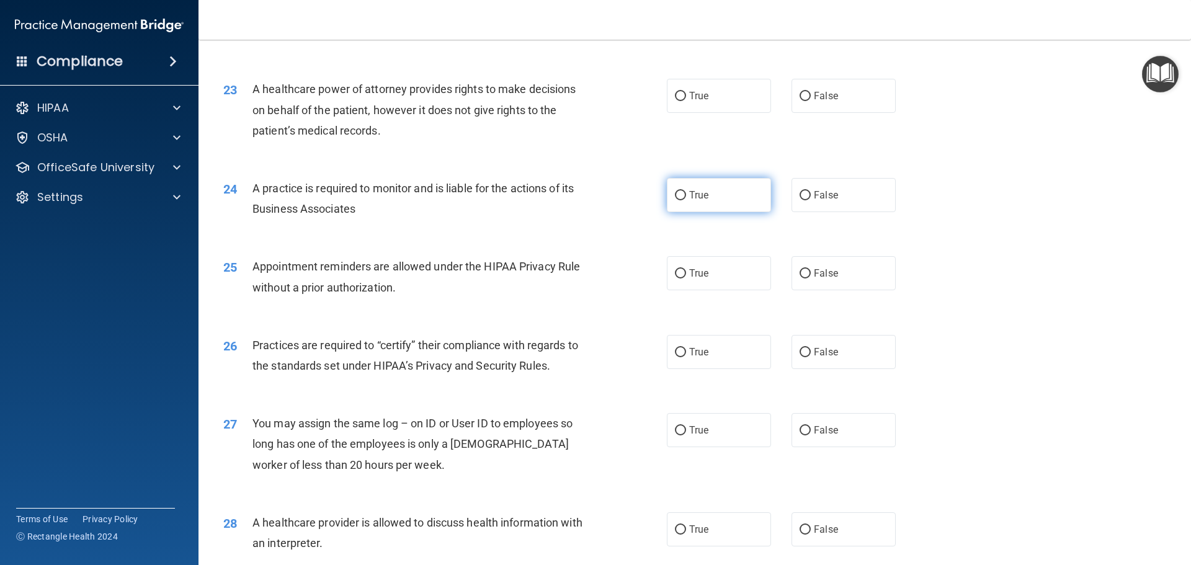
click at [695, 199] on span "True" at bounding box center [698, 195] width 19 height 12
click at [686, 199] on input "True" at bounding box center [680, 195] width 11 height 9
radio input "true"
click at [699, 109] on label "True" at bounding box center [719, 96] width 104 height 34
click at [686, 101] on input "True" at bounding box center [680, 96] width 11 height 9
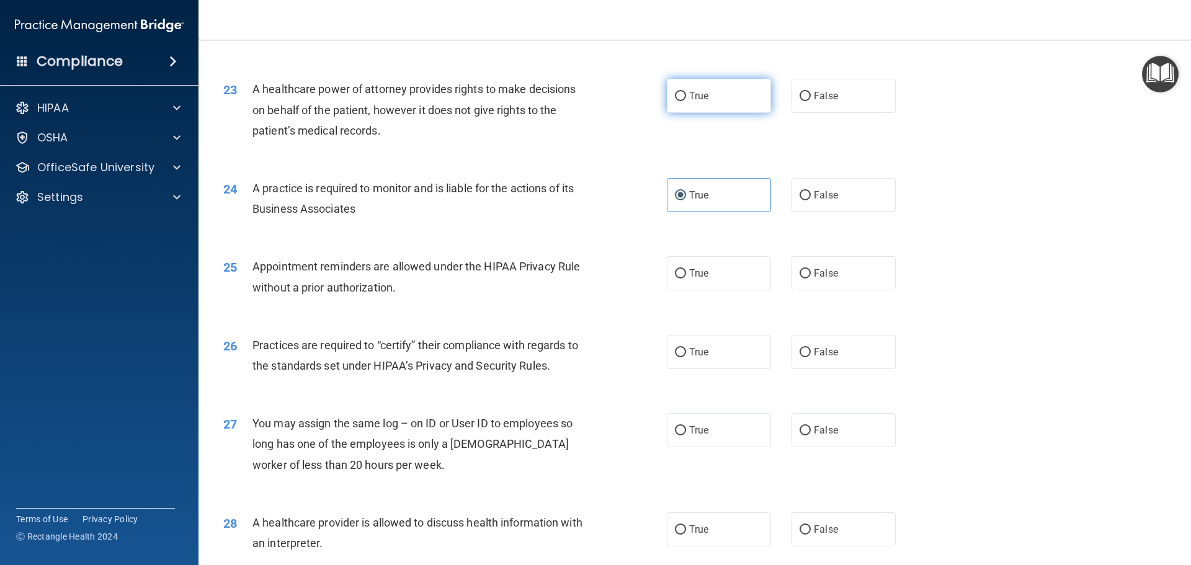
radio input "true"
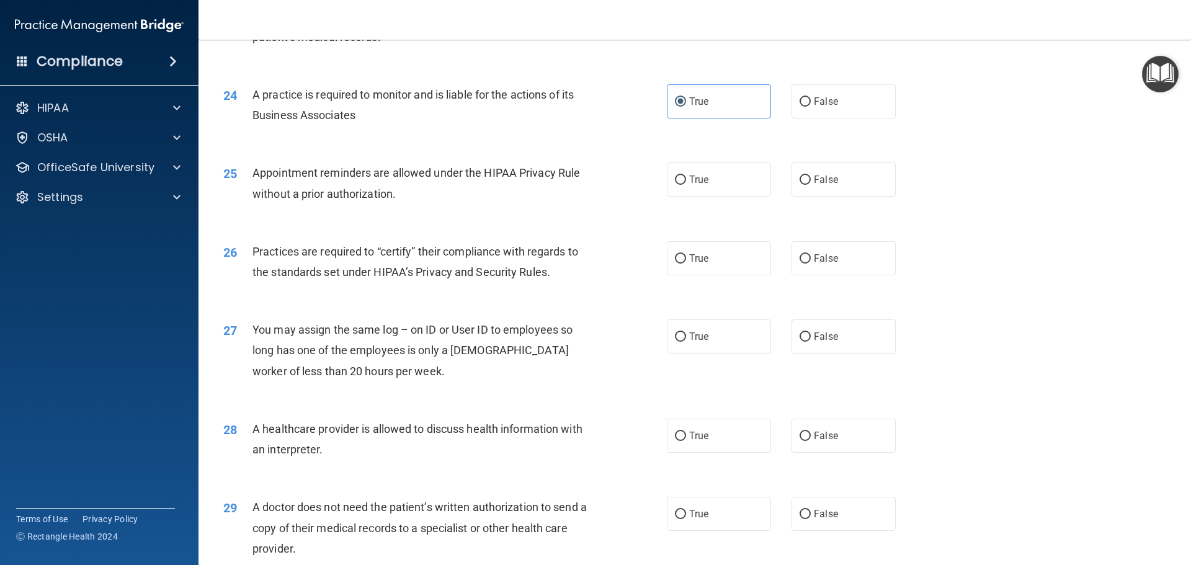
scroll to position [2179, 0]
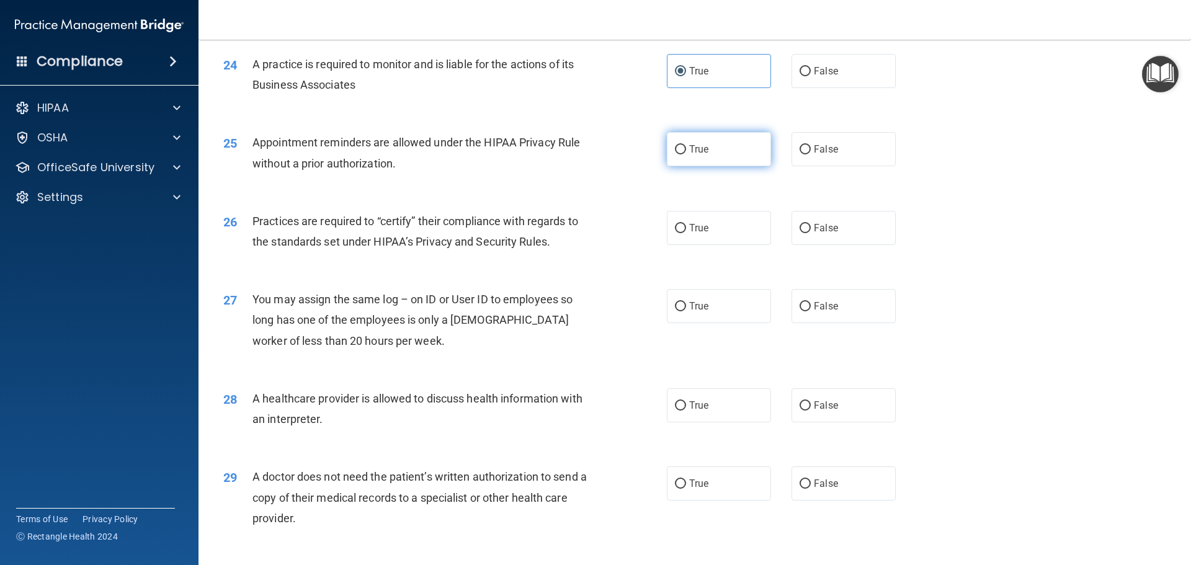
click at [740, 151] on label "True" at bounding box center [719, 149] width 104 height 34
click at [686, 151] on input "True" at bounding box center [680, 149] width 11 height 9
radio input "true"
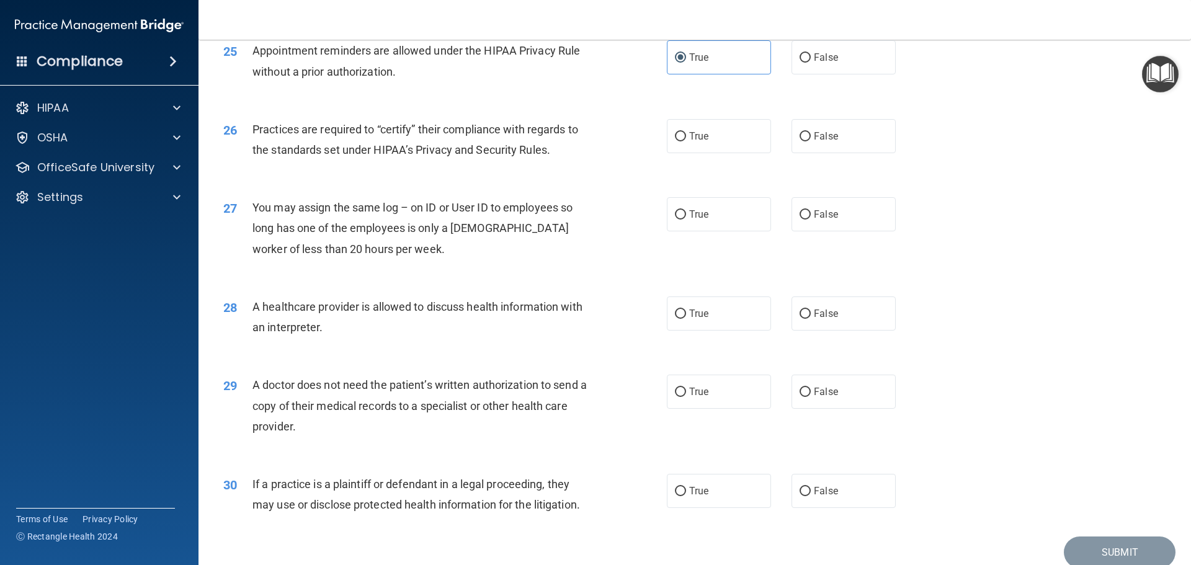
scroll to position [2241, 0]
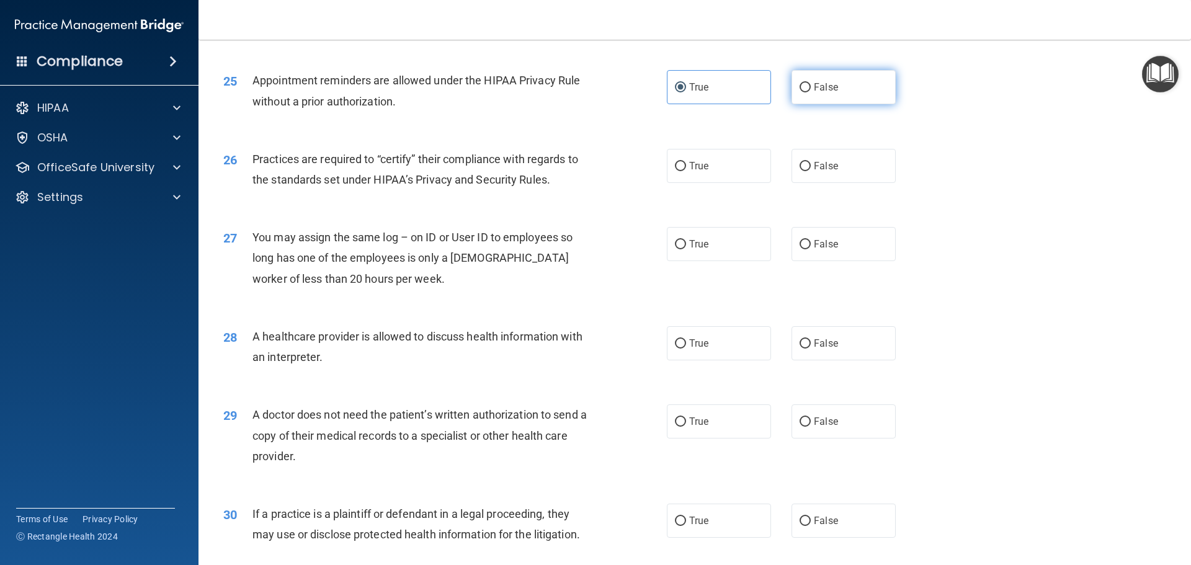
click at [831, 88] on span "False" at bounding box center [826, 87] width 24 height 12
click at [811, 88] on input "False" at bounding box center [805, 87] width 11 height 9
radio input "true"
click at [707, 99] on label "True" at bounding box center [719, 87] width 104 height 34
click at [686, 92] on input "True" at bounding box center [680, 87] width 11 height 9
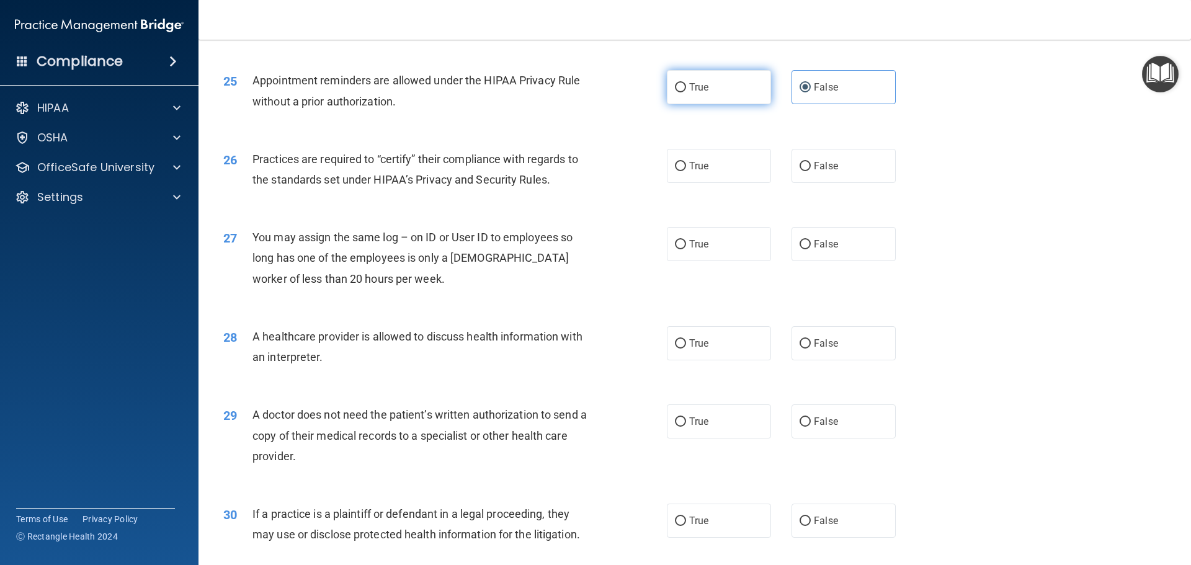
radio input "true"
radio input "false"
click at [694, 173] on label "True" at bounding box center [719, 166] width 104 height 34
click at [686, 171] on input "True" at bounding box center [680, 166] width 11 height 9
radio input "true"
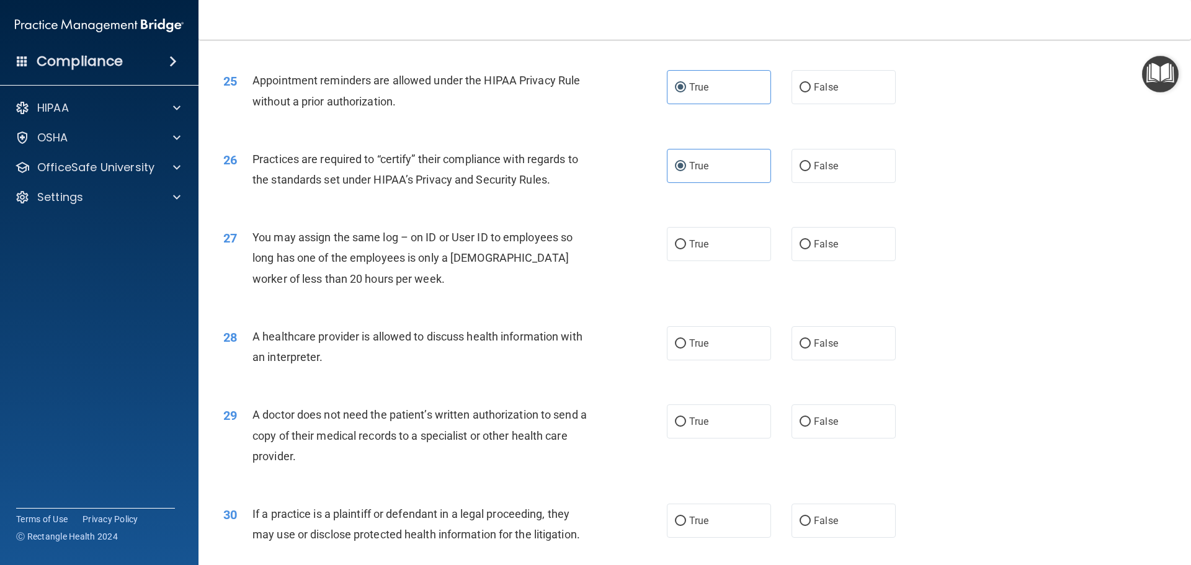
scroll to position [2303, 0]
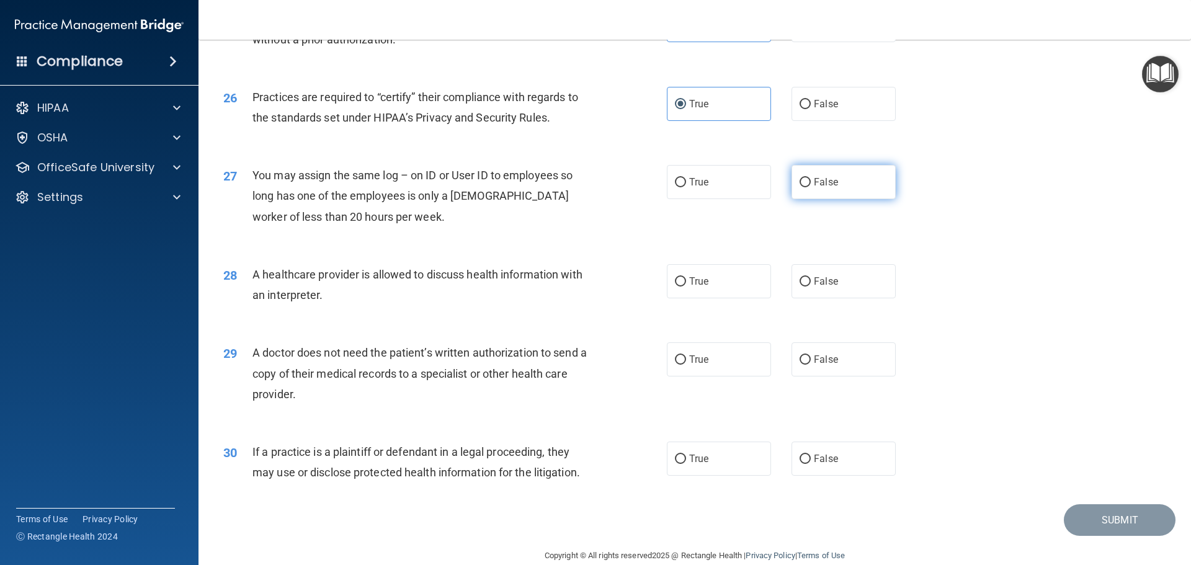
click at [801, 187] on input "False" at bounding box center [805, 182] width 11 height 9
radio input "true"
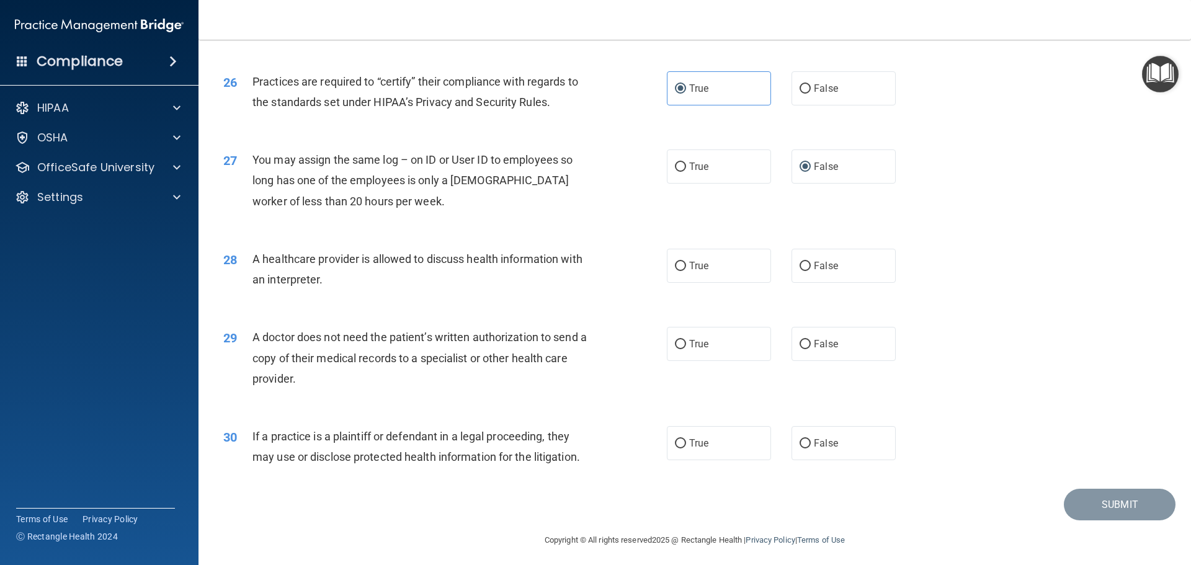
scroll to position [2323, 0]
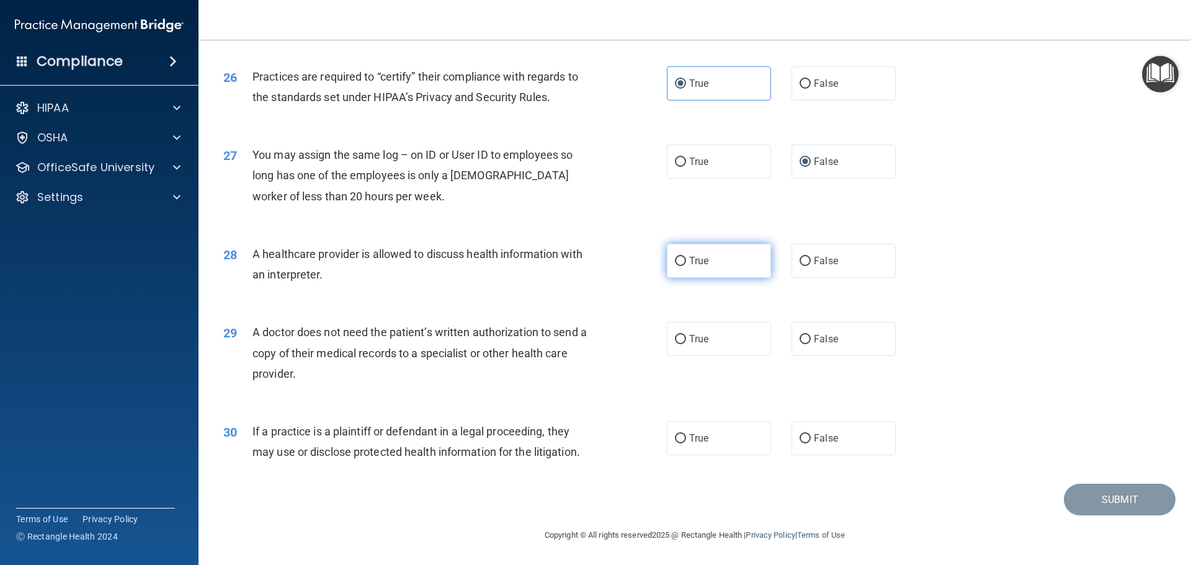
click at [695, 262] on span "True" at bounding box center [698, 261] width 19 height 12
click at [686, 262] on input "True" at bounding box center [680, 261] width 11 height 9
radio input "true"
click at [815, 341] on span "False" at bounding box center [826, 339] width 24 height 12
click at [811, 341] on input "False" at bounding box center [805, 339] width 11 height 9
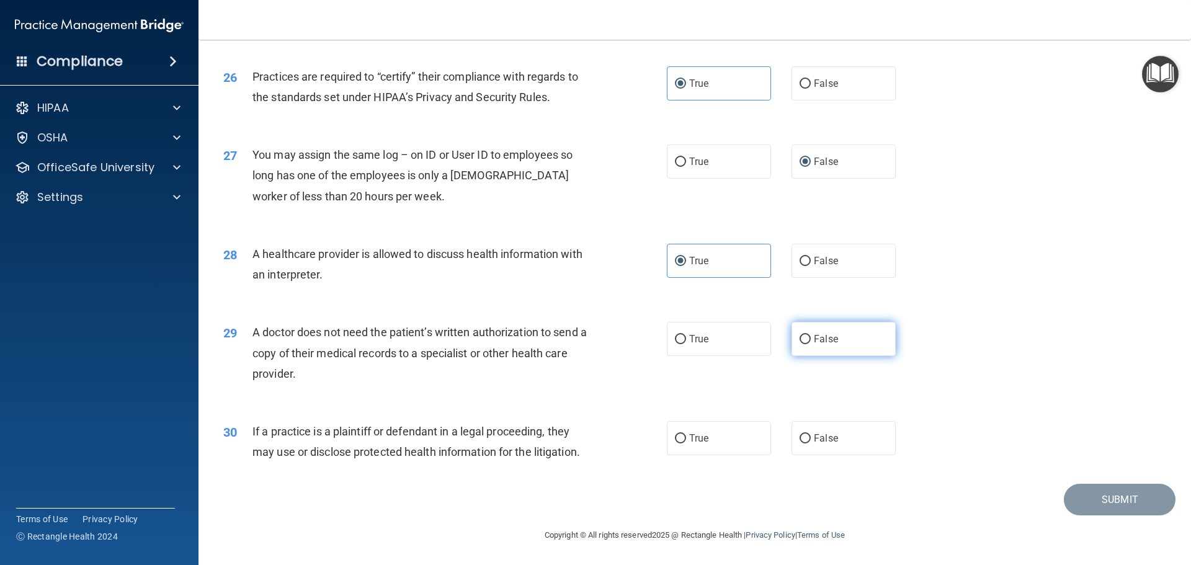
radio input "true"
click at [727, 431] on label "True" at bounding box center [719, 438] width 104 height 34
click at [686, 434] on input "True" at bounding box center [680, 438] width 11 height 9
radio input "true"
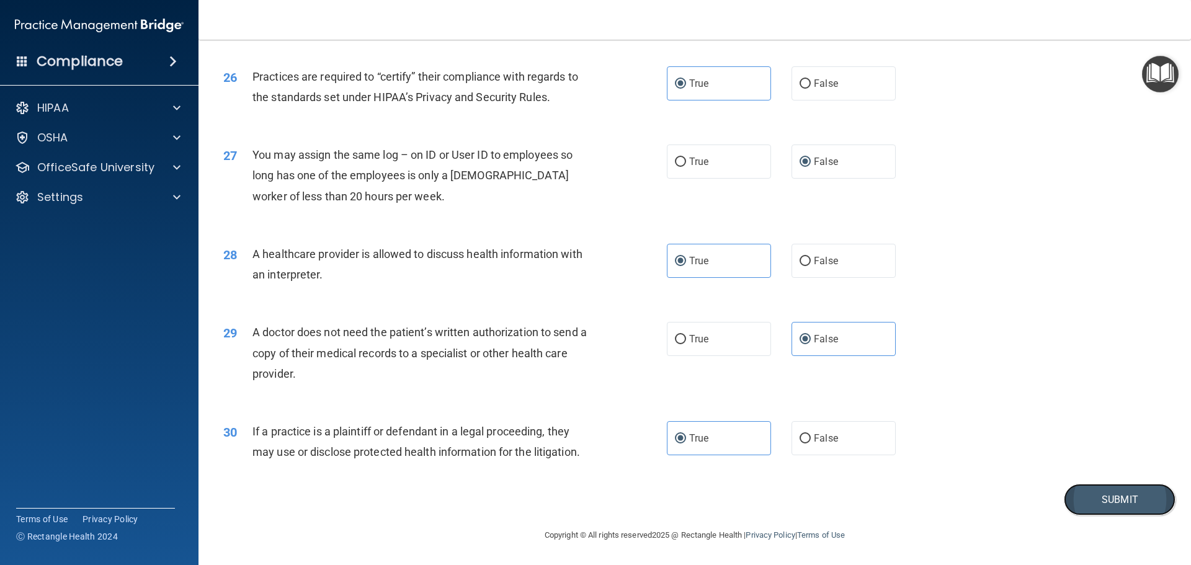
click at [1090, 490] on button "Submit" at bounding box center [1120, 500] width 112 height 32
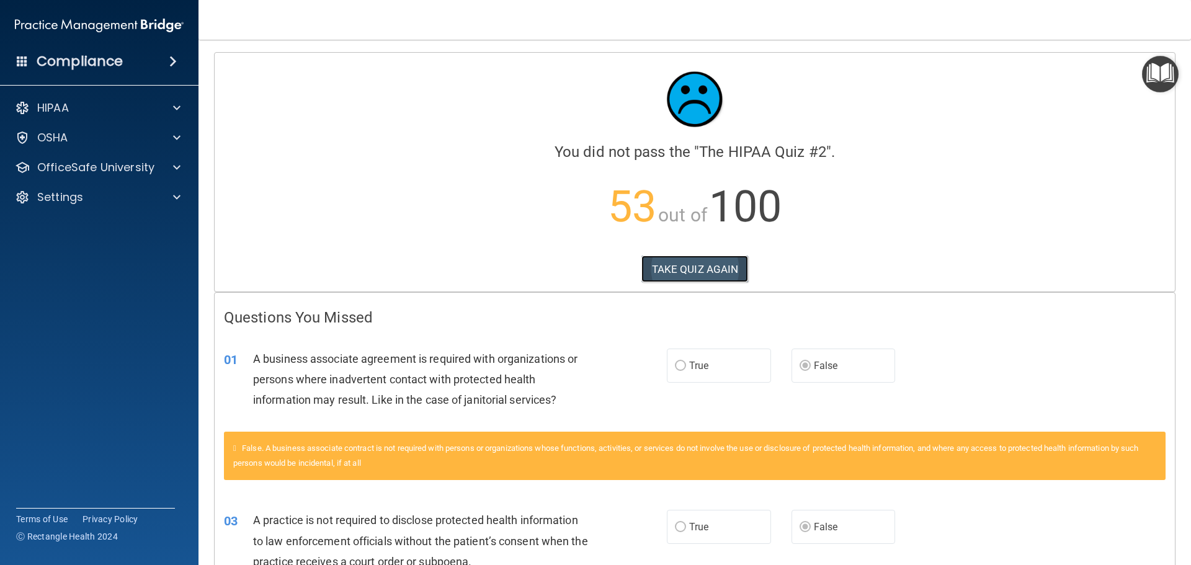
click at [698, 264] on button "TAKE QUIZ AGAIN" at bounding box center [695, 269] width 107 height 27
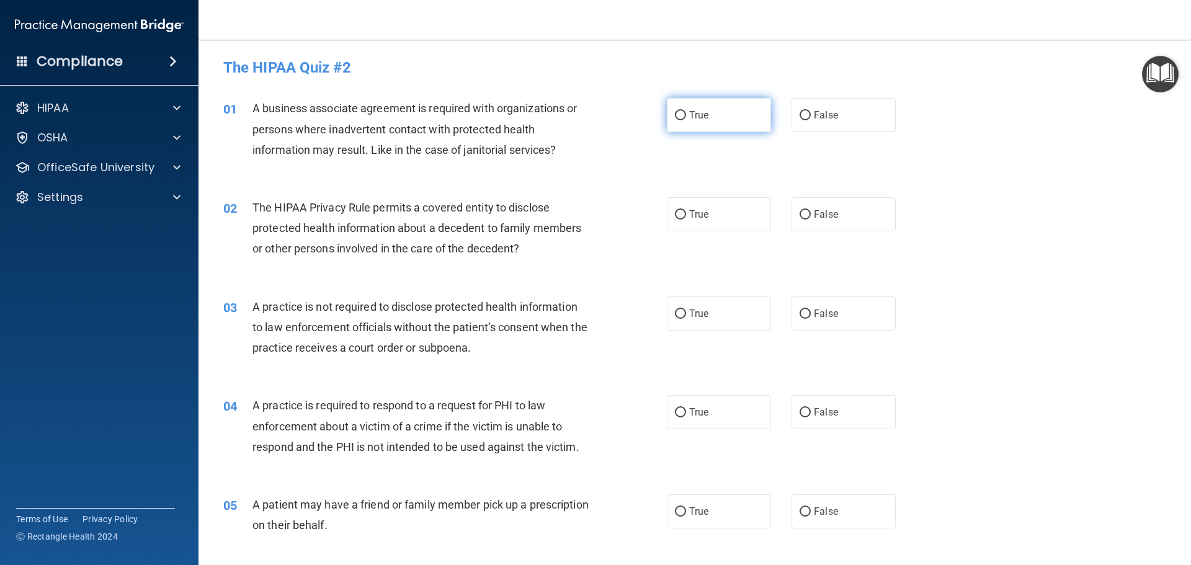
click at [718, 112] on label "True" at bounding box center [719, 115] width 104 height 34
click at [686, 112] on input "True" at bounding box center [680, 115] width 11 height 9
radio input "true"
drag, startPoint x: 698, startPoint y: 217, endPoint x: 699, endPoint y: 247, distance: 29.8
click at [697, 218] on span "True" at bounding box center [698, 215] width 19 height 12
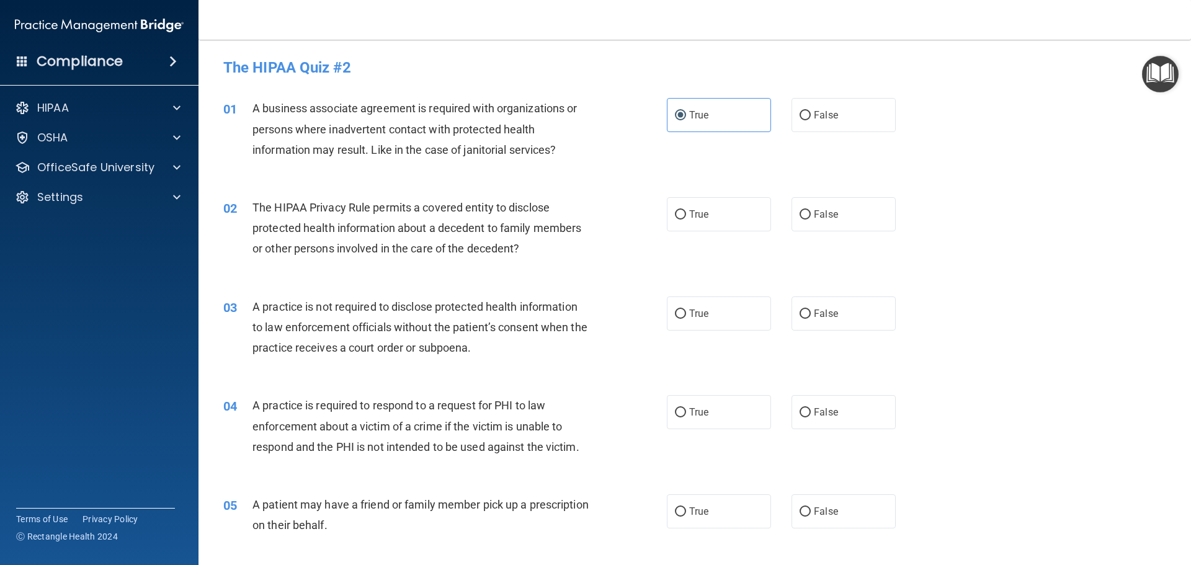
click at [686, 218] on input "True" at bounding box center [680, 214] width 11 height 9
radio input "true"
click at [709, 311] on label "True" at bounding box center [719, 314] width 104 height 34
click at [686, 311] on input "True" at bounding box center [680, 314] width 11 height 9
radio input "true"
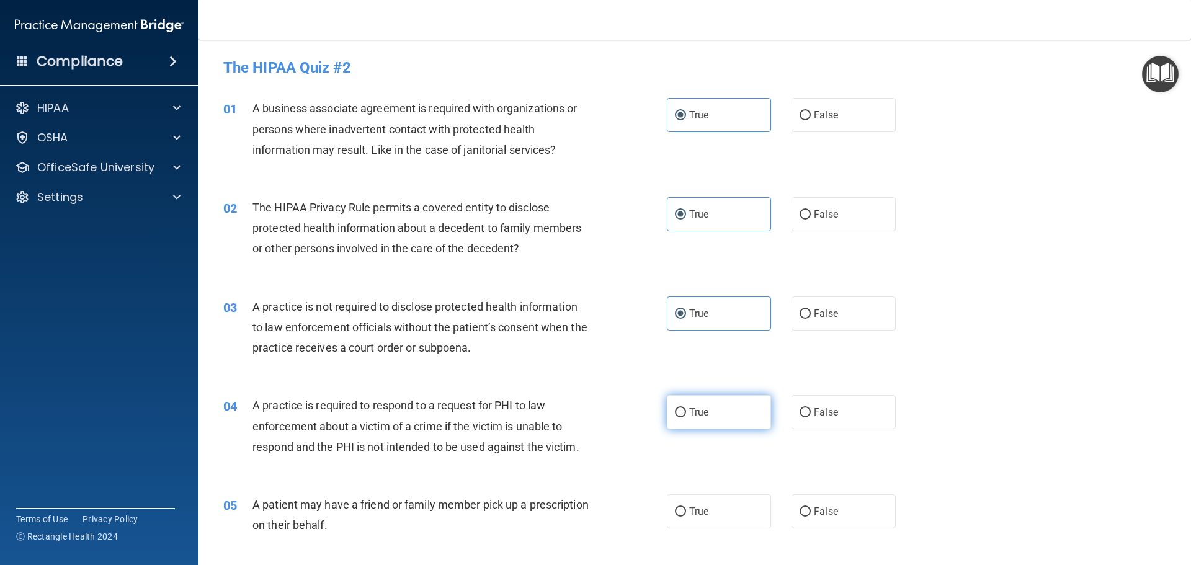
click at [698, 422] on label "True" at bounding box center [719, 412] width 104 height 34
click at [686, 418] on input "True" at bounding box center [680, 412] width 11 height 9
radio input "true"
click at [707, 496] on label "True" at bounding box center [719, 512] width 104 height 34
click at [686, 508] on input "True" at bounding box center [680, 512] width 11 height 9
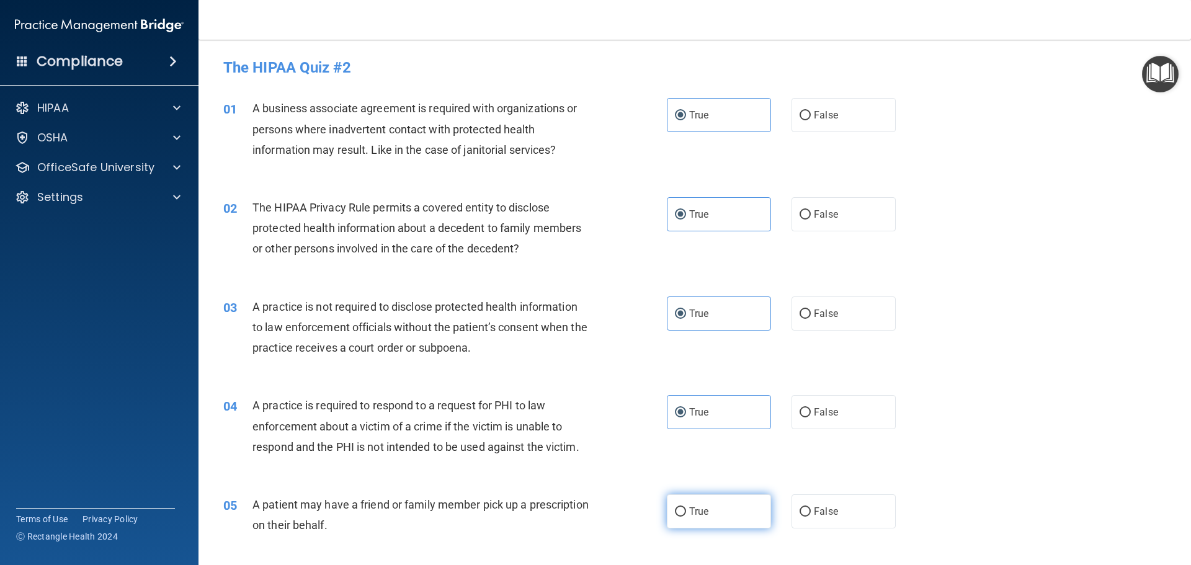
radio input "true"
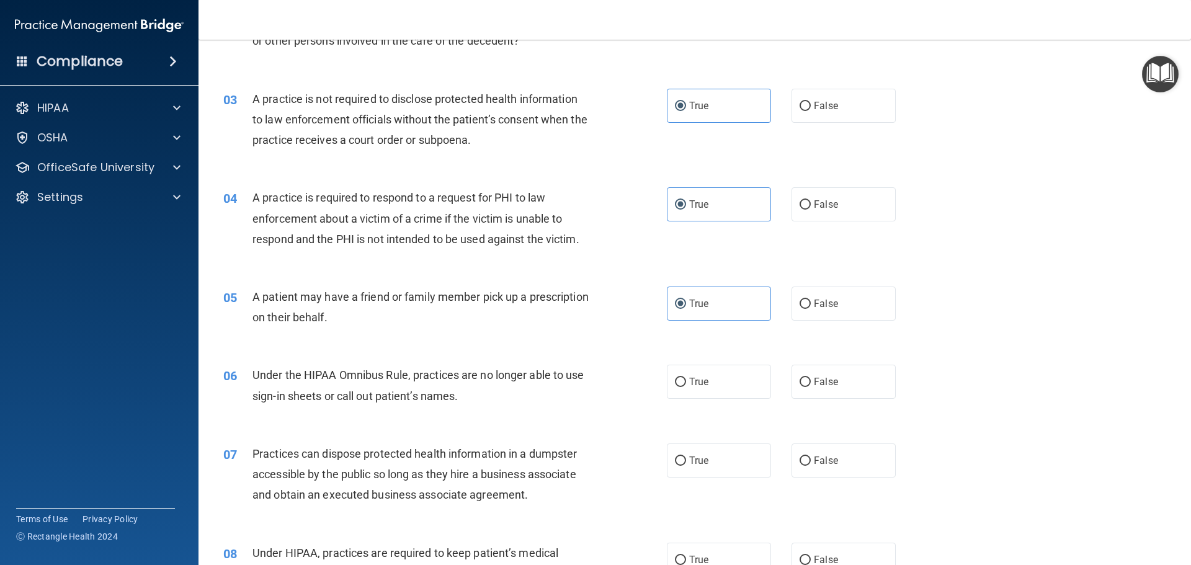
scroll to position [248, 0]
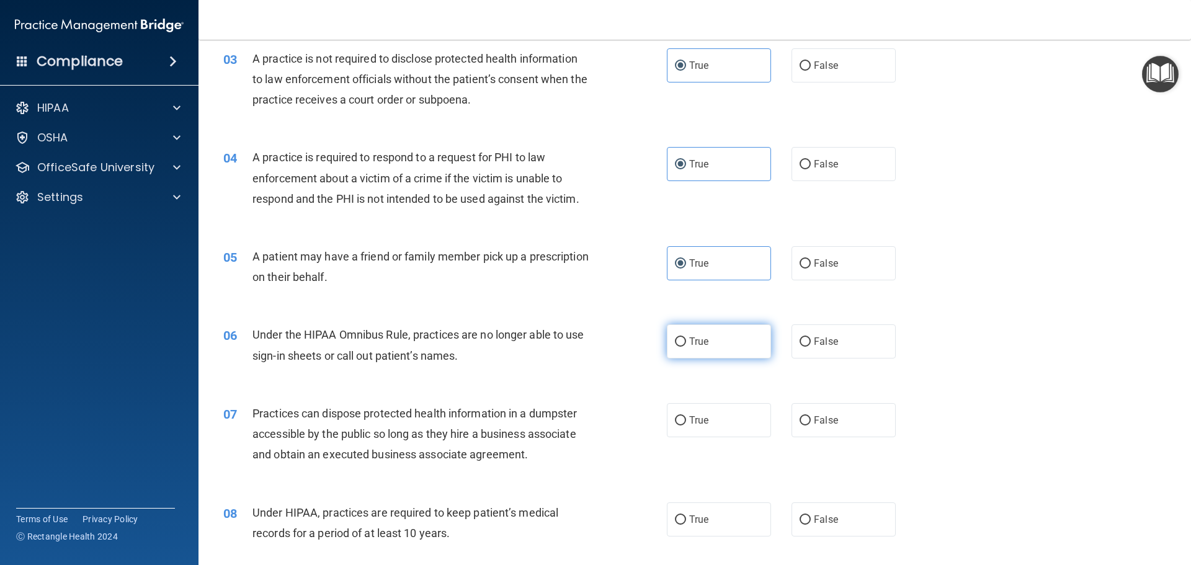
click at [721, 338] on label "True" at bounding box center [719, 342] width 104 height 34
click at [686, 338] on input "True" at bounding box center [680, 342] width 11 height 9
radio input "true"
click at [716, 410] on label "True" at bounding box center [719, 420] width 104 height 34
click at [686, 416] on input "True" at bounding box center [680, 420] width 11 height 9
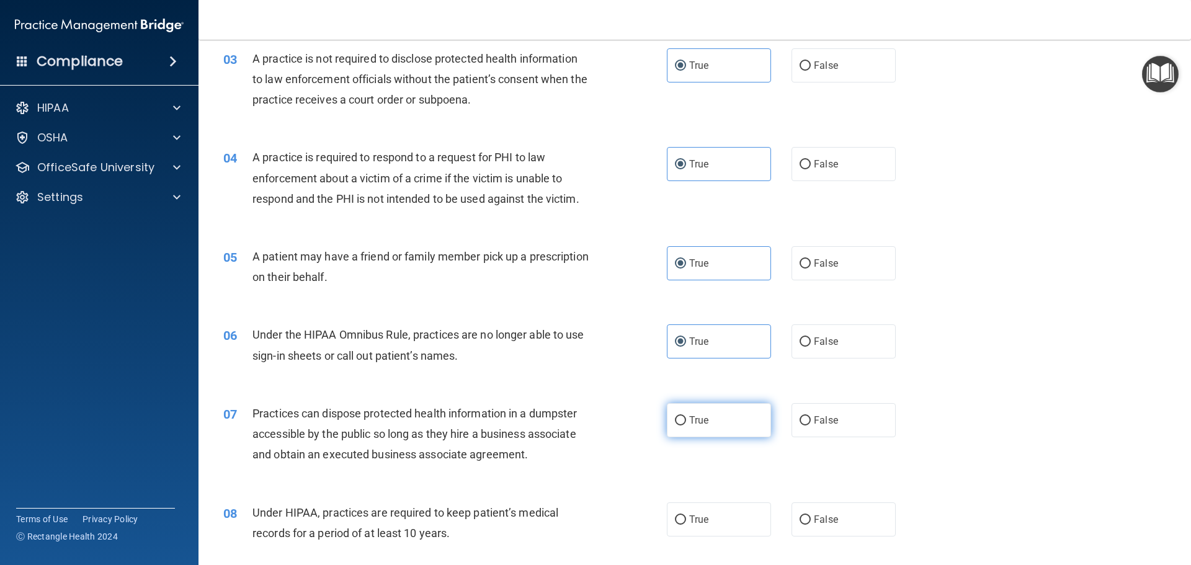
radio input "true"
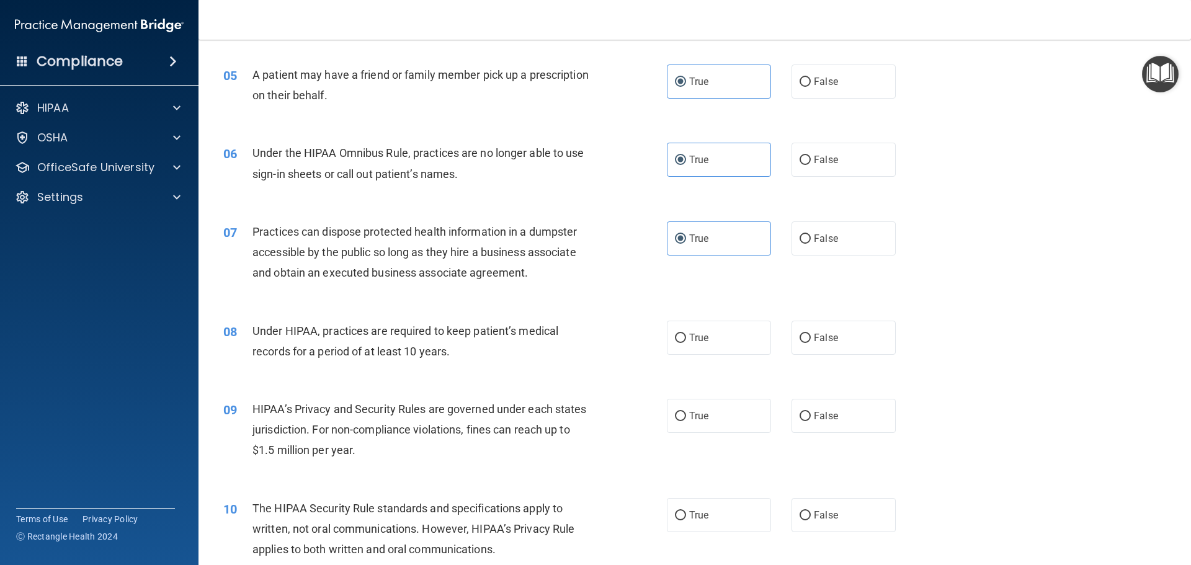
scroll to position [434, 0]
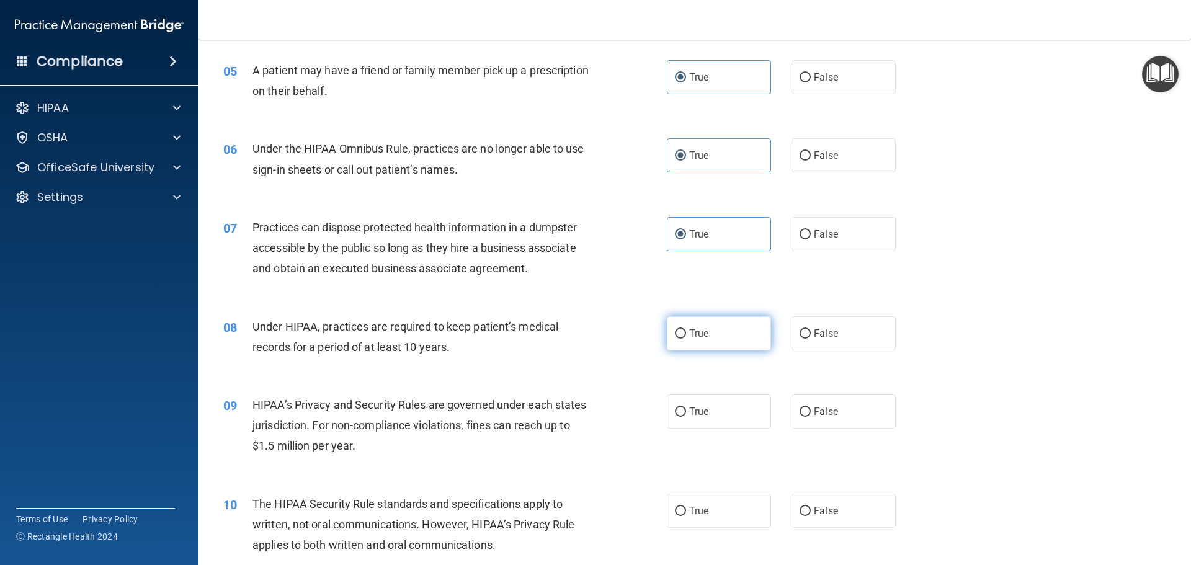
click at [709, 341] on label "True" at bounding box center [719, 333] width 104 height 34
click at [686, 339] on input "True" at bounding box center [680, 334] width 11 height 9
radio input "true"
click at [716, 413] on label "True" at bounding box center [719, 412] width 104 height 34
click at [686, 413] on input "True" at bounding box center [680, 412] width 11 height 9
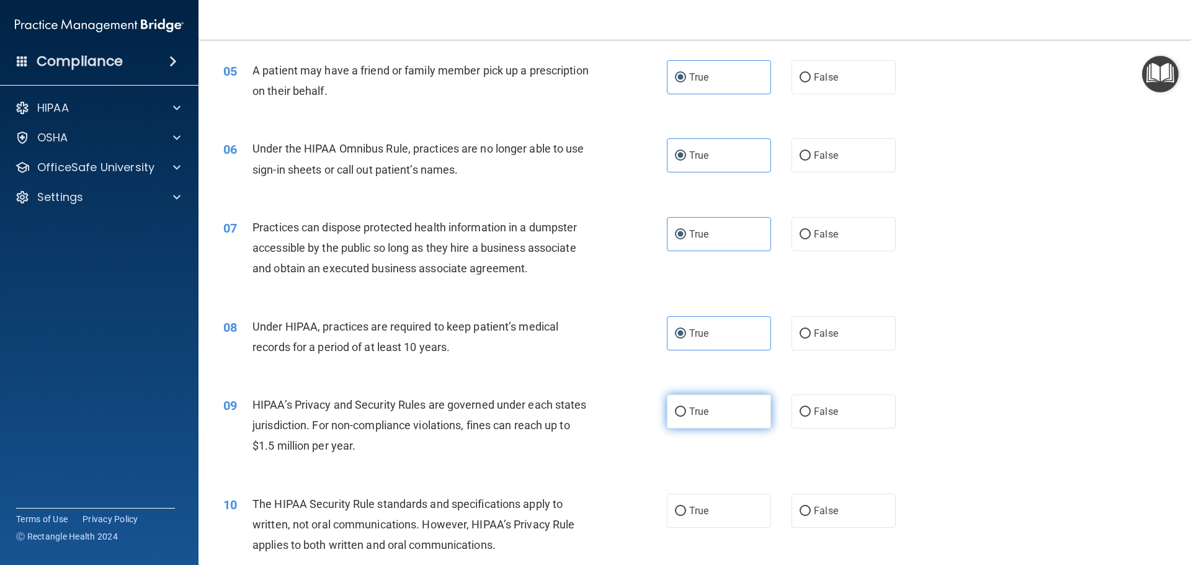
radio input "true"
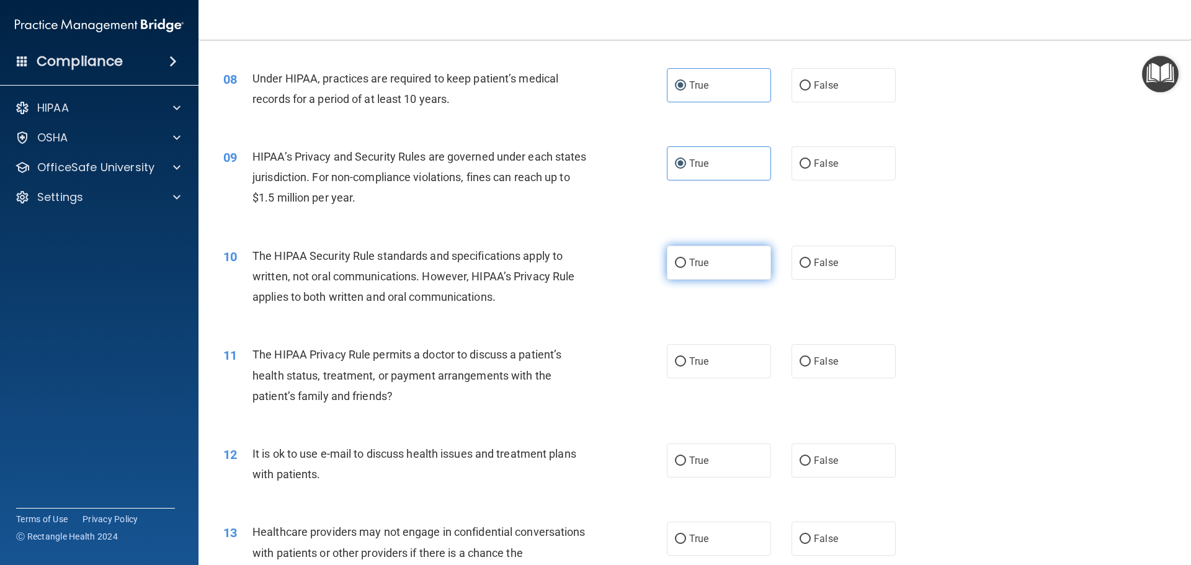
click at [710, 261] on label "True" at bounding box center [719, 263] width 104 height 34
click at [686, 261] on input "True" at bounding box center [680, 263] width 11 height 9
radio input "true"
click at [729, 354] on label "True" at bounding box center [719, 361] width 104 height 34
click at [686, 357] on input "True" at bounding box center [680, 361] width 11 height 9
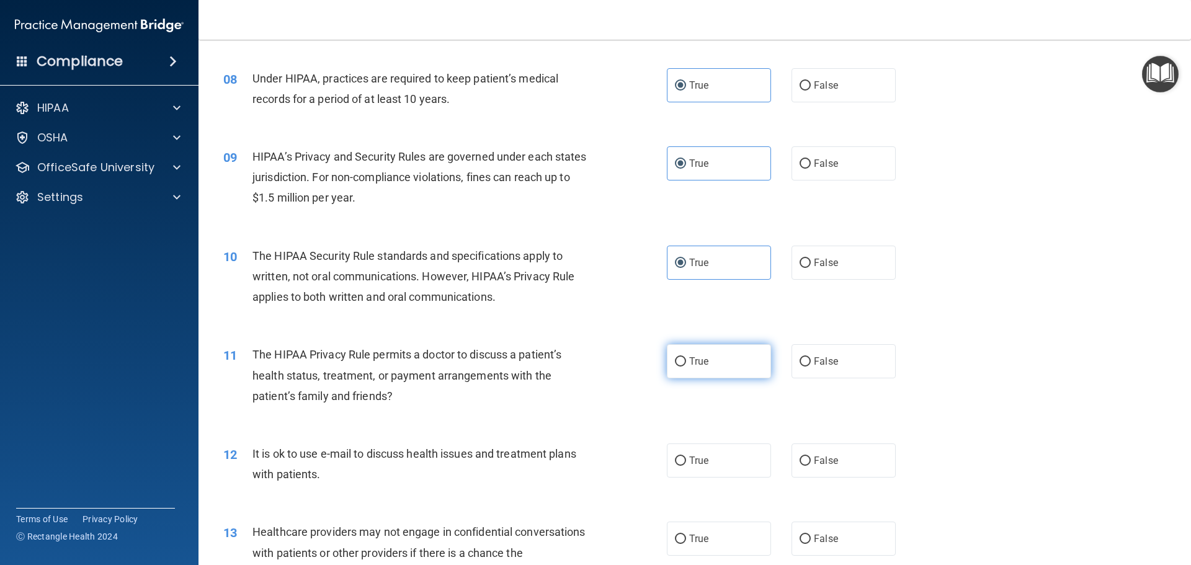
radio input "true"
click at [719, 455] on label "True" at bounding box center [719, 461] width 104 height 34
click at [686, 457] on input "True" at bounding box center [680, 461] width 11 height 9
radio input "true"
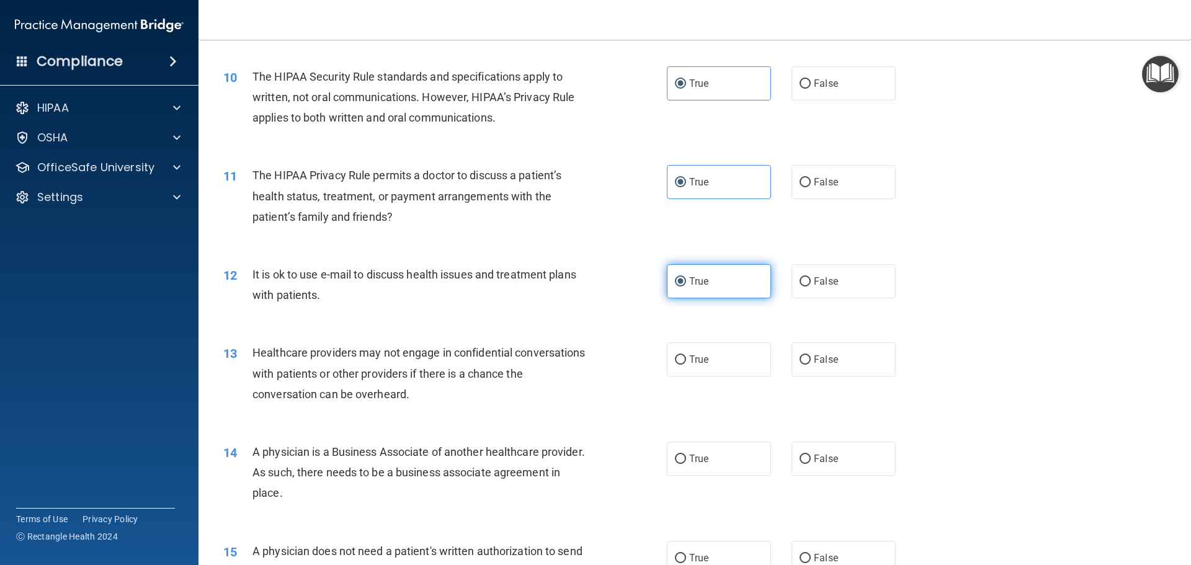
scroll to position [869, 0]
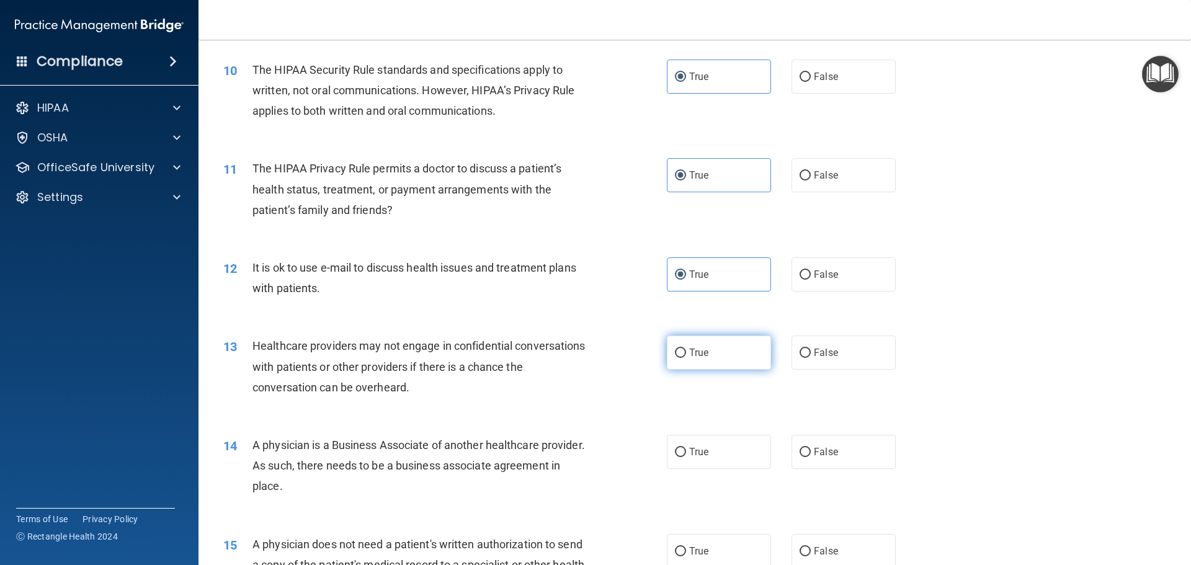
click at [722, 364] on label "True" at bounding box center [719, 353] width 104 height 34
click at [686, 358] on input "True" at bounding box center [680, 353] width 11 height 9
radio input "true"
click at [718, 442] on label "True" at bounding box center [719, 452] width 104 height 34
click at [686, 448] on input "True" at bounding box center [680, 452] width 11 height 9
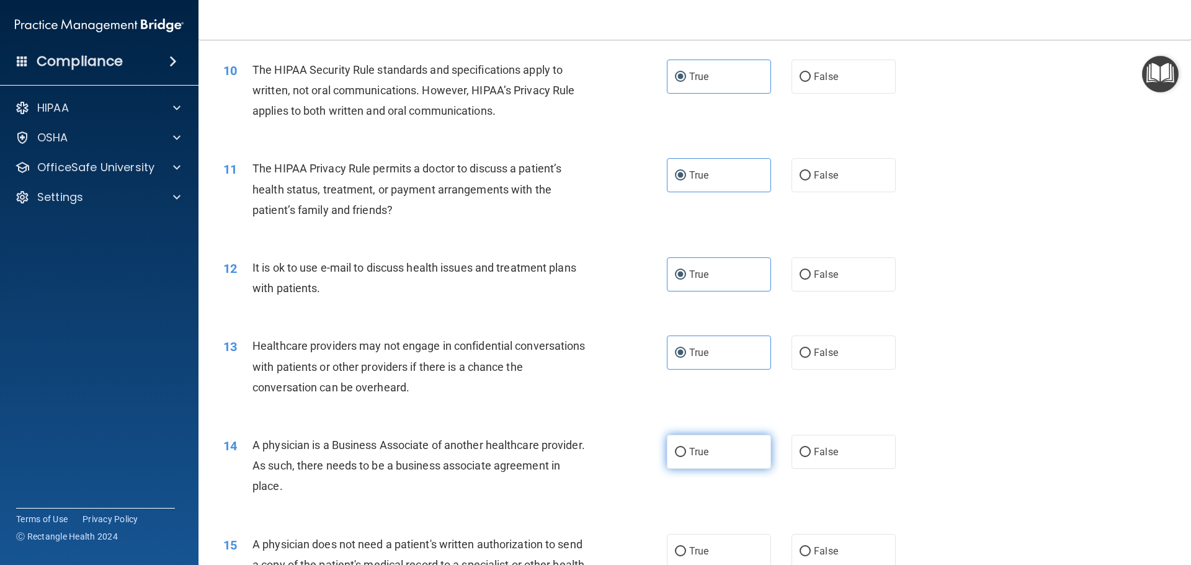
radio input "true"
click at [704, 562] on label "True" at bounding box center [719, 551] width 104 height 34
click at [686, 557] on input "True" at bounding box center [680, 551] width 11 height 9
radio input "true"
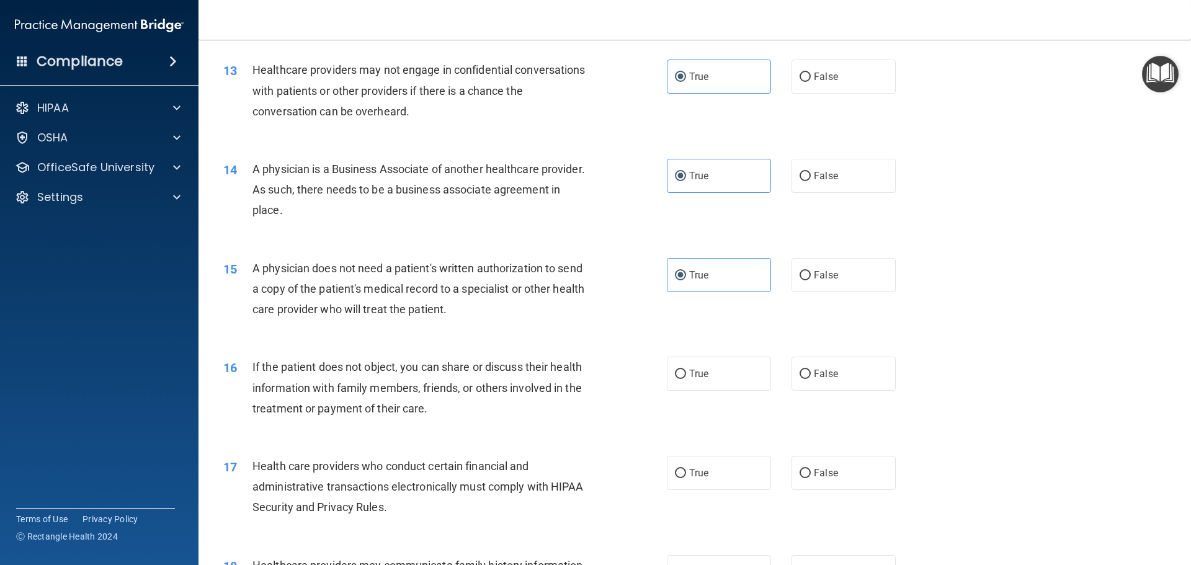
scroll to position [1179, 0]
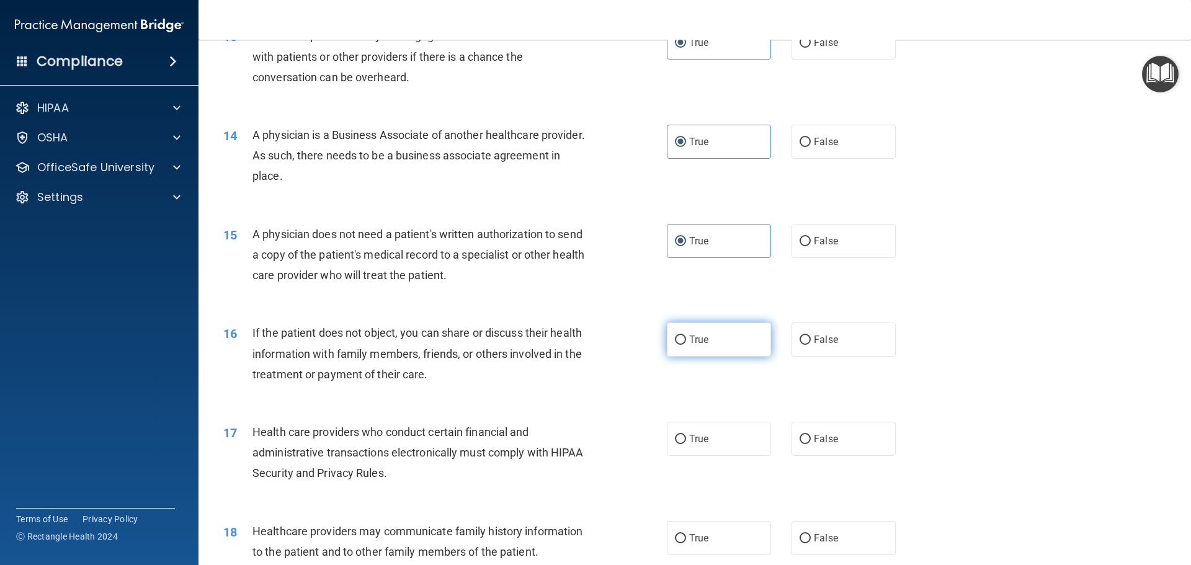
click at [702, 329] on label "True" at bounding box center [719, 340] width 104 height 34
click at [686, 336] on input "True" at bounding box center [680, 340] width 11 height 9
radio input "true"
click at [706, 444] on label "True" at bounding box center [719, 439] width 104 height 34
click at [686, 444] on input "True" at bounding box center [680, 439] width 11 height 9
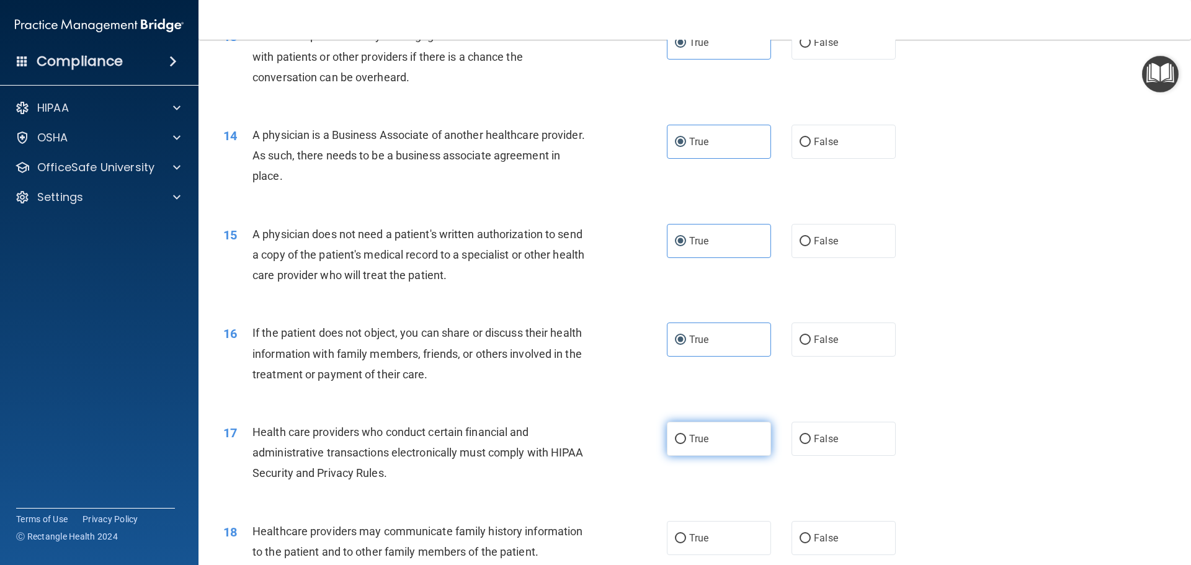
radio input "true"
click at [706, 443] on label "True" at bounding box center [719, 439] width 104 height 34
click at [686, 443] on input "True" at bounding box center [680, 439] width 11 height 9
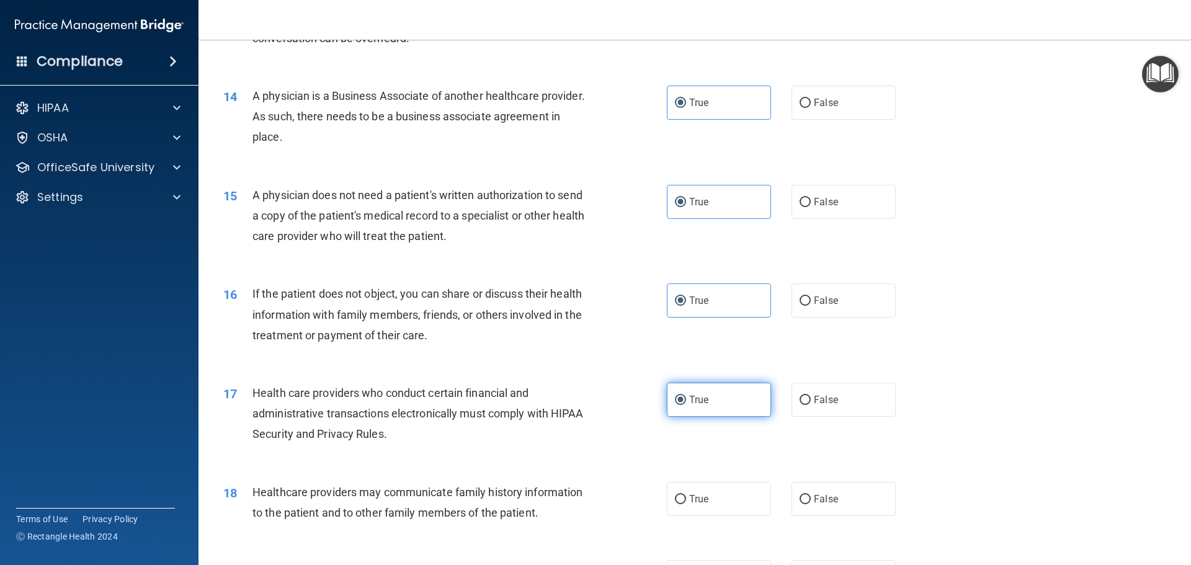
scroll to position [1303, 0]
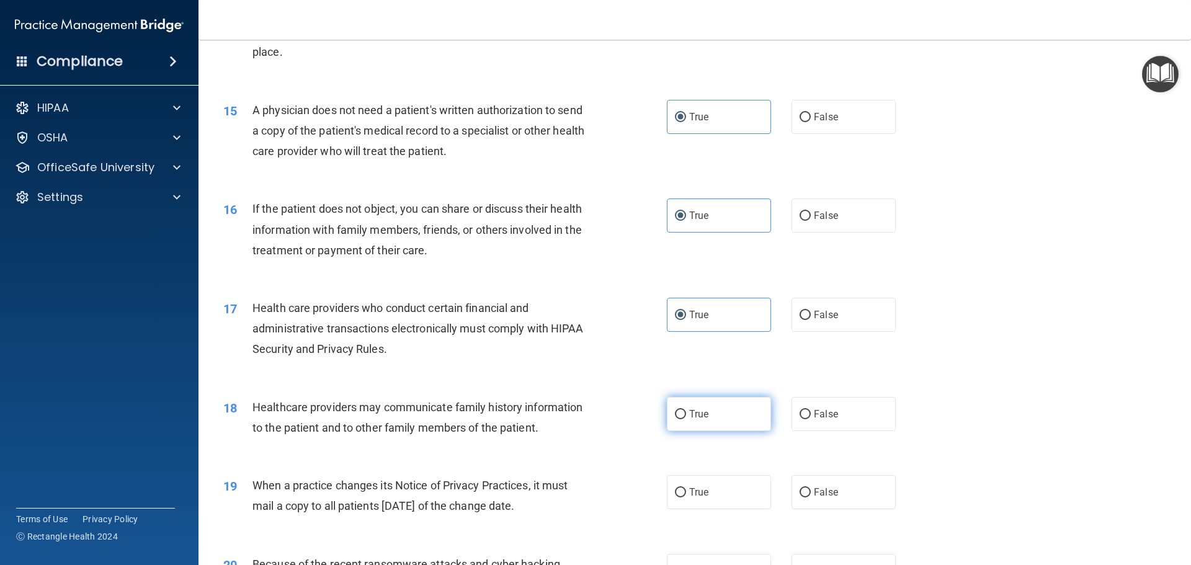
click at [732, 419] on label "True" at bounding box center [719, 414] width 104 height 34
click at [686, 419] on input "True" at bounding box center [680, 414] width 11 height 9
radio input "true"
click at [731, 483] on label "True" at bounding box center [719, 492] width 104 height 34
click at [686, 488] on input "True" at bounding box center [680, 492] width 11 height 9
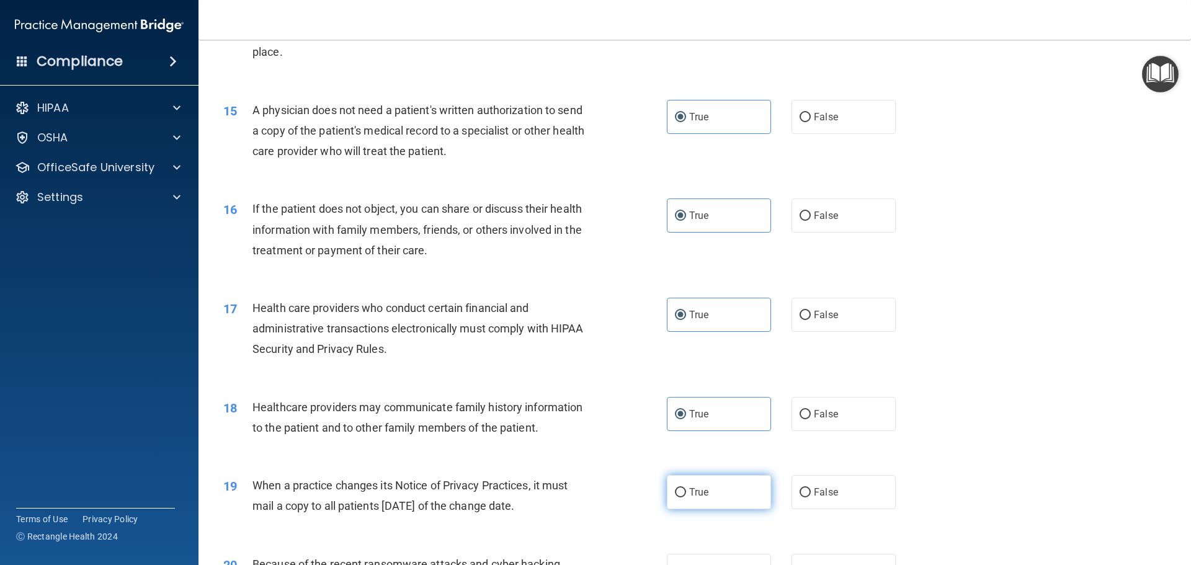
radio input "true"
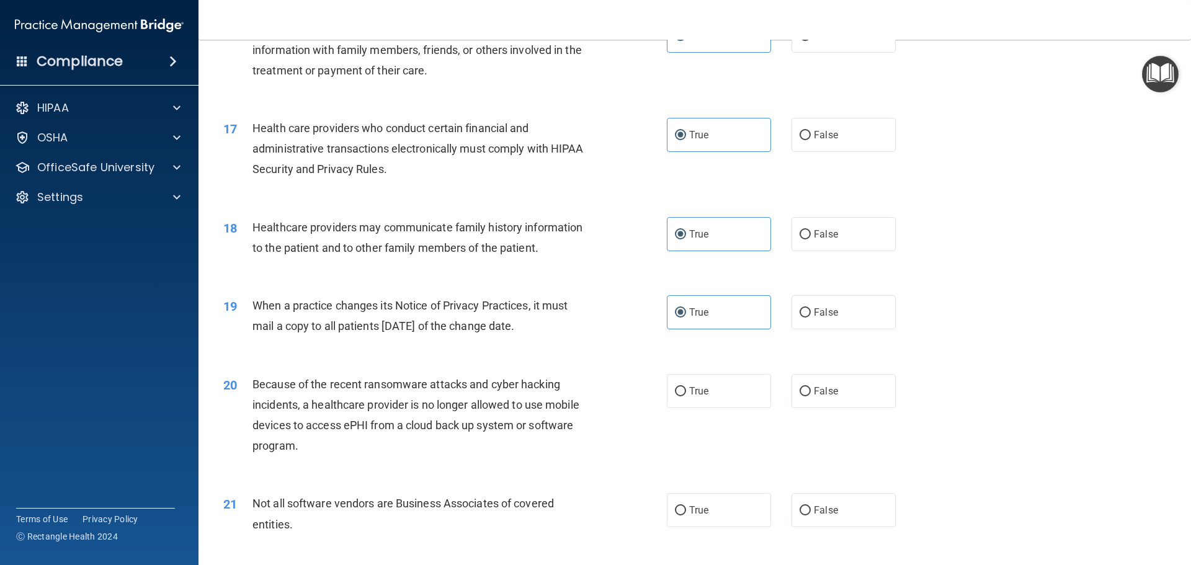
scroll to position [1489, 0]
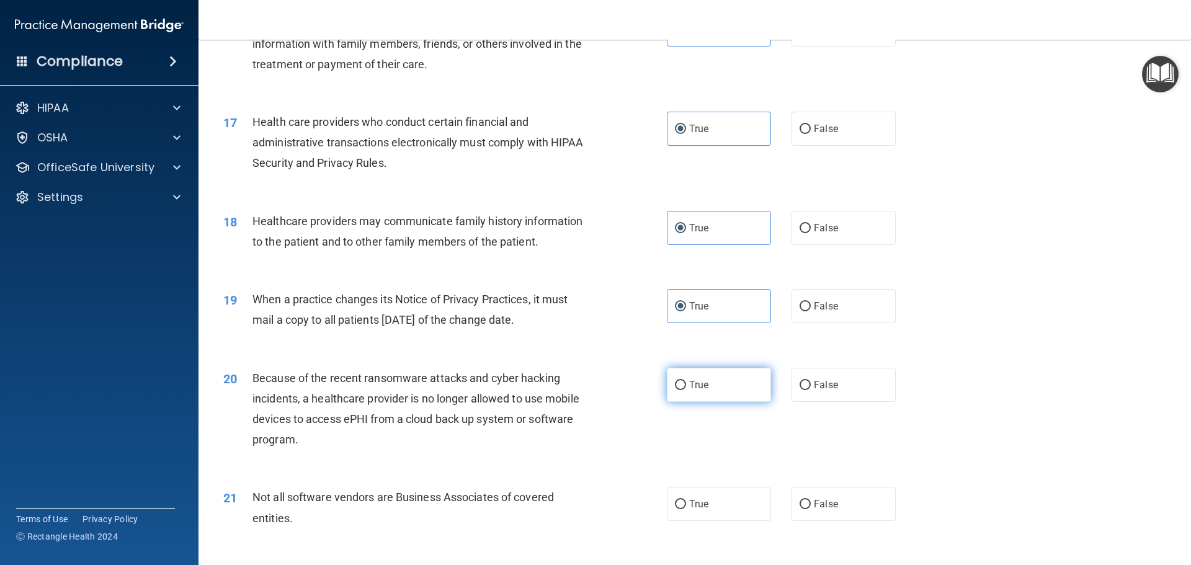
click at [741, 392] on label "True" at bounding box center [719, 385] width 104 height 34
click at [686, 390] on input "True" at bounding box center [680, 385] width 11 height 9
radio input "true"
click at [708, 499] on label "True" at bounding box center [719, 504] width 104 height 34
click at [686, 500] on input "True" at bounding box center [680, 504] width 11 height 9
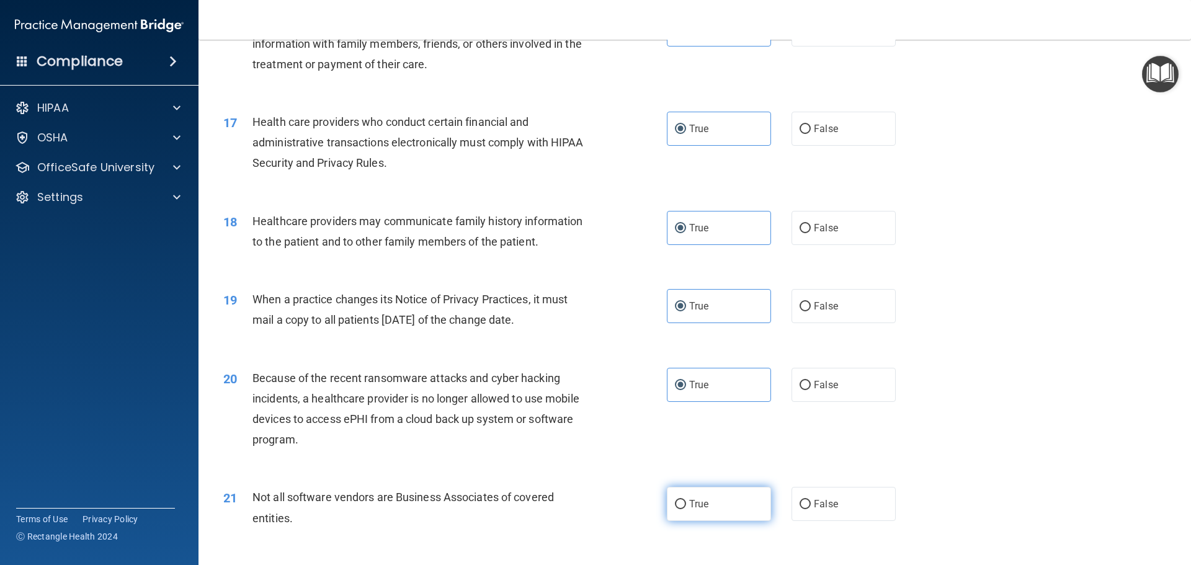
radio input "true"
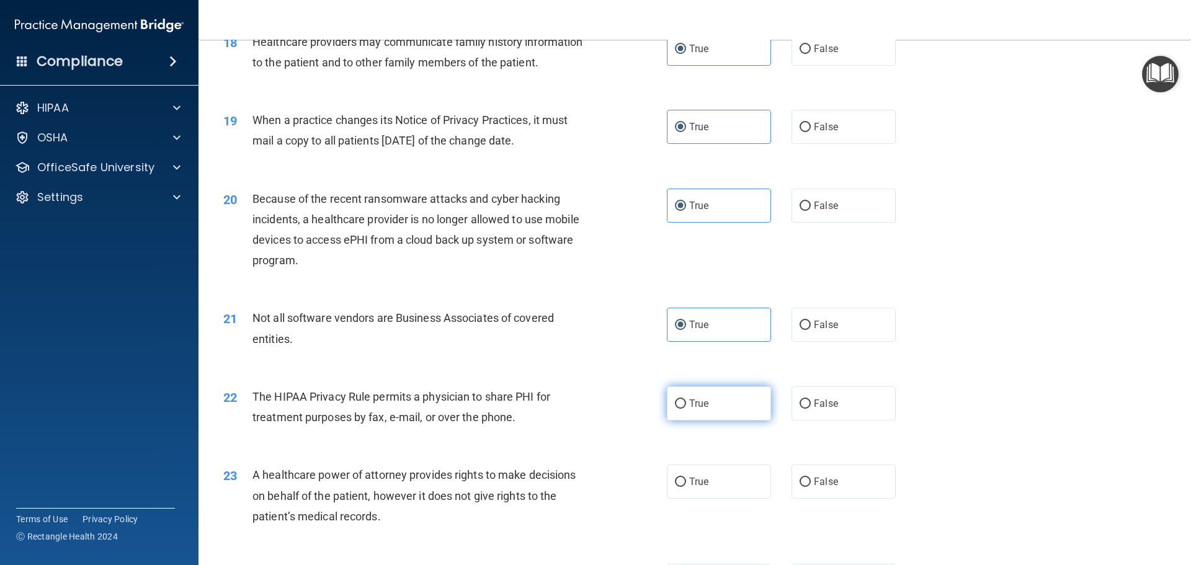
scroll to position [1675, 0]
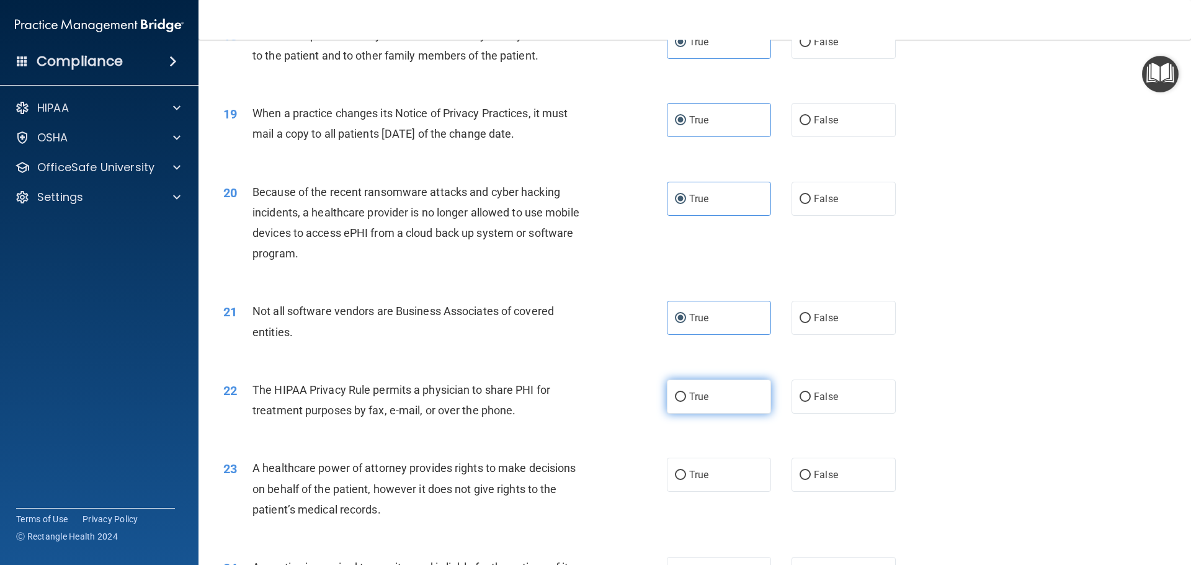
click at [728, 410] on label "True" at bounding box center [719, 397] width 104 height 34
click at [686, 402] on input "True" at bounding box center [680, 397] width 11 height 9
radio input "true"
click at [725, 469] on label "True" at bounding box center [719, 475] width 104 height 34
click at [686, 471] on input "True" at bounding box center [680, 475] width 11 height 9
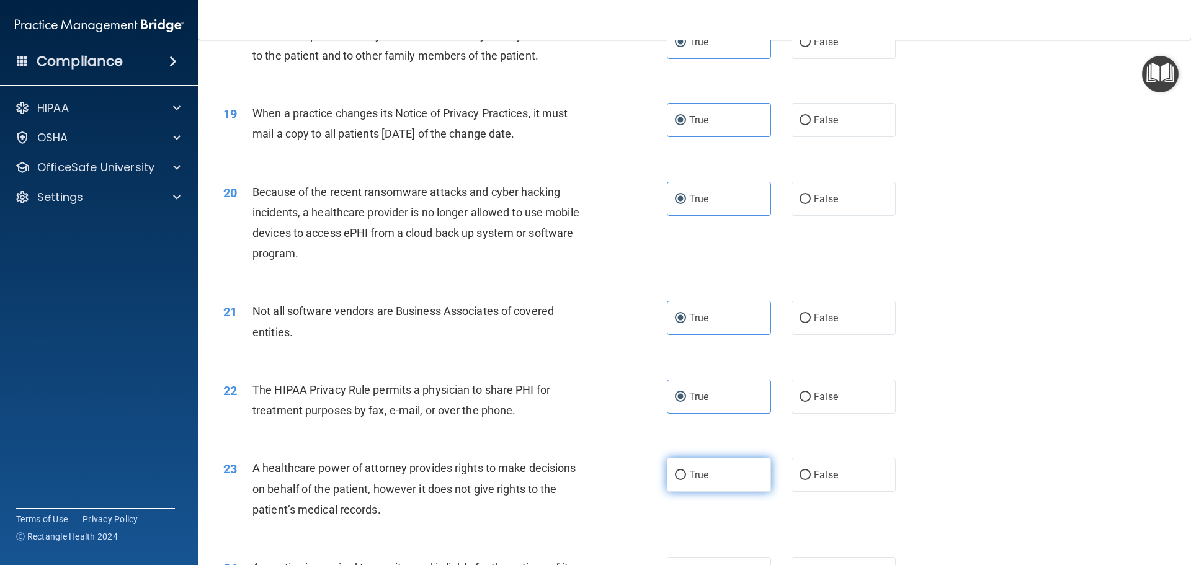
radio input "true"
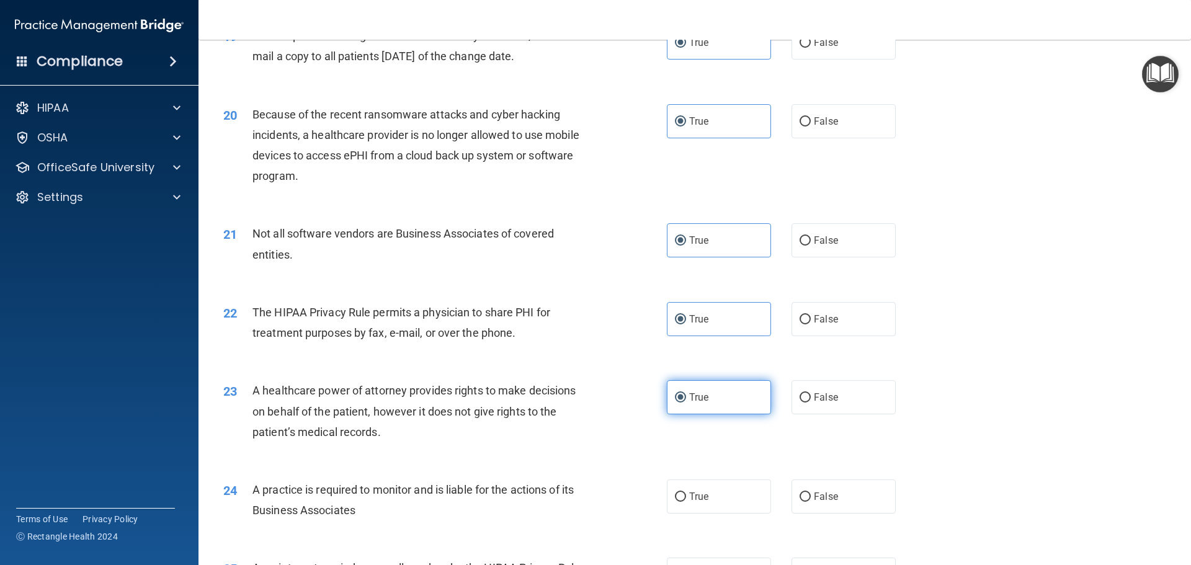
scroll to position [1862, 0]
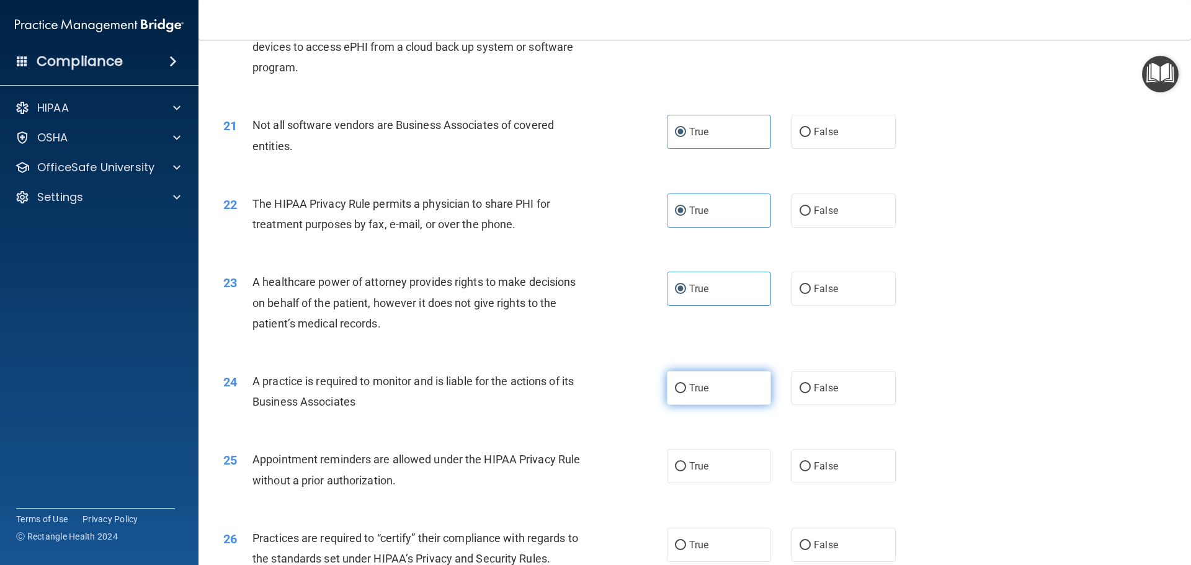
click at [723, 395] on label "True" at bounding box center [719, 388] width 104 height 34
click at [686, 393] on input "True" at bounding box center [680, 388] width 11 height 9
radio input "true"
click at [719, 459] on label "True" at bounding box center [719, 466] width 104 height 34
click at [686, 462] on input "True" at bounding box center [680, 466] width 11 height 9
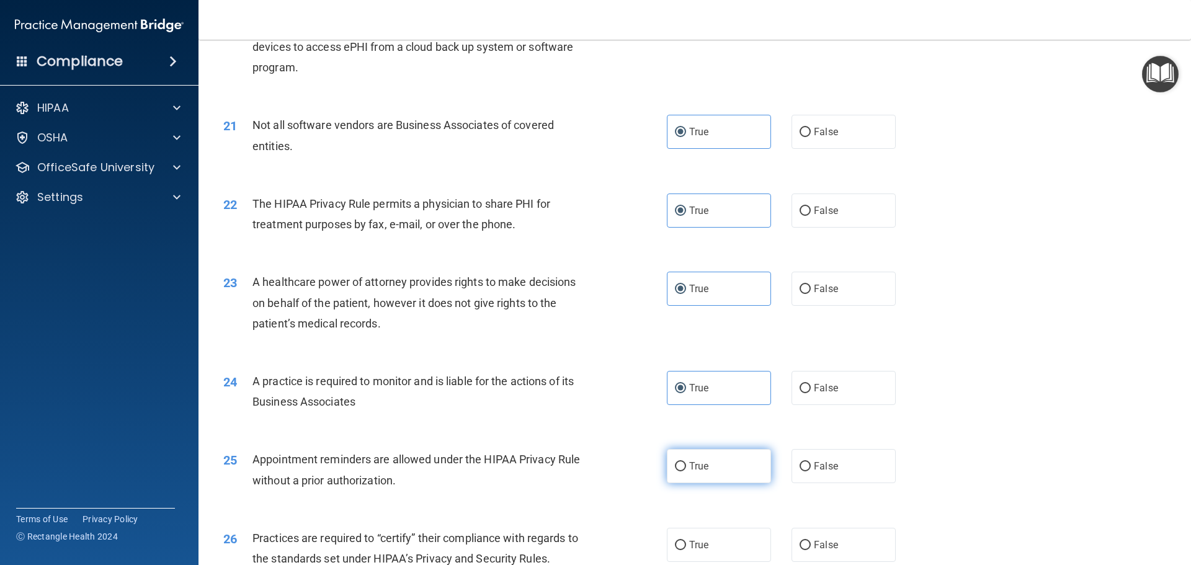
radio input "true"
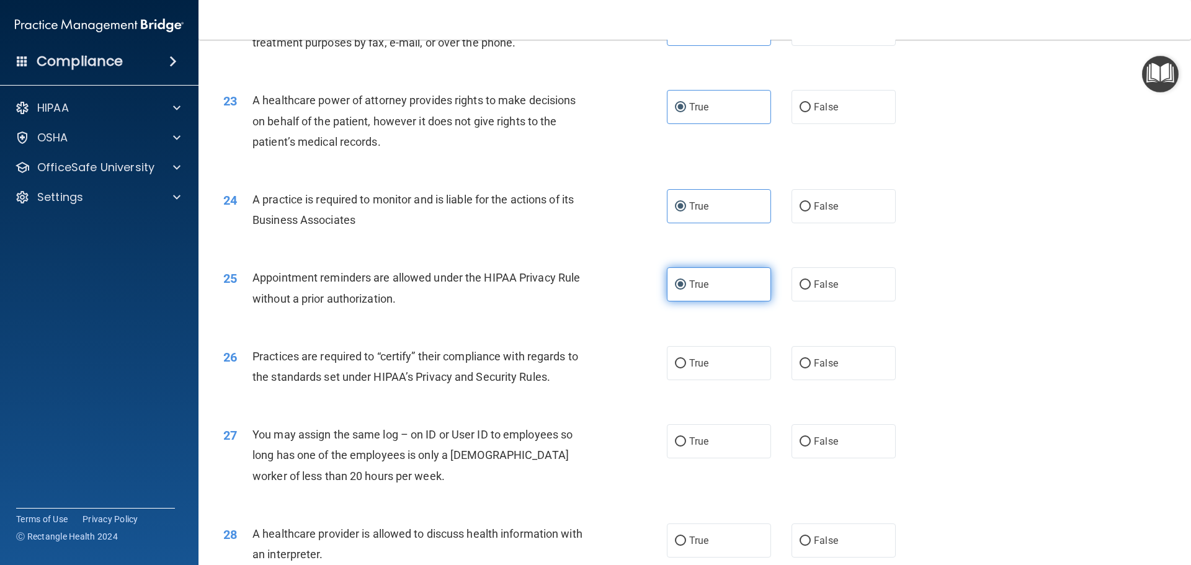
scroll to position [2048, 0]
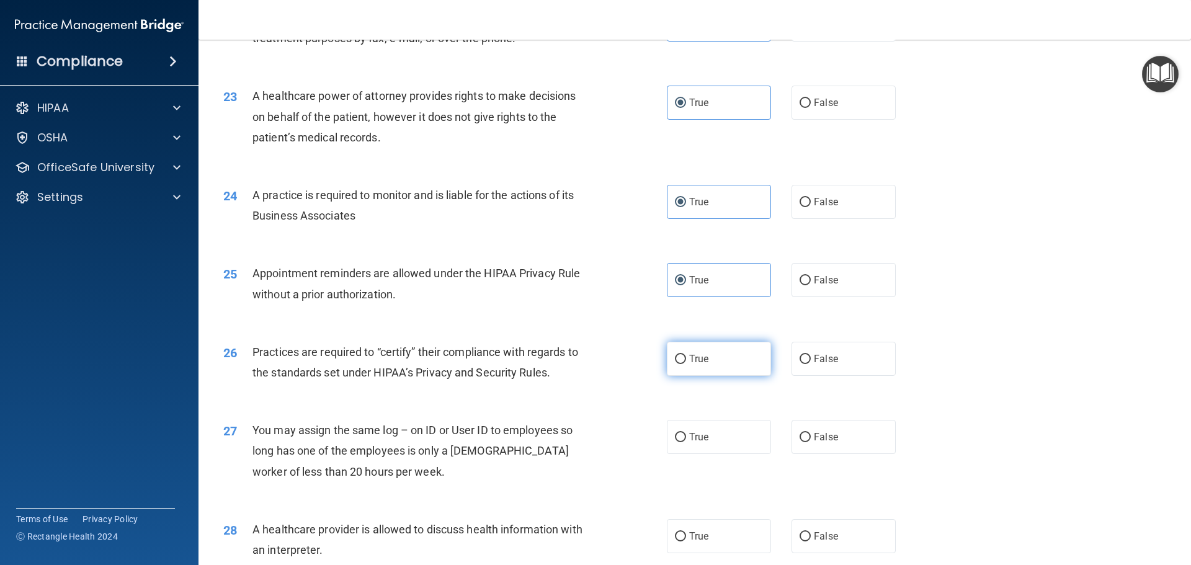
click at [725, 346] on label "True" at bounding box center [719, 359] width 104 height 34
click at [686, 355] on input "True" at bounding box center [680, 359] width 11 height 9
radio input "true"
click at [720, 433] on label "True" at bounding box center [719, 437] width 104 height 34
click at [686, 433] on input "True" at bounding box center [680, 437] width 11 height 9
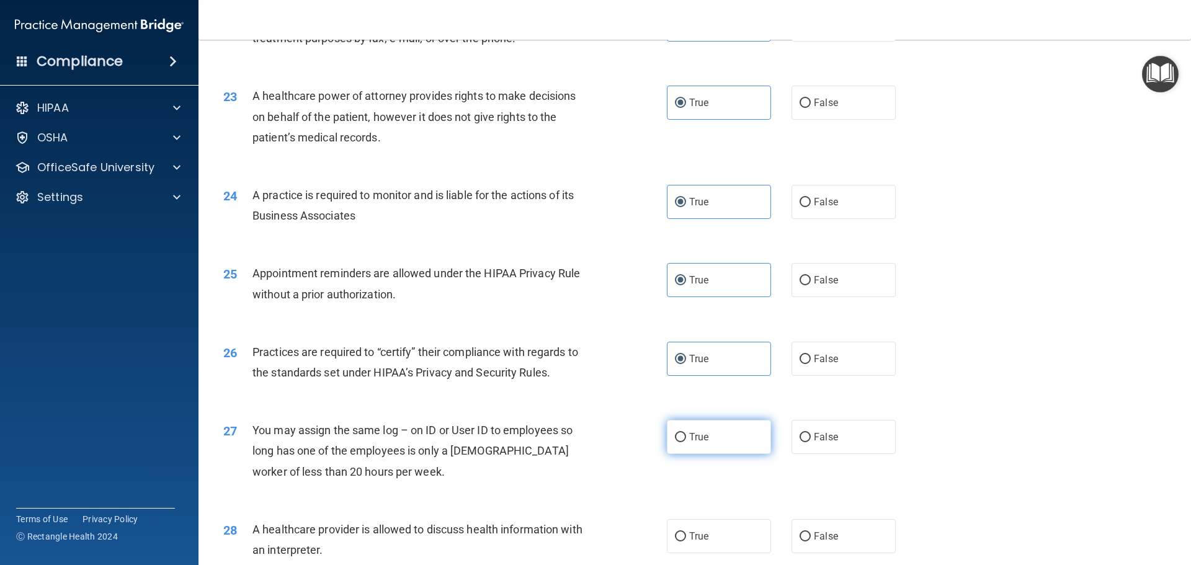
radio input "true"
click at [710, 516] on div "28 A healthcare provider is allowed to discuss health information with an inter…" at bounding box center [695, 543] width 962 height 78
click at [709, 527] on label "True" at bounding box center [719, 536] width 104 height 34
click at [686, 532] on input "True" at bounding box center [680, 536] width 11 height 9
radio input "true"
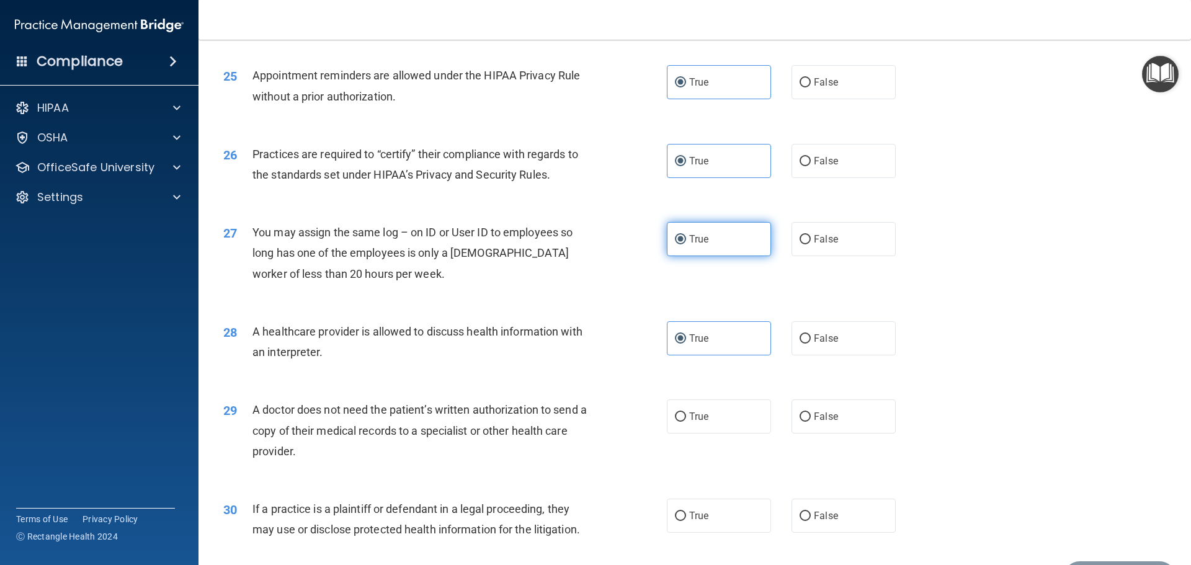
scroll to position [2296, 0]
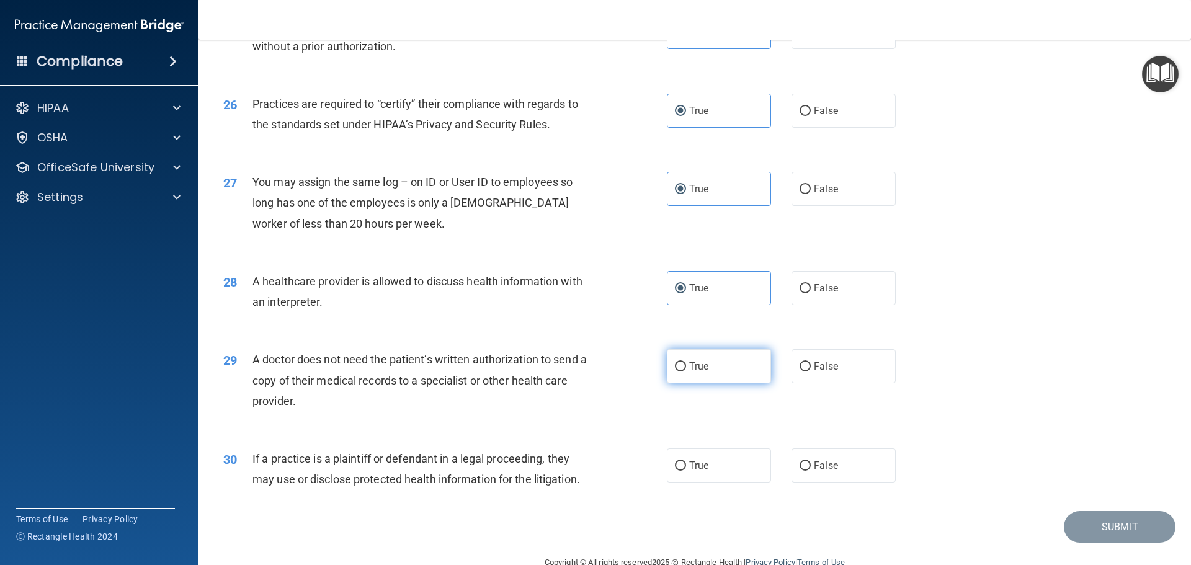
click at [720, 370] on label "True" at bounding box center [719, 366] width 104 height 34
click at [686, 370] on input "True" at bounding box center [680, 366] width 11 height 9
radio input "true"
click at [728, 465] on label "True" at bounding box center [719, 466] width 104 height 34
click at [686, 465] on input "True" at bounding box center [680, 466] width 11 height 9
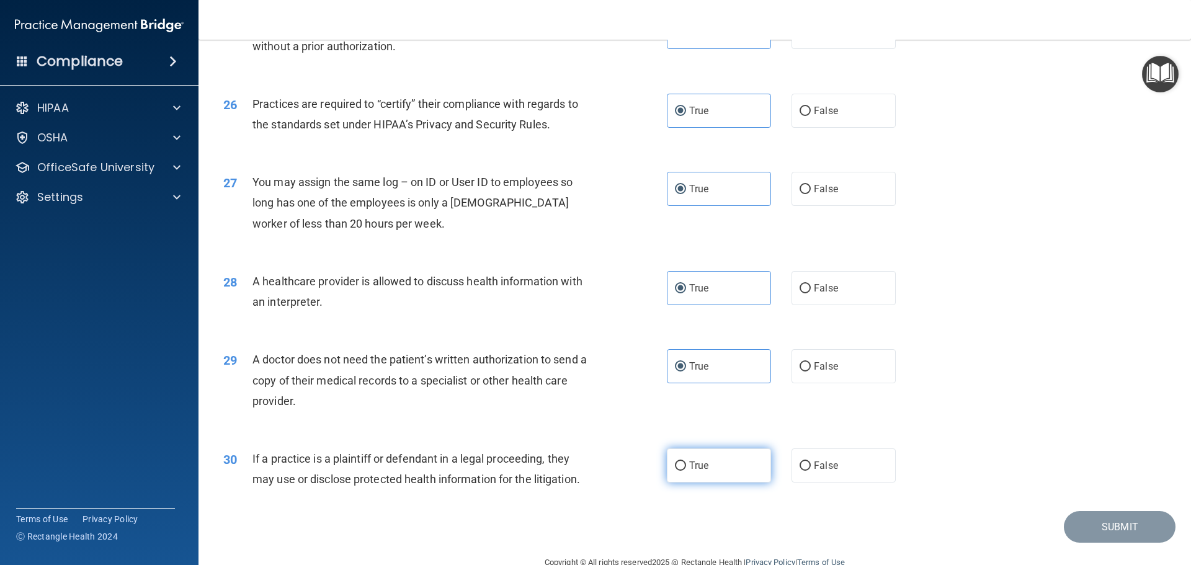
radio input "true"
click at [1113, 532] on button "Submit" at bounding box center [1120, 527] width 112 height 32
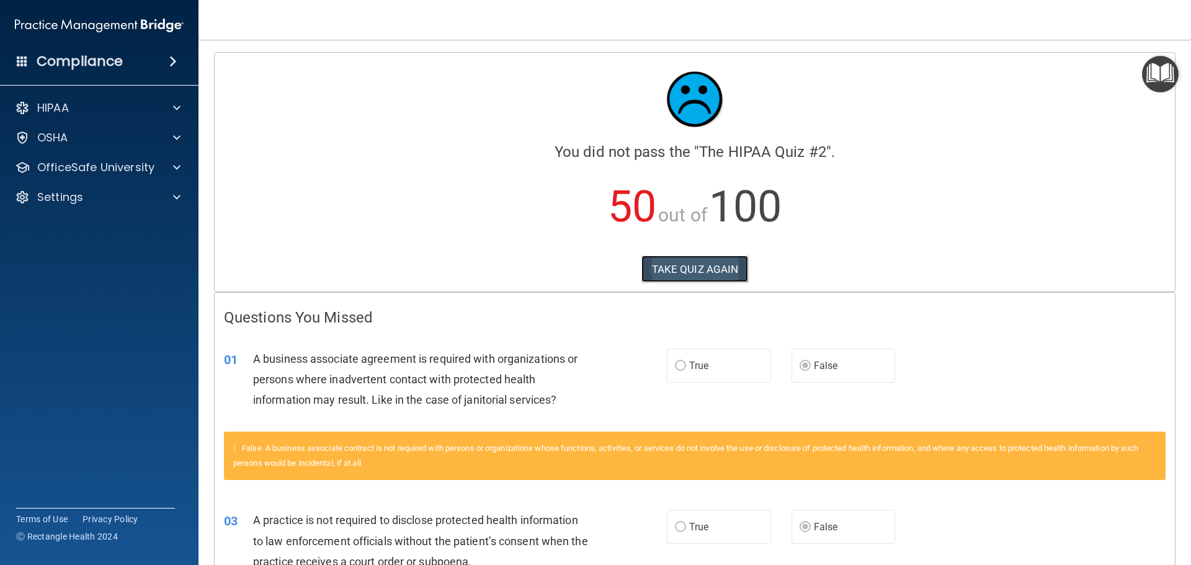
click at [686, 267] on button "TAKE QUIZ AGAIN" at bounding box center [695, 269] width 107 height 27
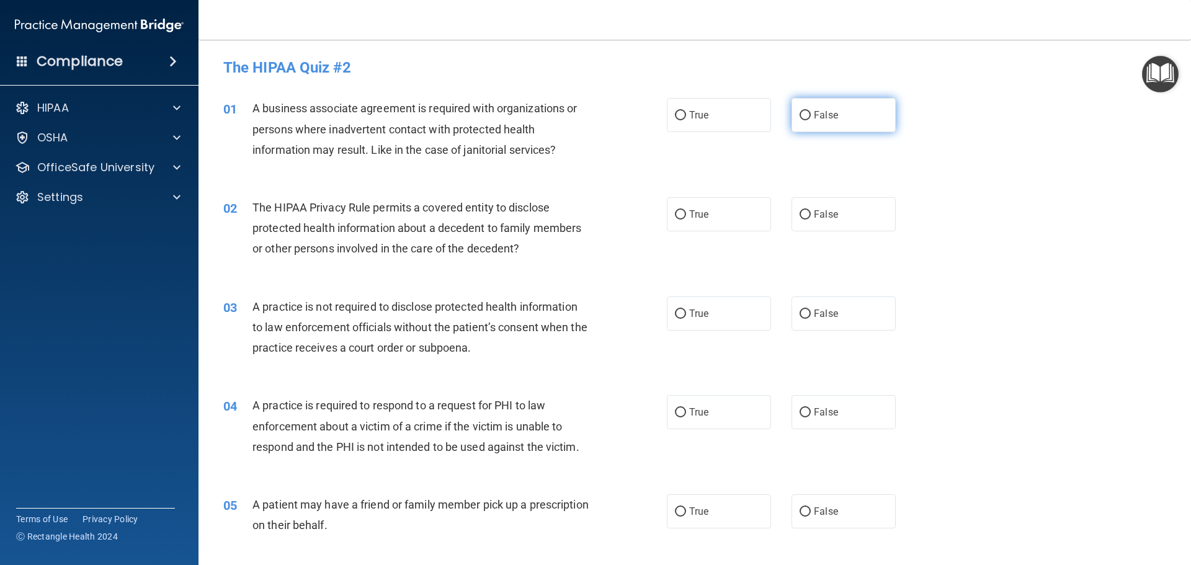
click at [800, 120] on input "False" at bounding box center [805, 115] width 11 height 9
radio input "true"
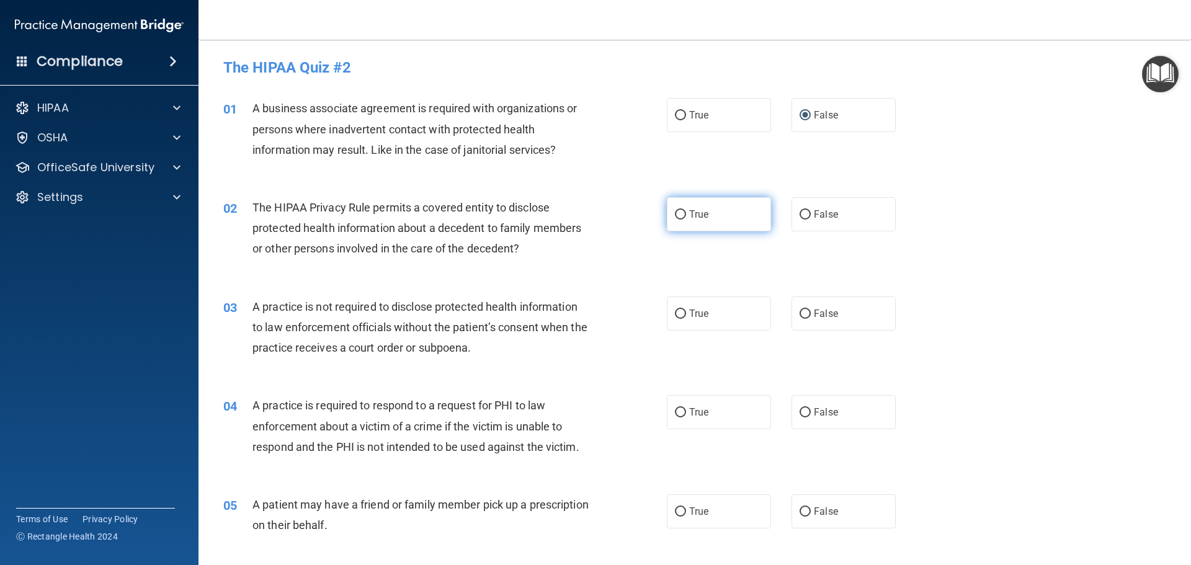
click at [697, 213] on span "True" at bounding box center [698, 215] width 19 height 12
click at [686, 213] on input "True" at bounding box center [680, 214] width 11 height 9
radio input "true"
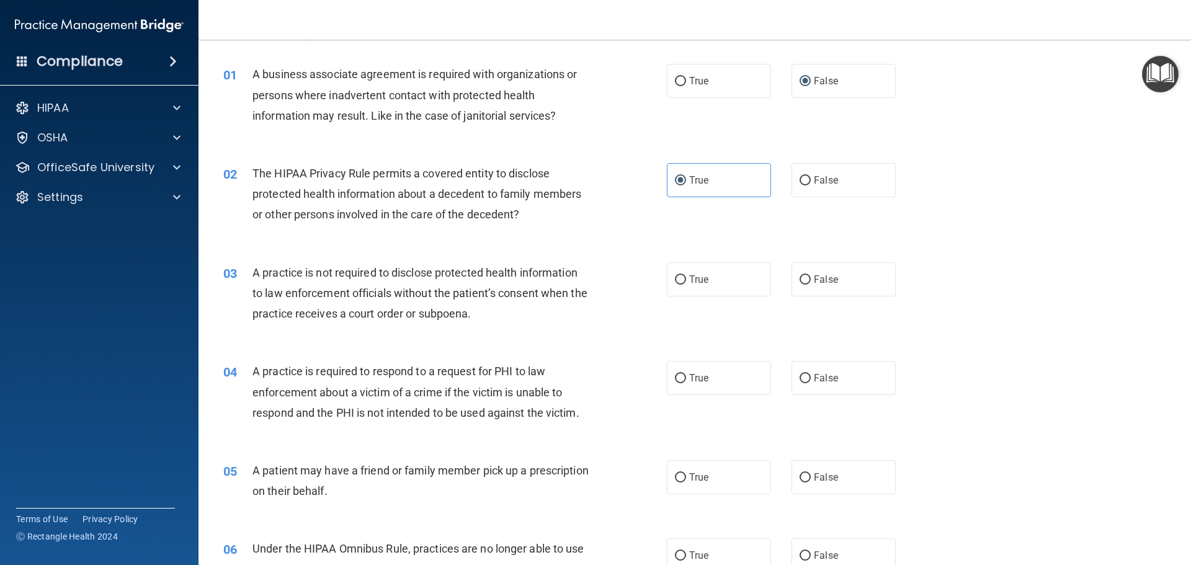
scroll to position [62, 0]
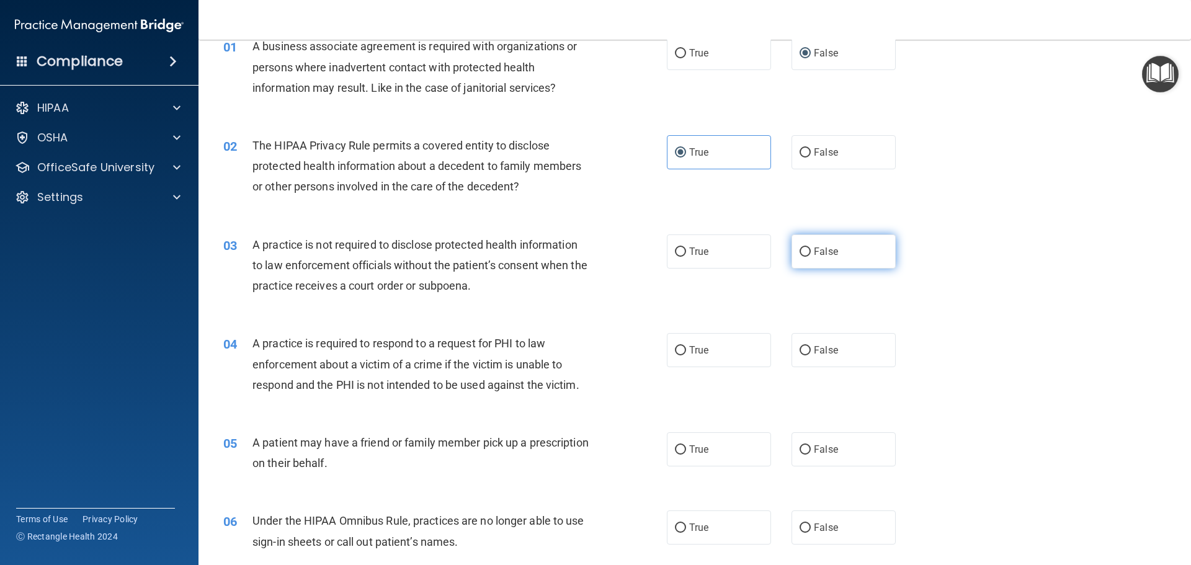
click at [832, 264] on label "False" at bounding box center [844, 252] width 104 height 34
click at [811, 257] on input "False" at bounding box center [805, 252] width 11 height 9
radio input "true"
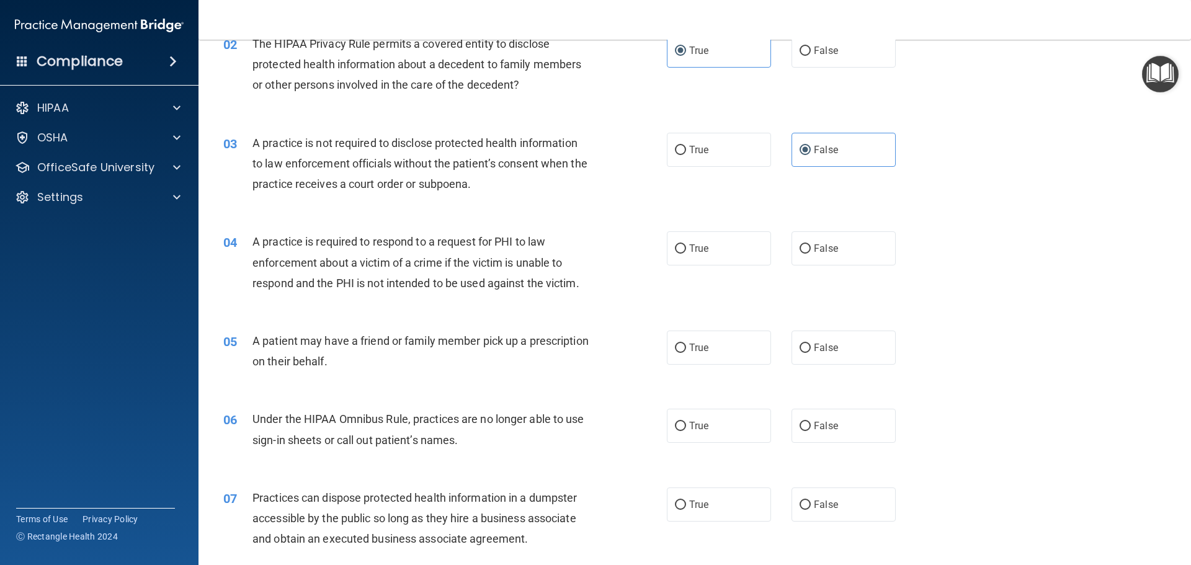
scroll to position [186, 0]
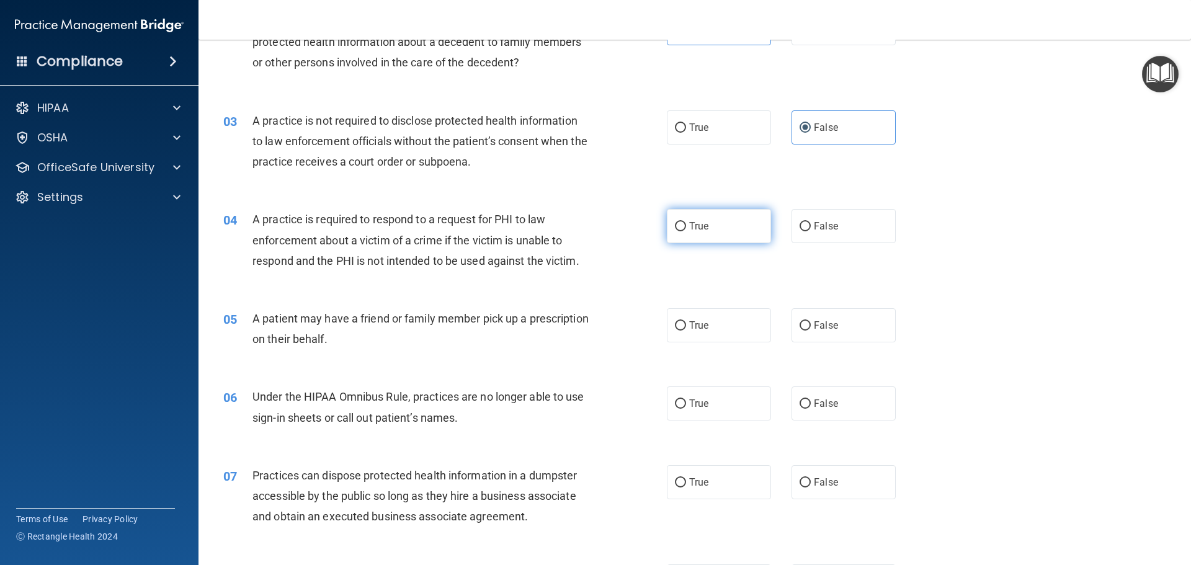
click at [717, 231] on label "True" at bounding box center [719, 226] width 104 height 34
click at [686, 231] on input "True" at bounding box center [680, 226] width 11 height 9
radio input "true"
click at [703, 336] on label "True" at bounding box center [719, 325] width 104 height 34
click at [686, 331] on input "True" at bounding box center [680, 325] width 11 height 9
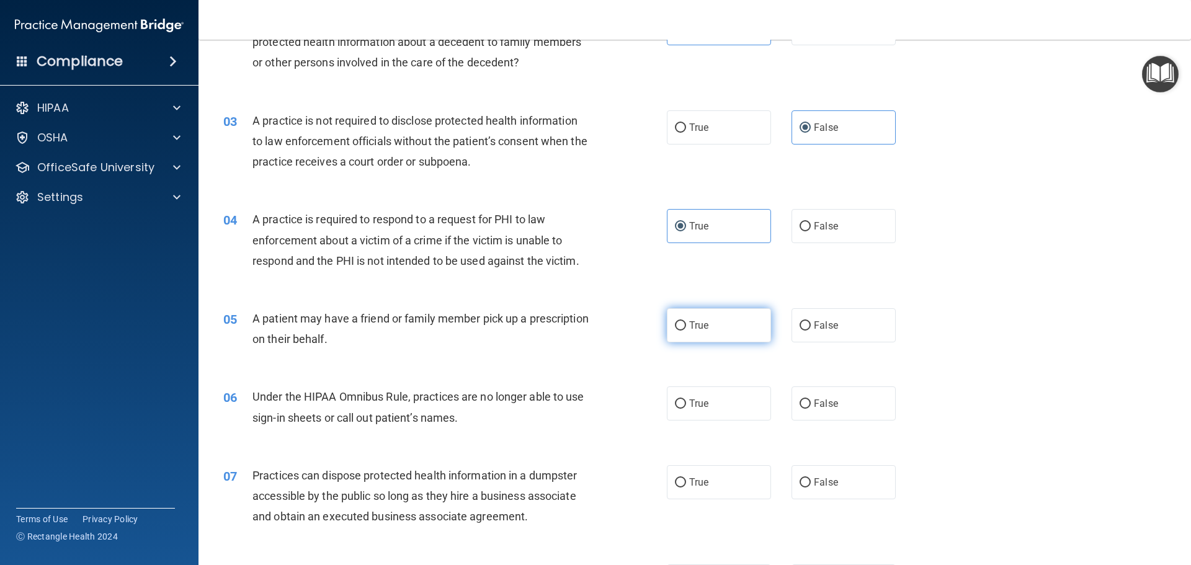
radio input "true"
click at [825, 413] on label "False" at bounding box center [844, 404] width 104 height 34
click at [811, 409] on input "False" at bounding box center [805, 404] width 11 height 9
radio input "true"
click at [840, 488] on label "False" at bounding box center [844, 482] width 104 height 34
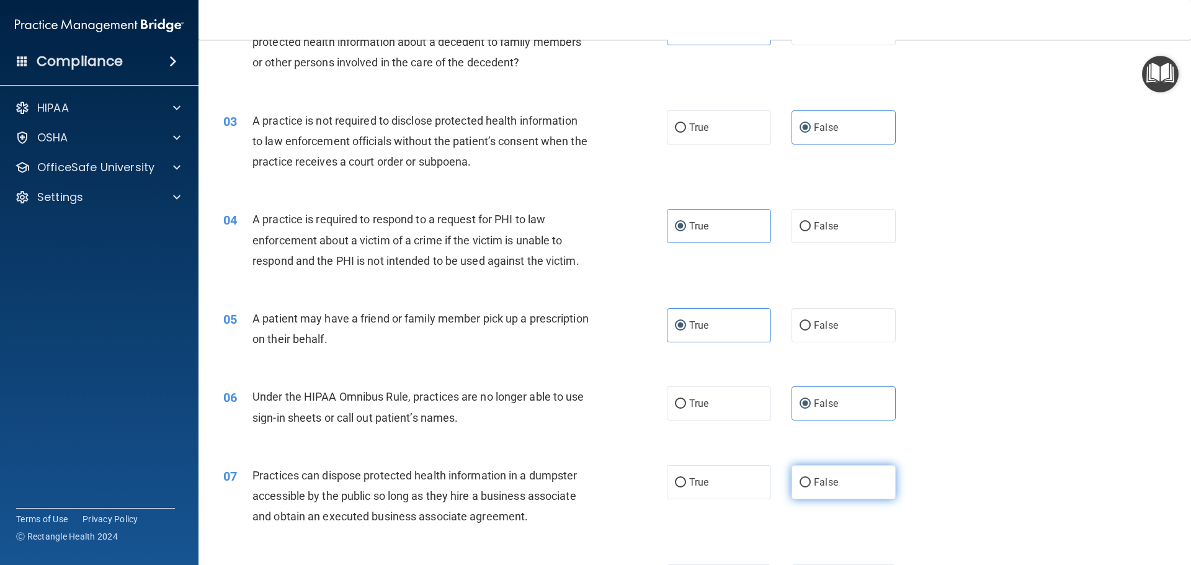
click at [811, 488] on input "False" at bounding box center [805, 482] width 11 height 9
radio input "true"
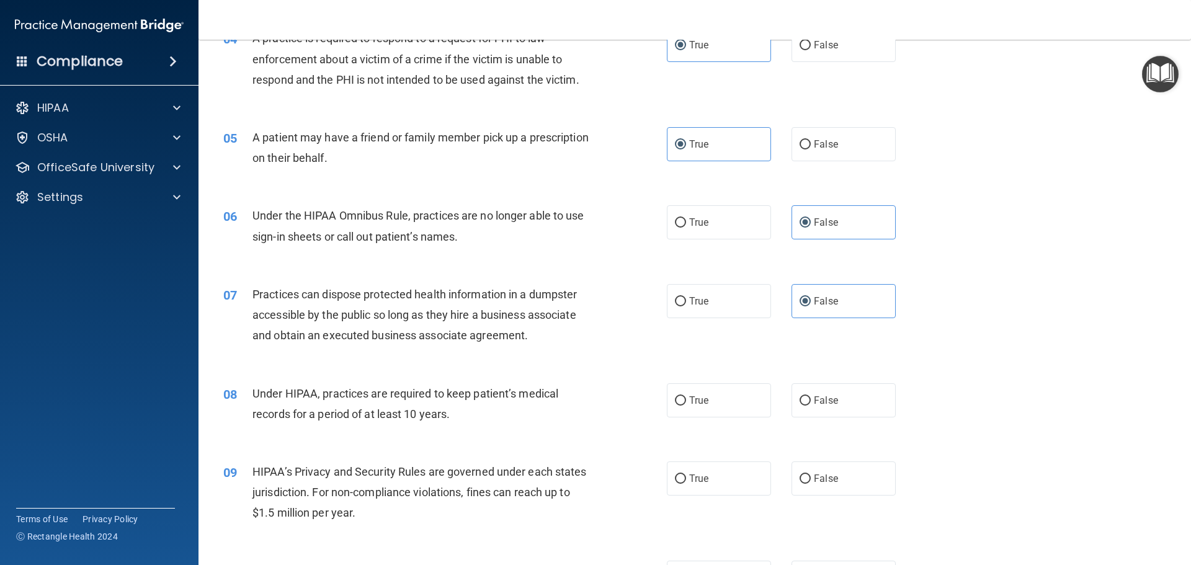
scroll to position [372, 0]
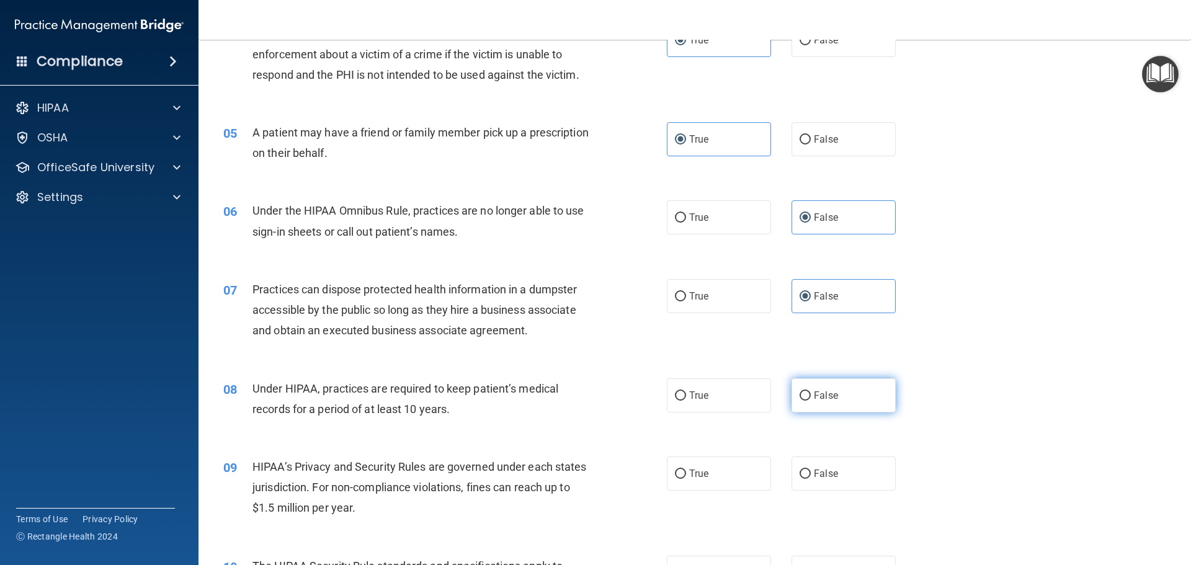
click at [843, 389] on label "False" at bounding box center [844, 396] width 104 height 34
click at [811, 392] on input "False" at bounding box center [805, 396] width 11 height 9
radio input "true"
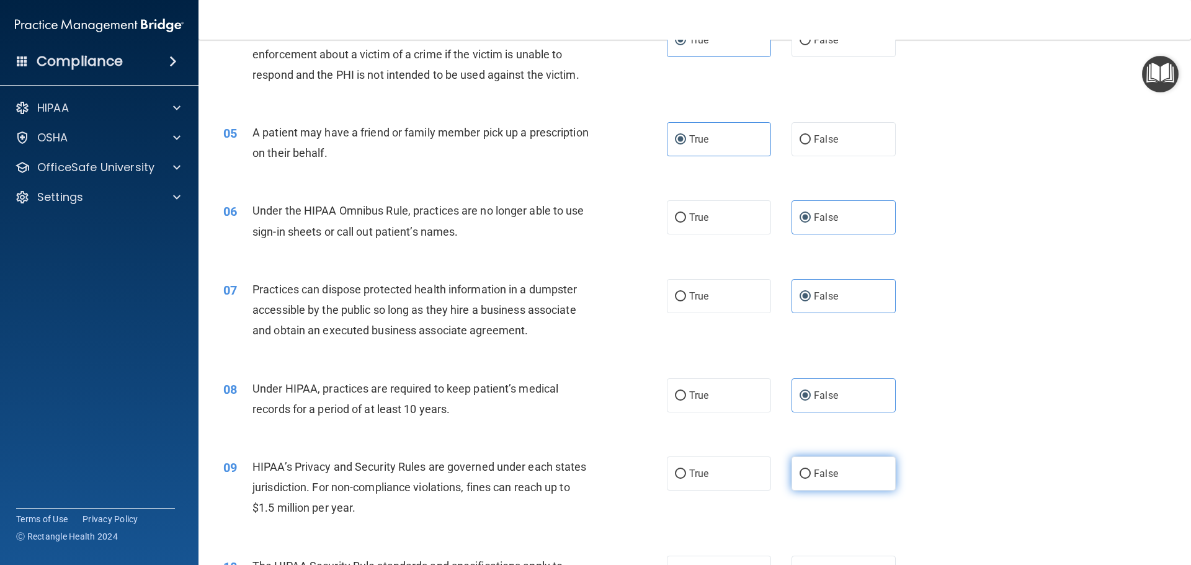
click at [818, 471] on span "False" at bounding box center [826, 474] width 24 height 12
click at [811, 471] on input "False" at bounding box center [805, 474] width 11 height 9
radio input "true"
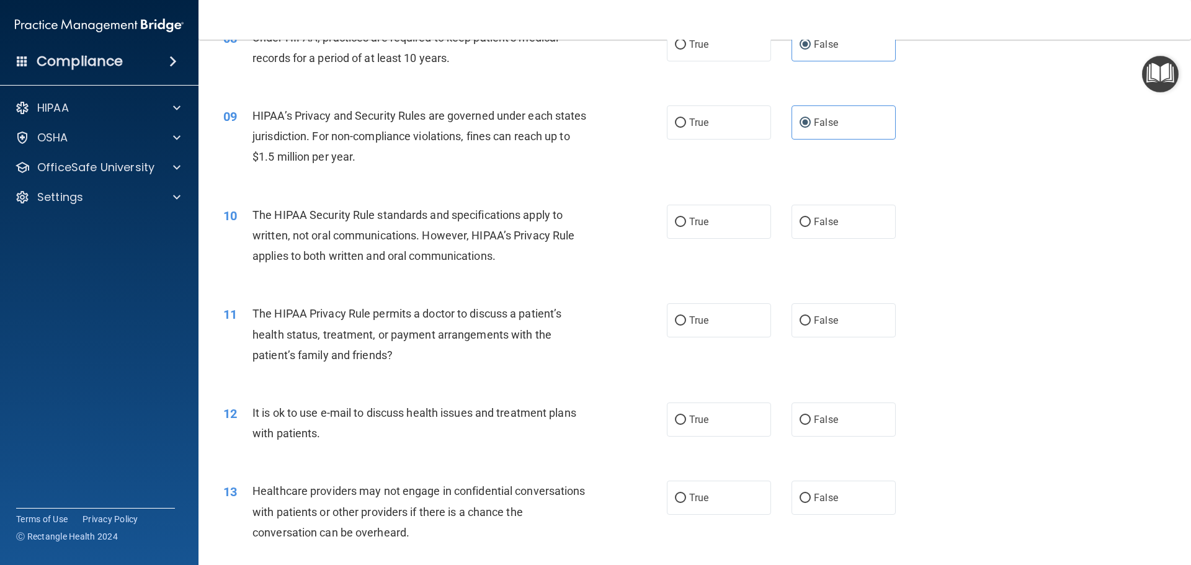
scroll to position [745, 0]
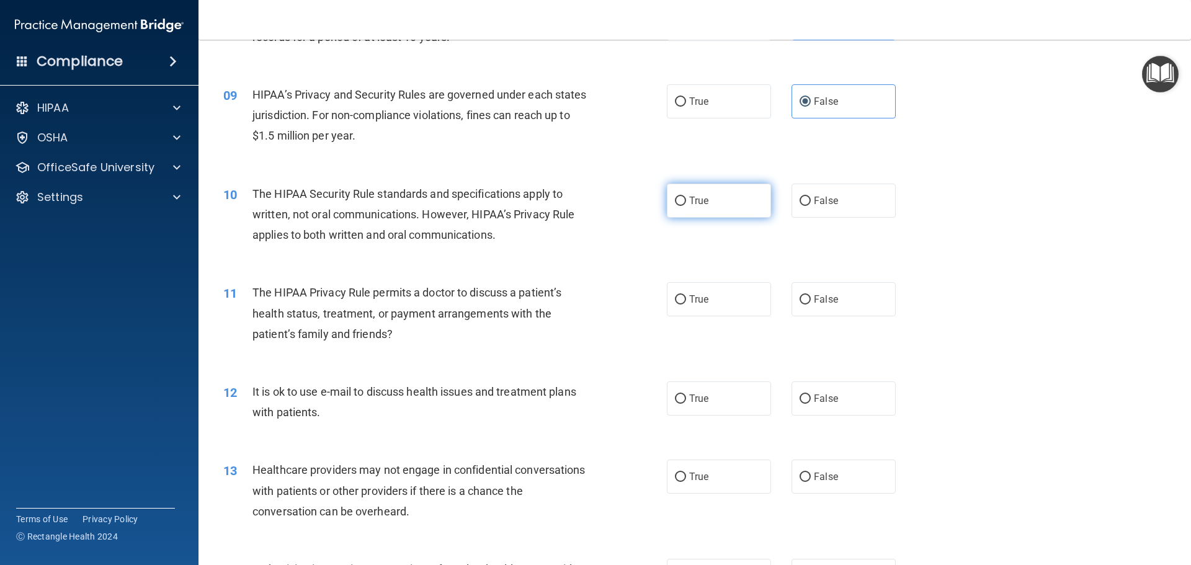
click at [707, 203] on label "True" at bounding box center [719, 201] width 104 height 34
click at [686, 203] on input "True" at bounding box center [680, 201] width 11 height 9
radio input "true"
click at [730, 293] on label "True" at bounding box center [719, 299] width 104 height 34
click at [686, 295] on input "True" at bounding box center [680, 299] width 11 height 9
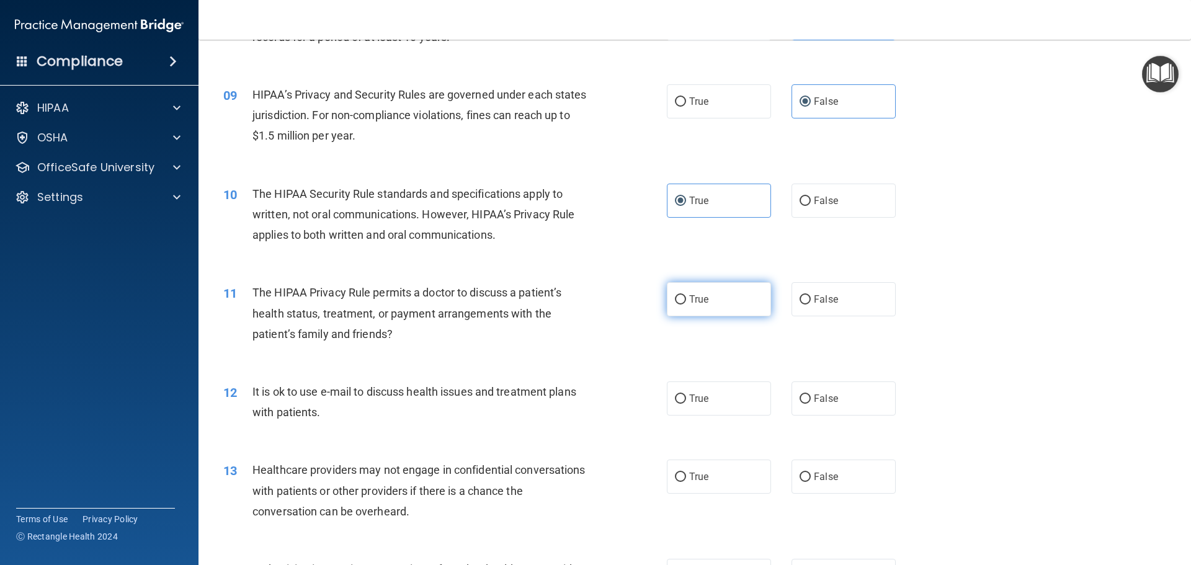
radio input "true"
click at [725, 389] on label "True" at bounding box center [719, 399] width 104 height 34
click at [686, 395] on input "True" at bounding box center [680, 399] width 11 height 9
radio input "true"
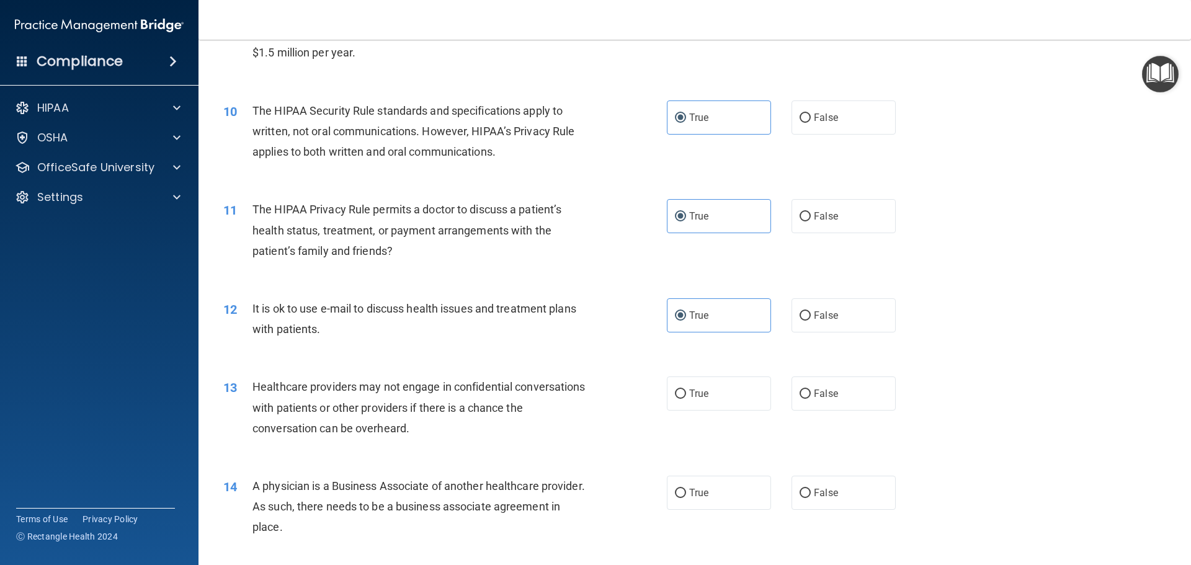
scroll to position [869, 0]
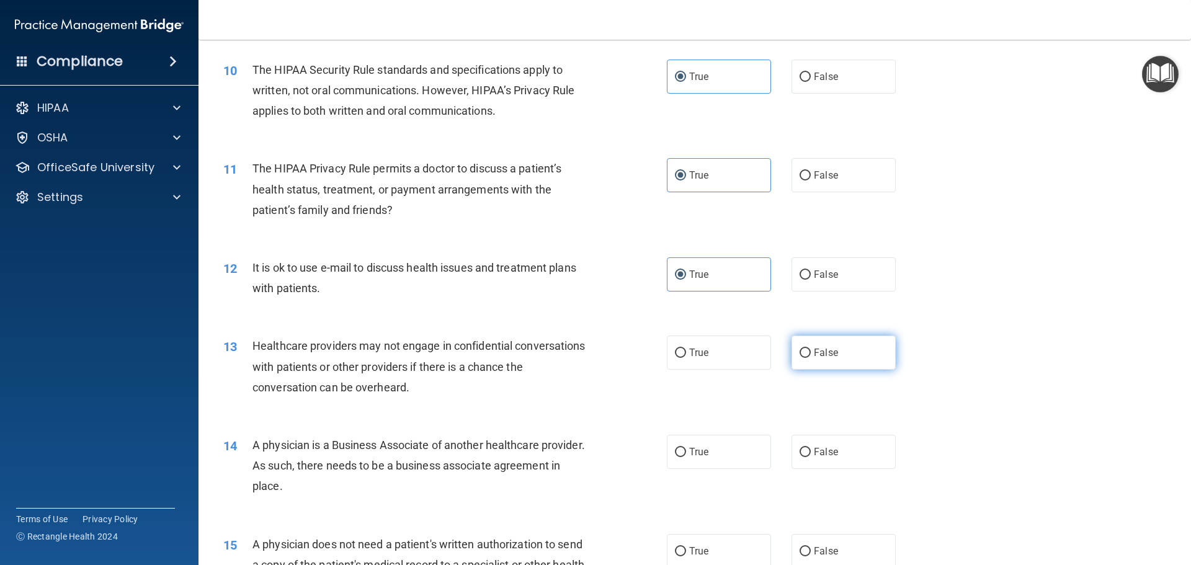
click at [815, 354] on span "False" at bounding box center [826, 353] width 24 height 12
click at [811, 354] on input "False" at bounding box center [805, 353] width 11 height 9
radio input "true"
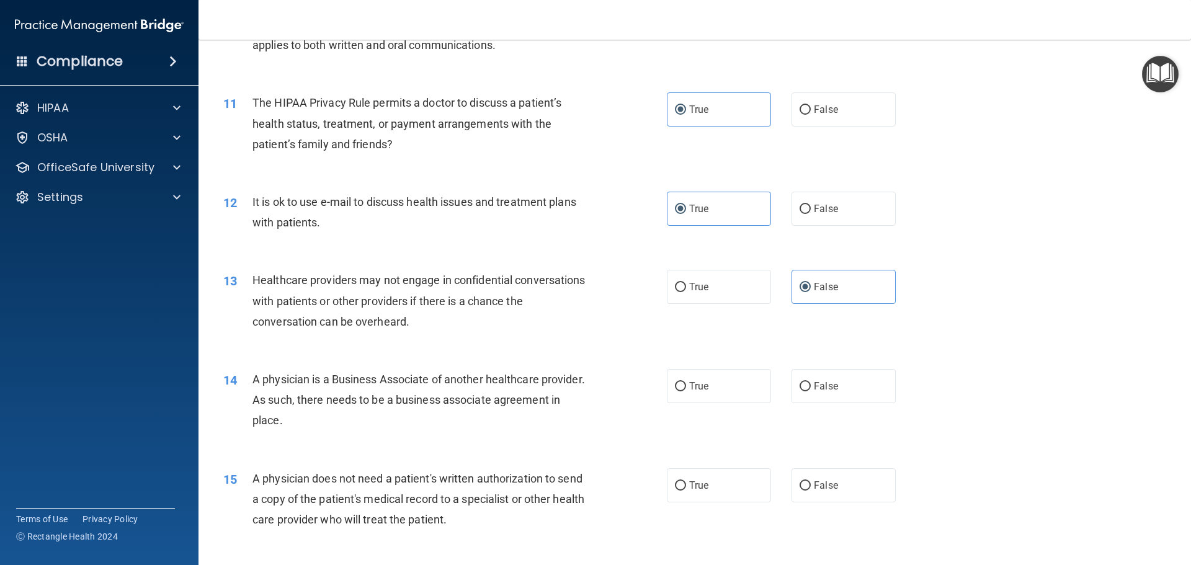
scroll to position [993, 0]
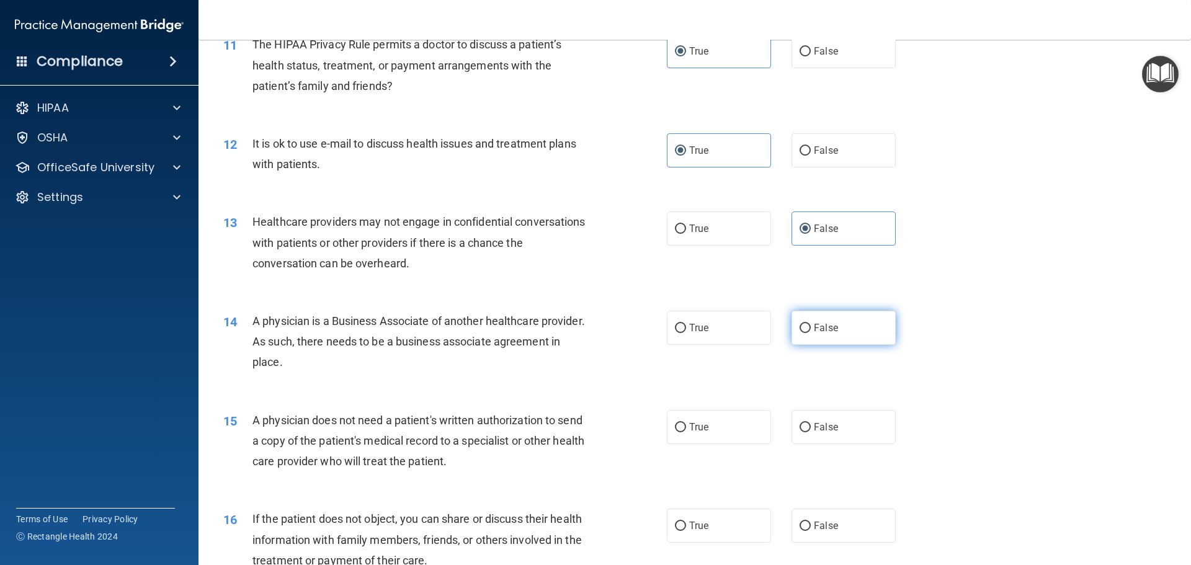
click at [847, 331] on label "False" at bounding box center [844, 328] width 104 height 34
click at [811, 331] on input "False" at bounding box center [805, 328] width 11 height 9
radio input "true"
click at [725, 429] on label "True" at bounding box center [719, 427] width 104 height 34
click at [686, 429] on input "True" at bounding box center [680, 427] width 11 height 9
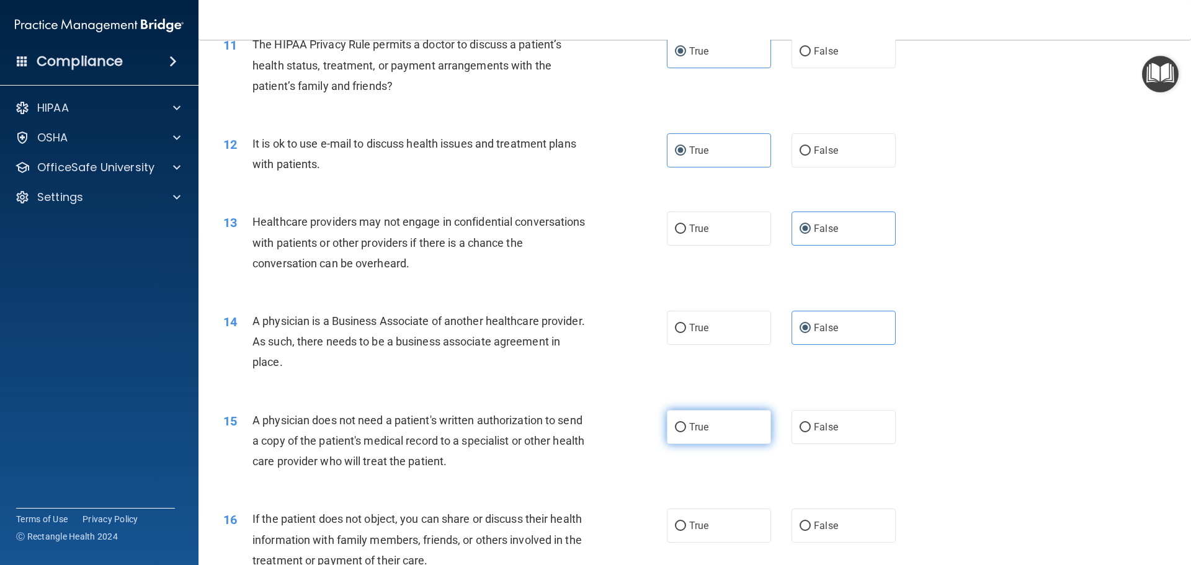
radio input "true"
click at [704, 534] on label "True" at bounding box center [719, 526] width 104 height 34
click at [686, 531] on input "True" at bounding box center [680, 526] width 11 height 9
radio input "true"
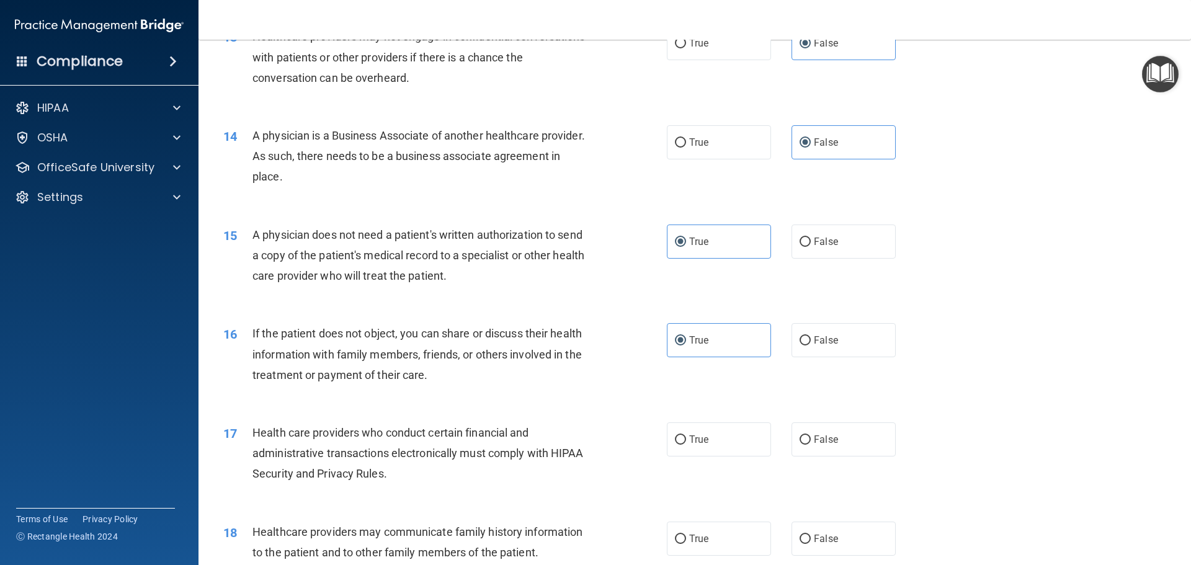
scroll to position [1179, 0]
click at [715, 441] on label "True" at bounding box center [719, 439] width 104 height 34
click at [686, 441] on input "True" at bounding box center [680, 439] width 11 height 9
radio input "true"
click at [814, 536] on span "False" at bounding box center [826, 538] width 24 height 12
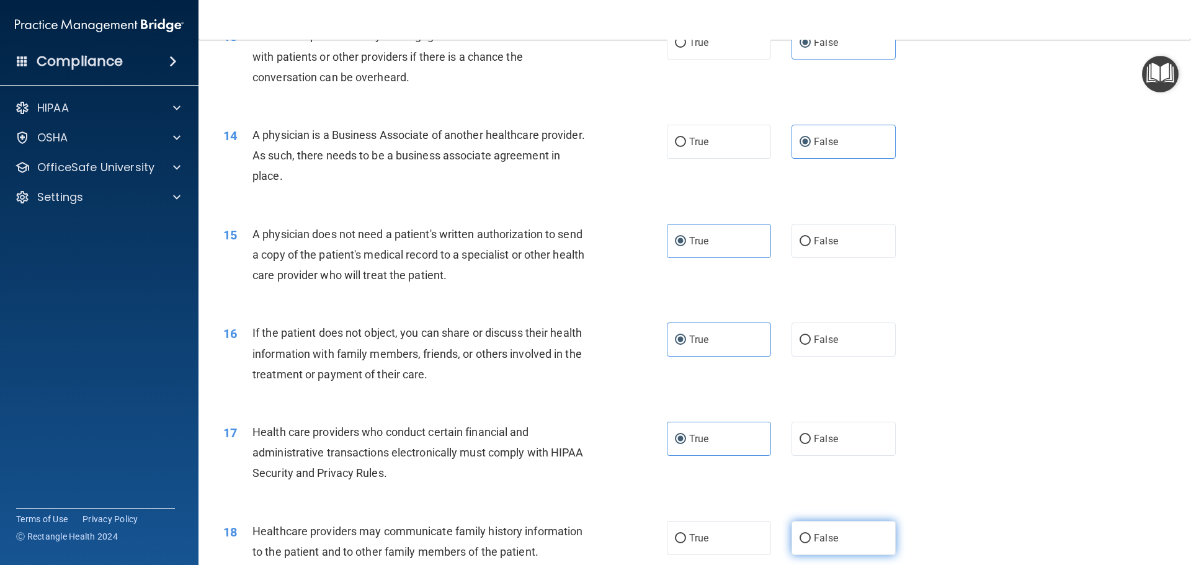
click at [811, 536] on input "False" at bounding box center [805, 538] width 11 height 9
radio input "true"
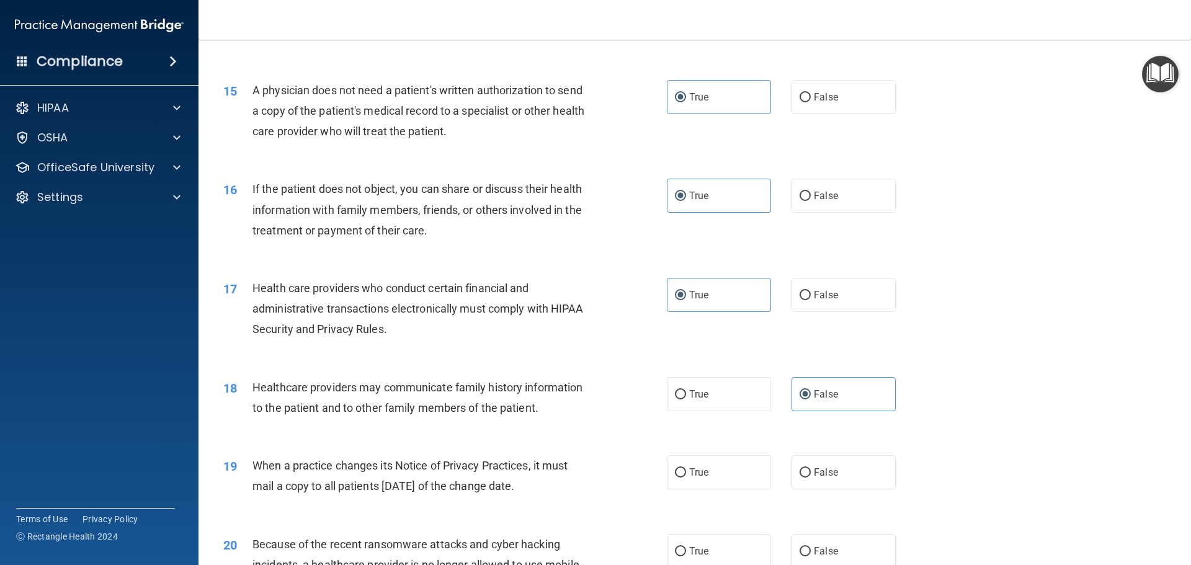
scroll to position [1365, 0]
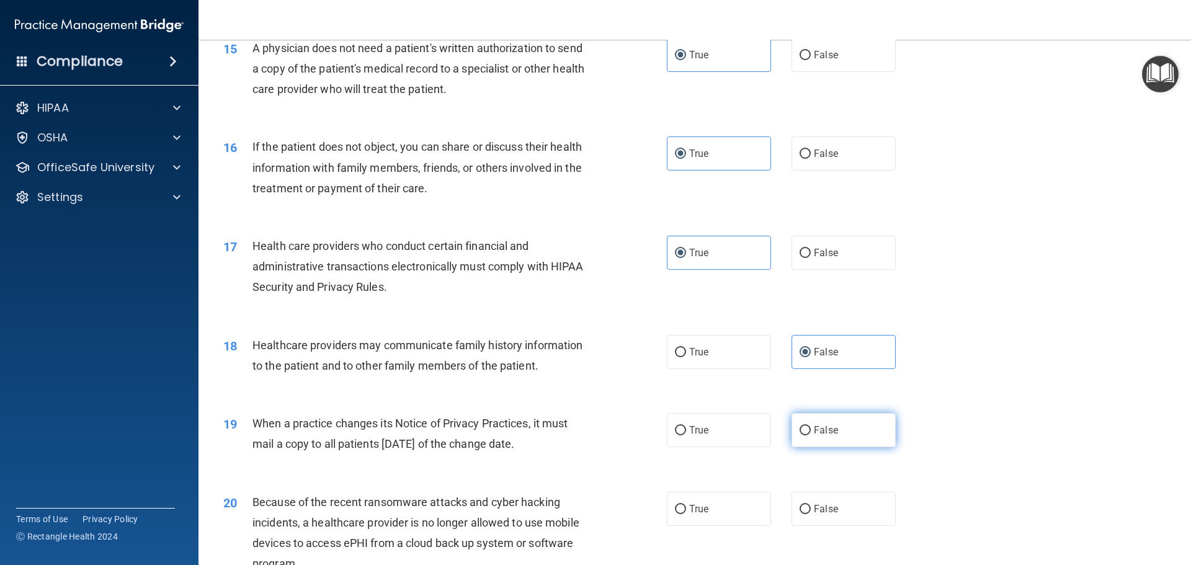
click at [840, 438] on label "False" at bounding box center [844, 430] width 104 height 34
click at [811, 436] on input "False" at bounding box center [805, 430] width 11 height 9
radio input "true"
click at [823, 518] on label "False" at bounding box center [844, 509] width 104 height 34
click at [811, 514] on input "False" at bounding box center [805, 509] width 11 height 9
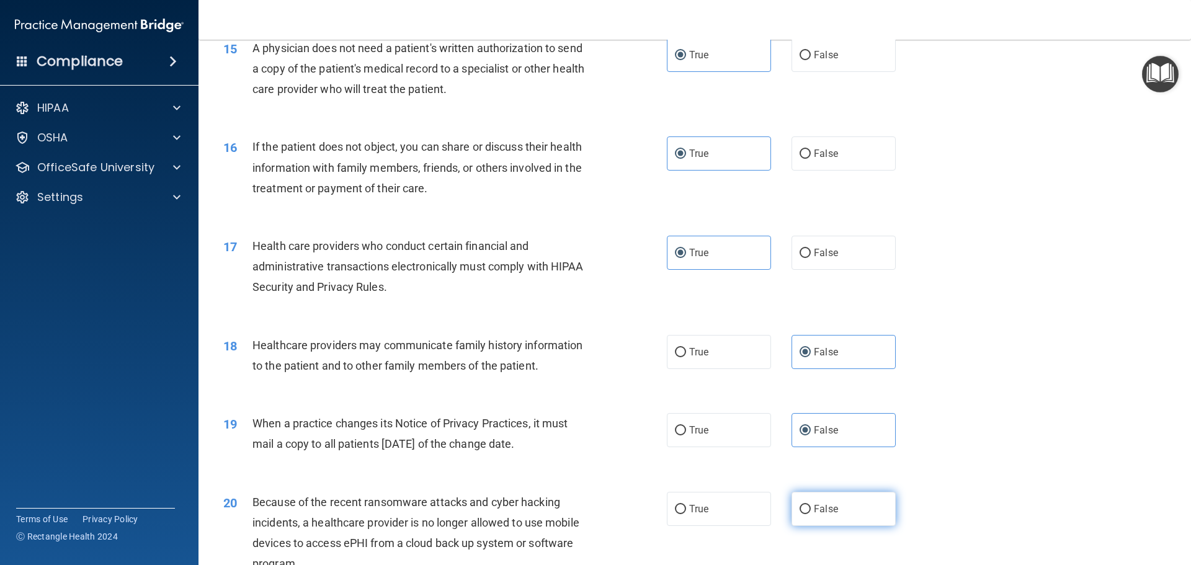
radio input "true"
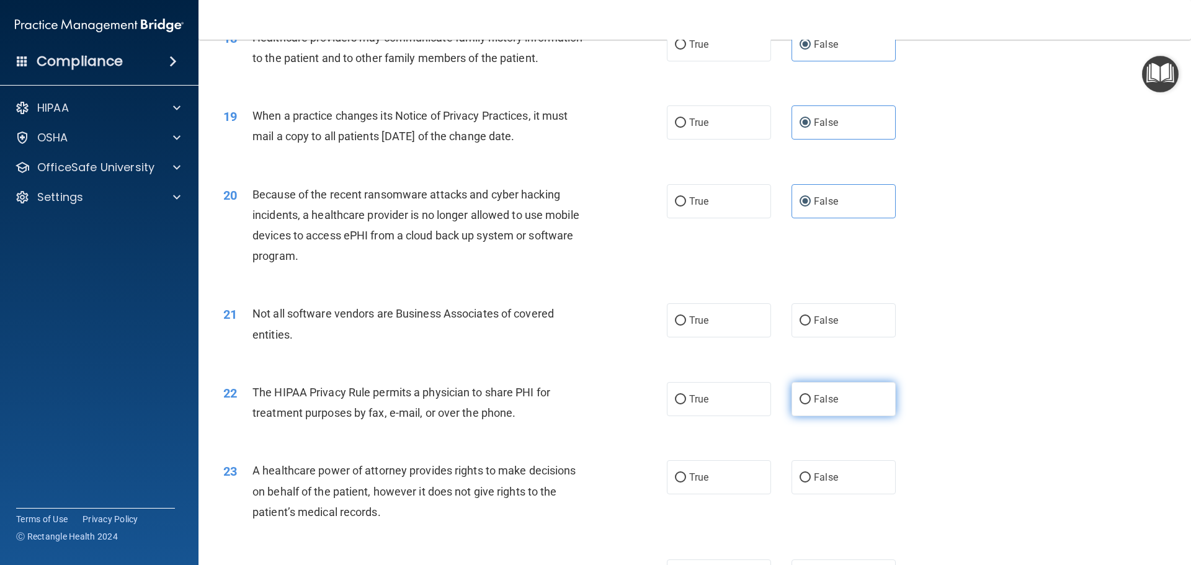
scroll to position [1738, 0]
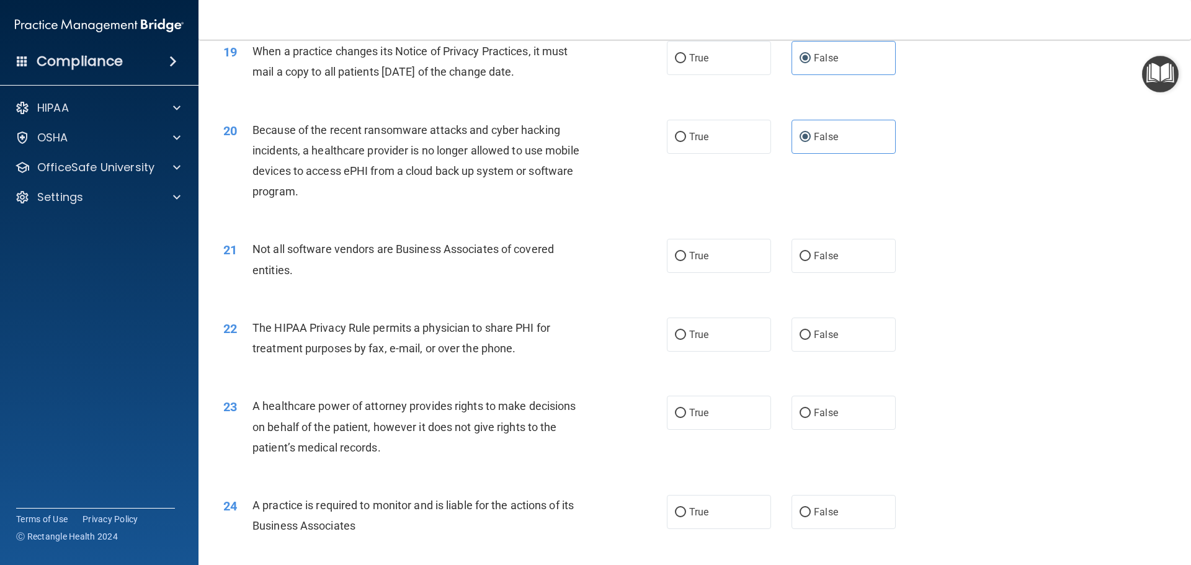
drag, startPoint x: 750, startPoint y: 265, endPoint x: 741, endPoint y: 305, distance: 40.8
click at [747, 267] on label "True" at bounding box center [719, 256] width 104 height 34
click at [686, 261] on input "True" at bounding box center [680, 256] width 11 height 9
radio input "true"
click at [724, 354] on div "22 The HIPAA Privacy Rule permits a physician to share PHI for treatment purpos…" at bounding box center [695, 341] width 962 height 78
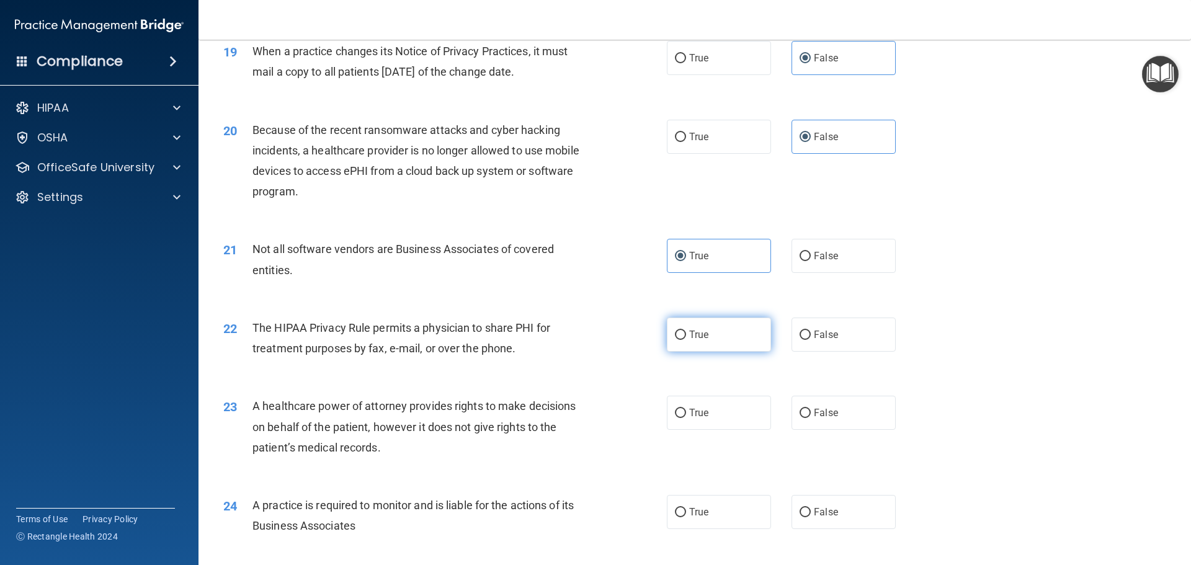
click at [721, 344] on label "True" at bounding box center [719, 335] width 104 height 34
click at [686, 340] on input "True" at bounding box center [680, 335] width 11 height 9
radio input "true"
click at [871, 410] on label "False" at bounding box center [844, 413] width 104 height 34
click at [811, 410] on input "False" at bounding box center [805, 413] width 11 height 9
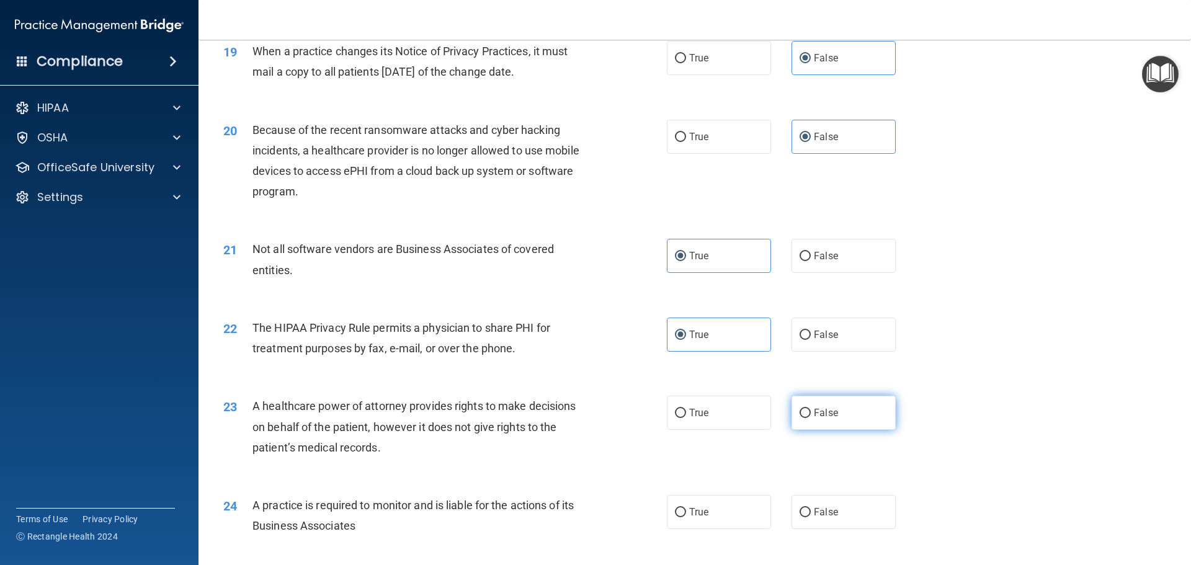
radio input "true"
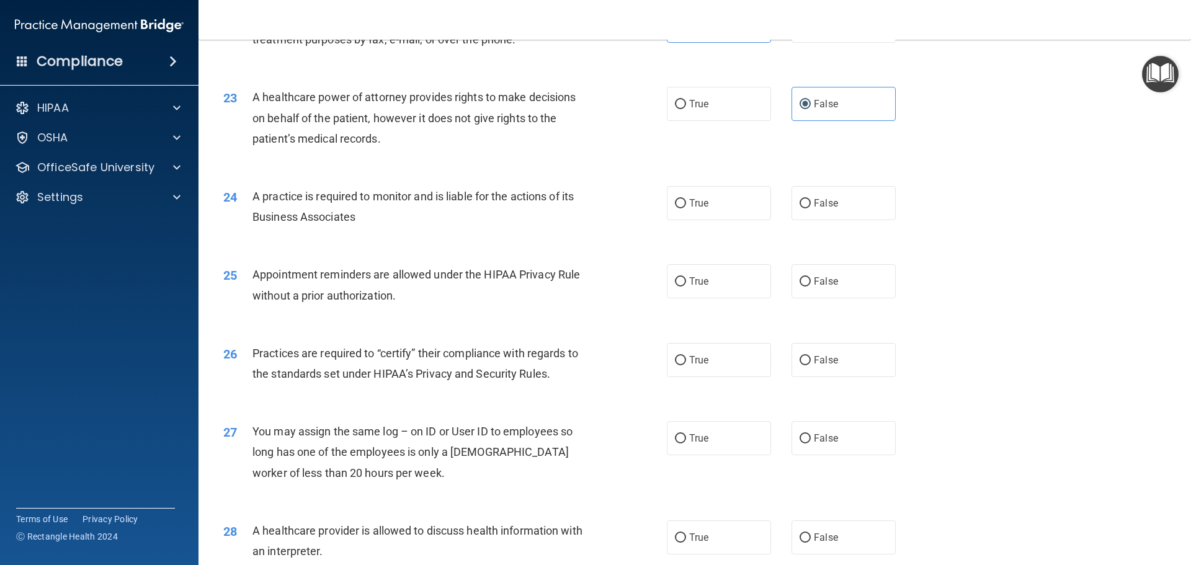
scroll to position [2048, 0]
click at [835, 204] on label "False" at bounding box center [844, 202] width 104 height 34
click at [811, 204] on input "False" at bounding box center [805, 202] width 11 height 9
radio input "true"
click at [709, 289] on label "True" at bounding box center [719, 280] width 104 height 34
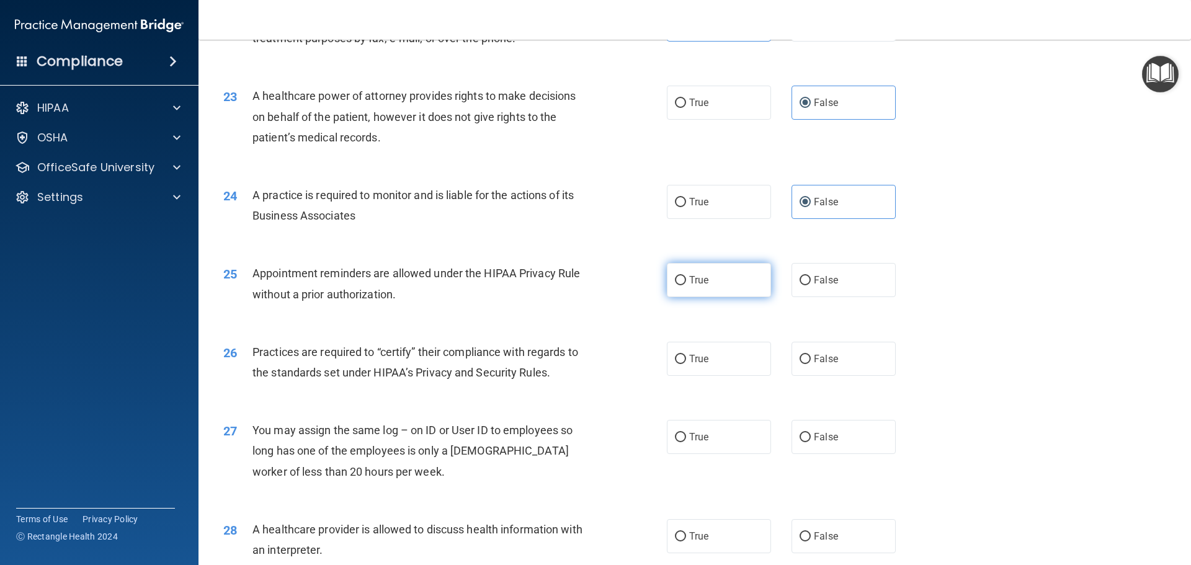
click at [686, 285] on input "True" at bounding box center [680, 280] width 11 height 9
radio input "true"
click at [825, 357] on span "False" at bounding box center [826, 359] width 24 height 12
click at [811, 357] on input "False" at bounding box center [805, 359] width 11 height 9
radio input "true"
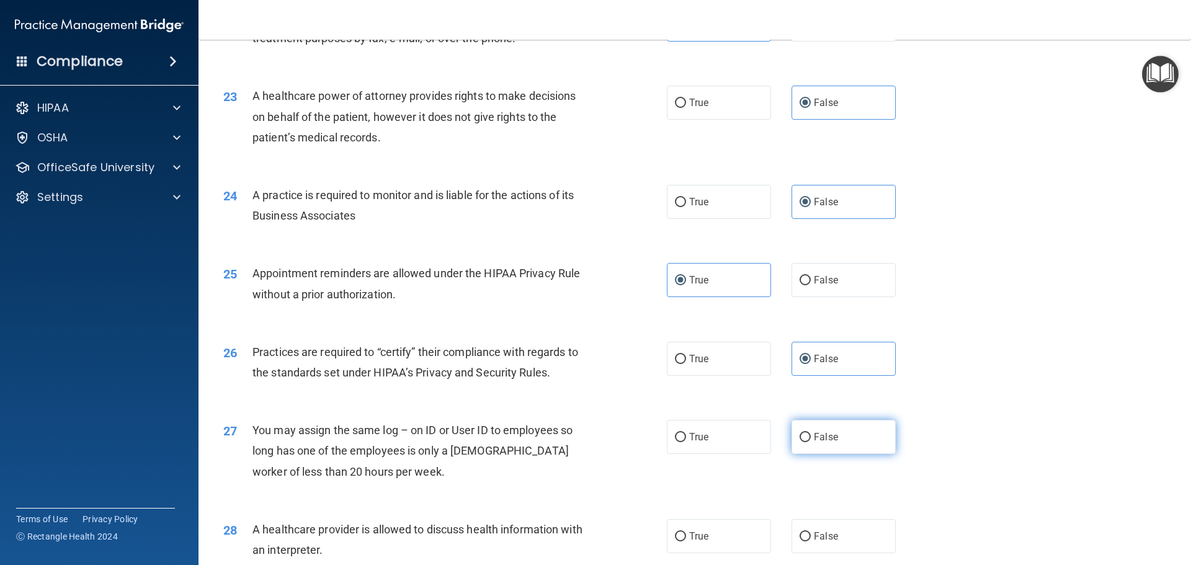
click at [835, 444] on label "False" at bounding box center [844, 437] width 104 height 34
click at [811, 442] on input "False" at bounding box center [805, 437] width 11 height 9
radio input "true"
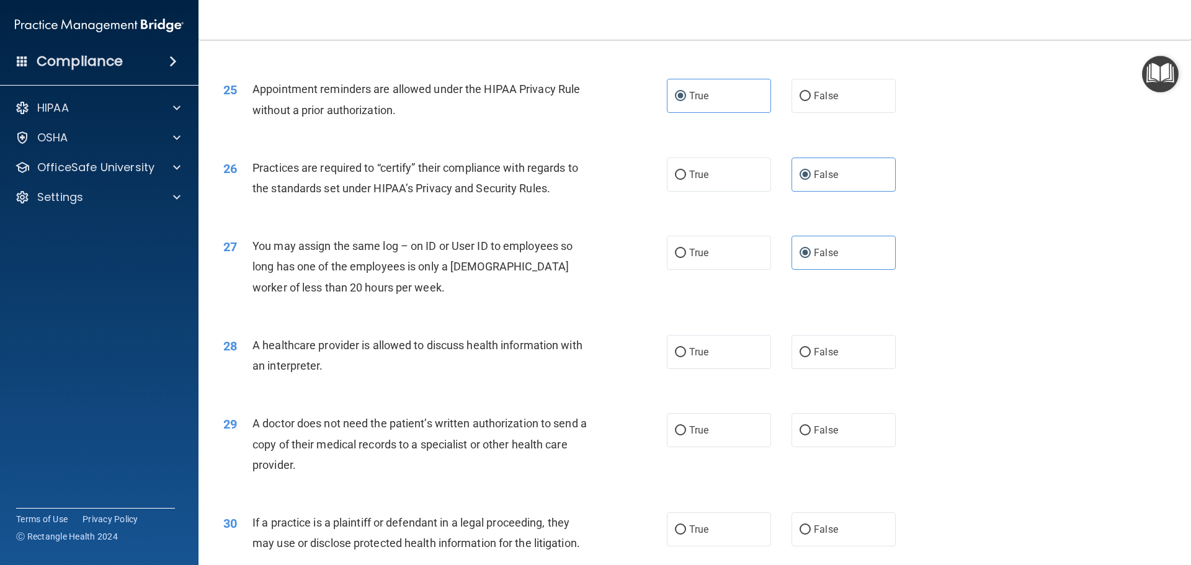
scroll to position [2234, 0]
click at [706, 351] on label "True" at bounding box center [719, 350] width 104 height 34
click at [686, 351] on input "True" at bounding box center [680, 350] width 11 height 9
radio input "true"
click at [710, 421] on label "True" at bounding box center [719, 428] width 104 height 34
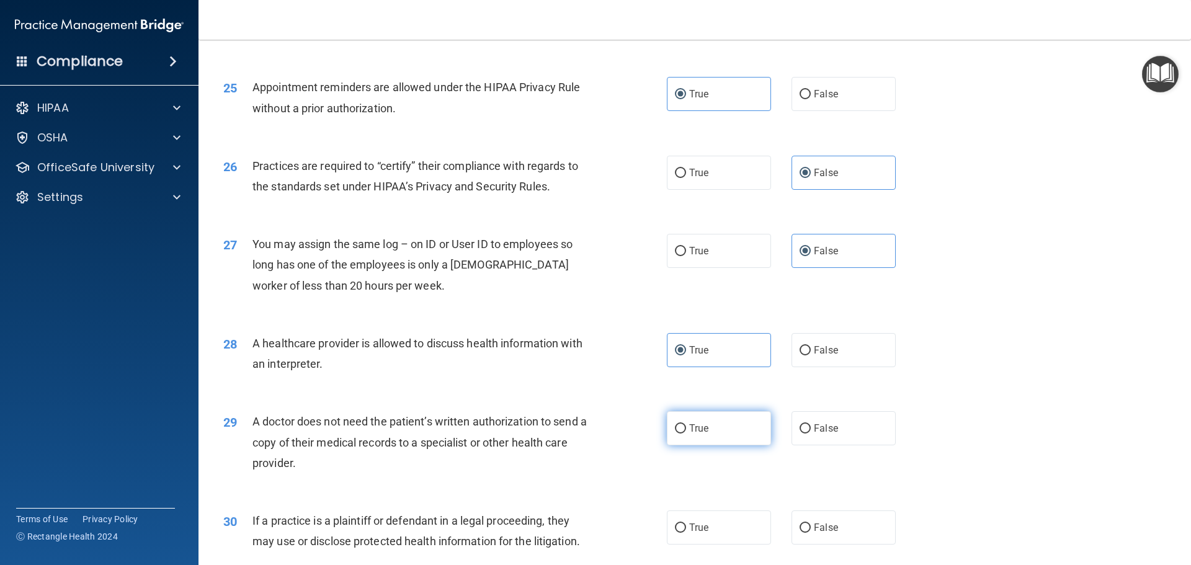
click at [686, 424] on input "True" at bounding box center [680, 428] width 11 height 9
radio input "true"
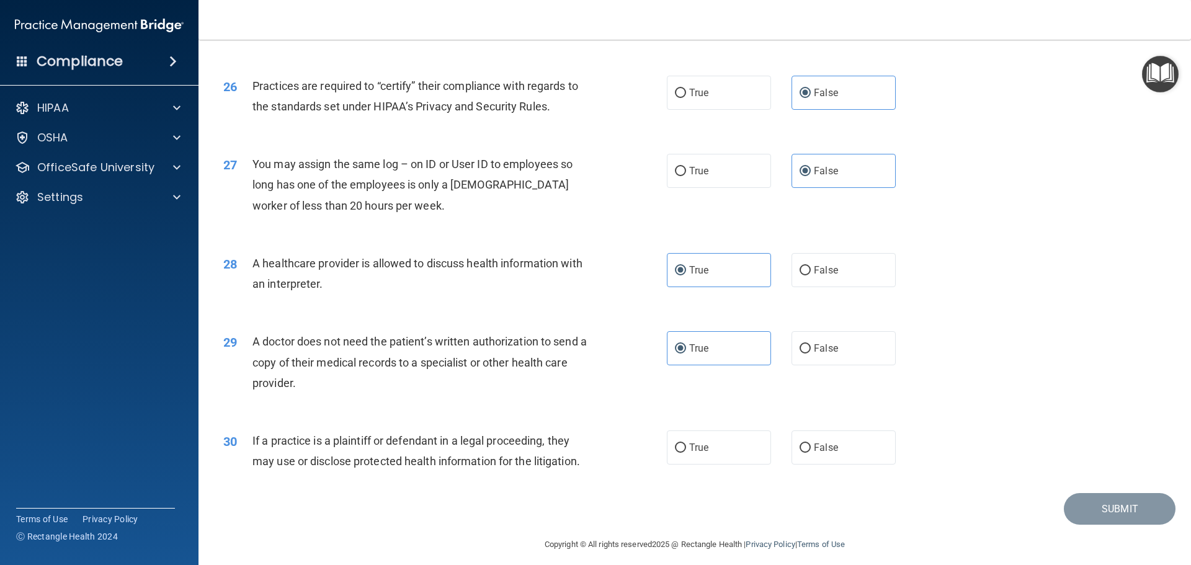
scroll to position [2323, 0]
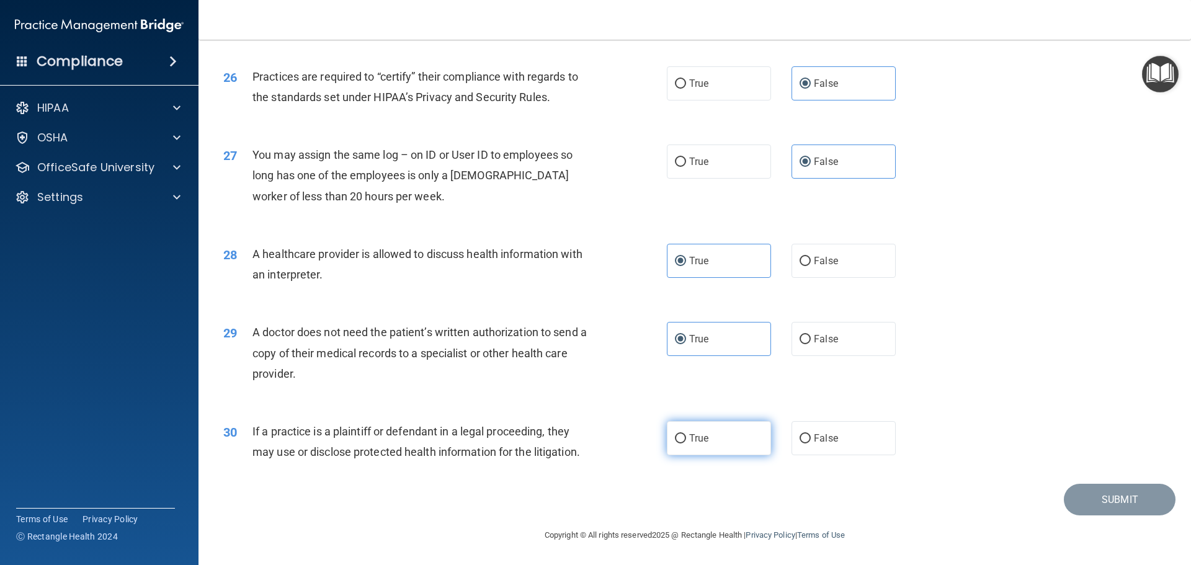
click at [704, 446] on label "True" at bounding box center [719, 438] width 104 height 34
click at [686, 444] on input "True" at bounding box center [680, 438] width 11 height 9
radio input "true"
click at [1151, 503] on button "Submit" at bounding box center [1120, 500] width 112 height 32
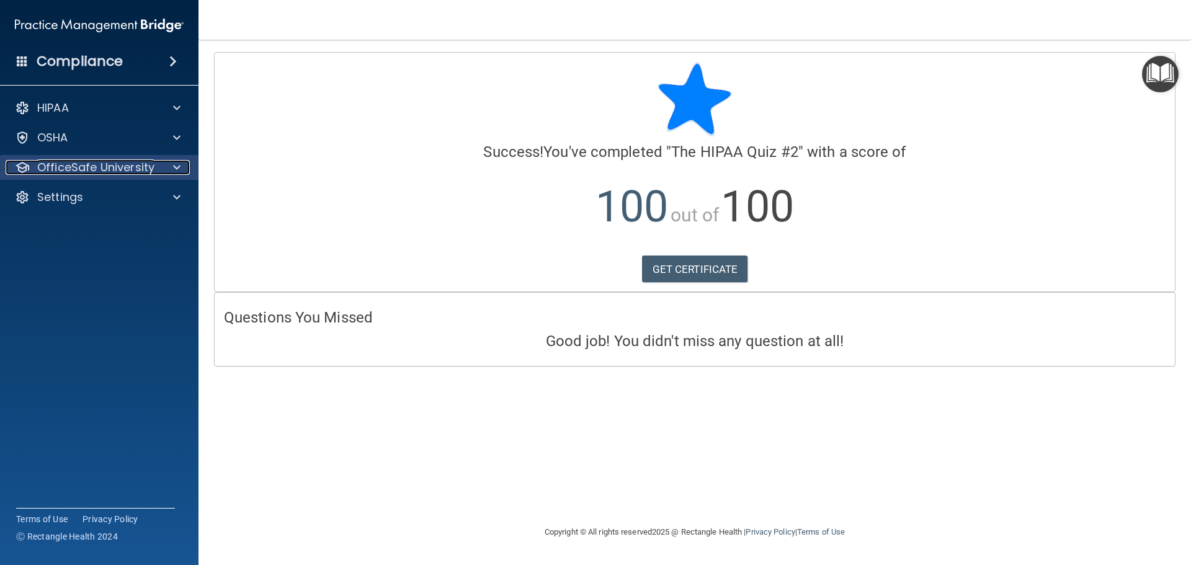
click at [102, 167] on p "OfficeSafe University" at bounding box center [95, 167] width 117 height 15
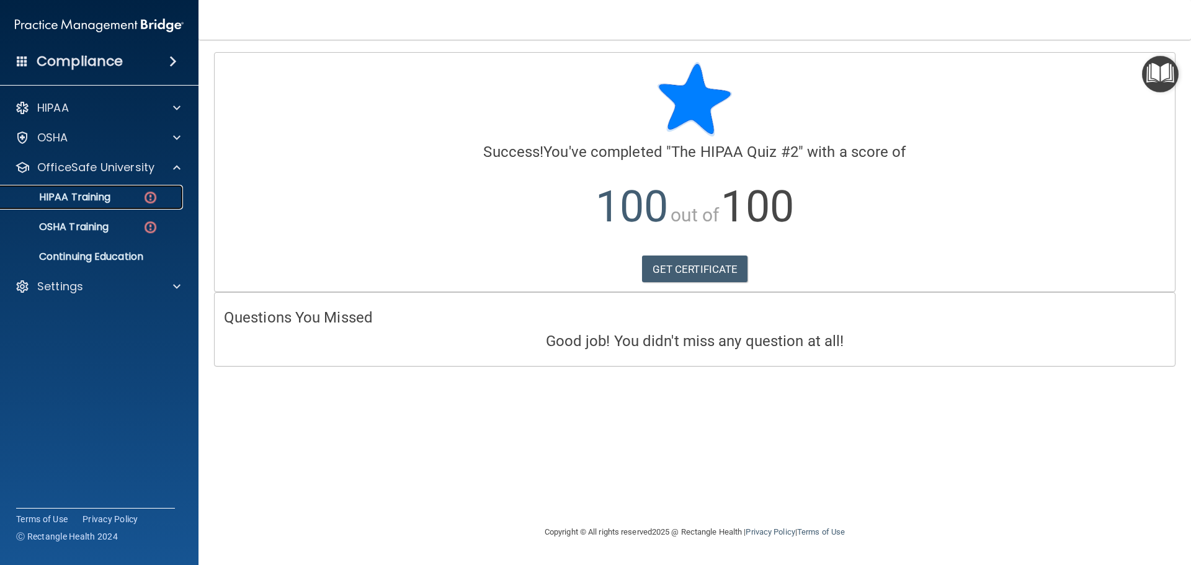
click at [106, 204] on link "HIPAA Training" at bounding box center [85, 197] width 195 height 25
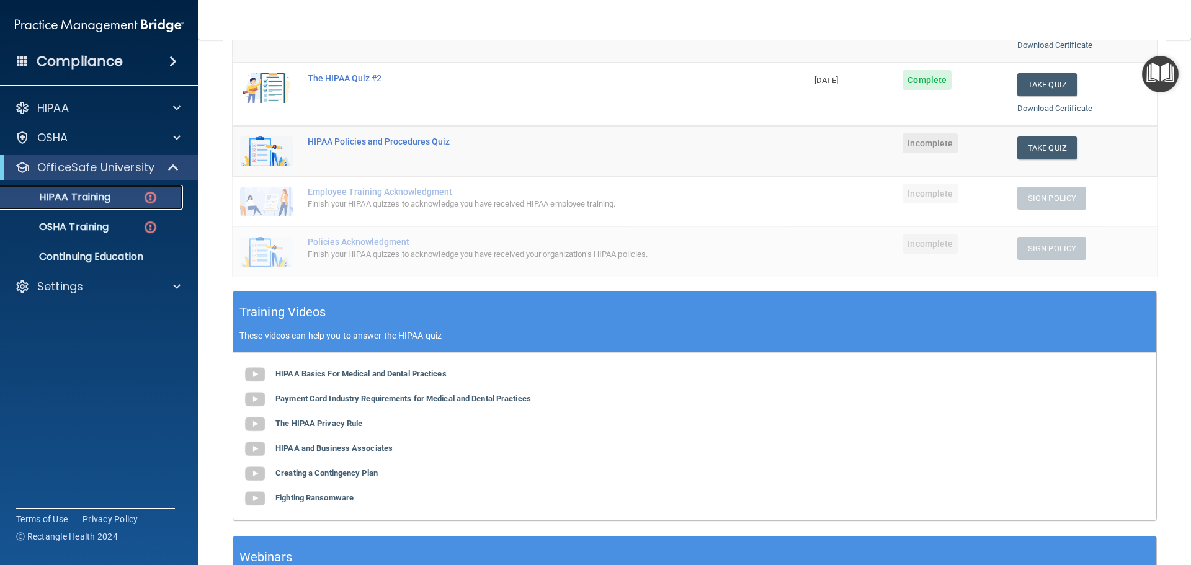
scroll to position [248, 0]
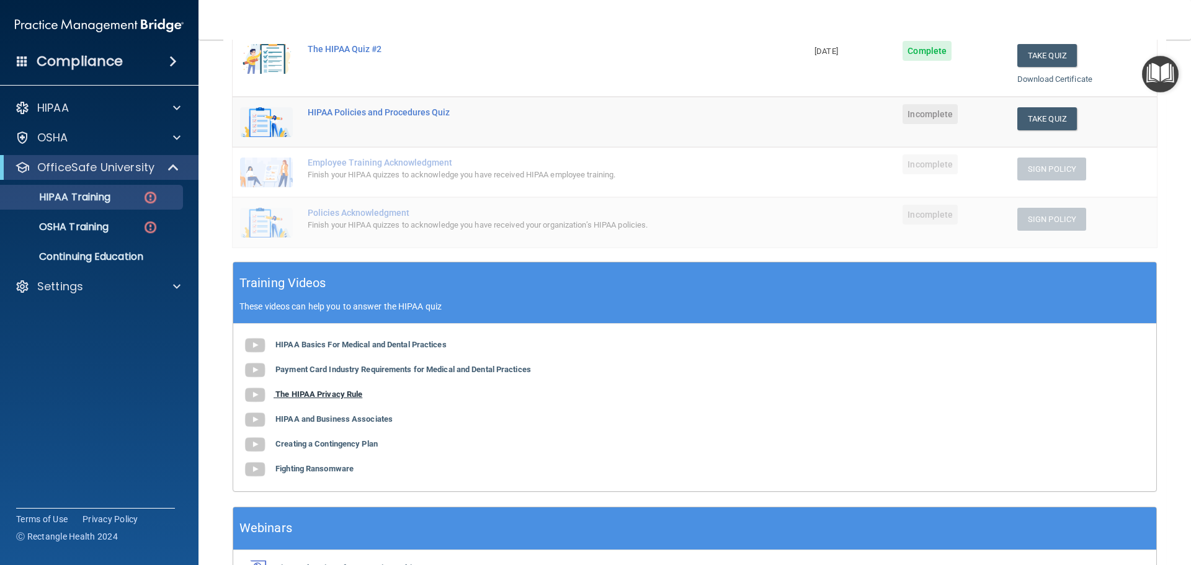
click at [349, 395] on b "The HIPAA Privacy Rule" at bounding box center [319, 394] width 87 height 9
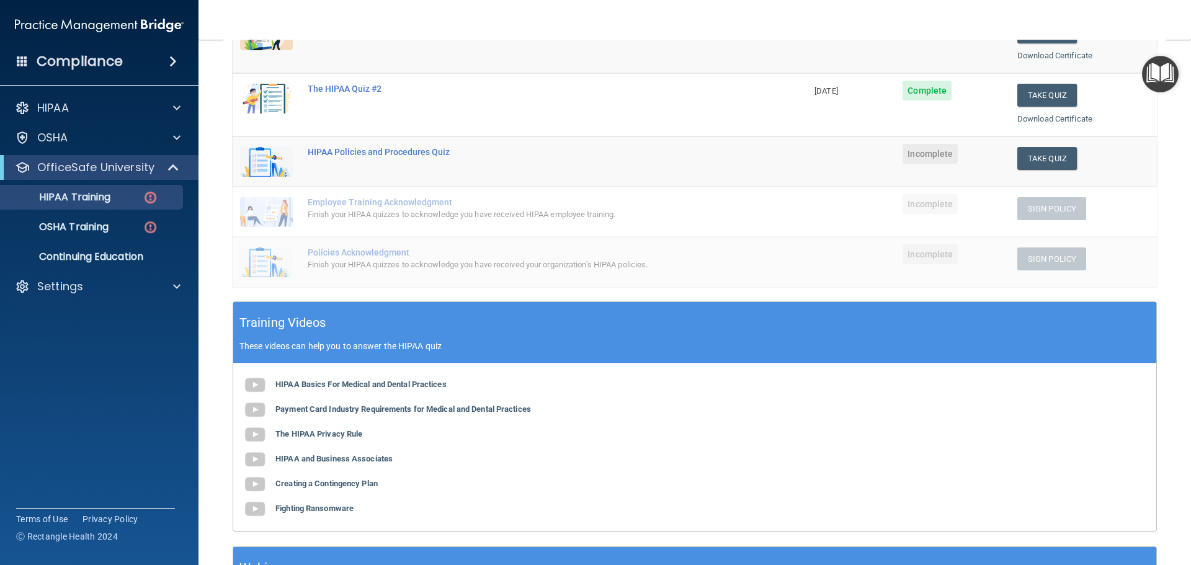
scroll to position [186, 0]
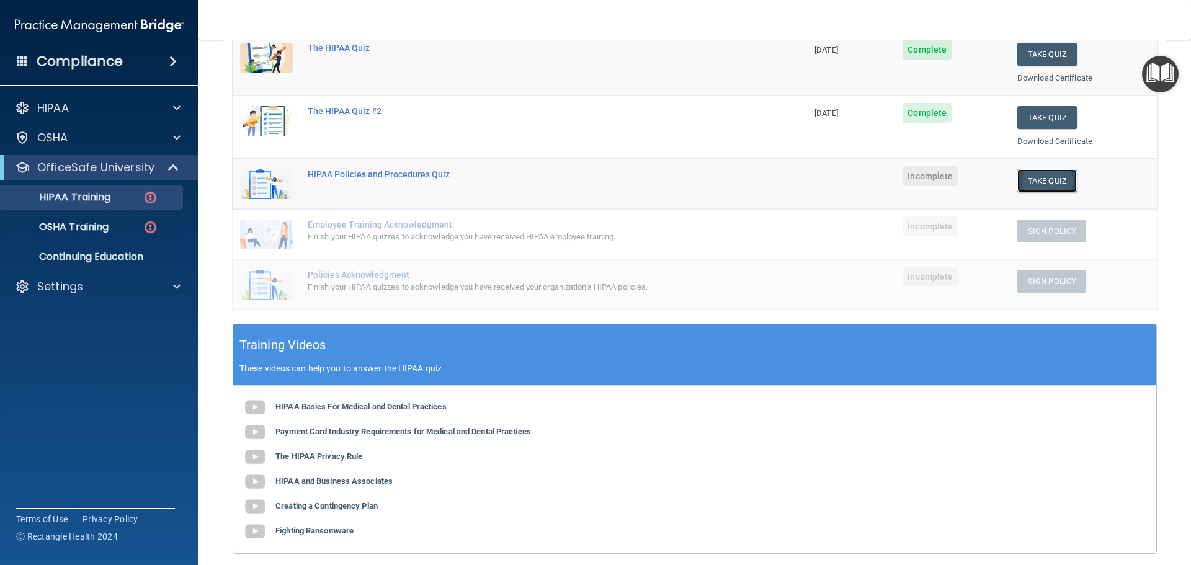
click at [1029, 183] on button "Take Quiz" at bounding box center [1048, 180] width 60 height 23
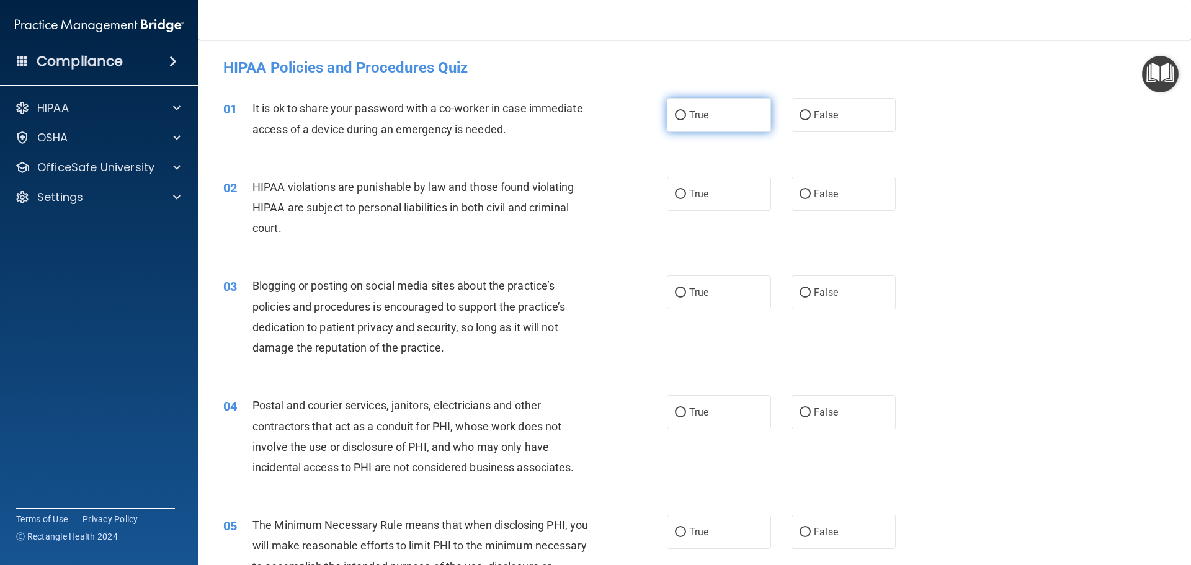
click at [690, 123] on label "True" at bounding box center [719, 115] width 104 height 34
click at [686, 120] on input "True" at bounding box center [680, 115] width 11 height 9
radio input "true"
click at [702, 189] on span "True" at bounding box center [698, 194] width 19 height 12
click at [686, 190] on input "True" at bounding box center [680, 194] width 11 height 9
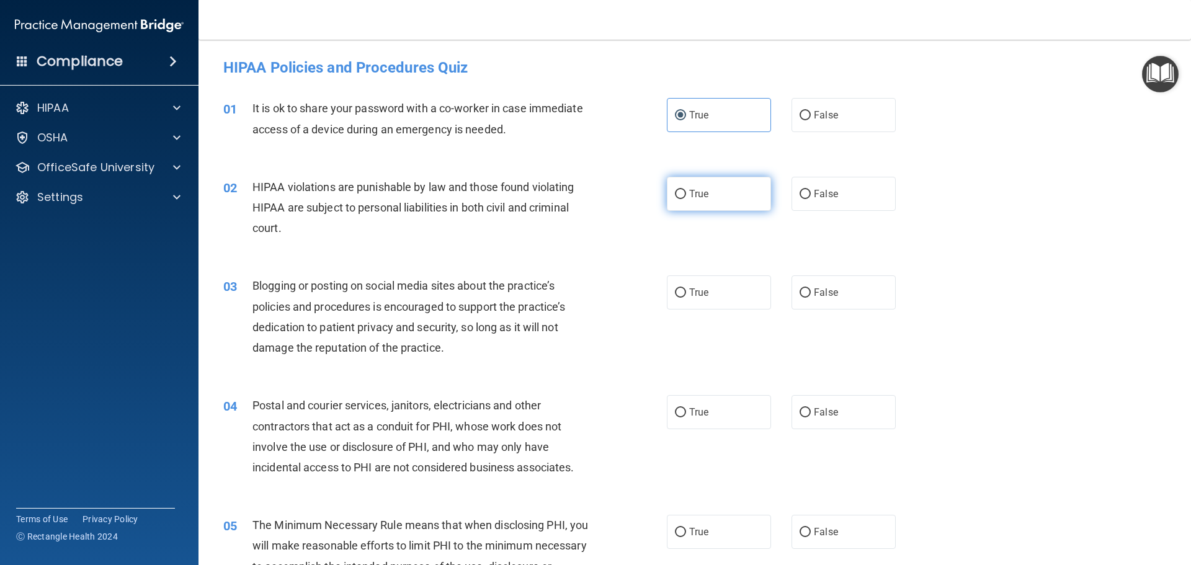
radio input "true"
click at [699, 298] on label "True" at bounding box center [719, 293] width 104 height 34
click at [686, 298] on input "True" at bounding box center [680, 293] width 11 height 9
radio input "true"
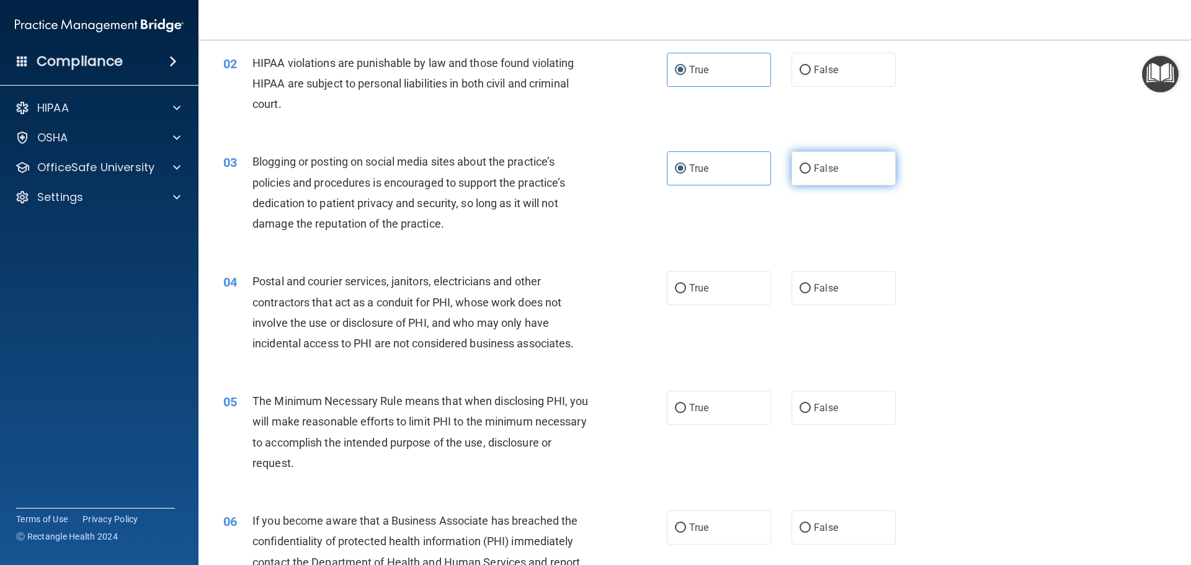
scroll to position [186, 0]
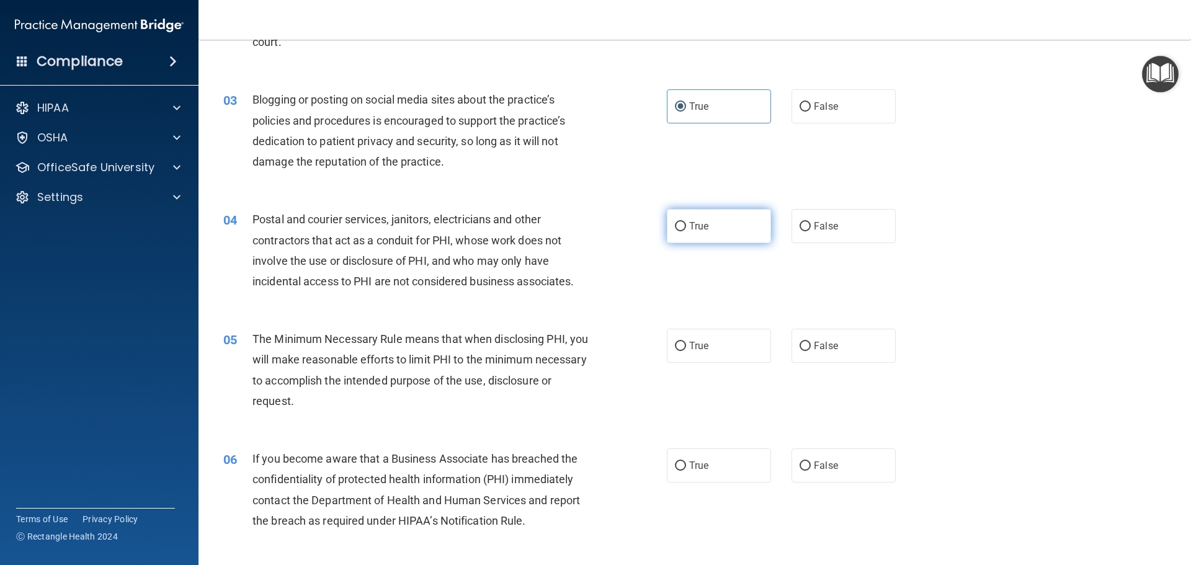
click at [700, 230] on span "True" at bounding box center [698, 226] width 19 height 12
click at [686, 230] on input "True" at bounding box center [680, 226] width 11 height 9
radio input "true"
click at [718, 362] on label "True" at bounding box center [719, 346] width 104 height 34
click at [686, 351] on input "True" at bounding box center [680, 346] width 11 height 9
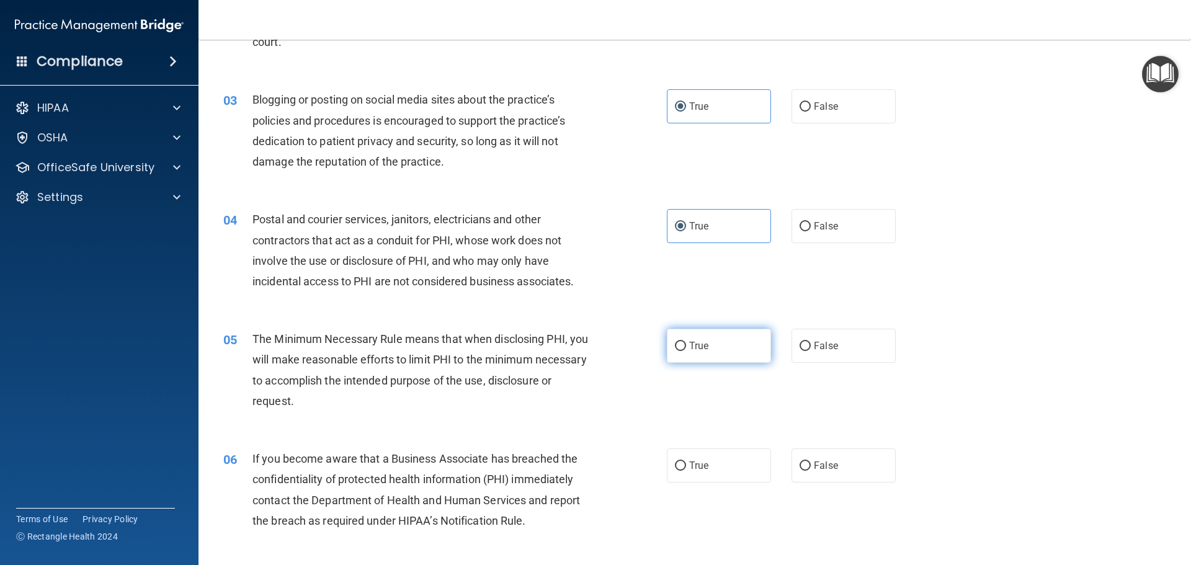
radio input "true"
click at [716, 471] on label "True" at bounding box center [719, 466] width 104 height 34
click at [686, 471] on input "True" at bounding box center [680, 466] width 11 height 9
radio input "true"
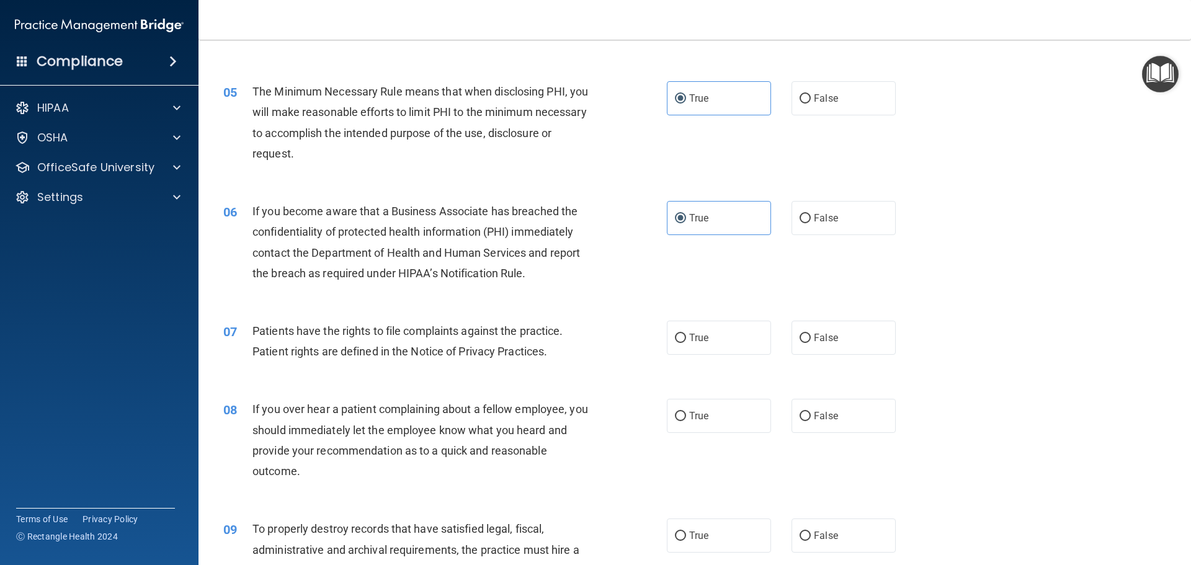
scroll to position [434, 0]
click at [724, 335] on label "True" at bounding box center [719, 337] width 104 height 34
click at [686, 335] on input "True" at bounding box center [680, 337] width 11 height 9
radio input "true"
click at [722, 408] on label "True" at bounding box center [719, 415] width 104 height 34
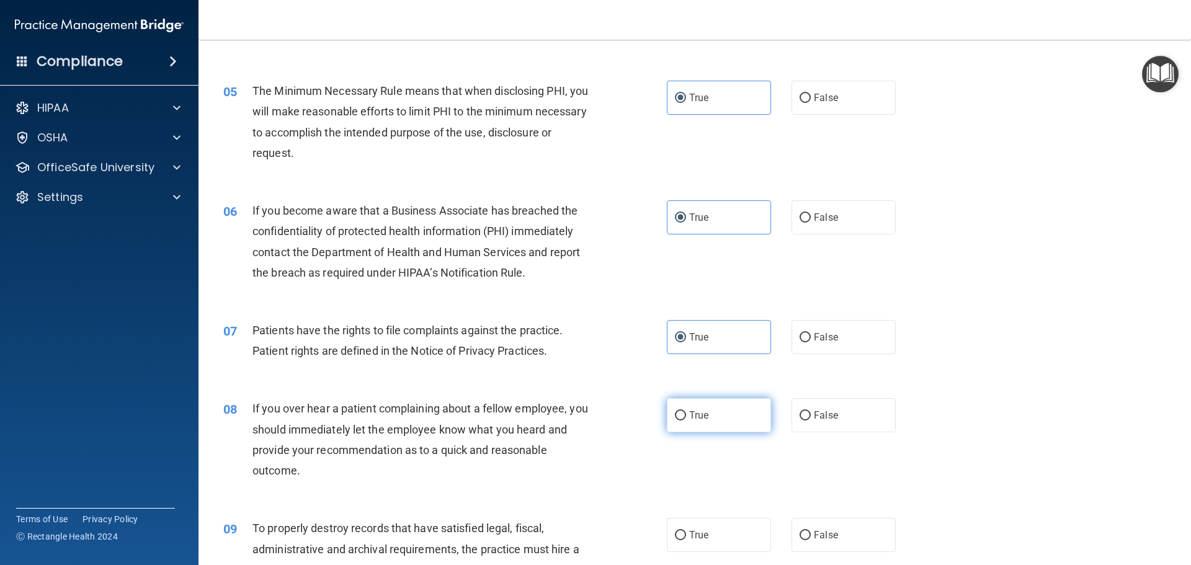
click at [686, 411] on input "True" at bounding box center [680, 415] width 11 height 9
radio input "true"
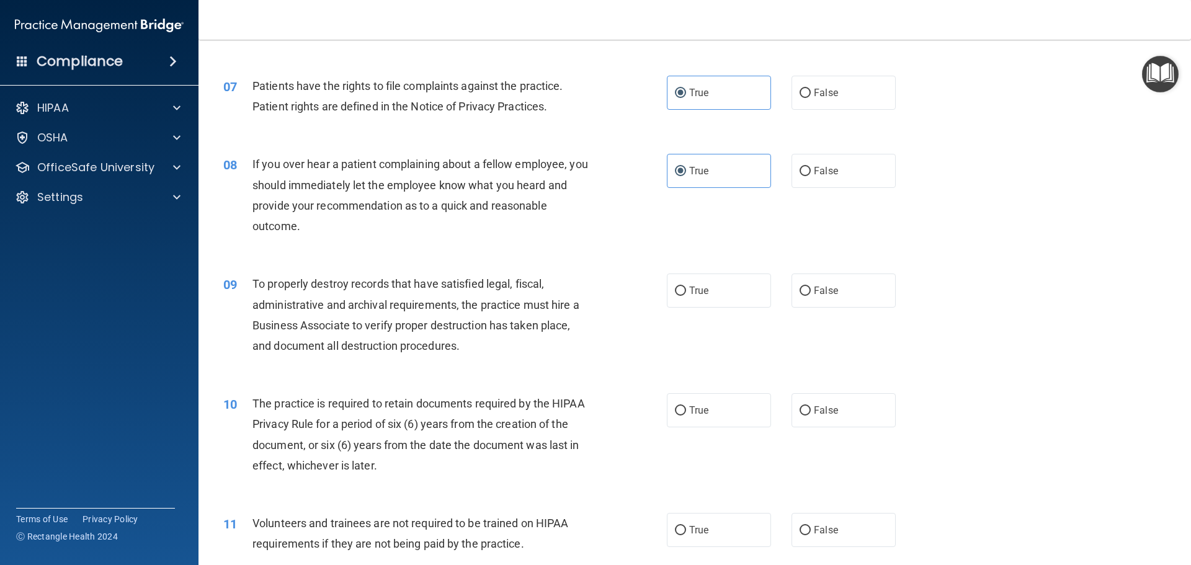
scroll to position [683, 0]
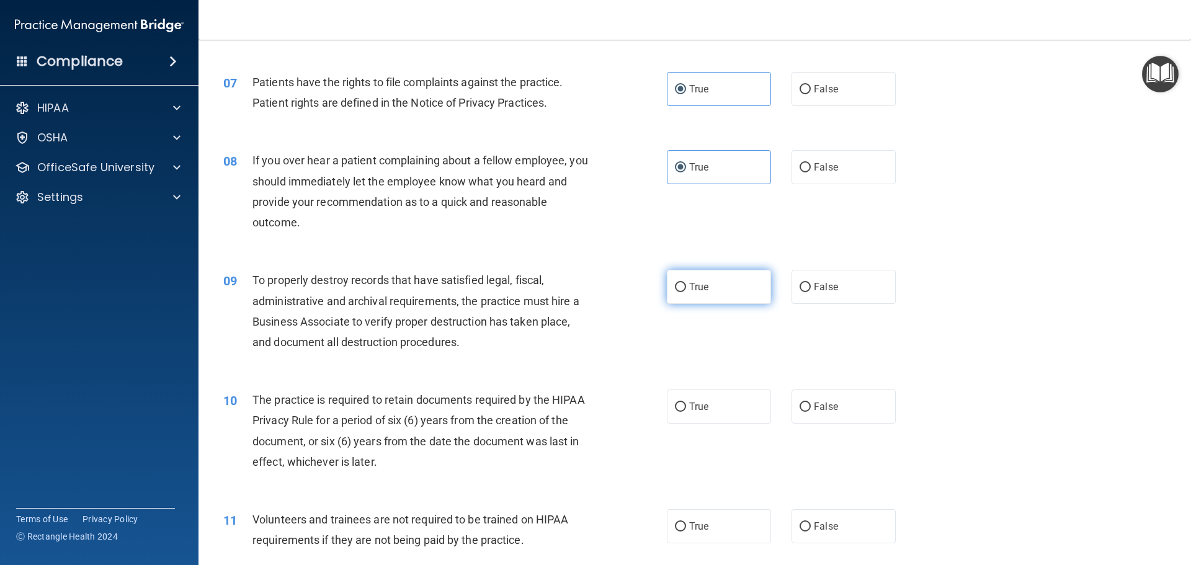
click at [723, 277] on label "True" at bounding box center [719, 287] width 104 height 34
click at [686, 283] on input "True" at bounding box center [680, 287] width 11 height 9
radio input "true"
click at [730, 407] on label "True" at bounding box center [719, 407] width 104 height 34
click at [686, 407] on input "True" at bounding box center [680, 407] width 11 height 9
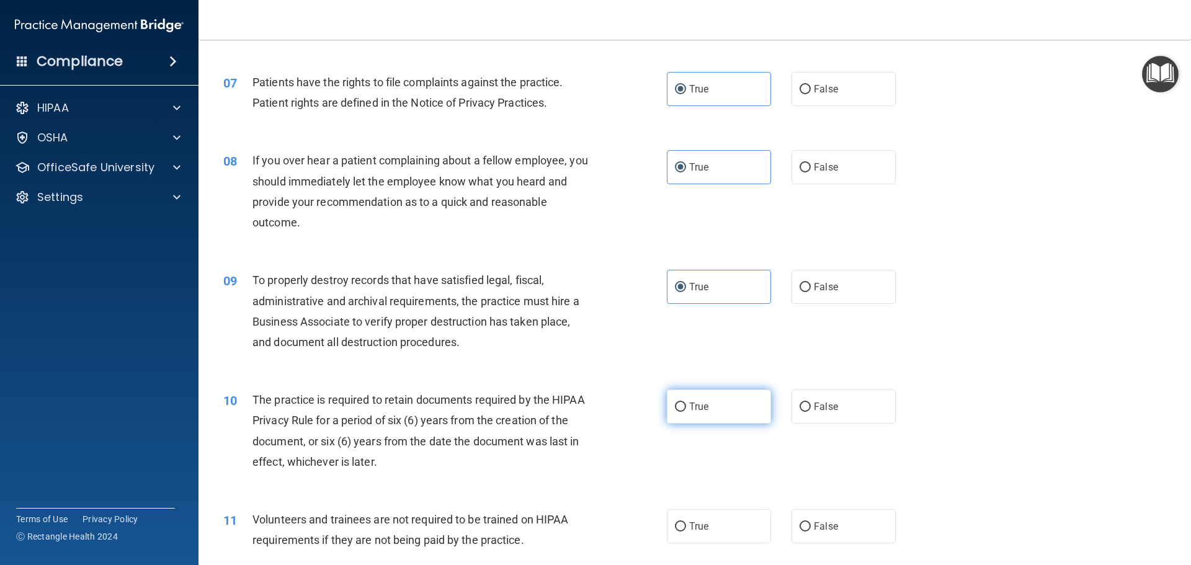
radio input "true"
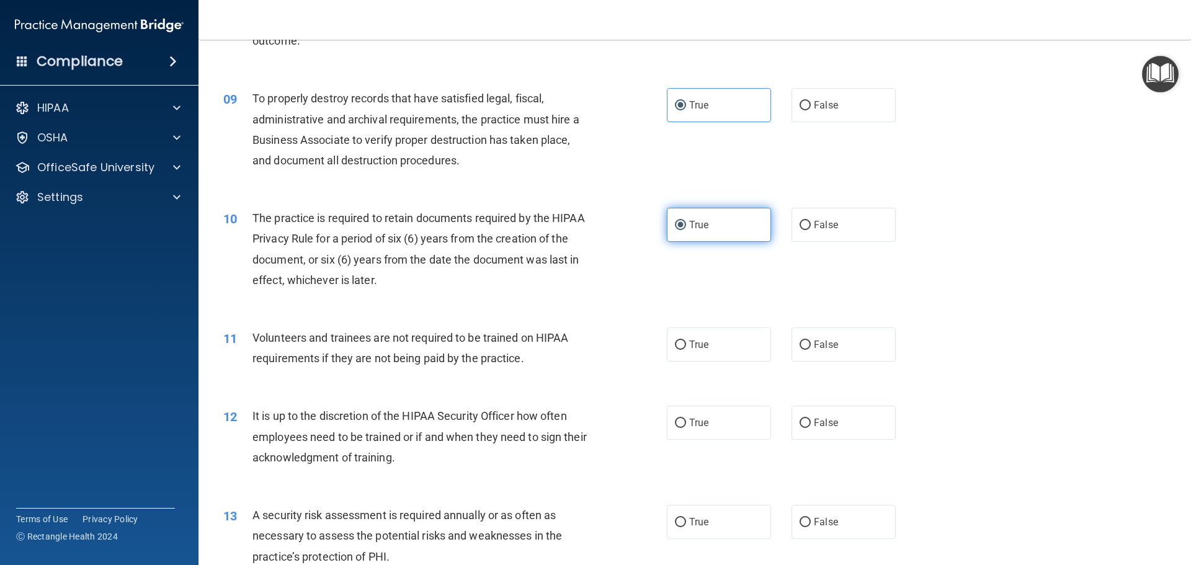
scroll to position [869, 0]
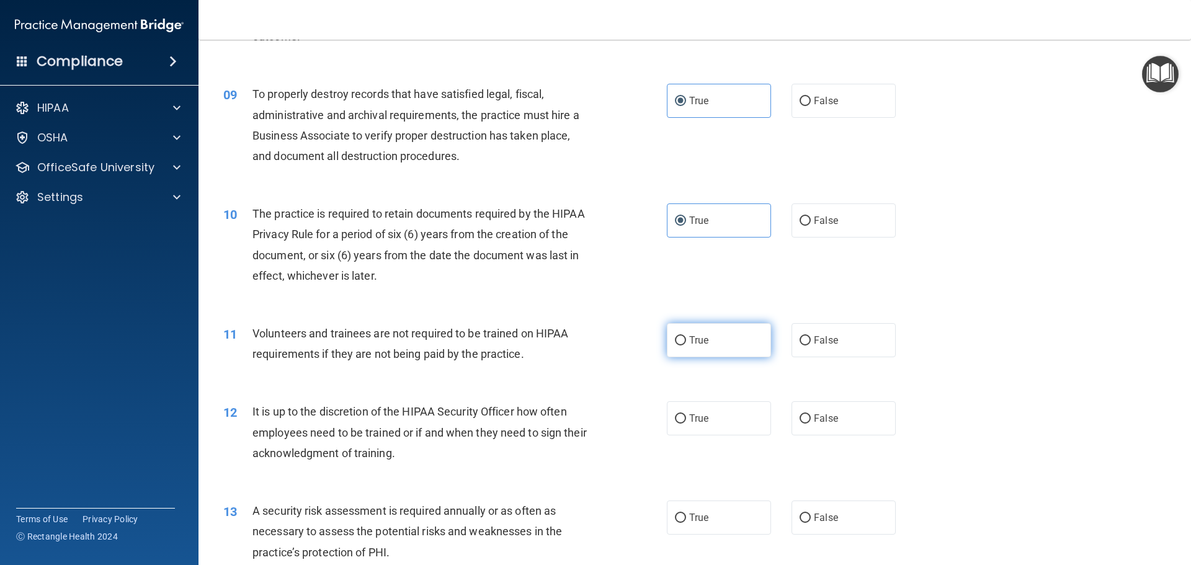
click at [714, 351] on label "True" at bounding box center [719, 340] width 104 height 34
click at [686, 346] on input "True" at bounding box center [680, 340] width 11 height 9
radio input "true"
click at [713, 419] on label "True" at bounding box center [719, 418] width 104 height 34
click at [686, 419] on input "True" at bounding box center [680, 419] width 11 height 9
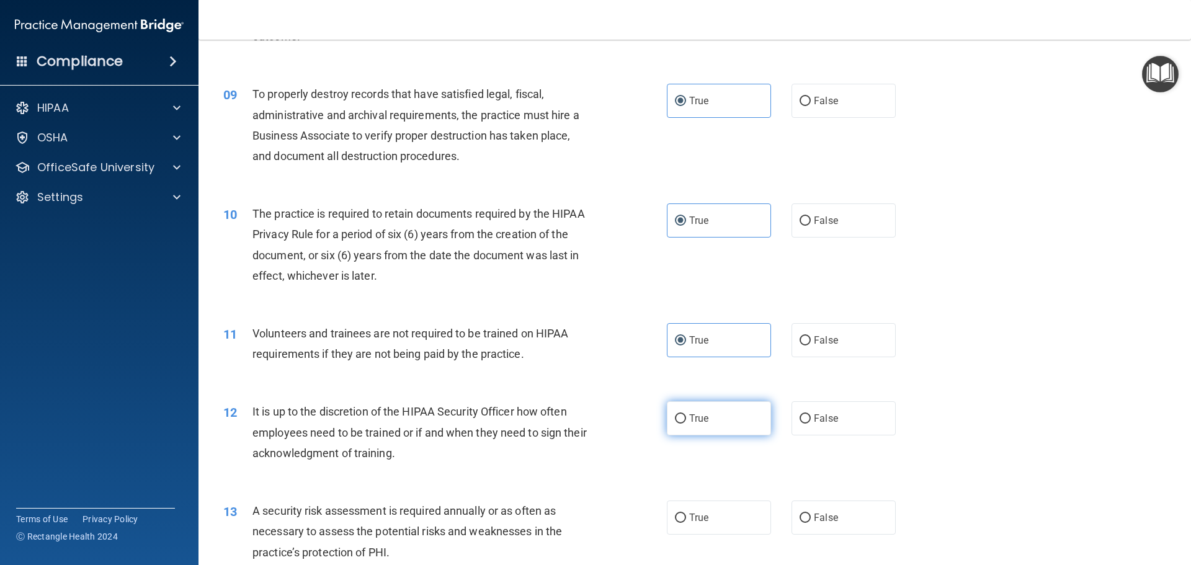
radio input "true"
click at [701, 509] on label "True" at bounding box center [719, 518] width 104 height 34
click at [686, 514] on input "True" at bounding box center [680, 518] width 11 height 9
radio input "true"
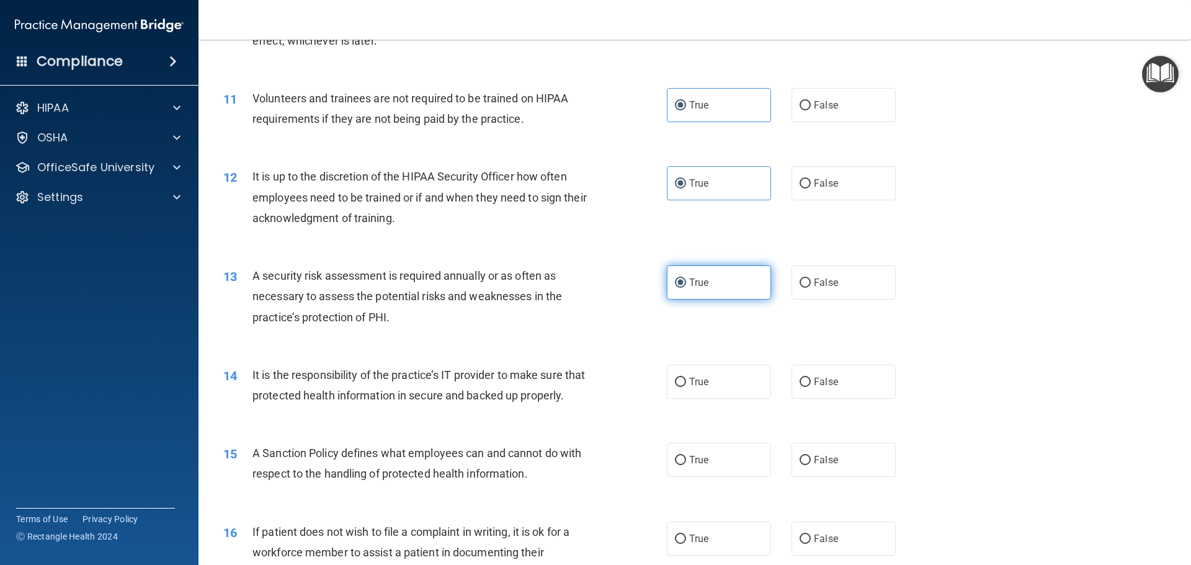
scroll to position [1117, 0]
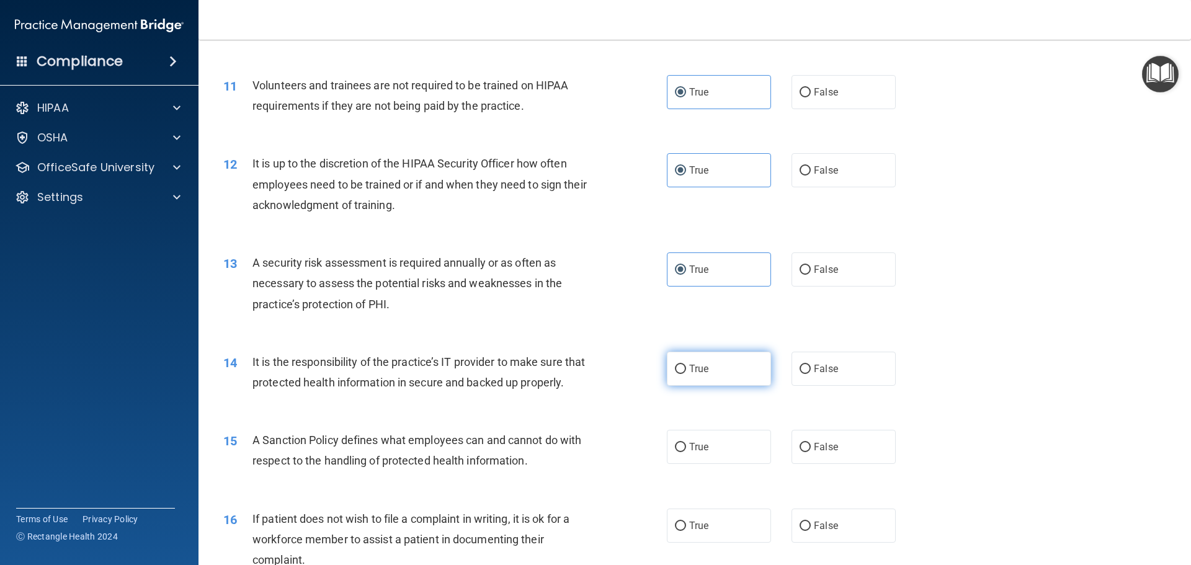
click at [724, 356] on label "True" at bounding box center [719, 369] width 104 height 34
click at [686, 365] on input "True" at bounding box center [680, 369] width 11 height 9
radio input "true"
click at [727, 464] on label "True" at bounding box center [719, 447] width 104 height 34
click at [686, 452] on input "True" at bounding box center [680, 447] width 11 height 9
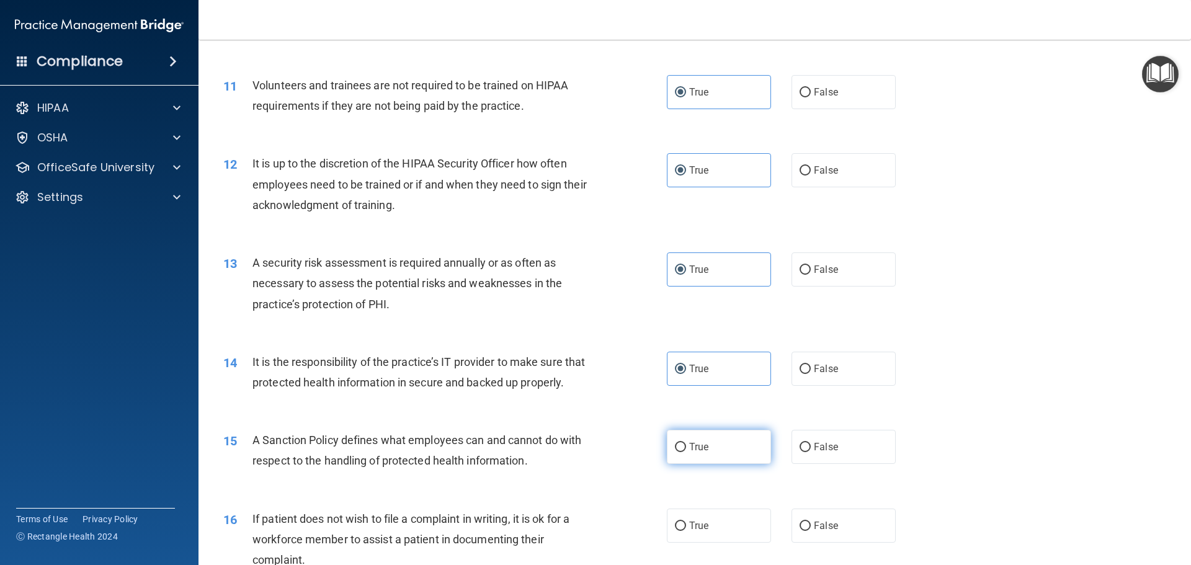
radio input "true"
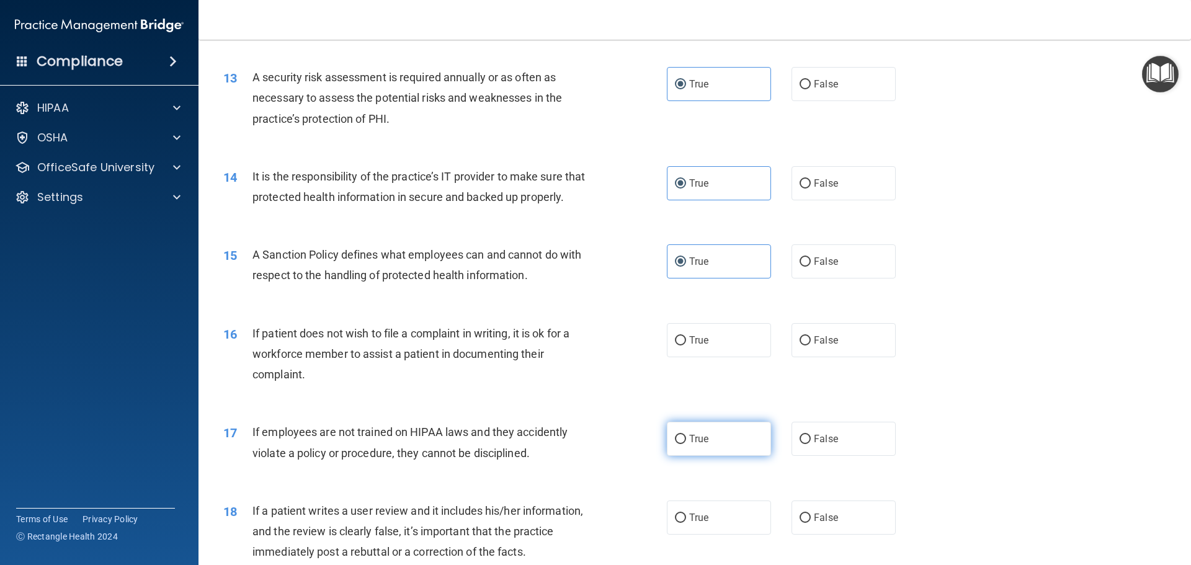
scroll to position [1303, 0]
click at [722, 357] on label "True" at bounding box center [719, 340] width 104 height 34
click at [686, 345] on input "True" at bounding box center [680, 340] width 11 height 9
radio input "true"
click at [717, 455] on label "True" at bounding box center [719, 438] width 104 height 34
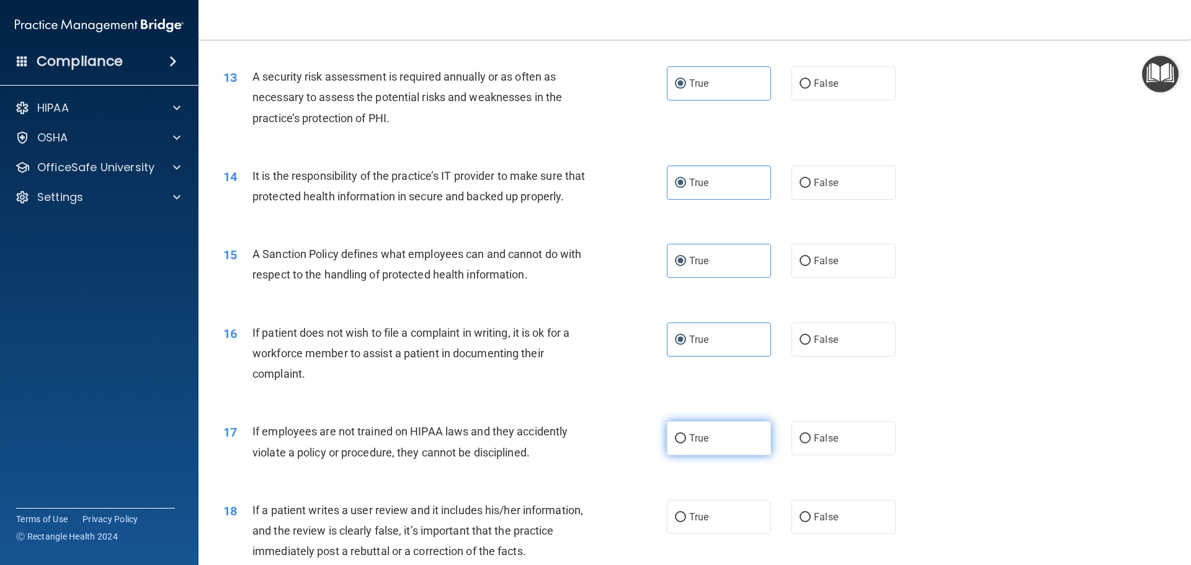
click at [686, 444] on input "True" at bounding box center [680, 438] width 11 height 9
radio input "true"
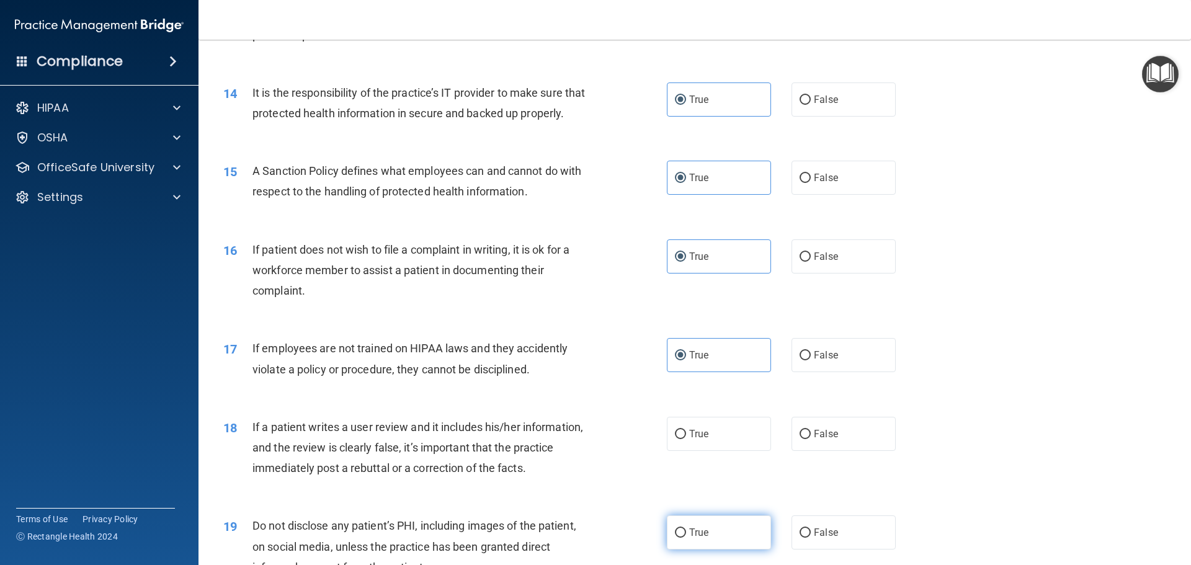
scroll to position [1489, 0]
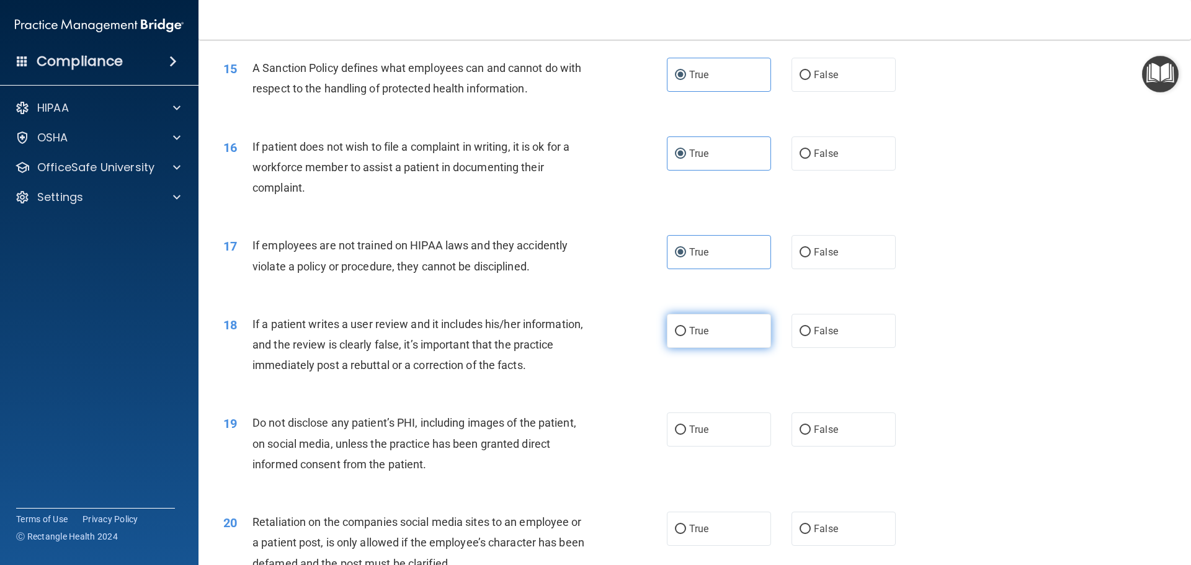
click at [718, 348] on label "True" at bounding box center [719, 331] width 104 height 34
click at [686, 336] on input "True" at bounding box center [680, 331] width 11 height 9
radio input "true"
click at [719, 447] on label "True" at bounding box center [719, 430] width 104 height 34
click at [686, 435] on input "True" at bounding box center [680, 430] width 11 height 9
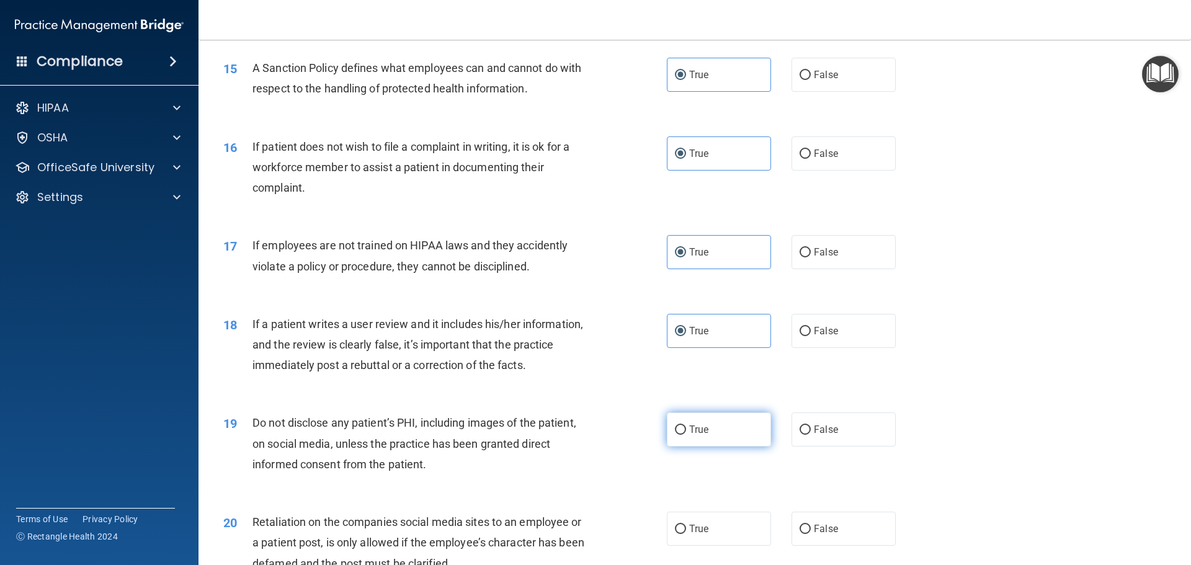
radio input "true"
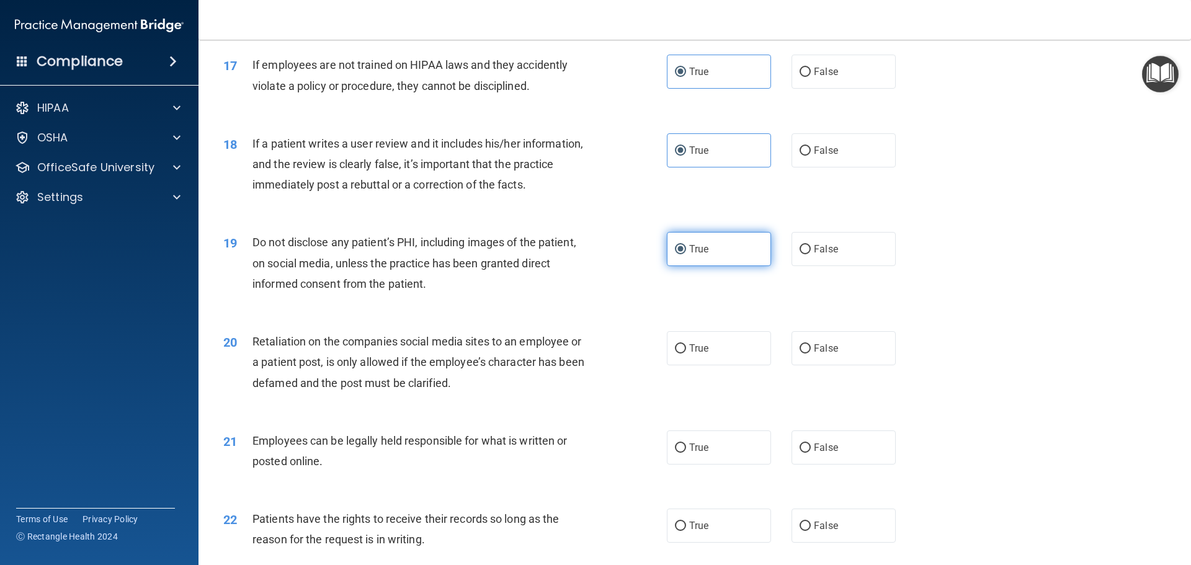
scroll to position [1675, 0]
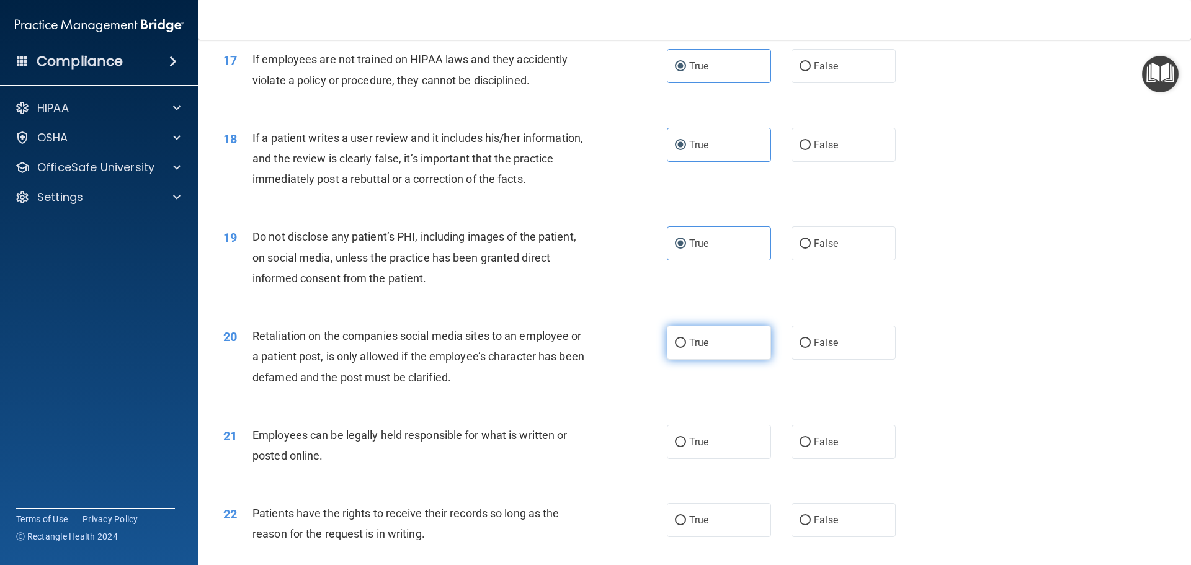
click at [720, 360] on label "True" at bounding box center [719, 343] width 104 height 34
click at [686, 348] on input "True" at bounding box center [680, 343] width 11 height 9
radio input "true"
click at [727, 459] on label "True" at bounding box center [719, 442] width 104 height 34
click at [686, 447] on input "True" at bounding box center [680, 442] width 11 height 9
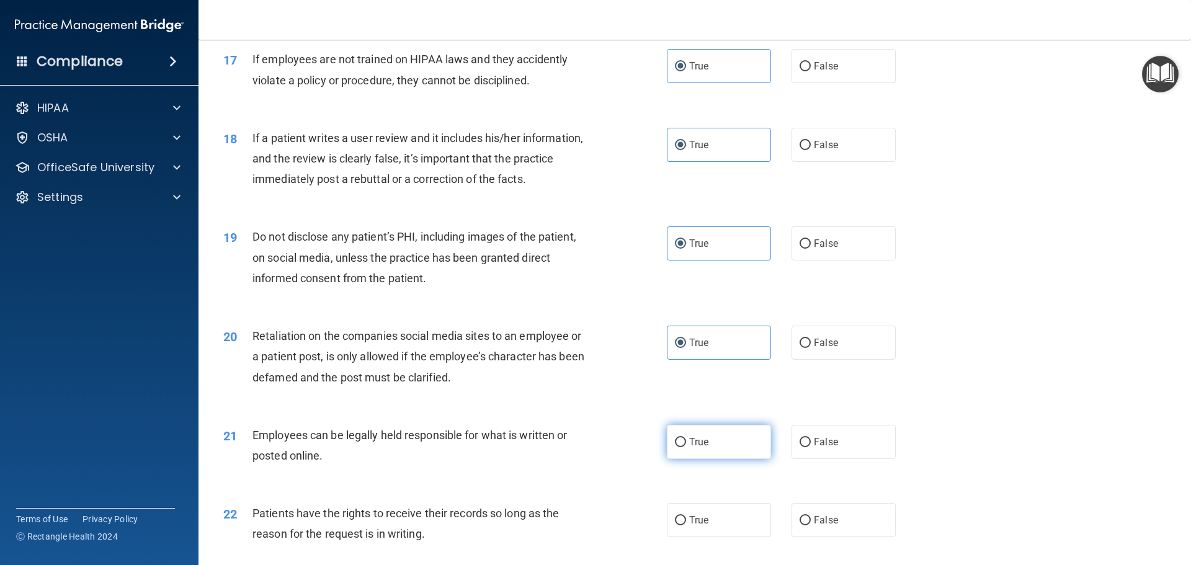
radio input "true"
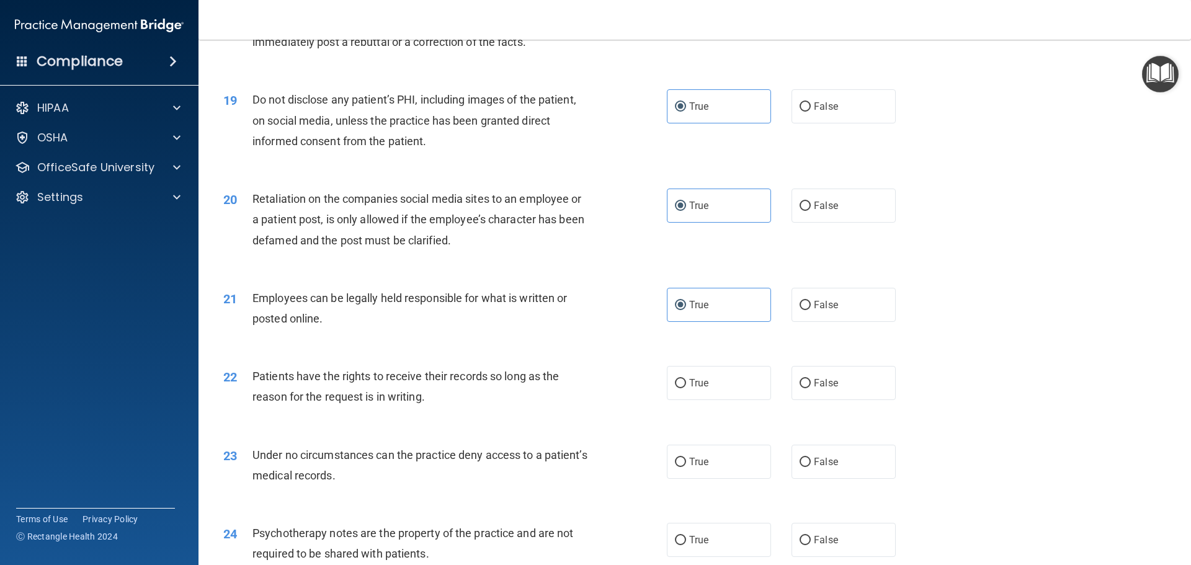
scroll to position [1862, 0]
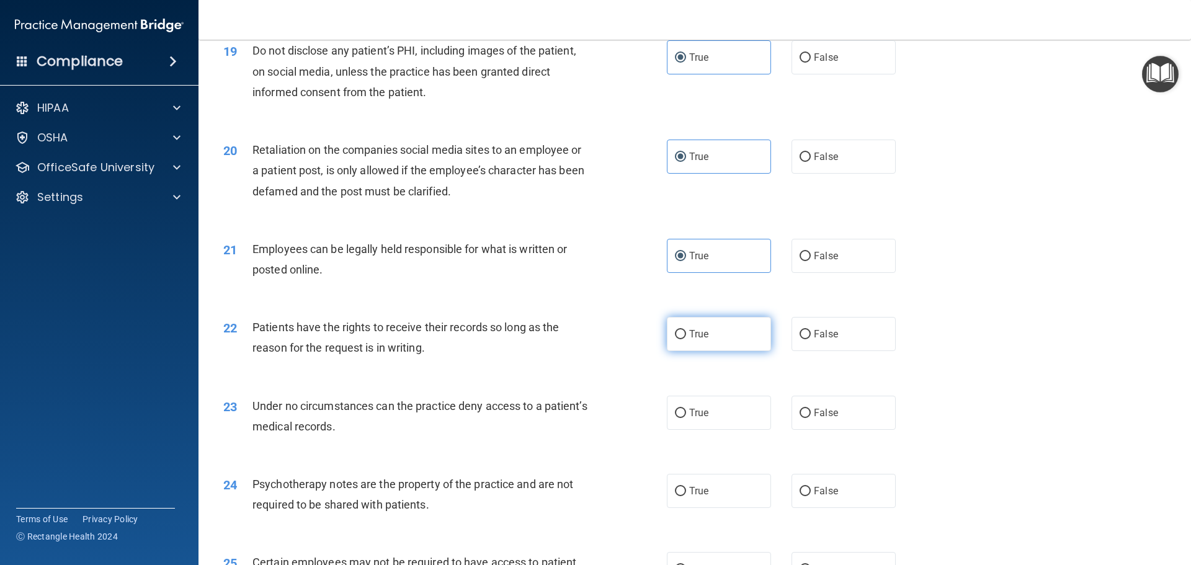
click at [718, 351] on label "True" at bounding box center [719, 334] width 104 height 34
click at [686, 339] on input "True" at bounding box center [680, 334] width 11 height 9
radio input "true"
click at [724, 430] on label "True" at bounding box center [719, 413] width 104 height 34
click at [686, 418] on input "True" at bounding box center [680, 413] width 11 height 9
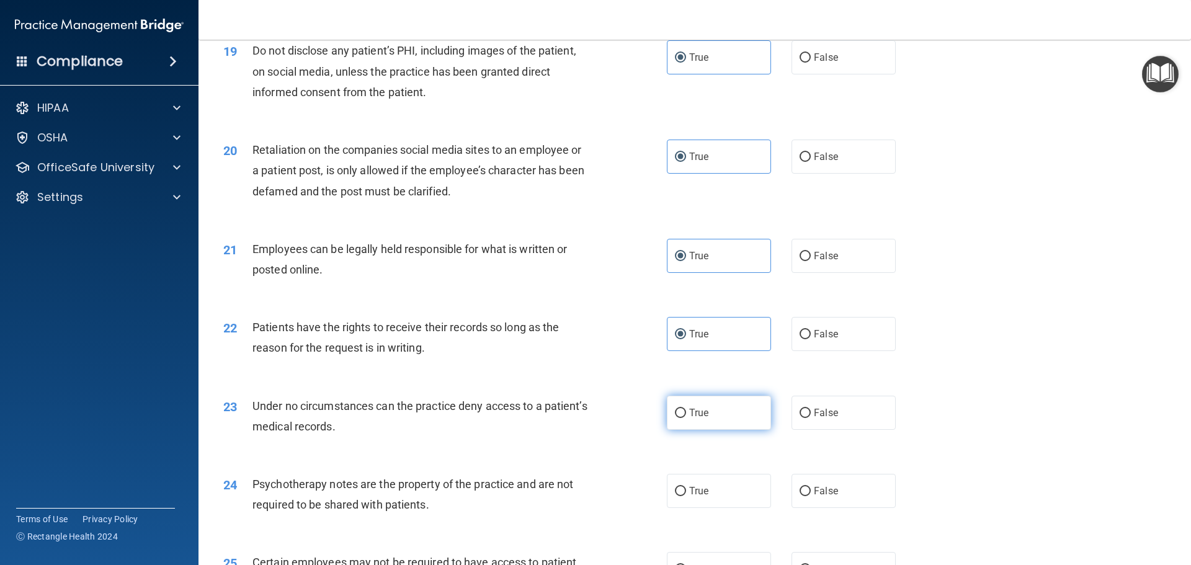
radio input "true"
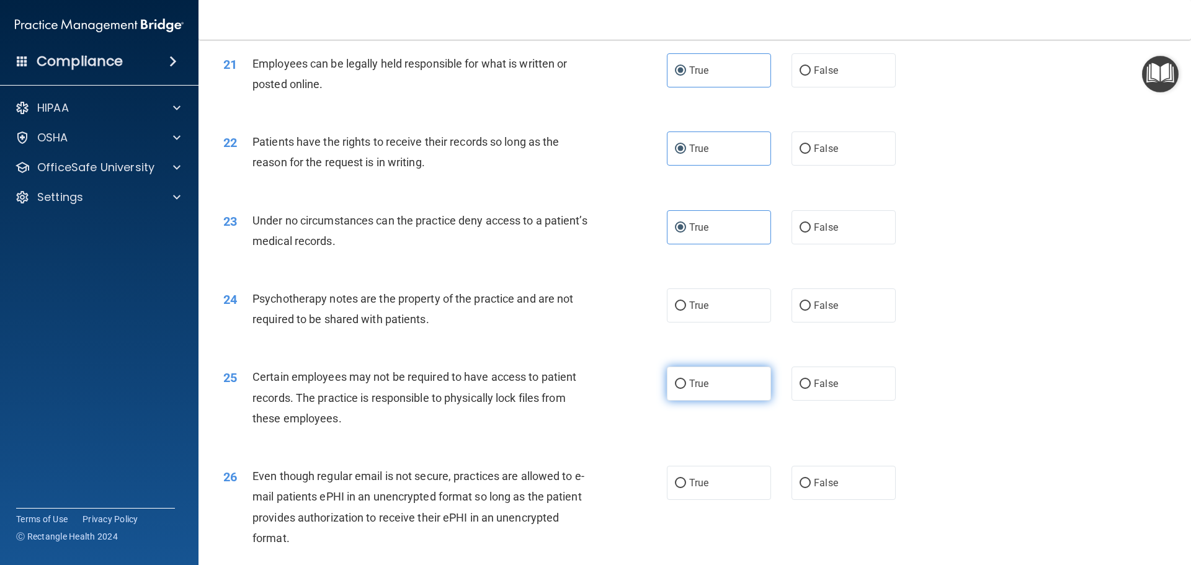
scroll to position [2048, 0]
click at [715, 322] on label "True" at bounding box center [719, 305] width 104 height 34
click at [686, 310] on input "True" at bounding box center [680, 305] width 11 height 9
radio input "true"
click at [704, 400] on label "True" at bounding box center [719, 383] width 104 height 34
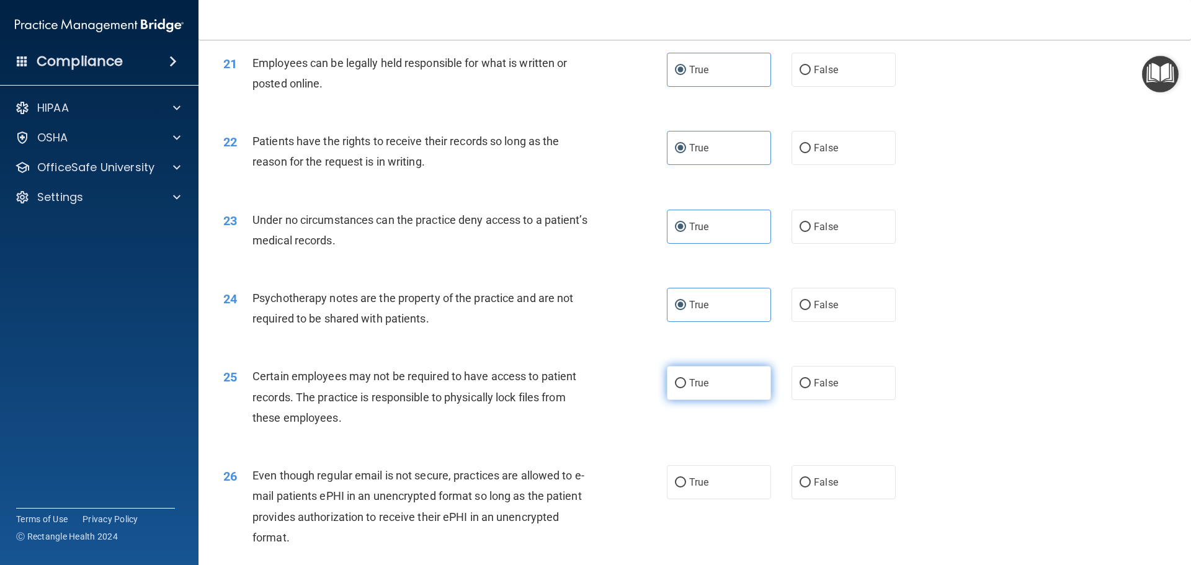
click at [686, 388] on input "True" at bounding box center [680, 383] width 11 height 9
radio input "true"
click at [706, 492] on label "True" at bounding box center [719, 482] width 104 height 34
click at [686, 488] on input "True" at bounding box center [680, 482] width 11 height 9
radio input "true"
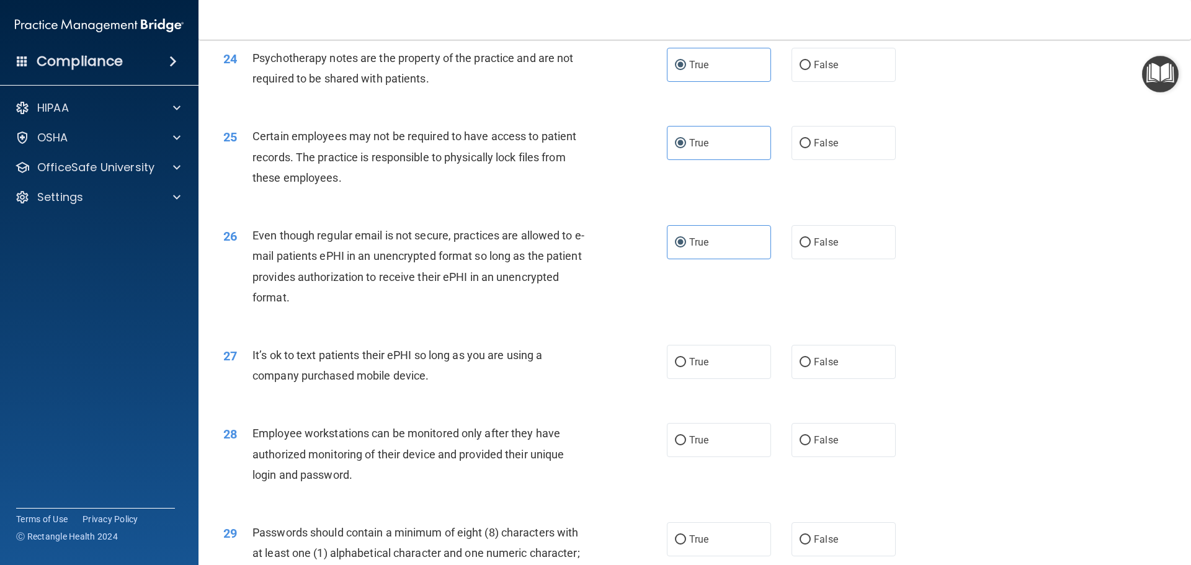
scroll to position [2296, 0]
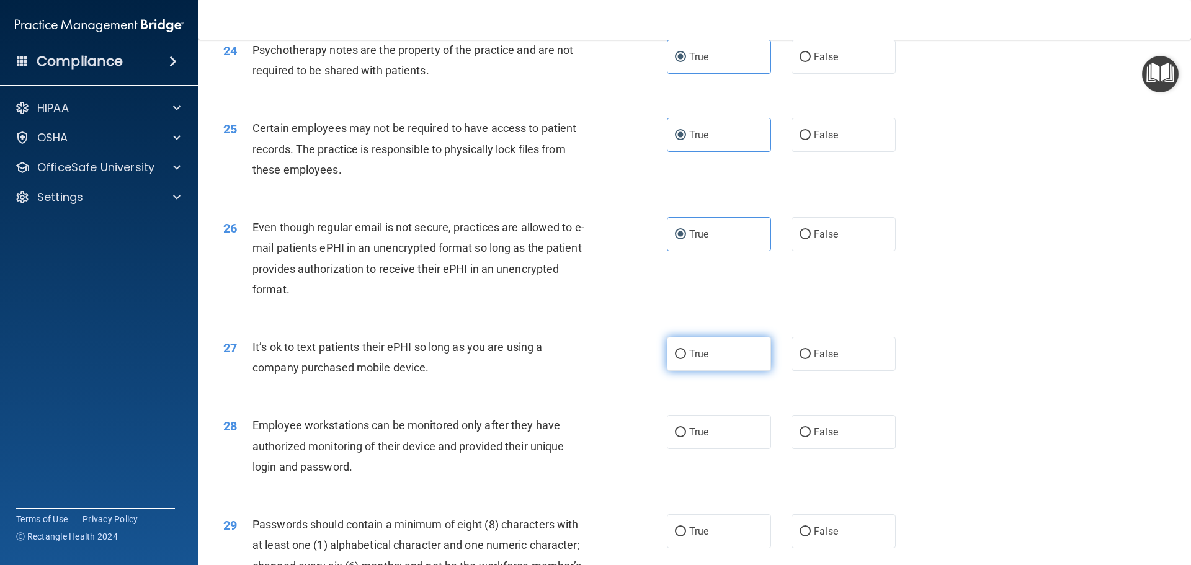
click at [712, 371] on label "True" at bounding box center [719, 354] width 104 height 34
click at [686, 359] on input "True" at bounding box center [680, 354] width 11 height 9
radio input "true"
click at [714, 447] on label "True" at bounding box center [719, 432] width 104 height 34
click at [686, 437] on input "True" at bounding box center [680, 432] width 11 height 9
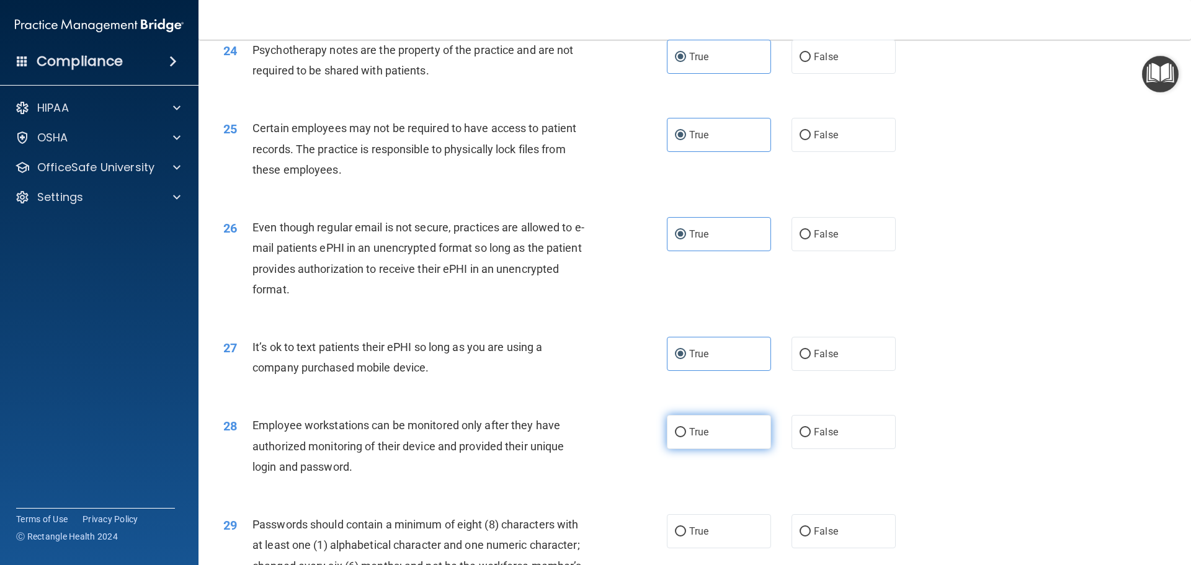
radio input "true"
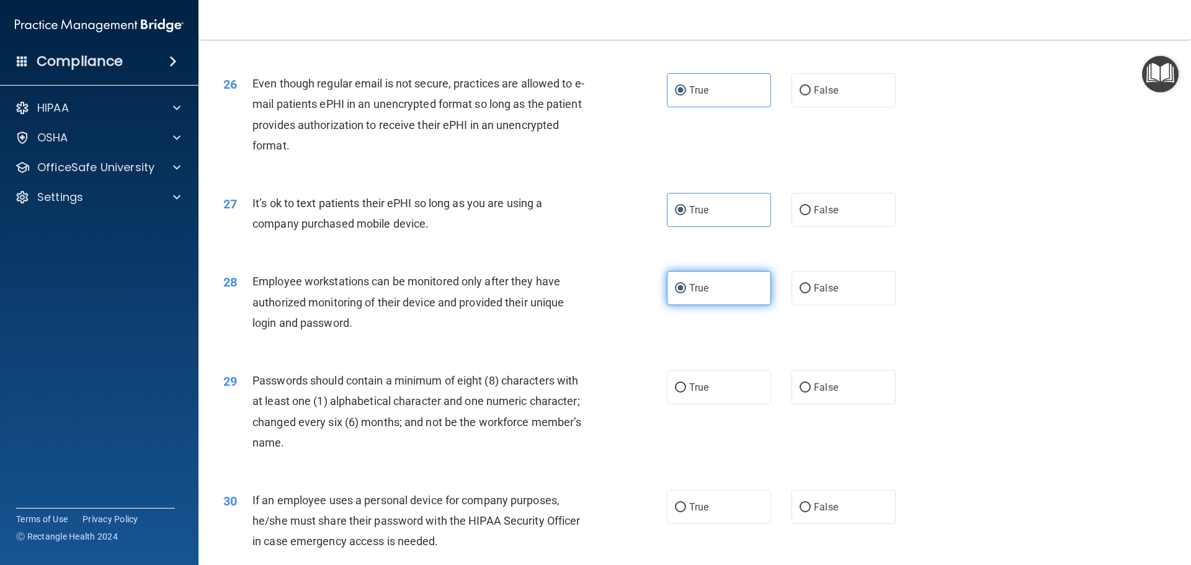
scroll to position [2482, 0]
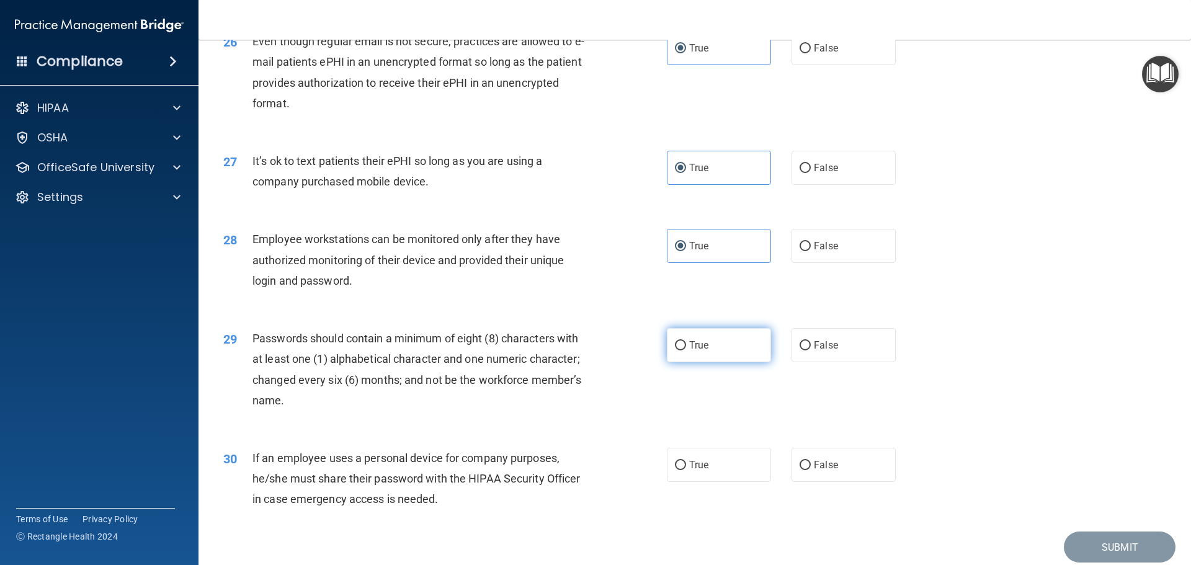
click at [714, 362] on label "True" at bounding box center [719, 345] width 104 height 34
click at [686, 351] on input "True" at bounding box center [680, 345] width 11 height 9
radio input "true"
click at [715, 476] on label "True" at bounding box center [719, 465] width 104 height 34
click at [686, 470] on input "True" at bounding box center [680, 465] width 11 height 9
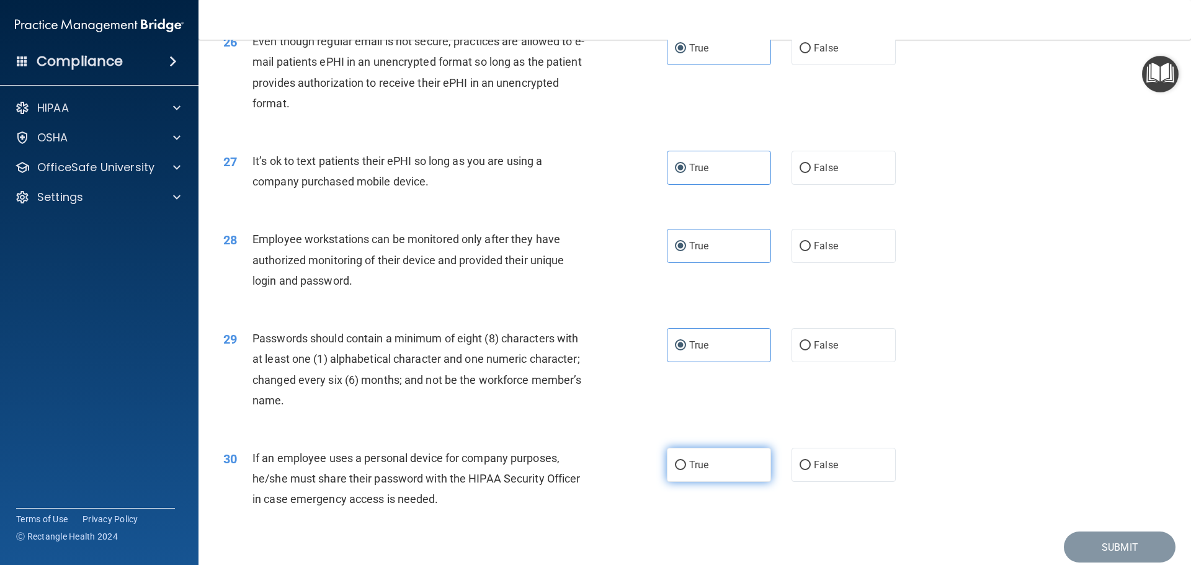
radio input "true"
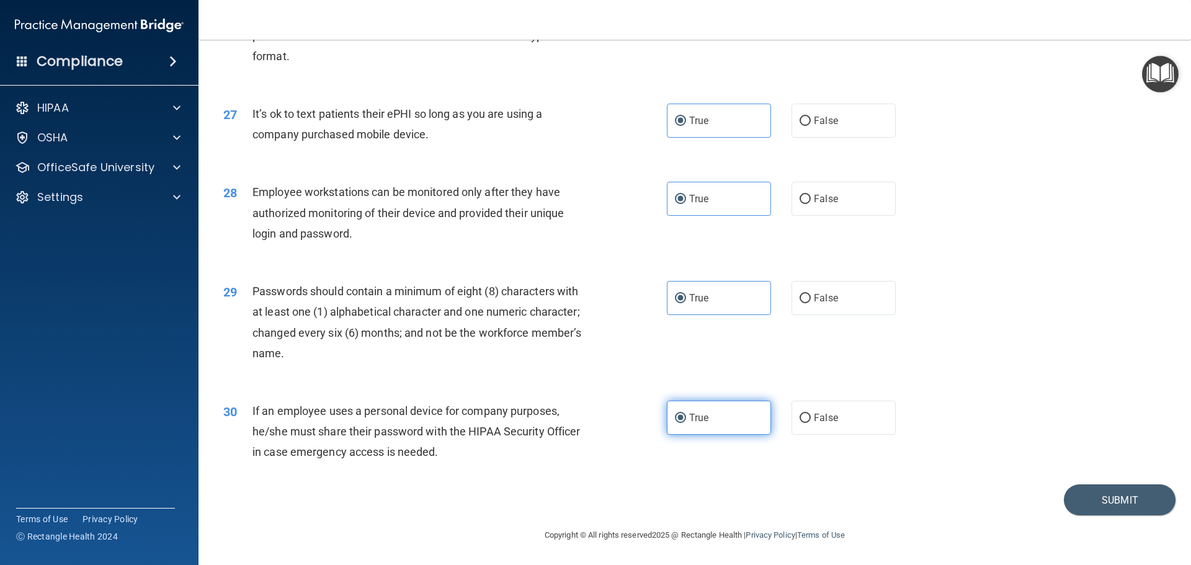
scroll to position [2550, 0]
click at [1128, 492] on button "Submit" at bounding box center [1120, 501] width 112 height 32
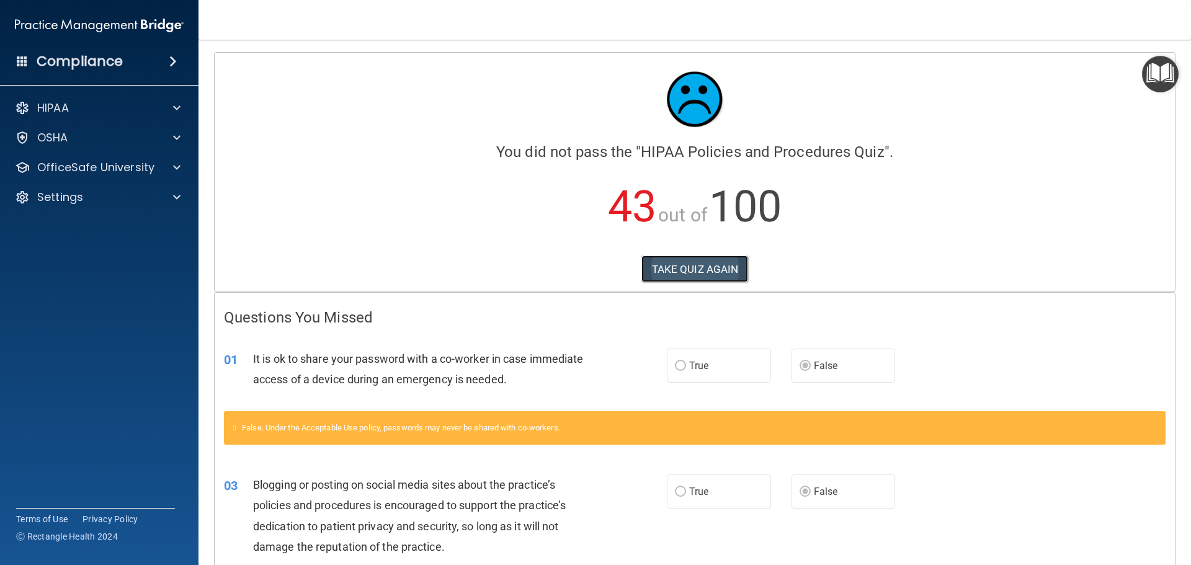
click at [715, 266] on button "TAKE QUIZ AGAIN" at bounding box center [695, 269] width 107 height 27
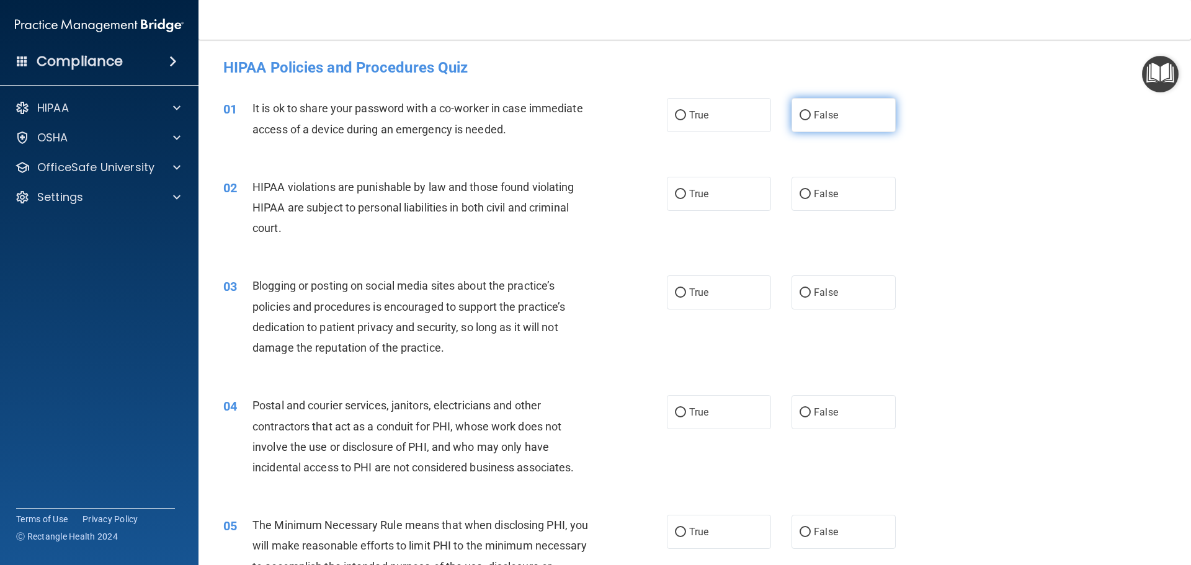
click at [828, 127] on label "False" at bounding box center [844, 115] width 104 height 34
click at [811, 120] on input "False" at bounding box center [805, 115] width 11 height 9
radio input "true"
click at [724, 187] on label "True" at bounding box center [719, 194] width 104 height 34
click at [686, 190] on input "True" at bounding box center [680, 194] width 11 height 9
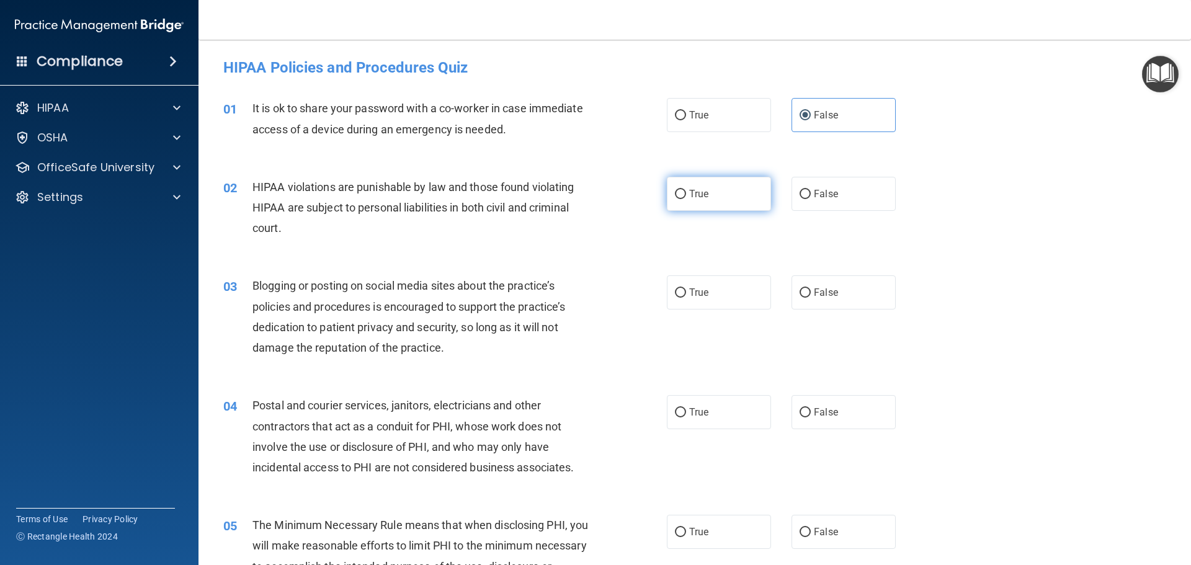
radio input "true"
click at [861, 298] on label "False" at bounding box center [844, 293] width 104 height 34
click at [811, 298] on input "False" at bounding box center [805, 293] width 11 height 9
radio input "true"
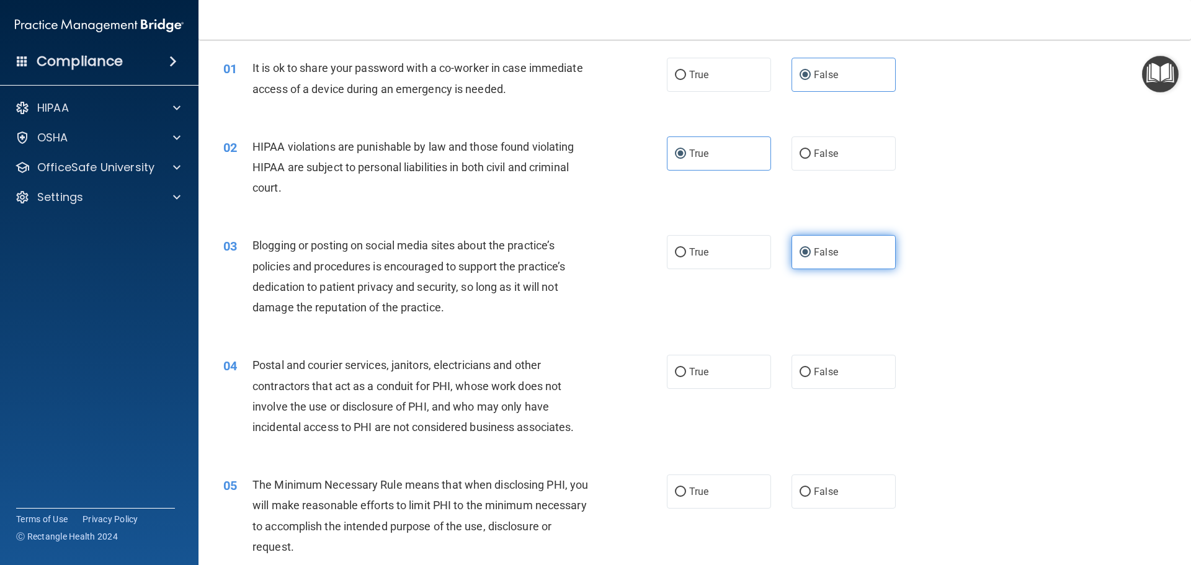
scroll to position [62, 0]
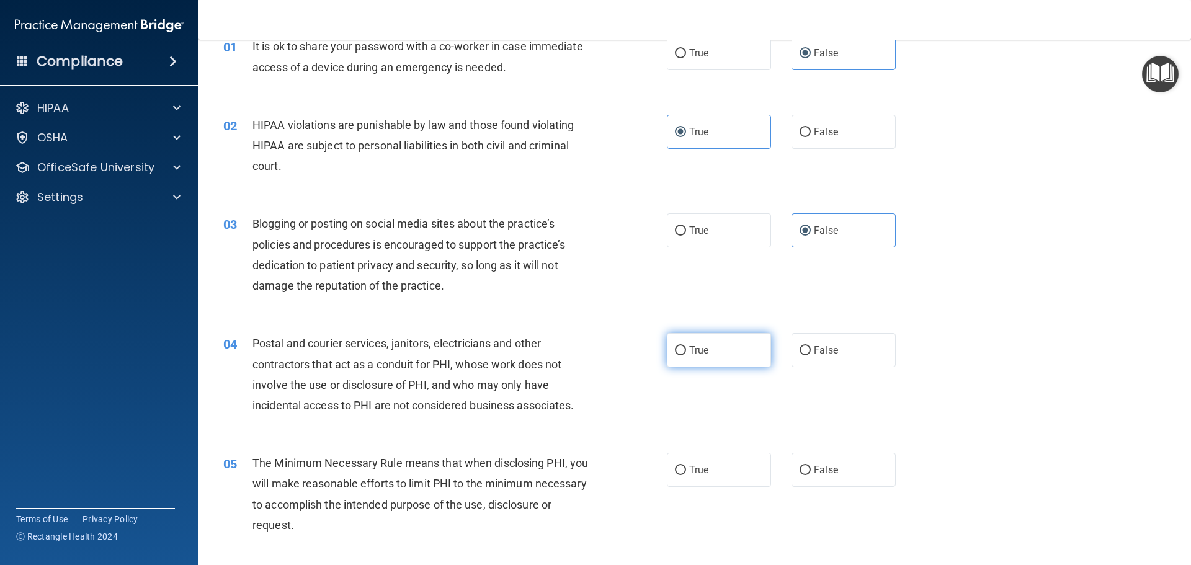
click at [730, 356] on label "True" at bounding box center [719, 350] width 104 height 34
click at [686, 356] on input "True" at bounding box center [680, 350] width 11 height 9
radio input "true"
click at [722, 460] on label "True" at bounding box center [719, 470] width 104 height 34
click at [686, 466] on input "True" at bounding box center [680, 470] width 11 height 9
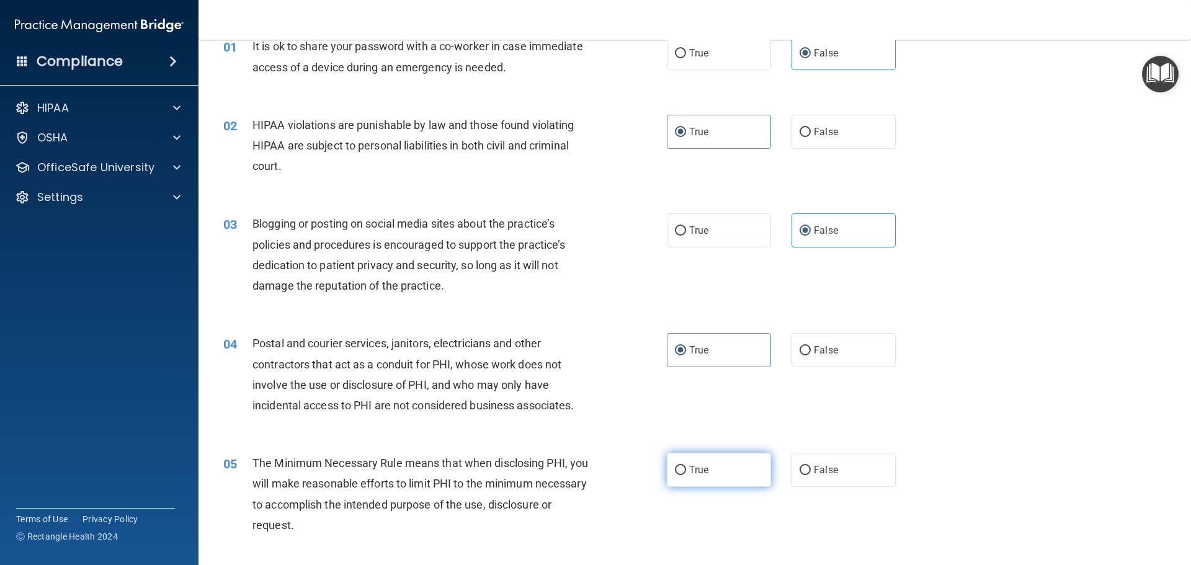
radio input "true"
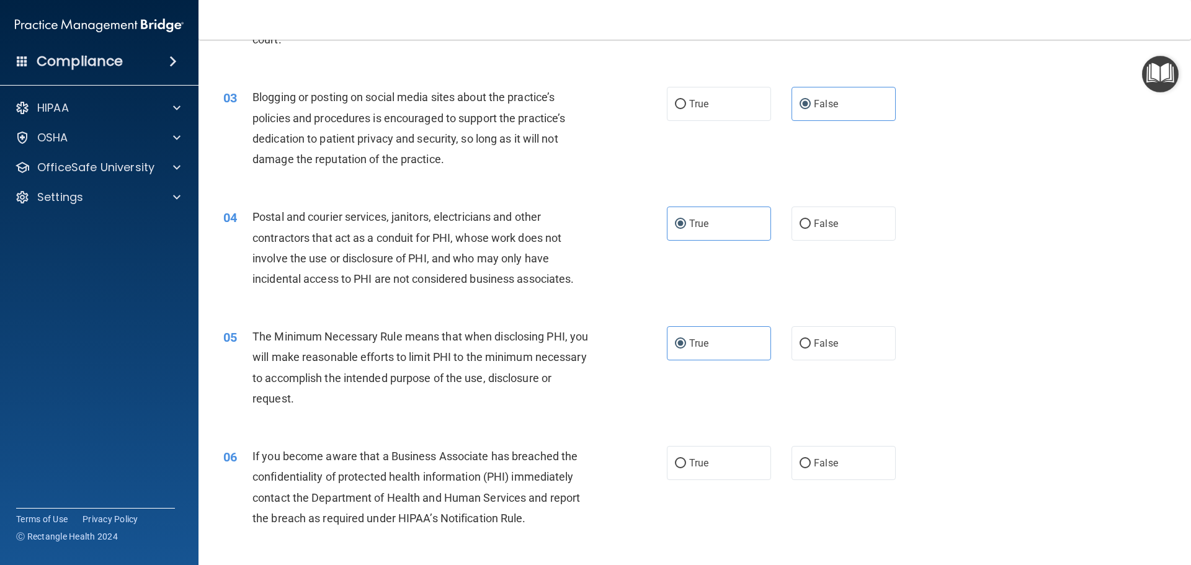
scroll to position [248, 0]
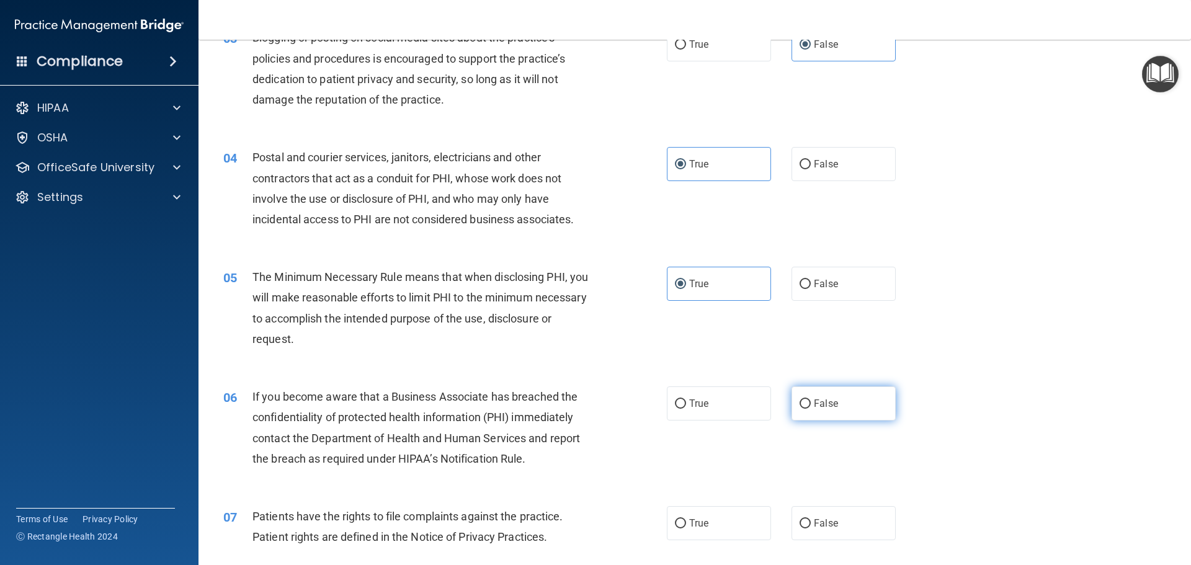
click at [862, 400] on label "False" at bounding box center [844, 404] width 104 height 34
click at [811, 400] on input "False" at bounding box center [805, 404] width 11 height 9
radio input "true"
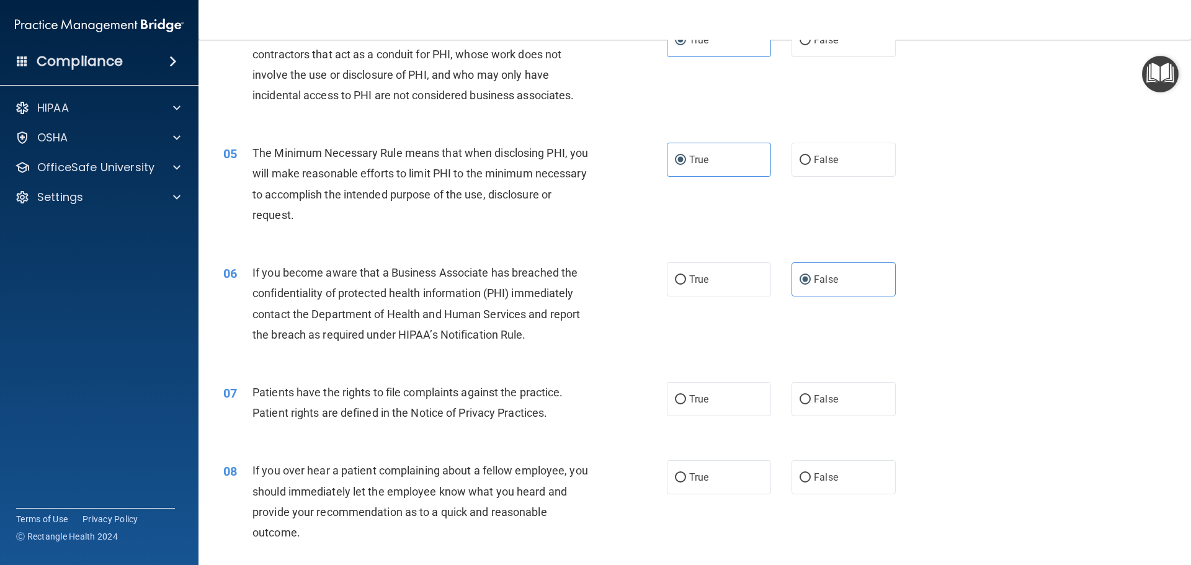
scroll to position [434, 0]
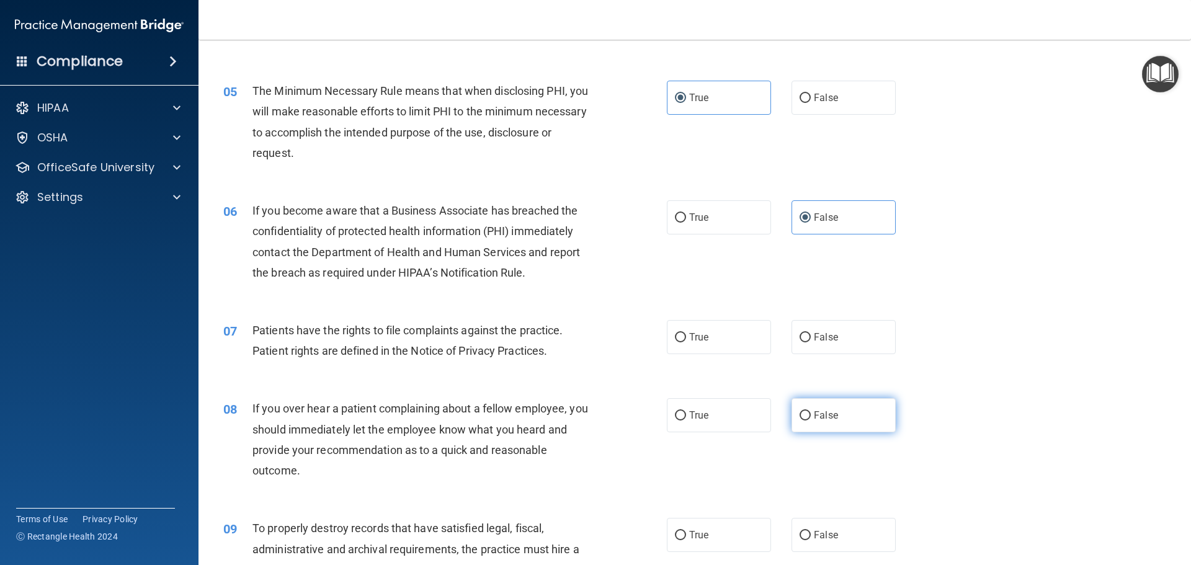
click at [832, 415] on span "False" at bounding box center [826, 416] width 24 height 12
click at [811, 415] on input "False" at bounding box center [805, 415] width 11 height 9
radio input "true"
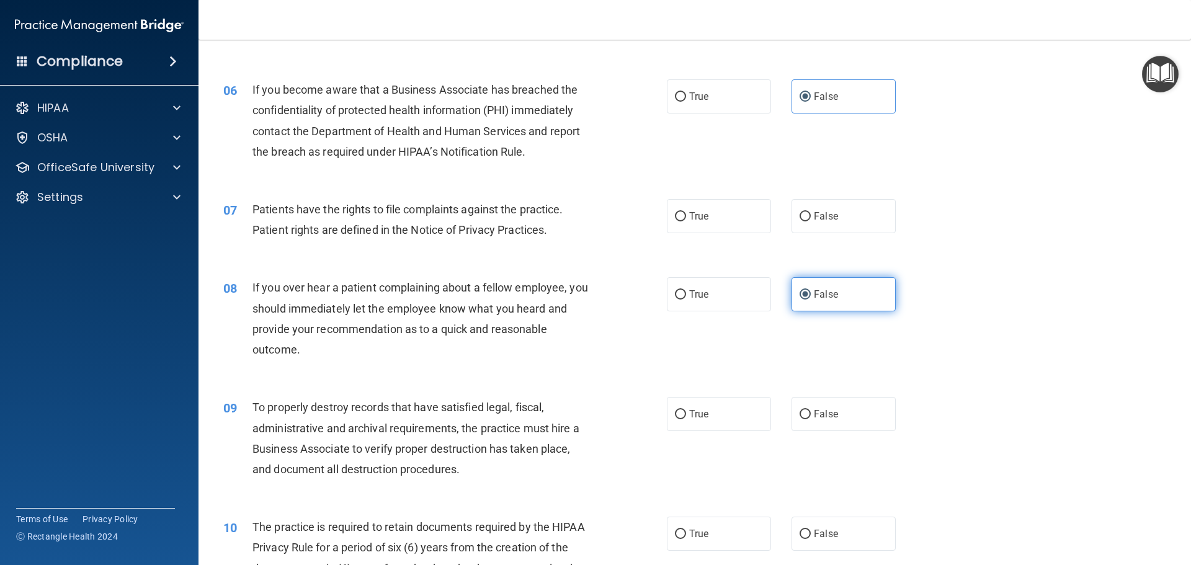
scroll to position [558, 0]
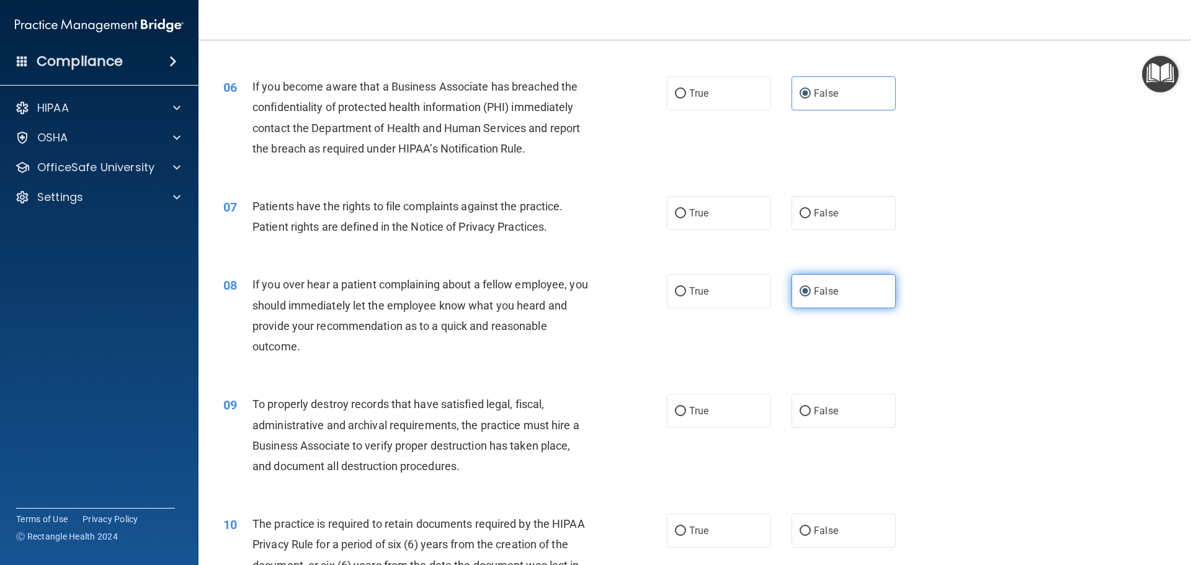
click at [832, 415] on span "False" at bounding box center [826, 411] width 24 height 12
click at [811, 415] on input "False" at bounding box center [805, 411] width 11 height 9
radio input "true"
click at [733, 527] on label "True" at bounding box center [719, 531] width 104 height 34
click at [686, 527] on input "True" at bounding box center [680, 531] width 11 height 9
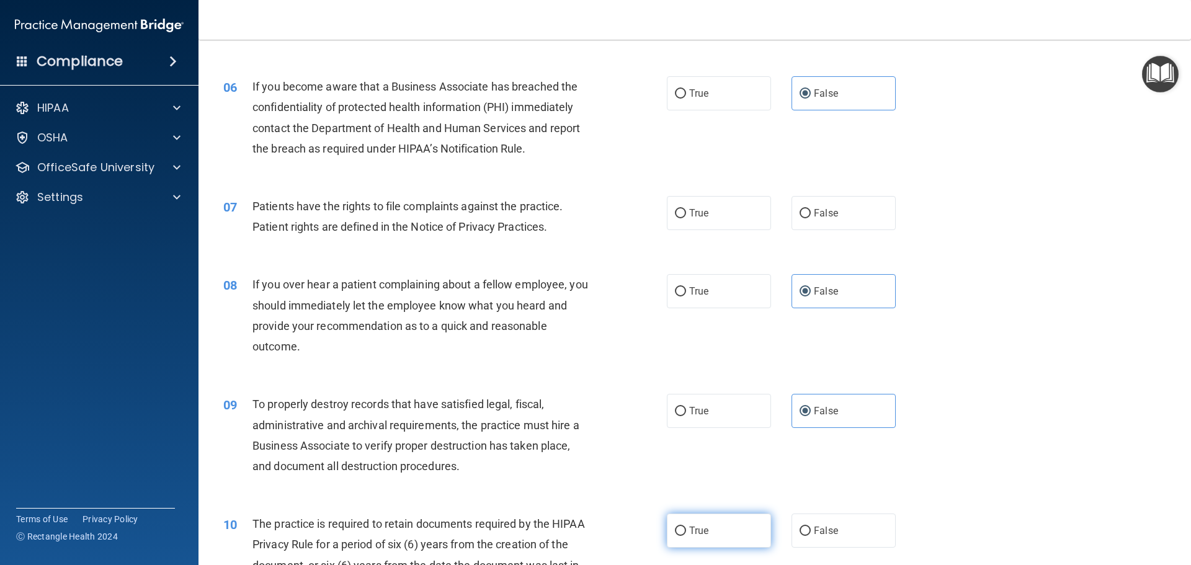
radio input "true"
click at [704, 218] on span "True" at bounding box center [698, 213] width 19 height 12
click at [686, 218] on input "True" at bounding box center [680, 213] width 11 height 9
radio input "true"
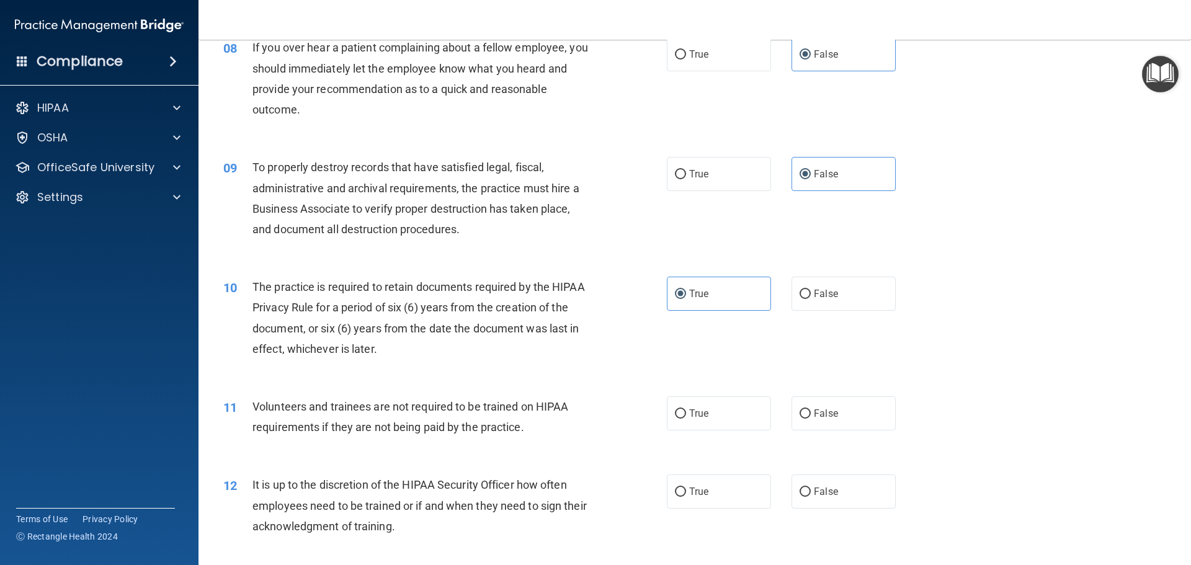
scroll to position [807, 0]
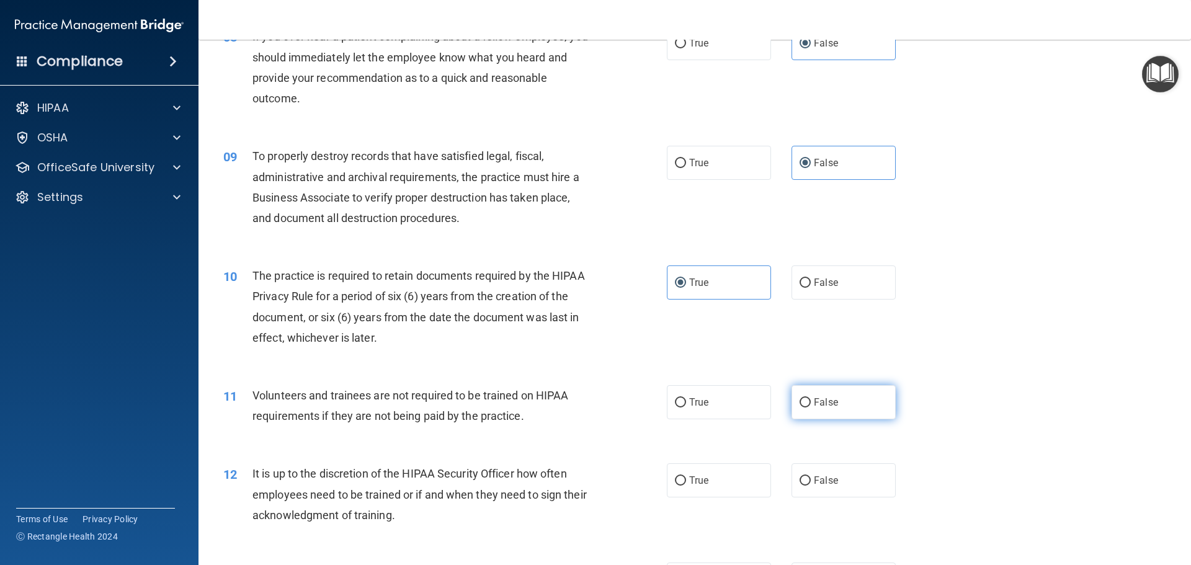
click at [850, 411] on label "False" at bounding box center [844, 402] width 104 height 34
click at [811, 408] on input "False" at bounding box center [805, 402] width 11 height 9
radio input "true"
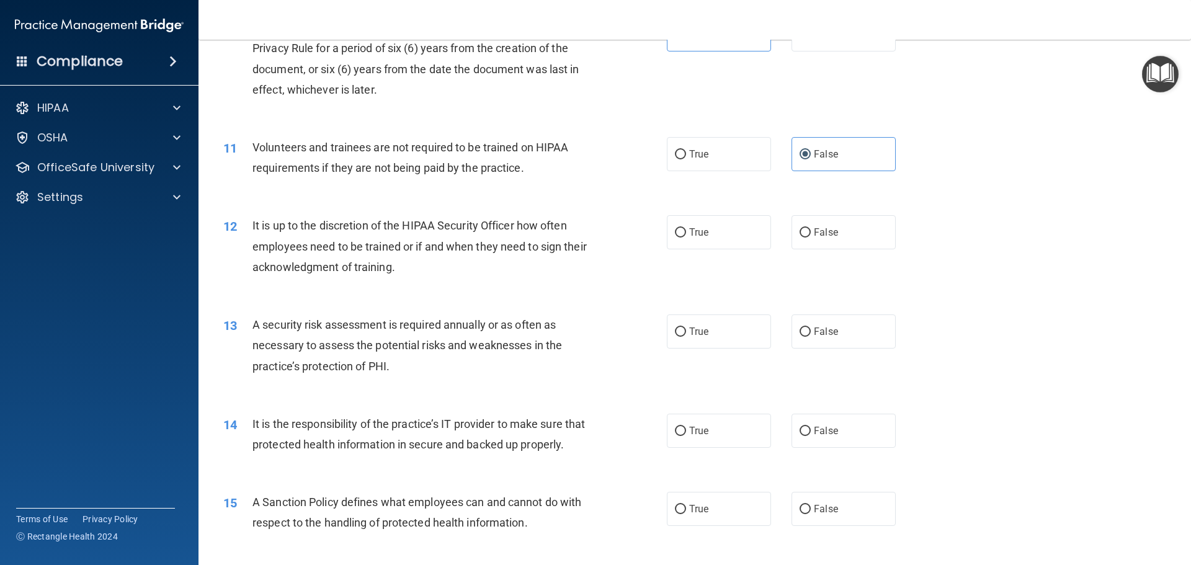
scroll to position [1117, 0]
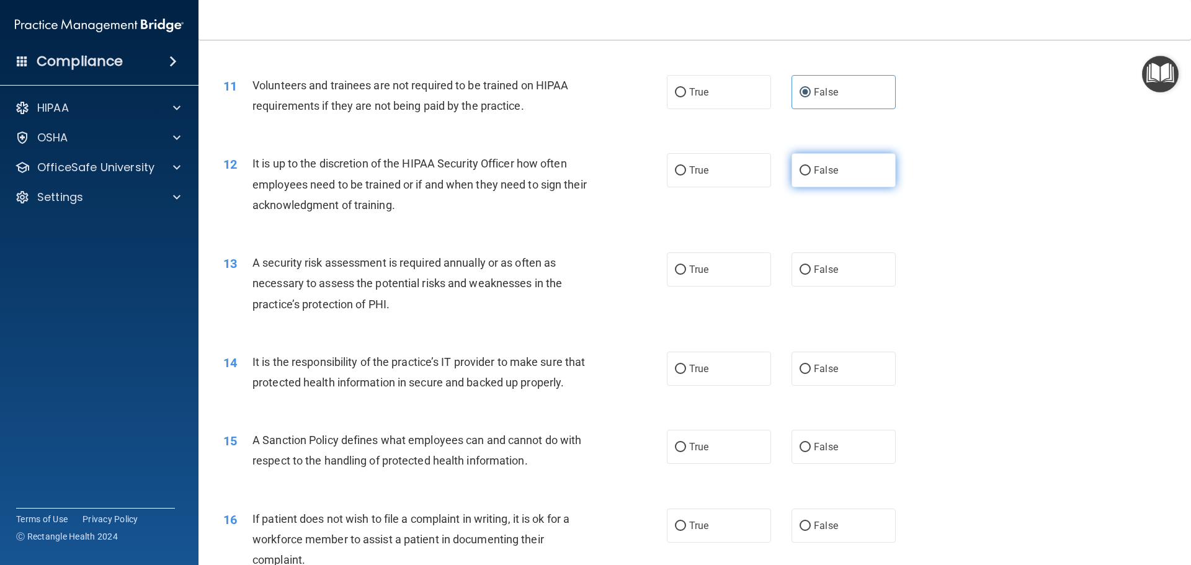
click at [808, 165] on label "False" at bounding box center [844, 170] width 104 height 34
click at [808, 166] on input "False" at bounding box center [805, 170] width 11 height 9
click at [687, 280] on label "True" at bounding box center [719, 270] width 104 height 34
click at [686, 275] on input "True" at bounding box center [680, 270] width 11 height 9
click at [822, 365] on span "False" at bounding box center [826, 369] width 24 height 12
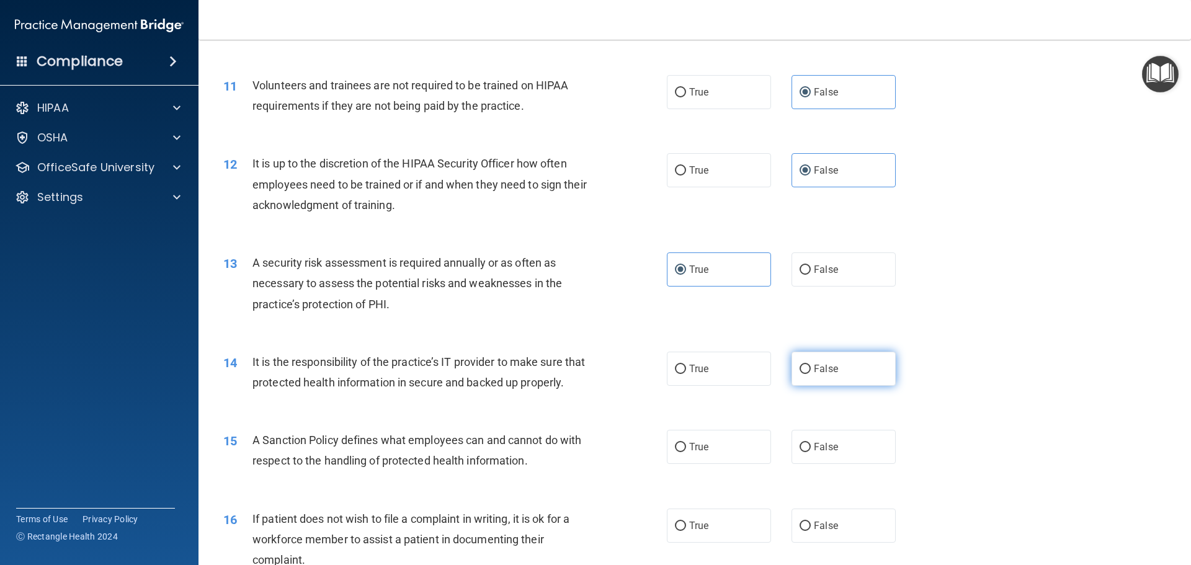
click at [811, 365] on input "False" at bounding box center [805, 369] width 11 height 9
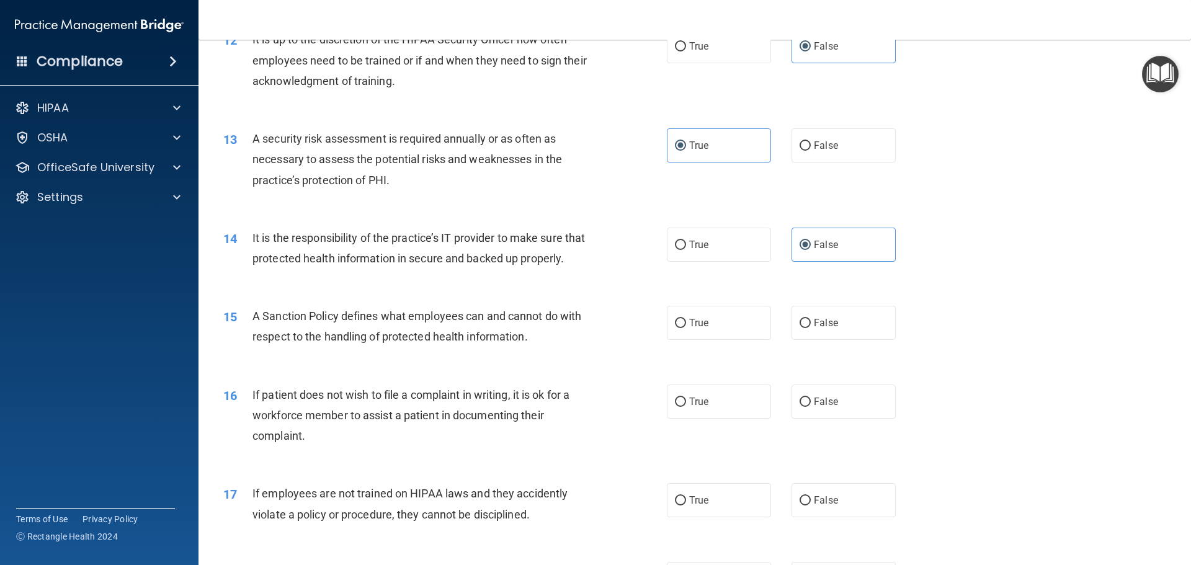
scroll to position [1303, 0]
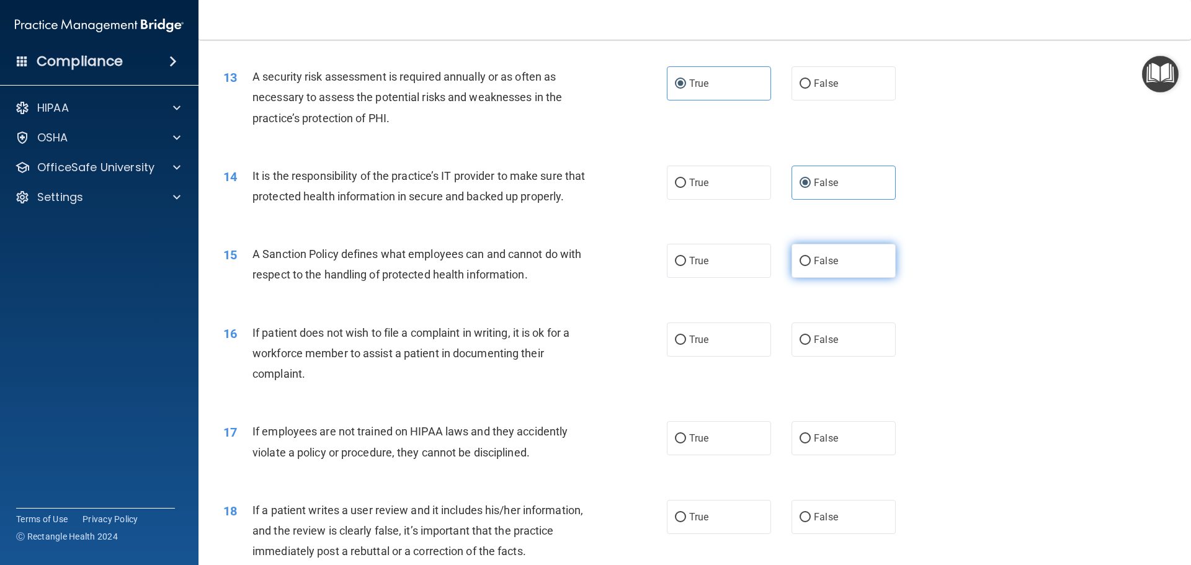
click at [834, 278] on label "False" at bounding box center [844, 261] width 104 height 34
click at [811, 266] on input "False" at bounding box center [805, 261] width 11 height 9
click at [707, 356] on label "True" at bounding box center [719, 340] width 104 height 34
click at [686, 345] on input "True" at bounding box center [680, 340] width 11 height 9
click at [804, 455] on label "False" at bounding box center [844, 438] width 104 height 34
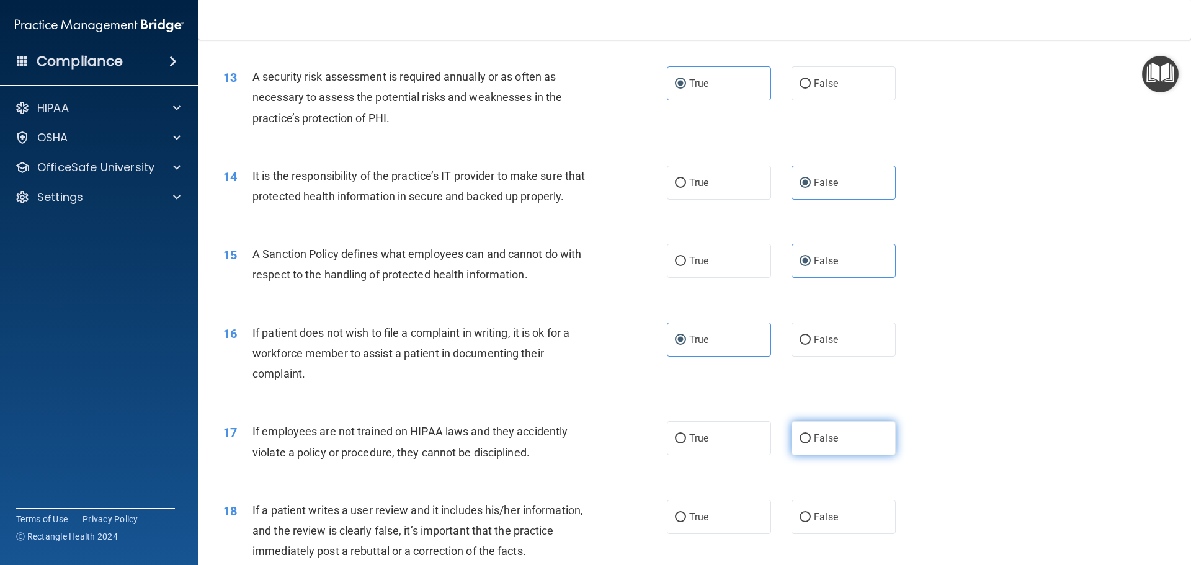
click at [804, 444] on input "False" at bounding box center [805, 438] width 11 height 9
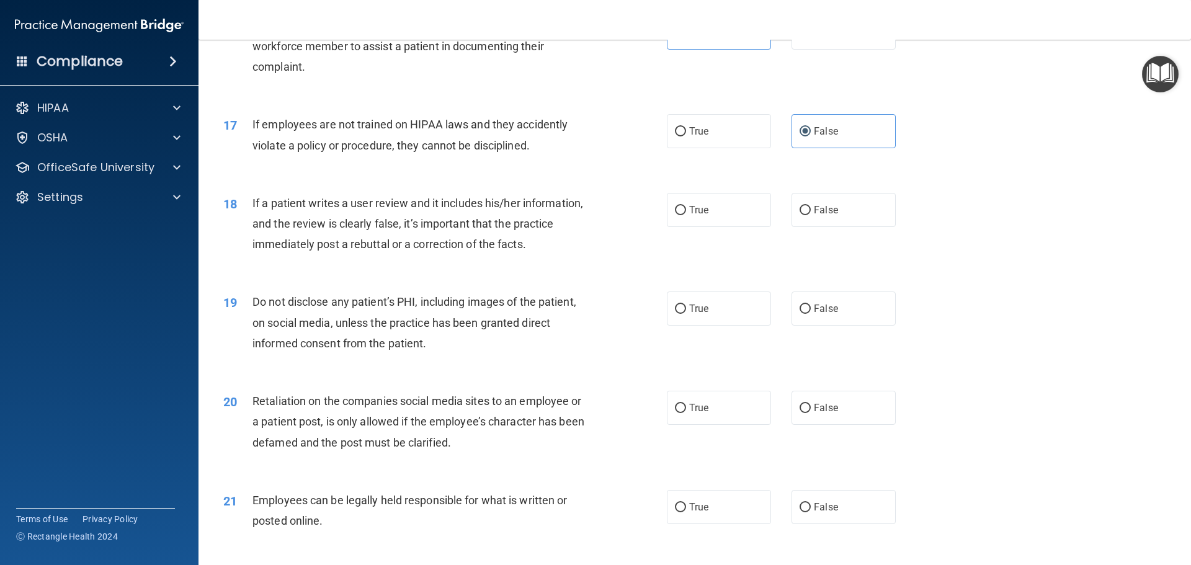
scroll to position [1613, 0]
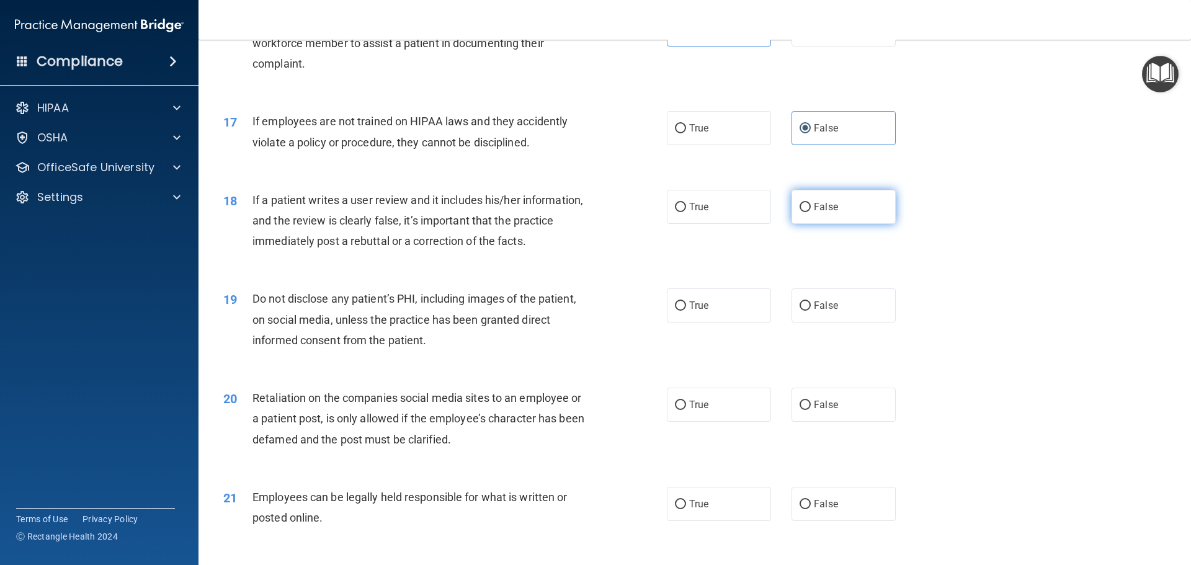
click at [838, 224] on label "False" at bounding box center [844, 207] width 104 height 34
click at [811, 212] on input "False" at bounding box center [805, 207] width 11 height 9
click at [710, 323] on label "True" at bounding box center [719, 306] width 104 height 34
click at [686, 311] on input "True" at bounding box center [680, 306] width 11 height 9
click at [843, 422] on label "False" at bounding box center [844, 405] width 104 height 34
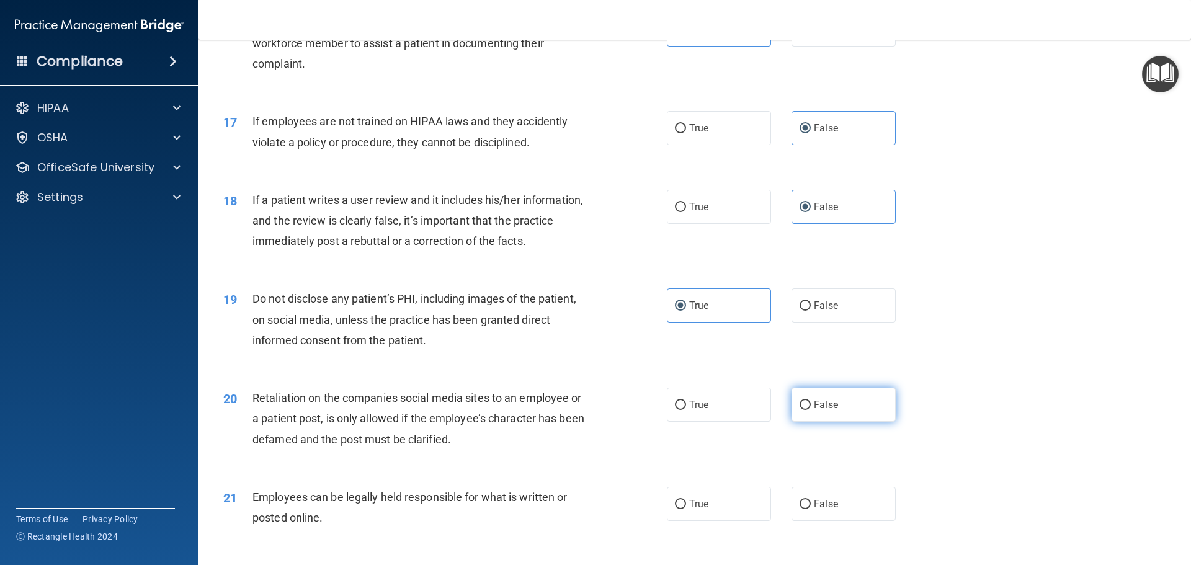
click at [811, 410] on input "False" at bounding box center [805, 405] width 11 height 9
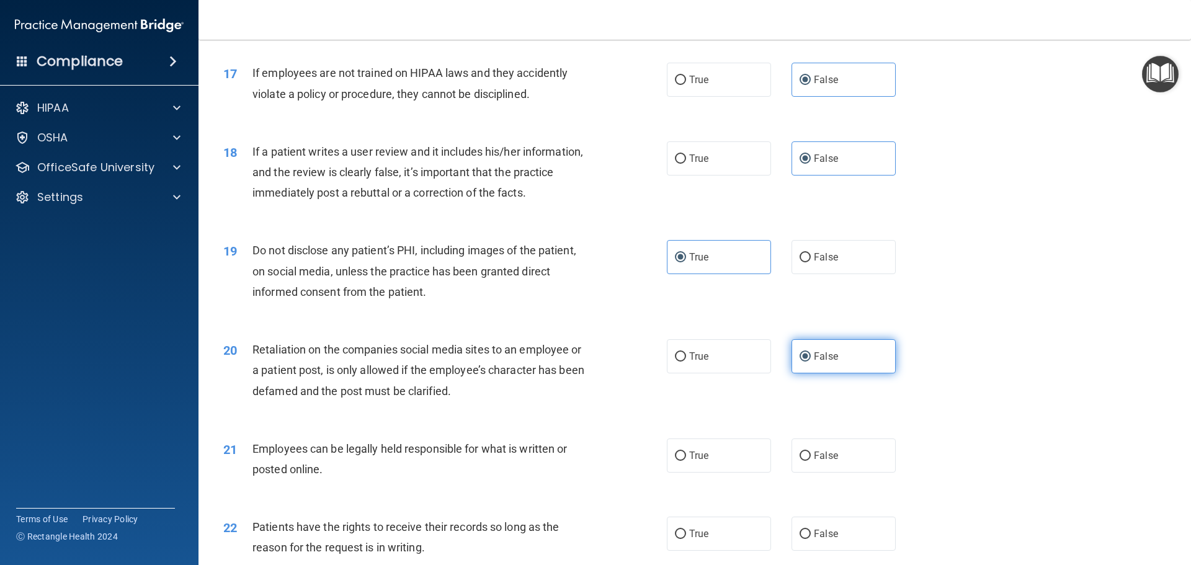
scroll to position [1738, 0]
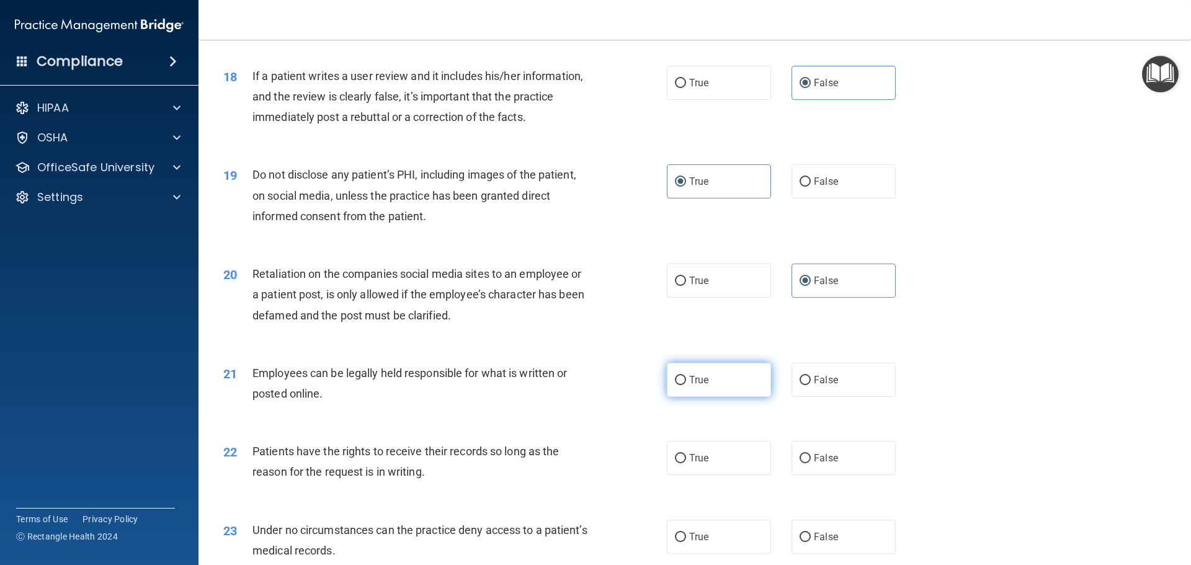
click at [715, 397] on label "True" at bounding box center [719, 380] width 104 height 34
click at [686, 385] on input "True" at bounding box center [680, 380] width 11 height 9
click at [814, 464] on span "False" at bounding box center [826, 458] width 24 height 12
click at [811, 464] on input "False" at bounding box center [805, 458] width 11 height 9
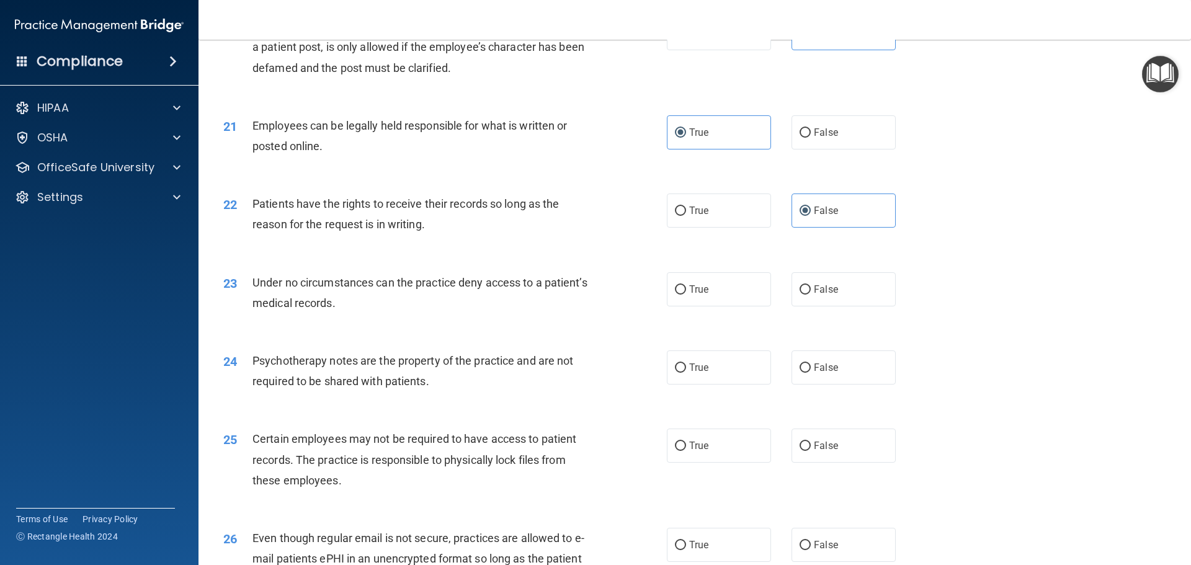
scroll to position [1986, 0]
click at [827, 306] on label "False" at bounding box center [844, 289] width 104 height 34
click at [811, 294] on input "False" at bounding box center [805, 289] width 11 height 9
click at [719, 384] on label "True" at bounding box center [719, 367] width 104 height 34
click at [686, 372] on input "True" at bounding box center [680, 367] width 11 height 9
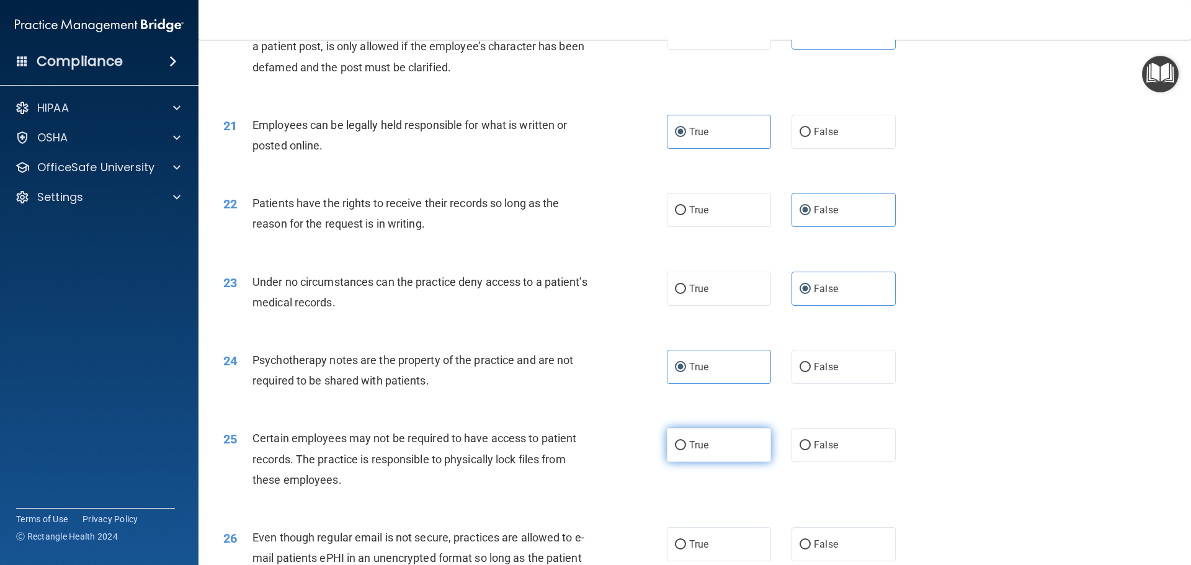
click at [717, 454] on label "True" at bounding box center [719, 445] width 104 height 34
click at [686, 451] on input "True" at bounding box center [680, 445] width 11 height 9
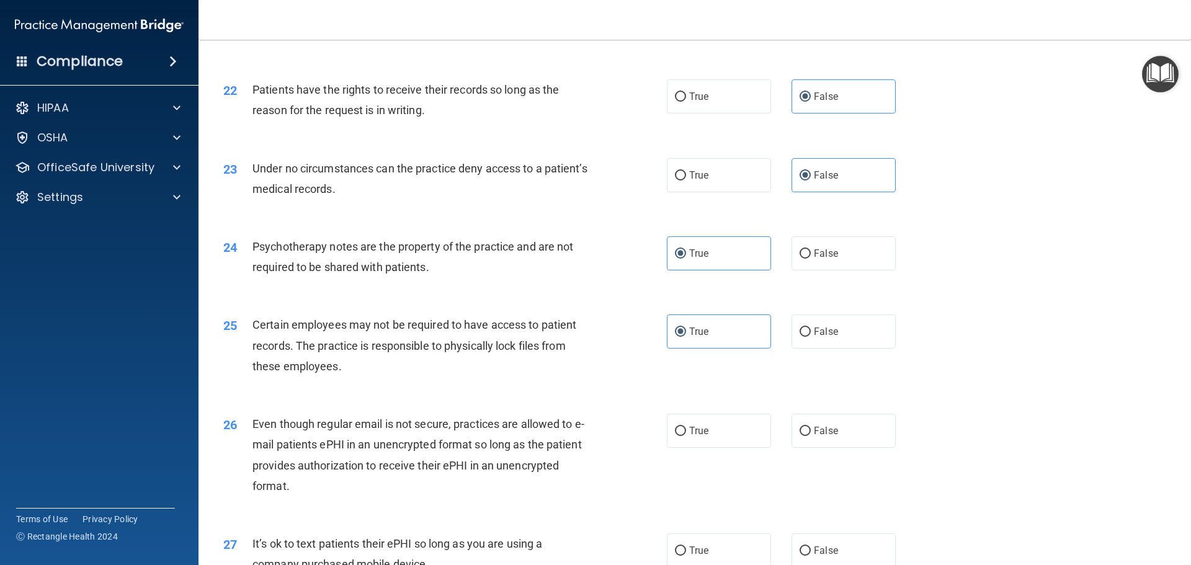
scroll to position [2110, 0]
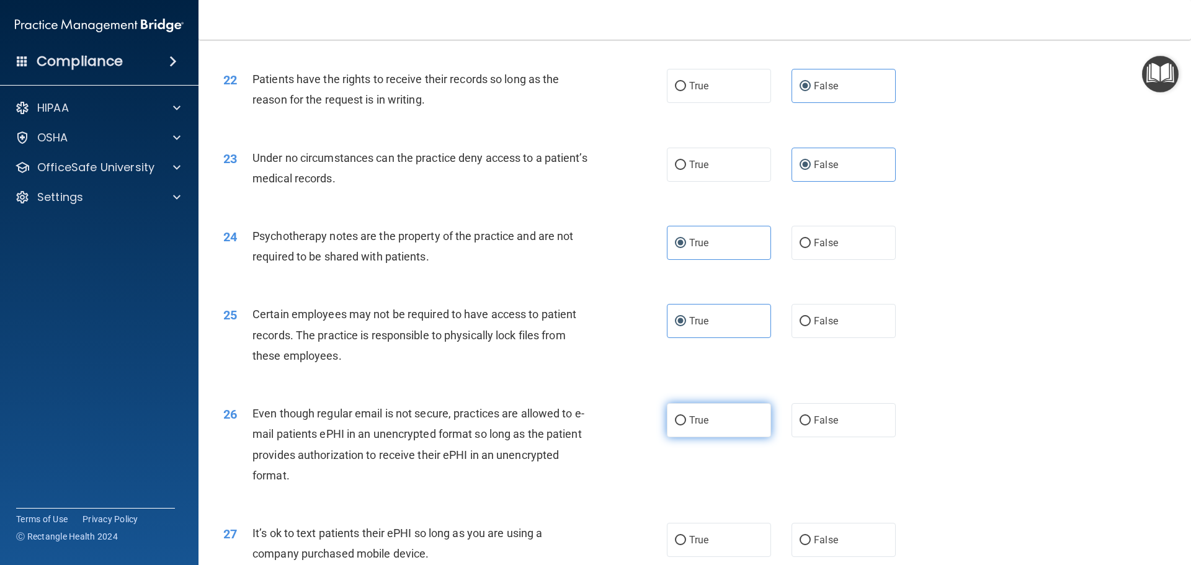
click at [748, 437] on label "True" at bounding box center [719, 420] width 104 height 34
click at [686, 426] on input "True" at bounding box center [680, 420] width 11 height 9
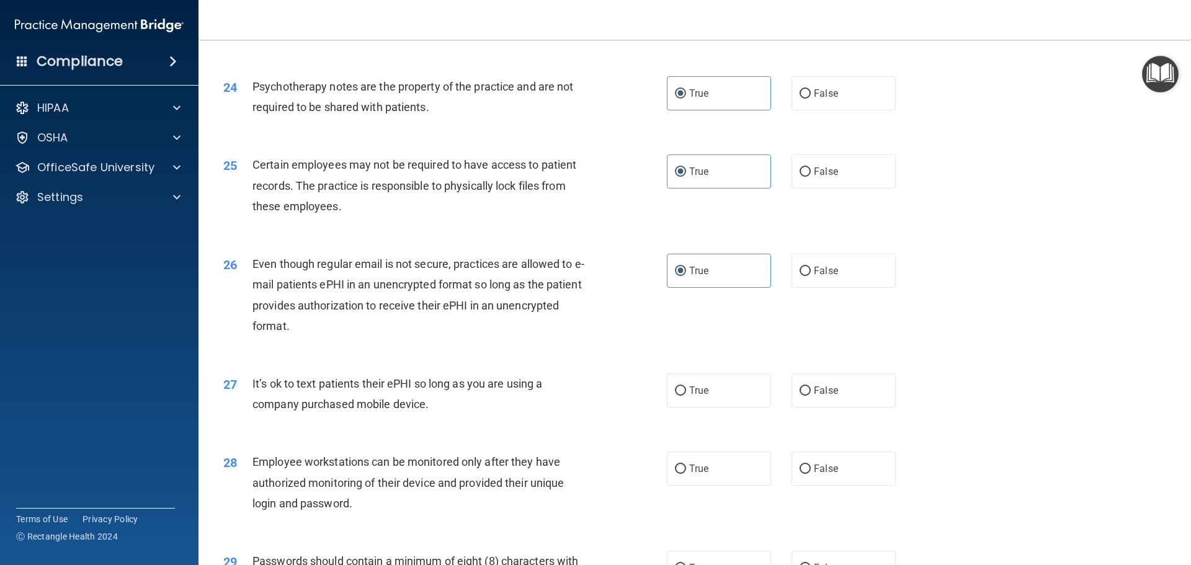
scroll to position [2296, 0]
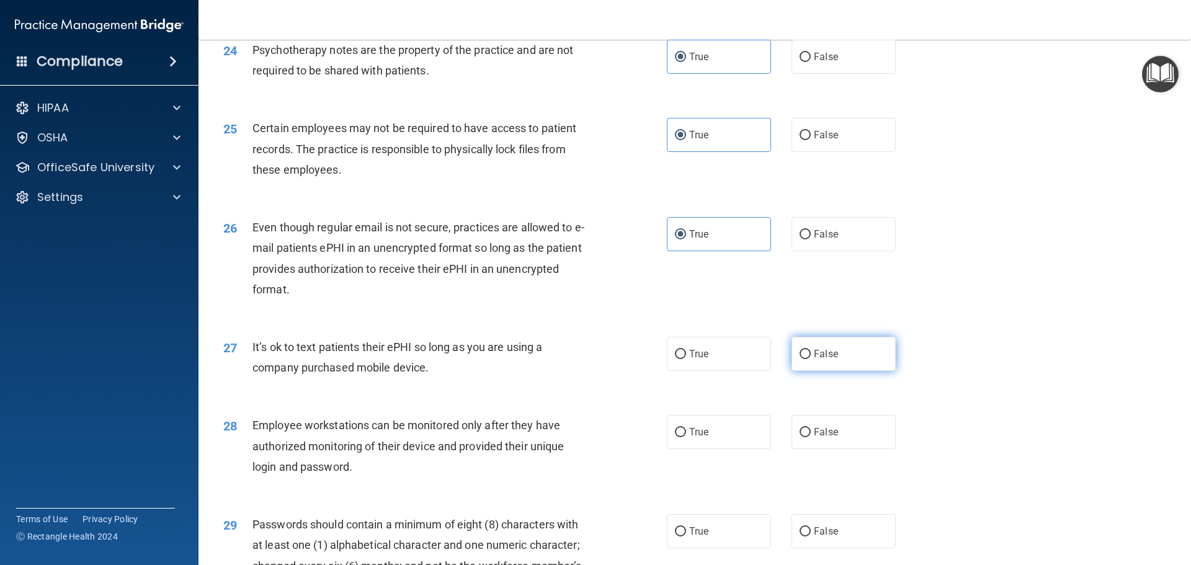
click at [881, 371] on label "False" at bounding box center [844, 354] width 104 height 34
click at [811, 359] on input "False" at bounding box center [805, 354] width 11 height 9
click at [836, 449] on label "False" at bounding box center [844, 432] width 104 height 34
click at [811, 437] on input "False" at bounding box center [805, 432] width 11 height 9
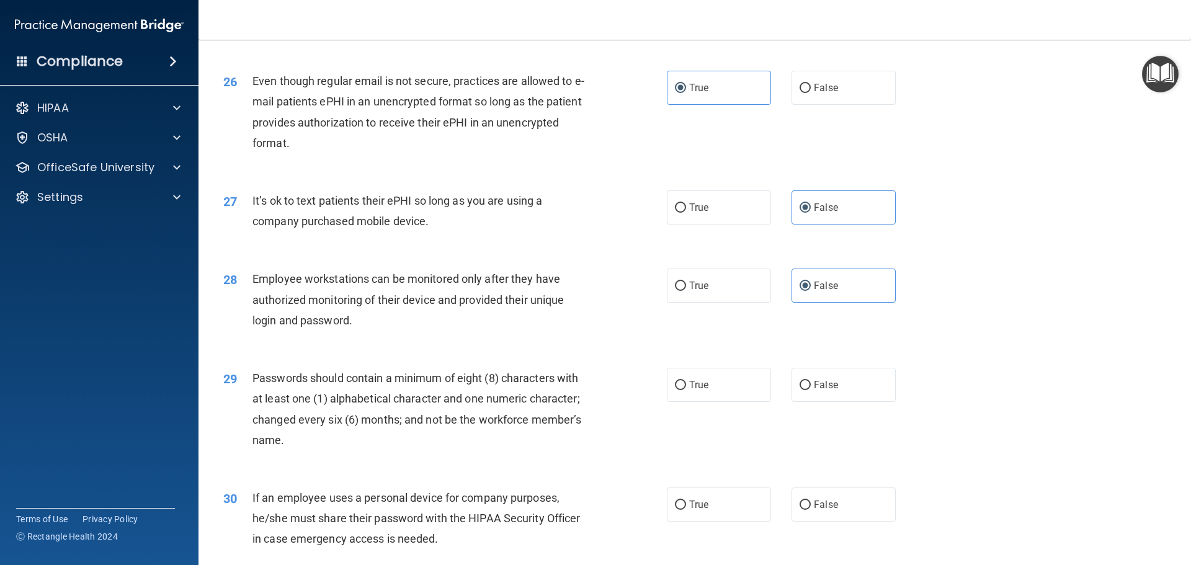
scroll to position [2482, 0]
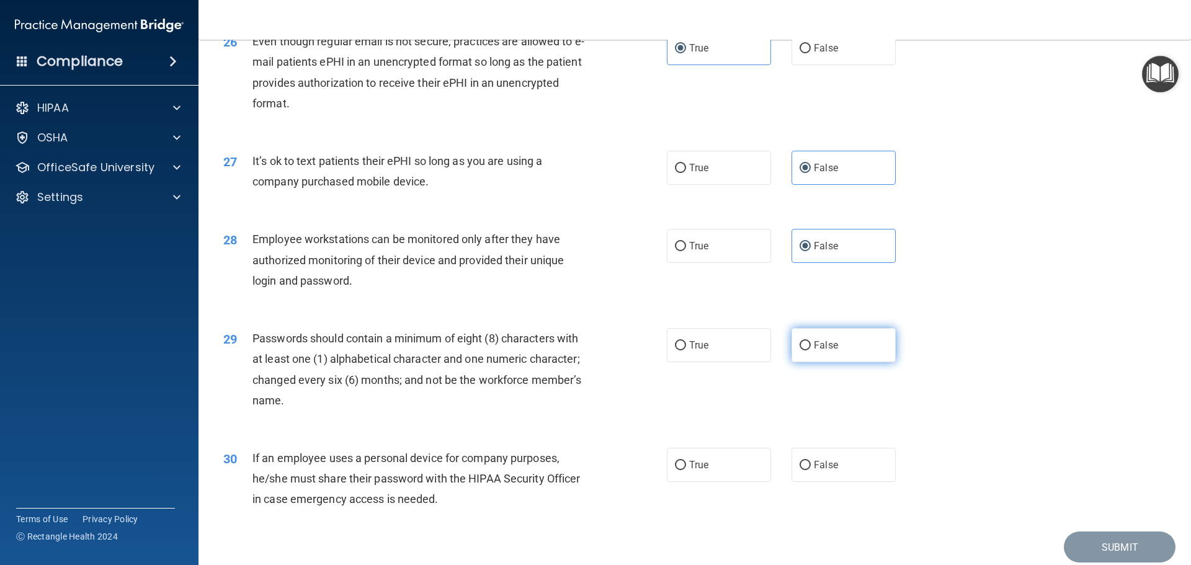
click at [846, 362] on label "False" at bounding box center [844, 345] width 104 height 34
click at [811, 351] on input "False" at bounding box center [805, 345] width 11 height 9
click at [734, 482] on label "True" at bounding box center [719, 465] width 104 height 34
click at [686, 470] on input "True" at bounding box center [680, 465] width 11 height 9
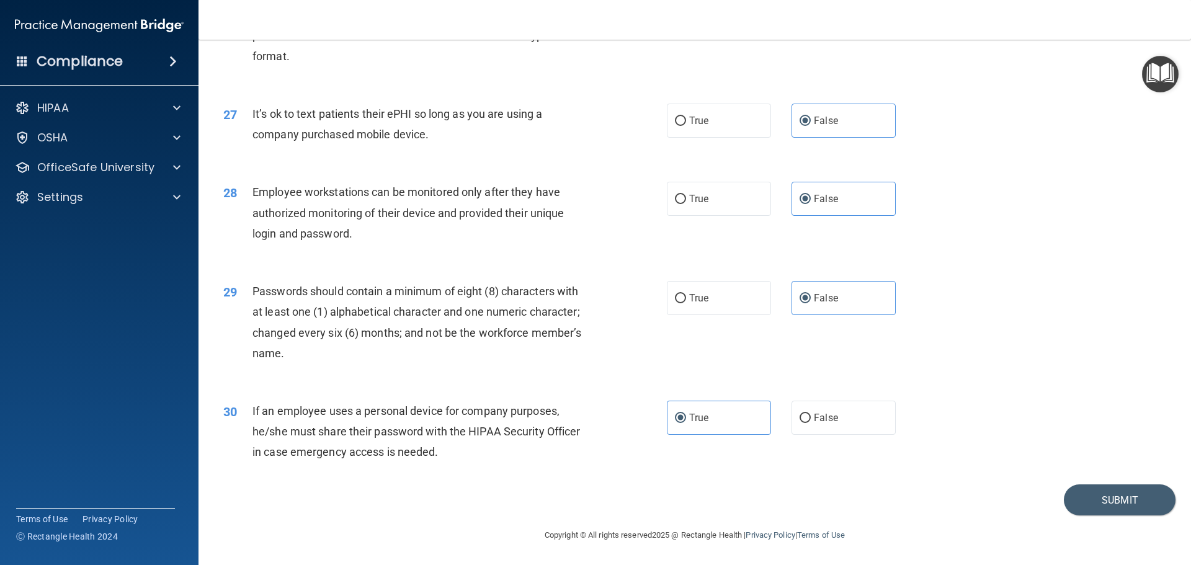
scroll to position [2550, 0]
click at [1105, 495] on button "Submit" at bounding box center [1120, 501] width 112 height 32
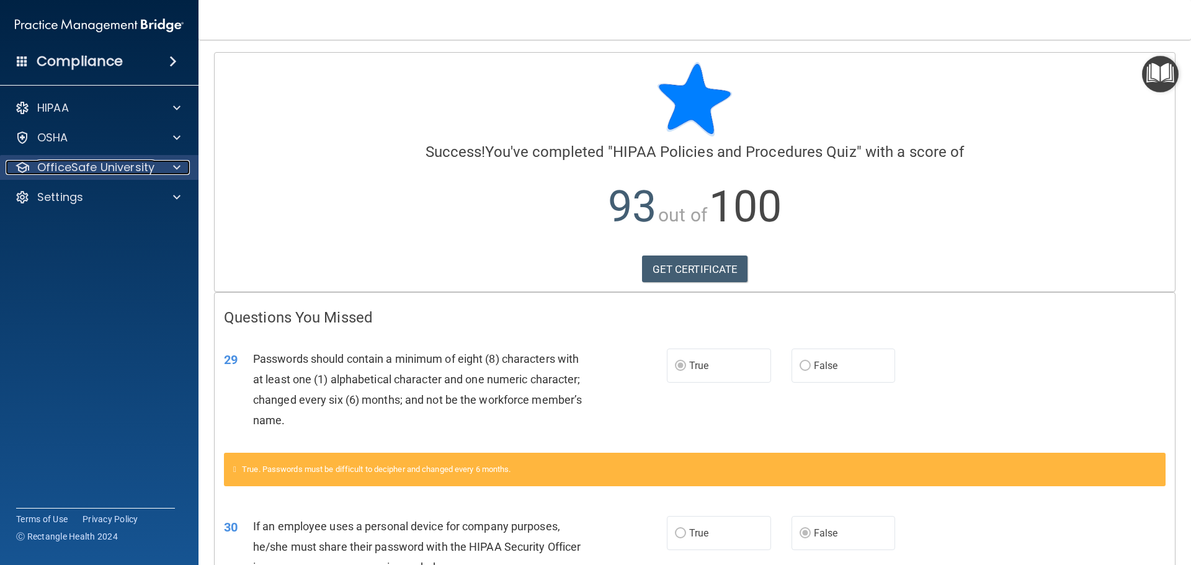
click at [147, 173] on p "OfficeSafe University" at bounding box center [95, 167] width 117 height 15
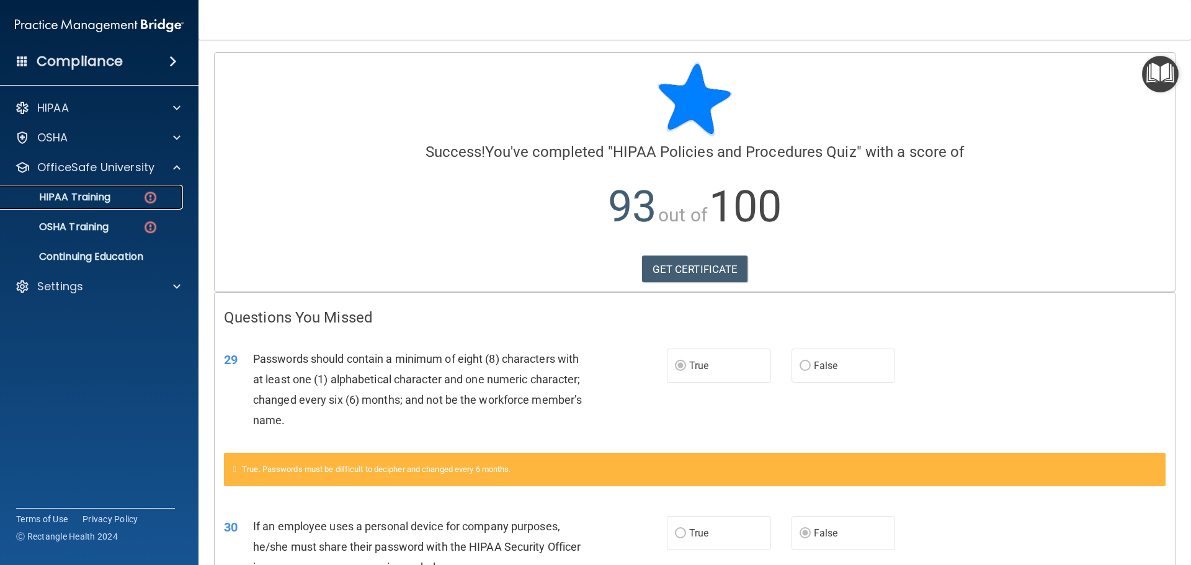
click at [130, 200] on div "HIPAA Training" at bounding box center [92, 197] width 169 height 12
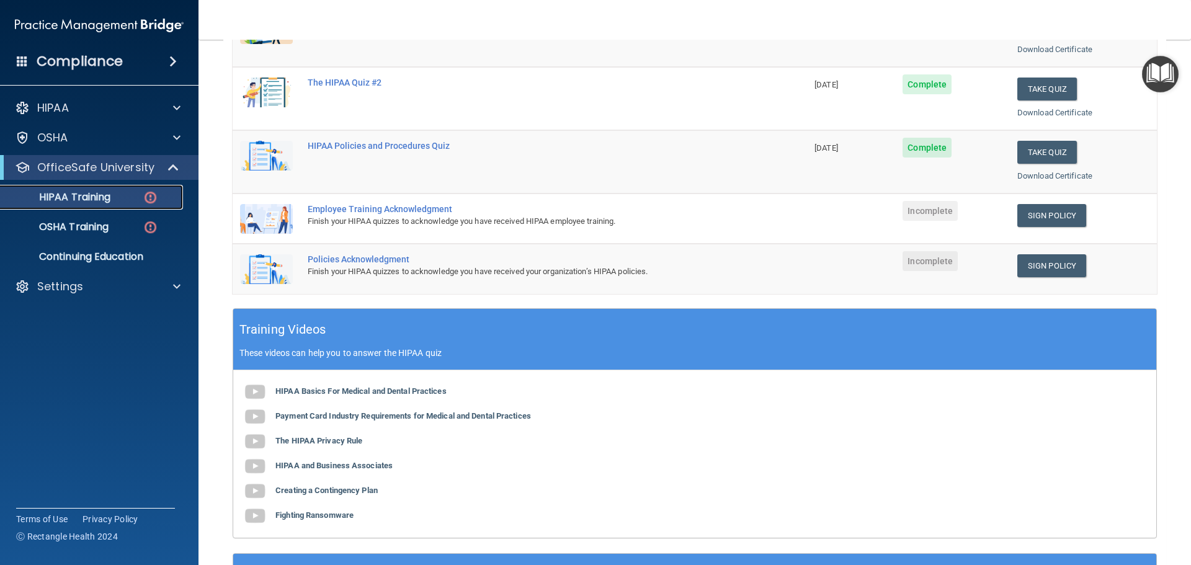
scroll to position [186, 0]
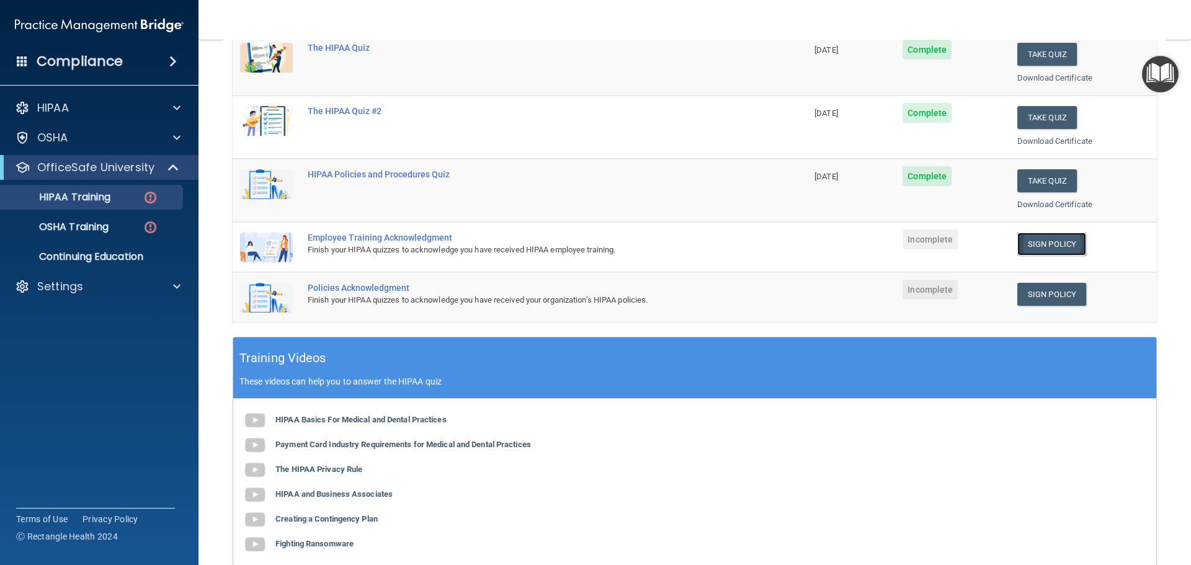
click at [1040, 247] on link "Sign Policy" at bounding box center [1052, 244] width 69 height 23
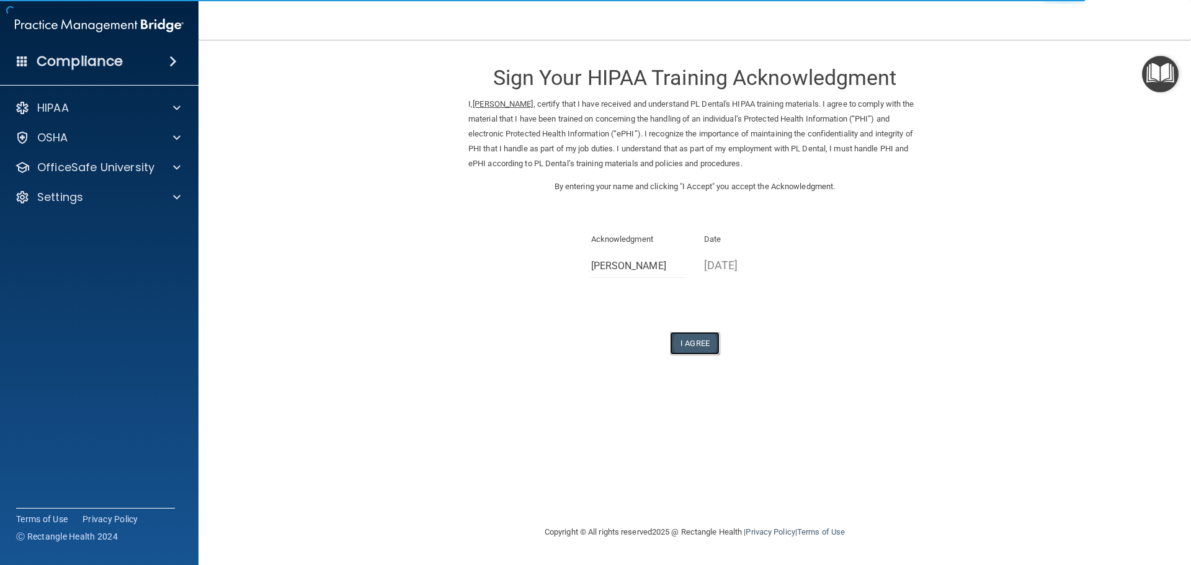
drag, startPoint x: 691, startPoint y: 344, endPoint x: 686, endPoint y: 350, distance: 7.9
click at [686, 350] on button "I Agree" at bounding box center [695, 343] width 50 height 23
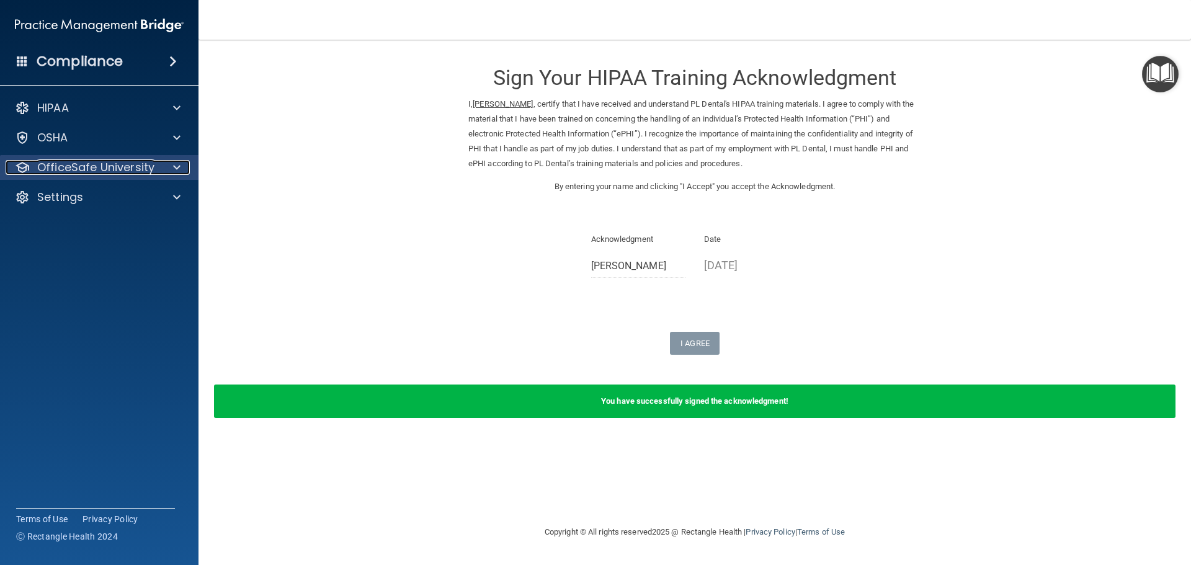
click at [66, 167] on p "OfficeSafe University" at bounding box center [95, 167] width 117 height 15
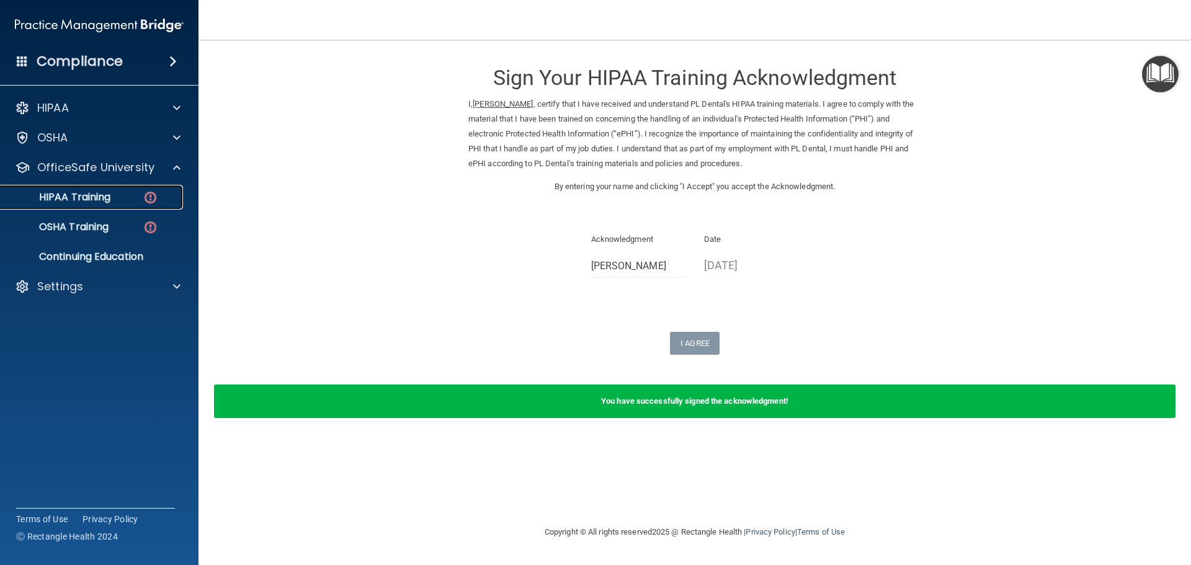
click at [78, 193] on p "HIPAA Training" at bounding box center [59, 197] width 102 height 12
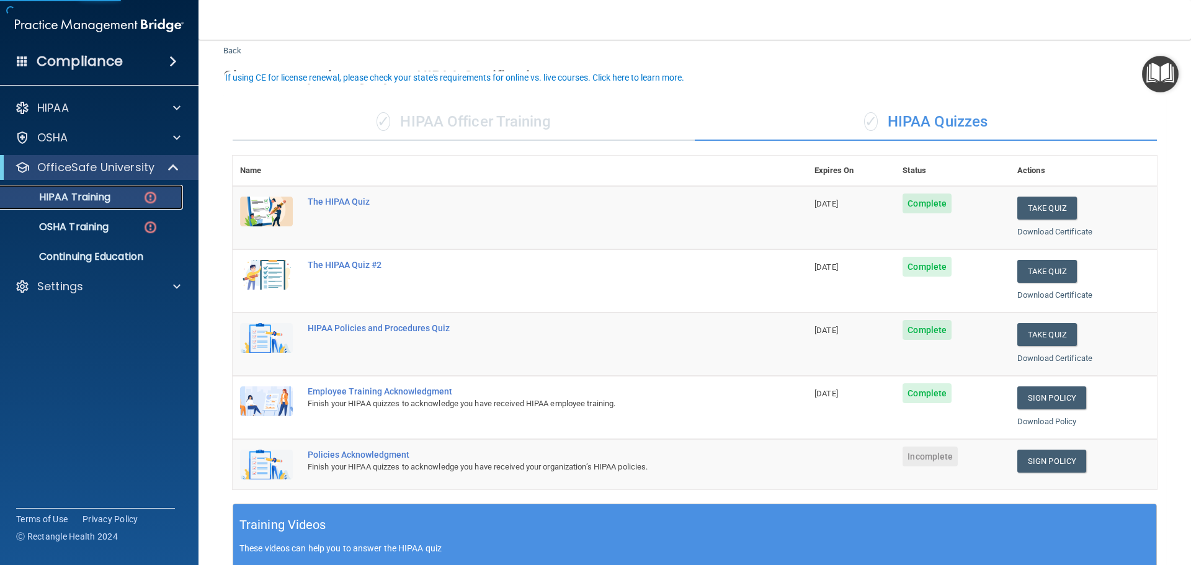
scroll to position [62, 0]
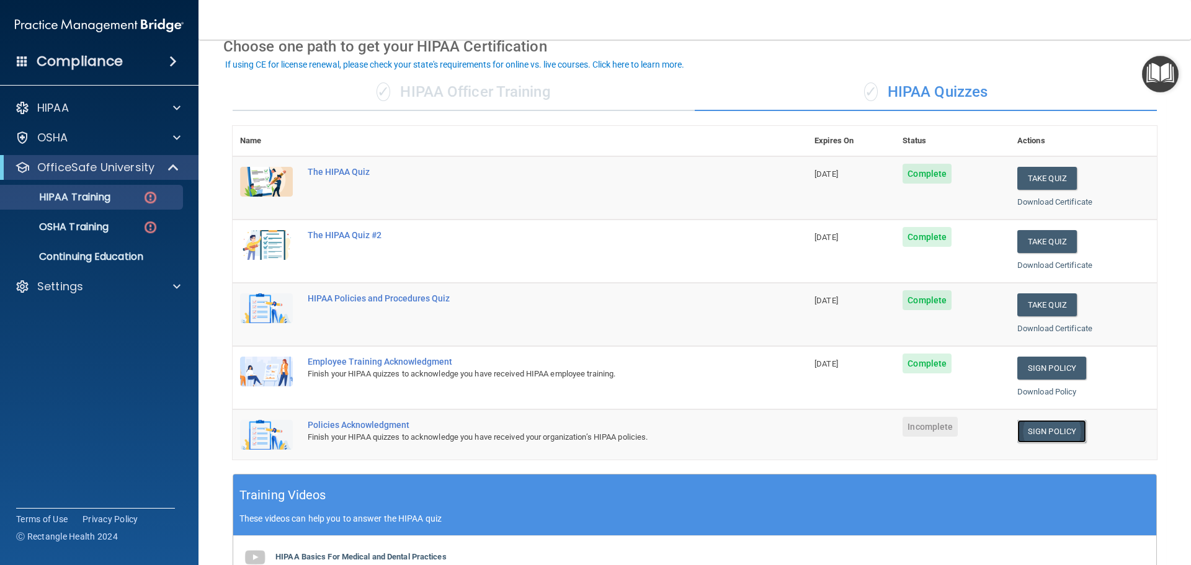
click at [1037, 436] on link "Sign Policy" at bounding box center [1052, 431] width 69 height 23
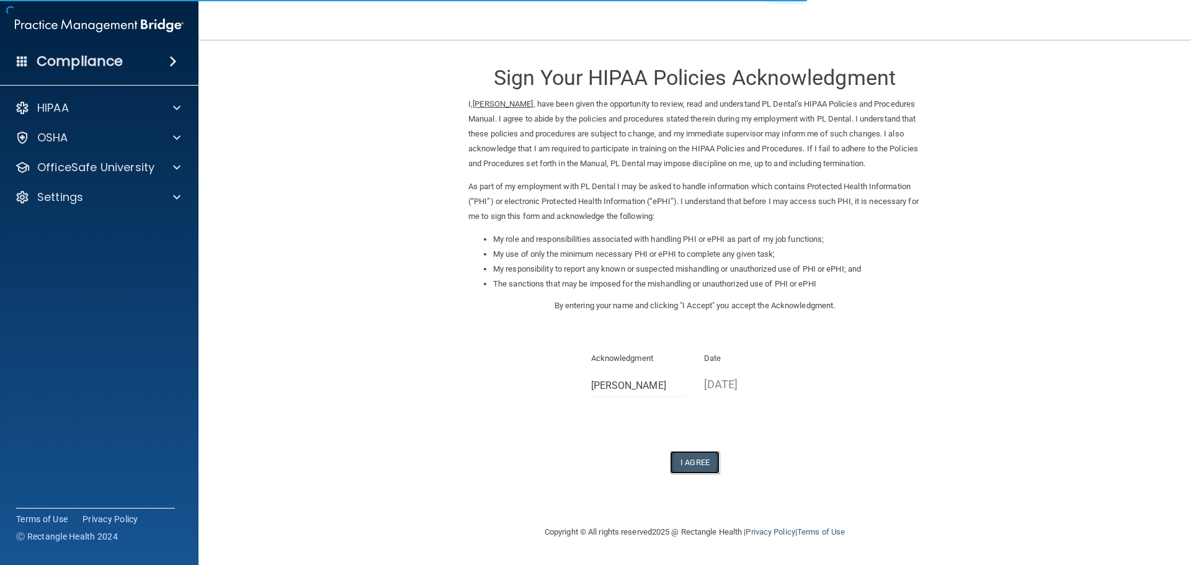
click at [702, 465] on button "I Agree" at bounding box center [695, 462] width 50 height 23
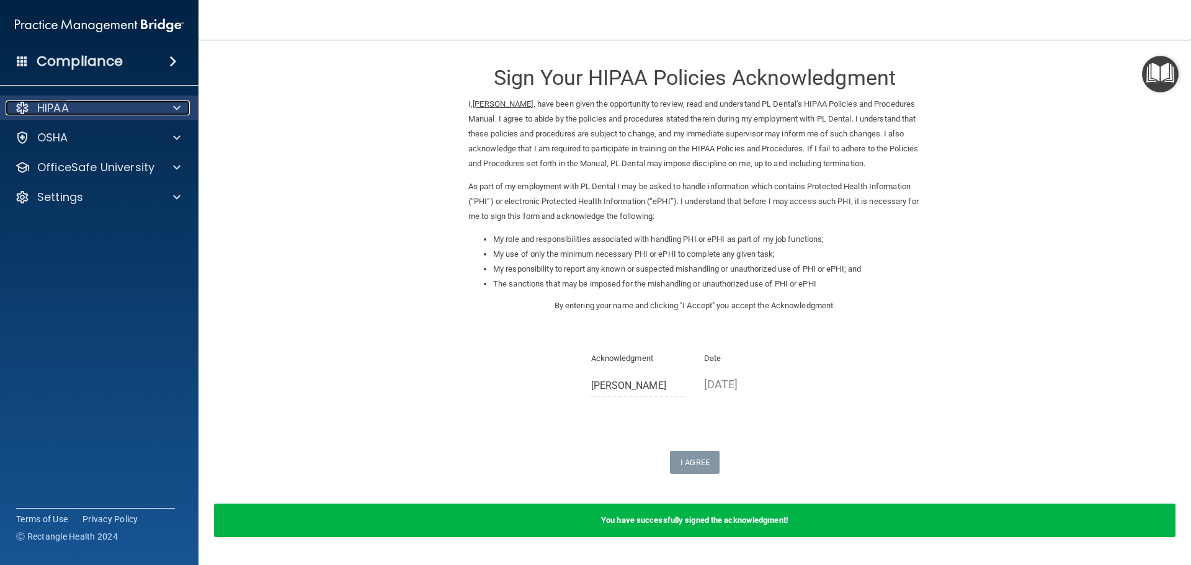
click at [155, 106] on div "HIPAA" at bounding box center [83, 108] width 154 height 15
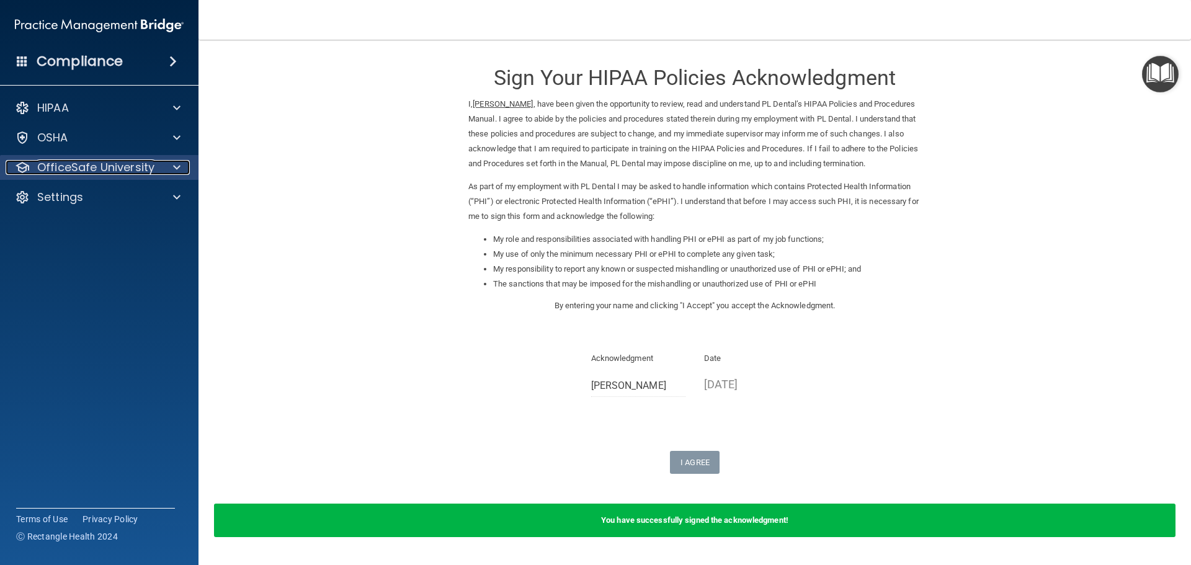
click at [162, 171] on div at bounding box center [174, 167] width 31 height 15
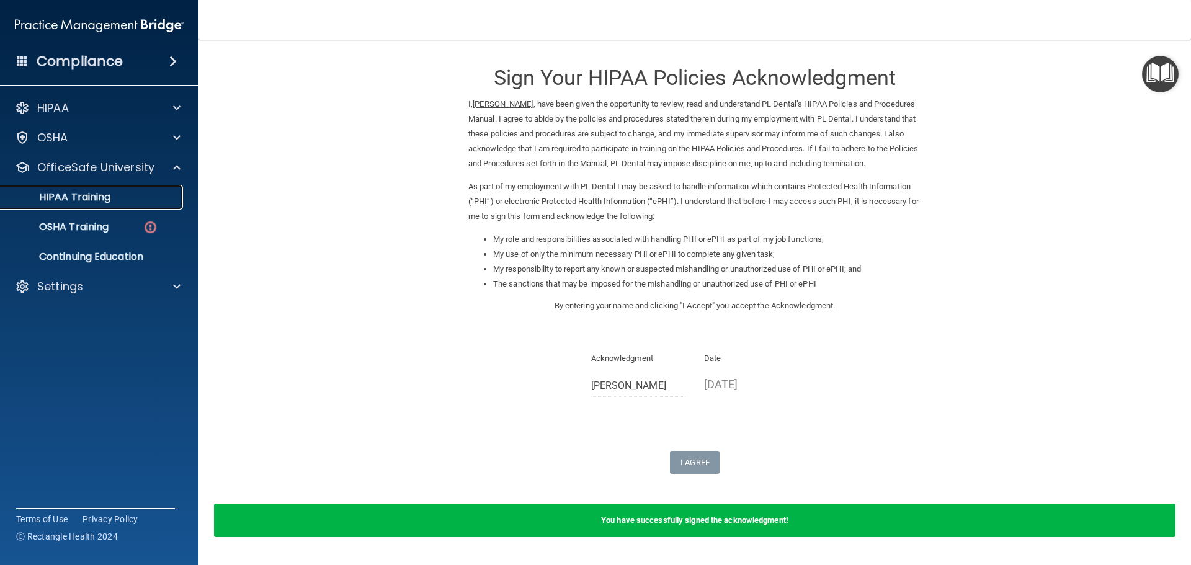
click at [140, 201] on div "HIPAA Training" at bounding box center [92, 197] width 169 height 12
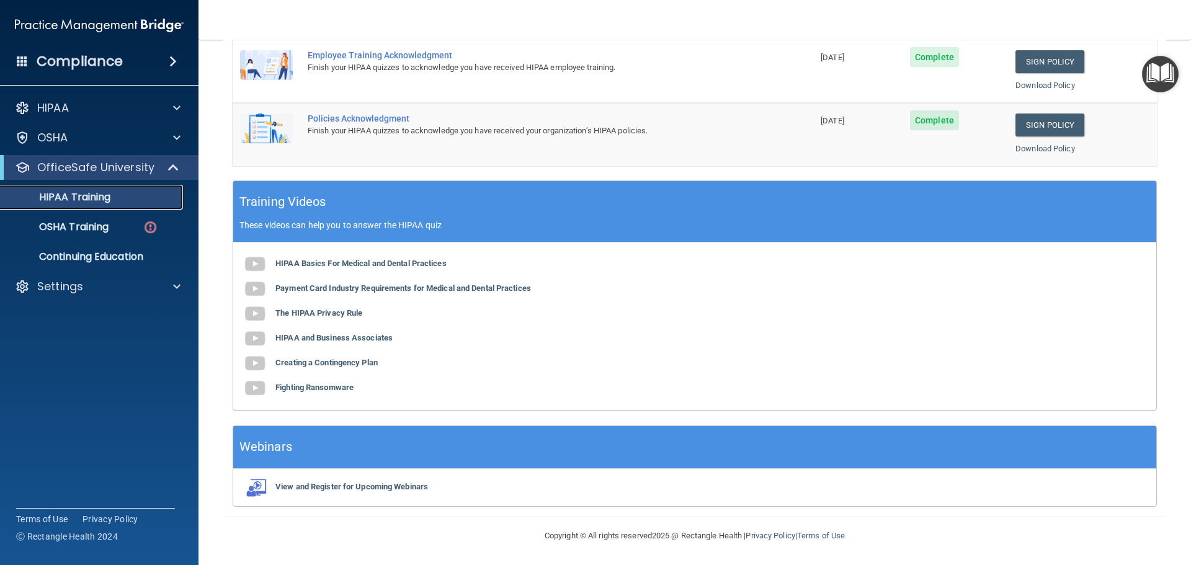
scroll to position [369, 0]
click at [353, 360] on b "Creating a Contingency Plan" at bounding box center [327, 361] width 102 height 9
click at [332, 390] on b "Fighting Ransomware" at bounding box center [315, 386] width 78 height 9
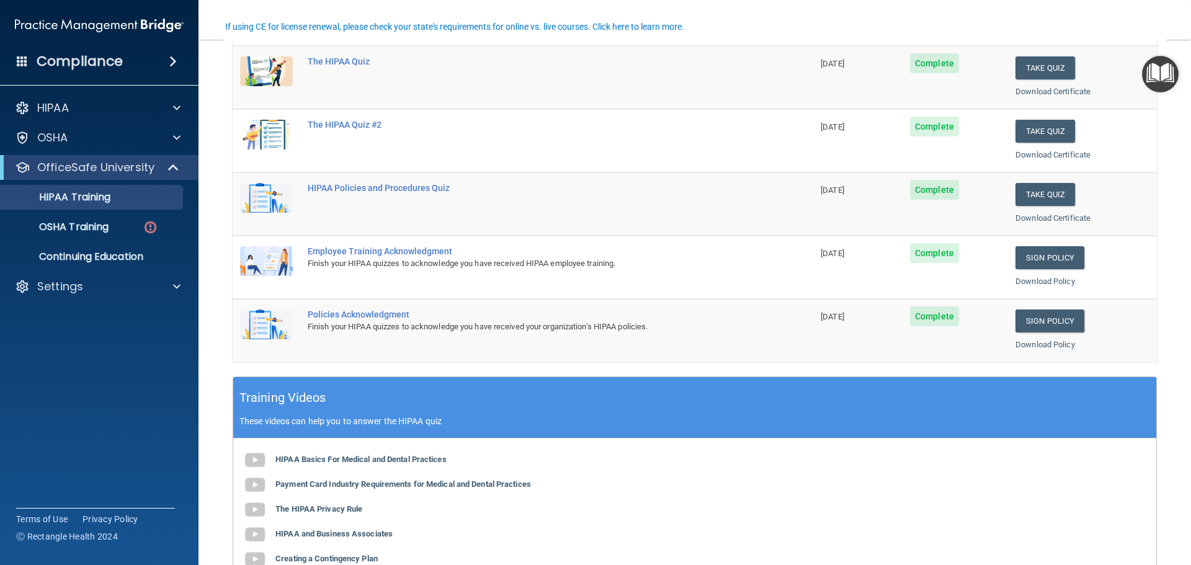
scroll to position [183, 0]
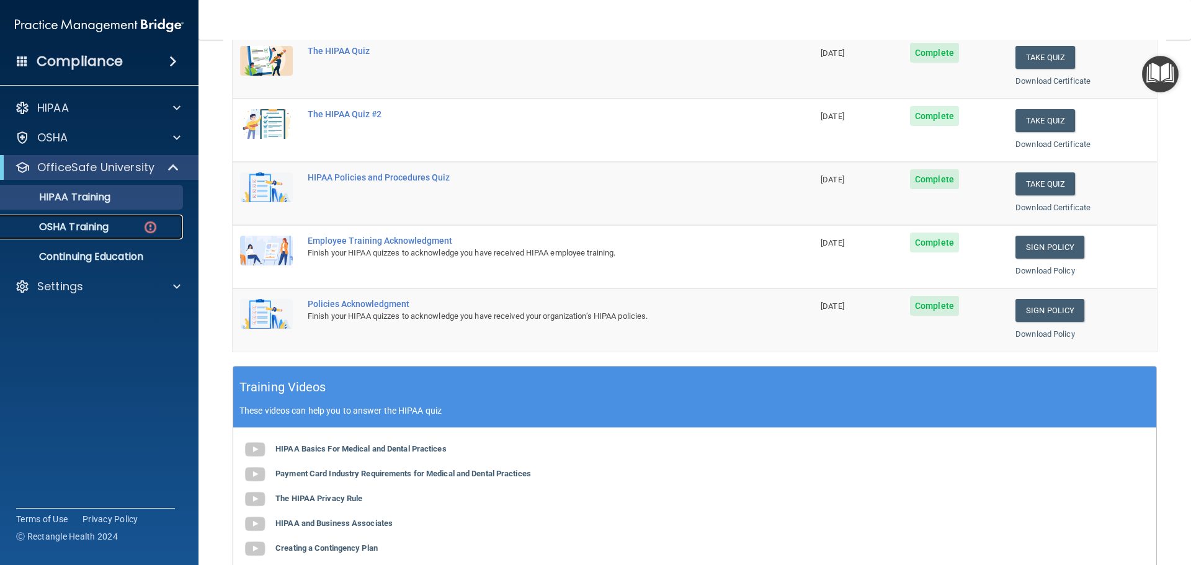
click at [106, 227] on p "OSHA Training" at bounding box center [58, 227] width 101 height 12
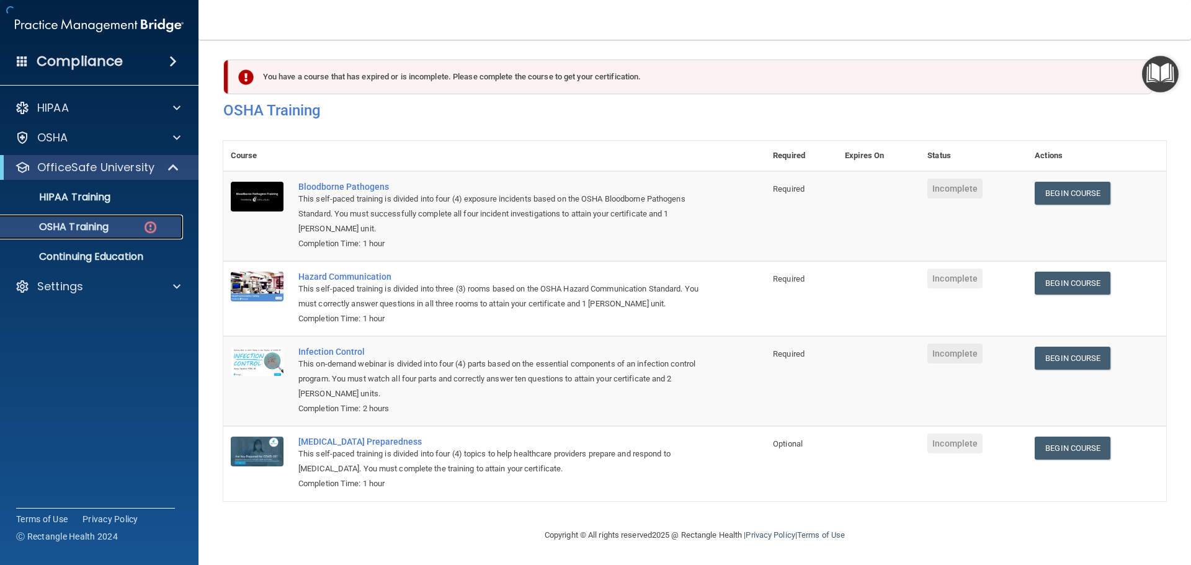
scroll to position [20, 0]
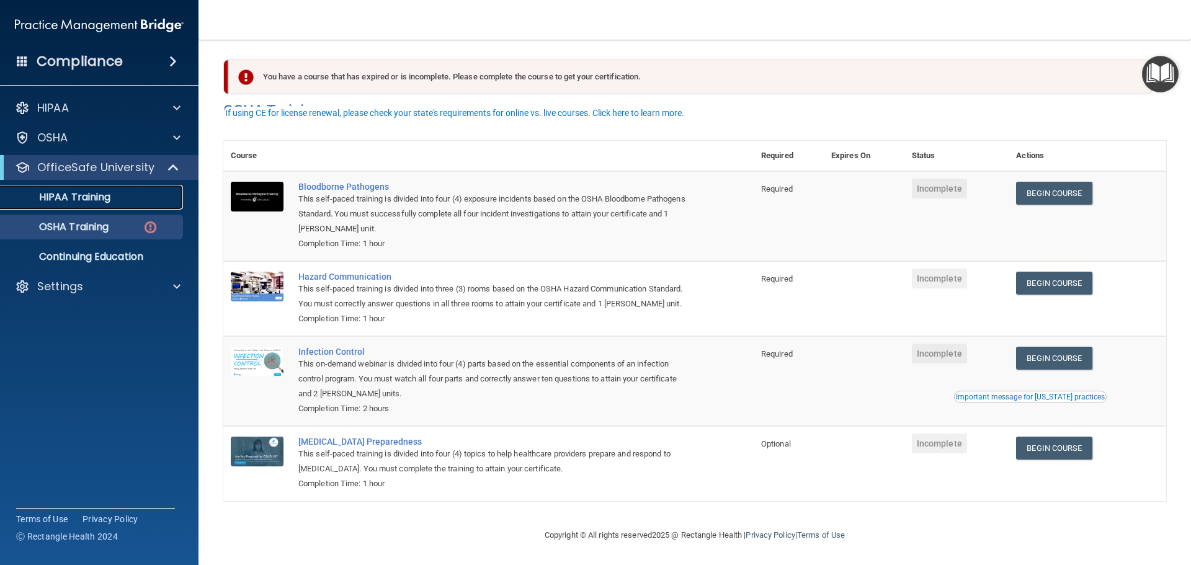
click at [120, 191] on div "HIPAA Training" at bounding box center [92, 197] width 169 height 12
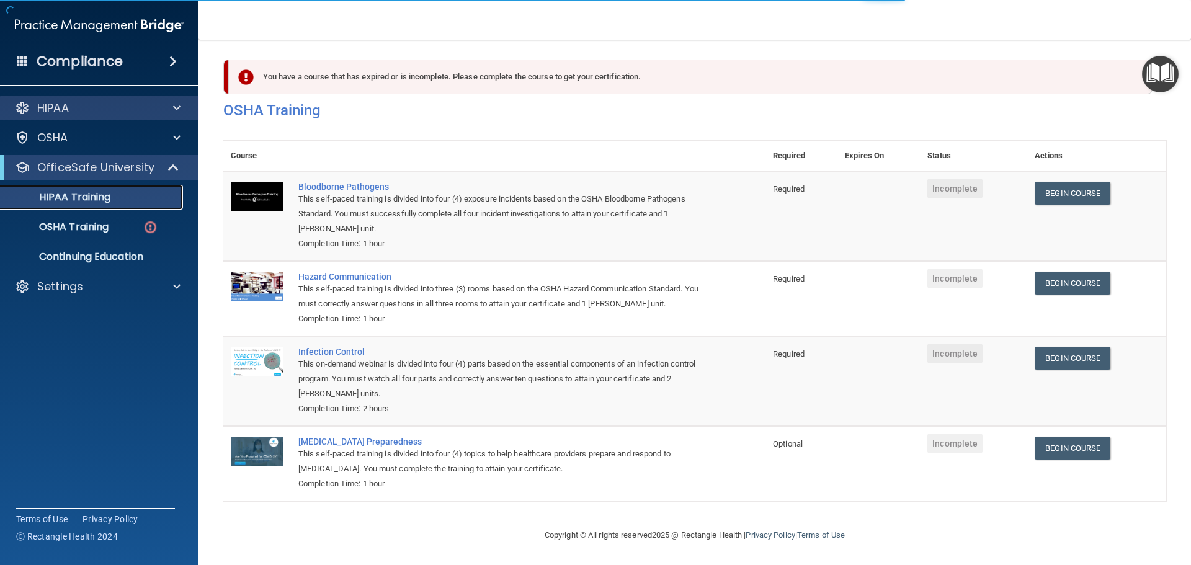
scroll to position [369, 0]
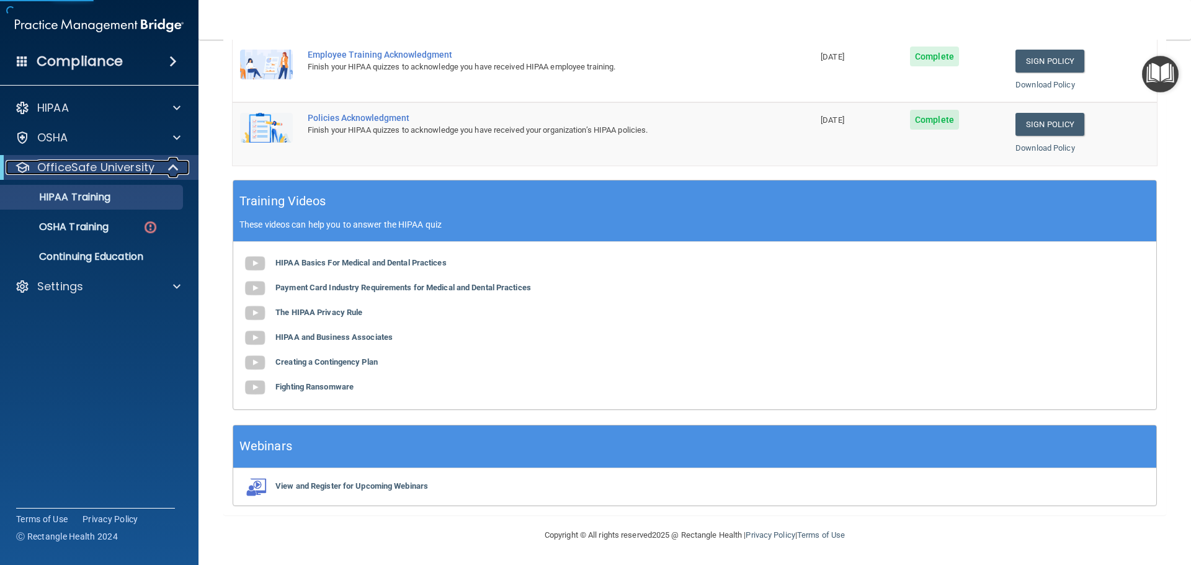
click at [168, 169] on div at bounding box center [174, 167] width 30 height 15
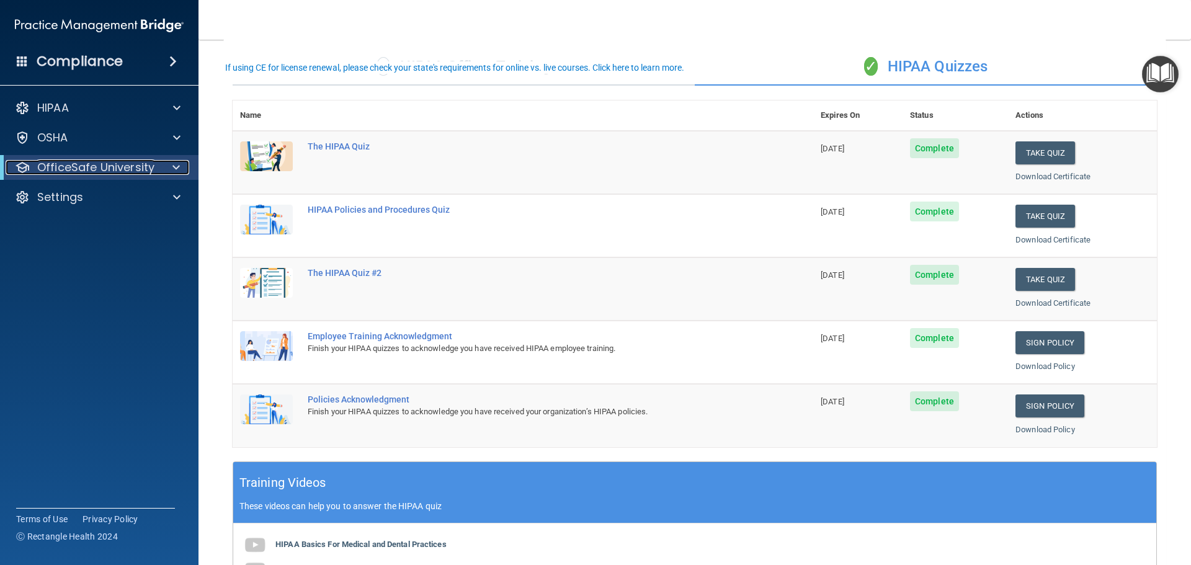
scroll to position [59, 0]
